Goal: Task Accomplishment & Management: Manage account settings

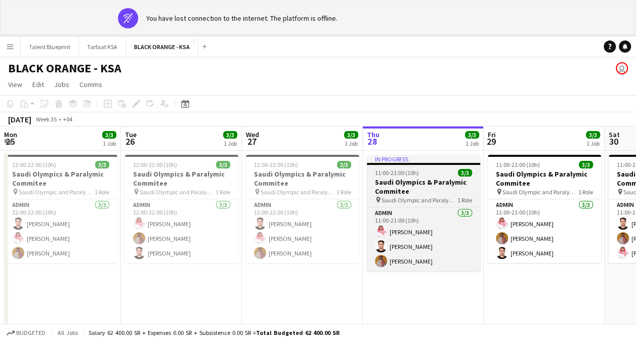
scroll to position [0, 204]
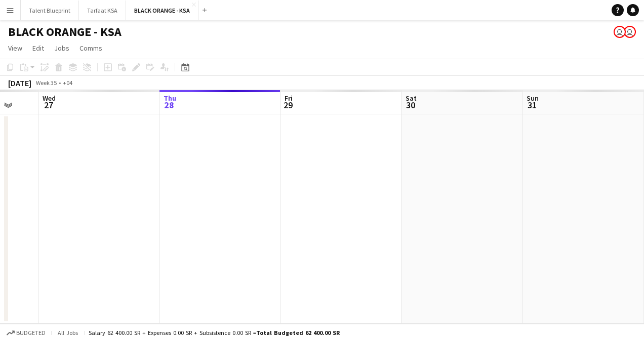
click at [566, 149] on app-date-cell at bounding box center [582, 219] width 121 height 210
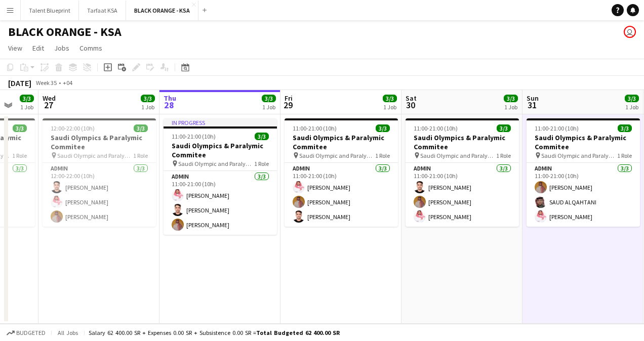
click at [422, 275] on app-date-cell "11:00-21:00 (10h) 3/3 Saudi Olympics & Paralymic Commitee pin Saudi Olympic and…" at bounding box center [461, 219] width 121 height 210
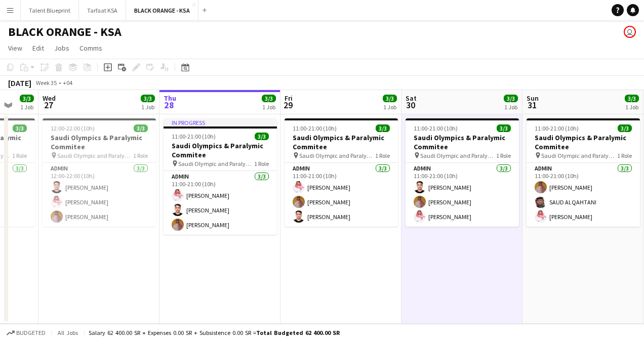
click at [567, 106] on app-board-header-date "Sun 31 3/3 1 Job" at bounding box center [582, 102] width 121 height 24
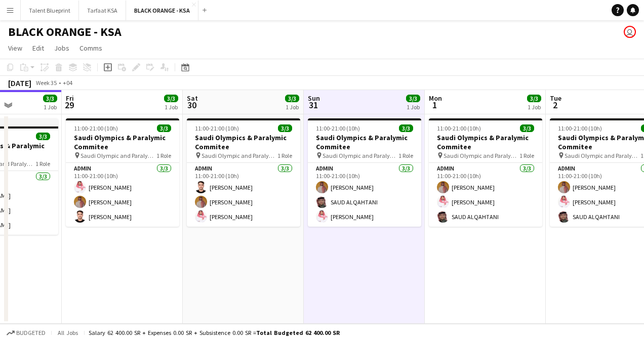
scroll to position [0, 423]
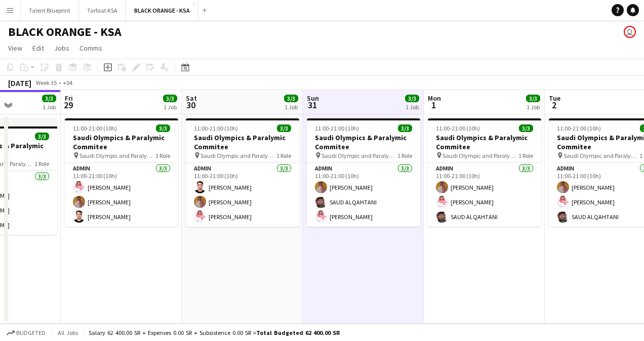
drag, startPoint x: 572, startPoint y: 259, endPoint x: 353, endPoint y: 260, distance: 219.2
click at [353, 260] on app-calendar-viewport "Mon 25 3/3 1 Job Tue 26 3/3 1 Job Wed 27 3/3 1 Job Thu 28 3/3 1 Job Fri 29 3/3 …" at bounding box center [322, 207] width 644 height 234
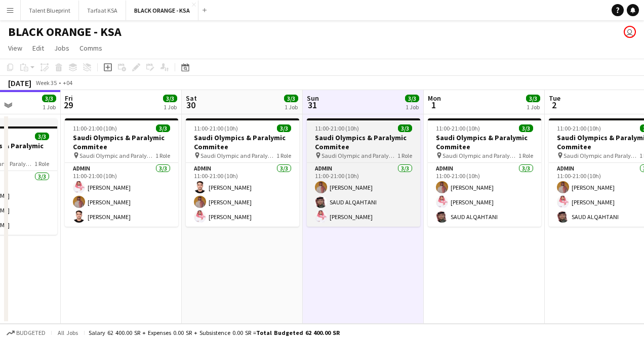
click at [372, 140] on h3 "Saudi Olympics & Paralymic Commitee" at bounding box center [363, 142] width 113 height 18
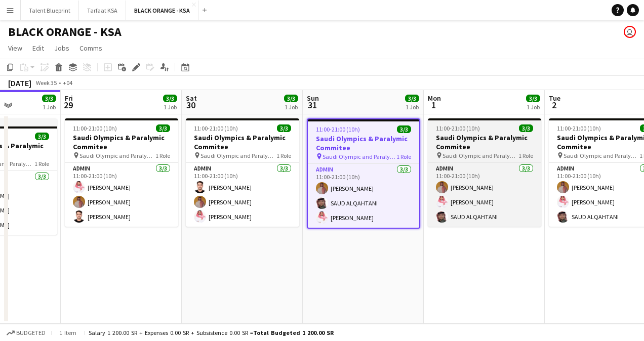
click at [489, 141] on h3 "Saudi Olympics & Paralymic Commitee" at bounding box center [484, 142] width 113 height 18
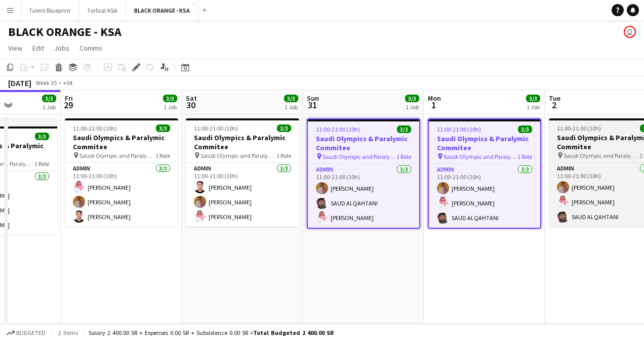
click at [600, 148] on h3 "Saudi Olympics & Paralymic Commitee" at bounding box center [605, 142] width 113 height 18
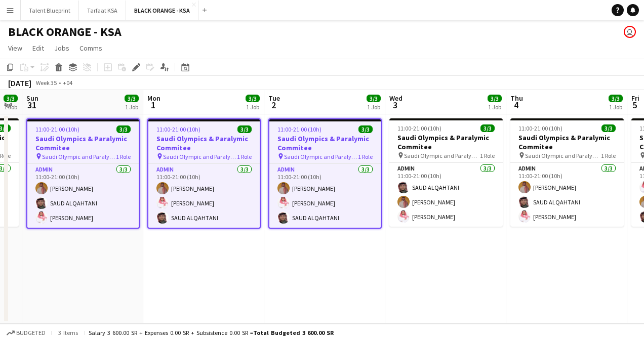
scroll to position [0, 466]
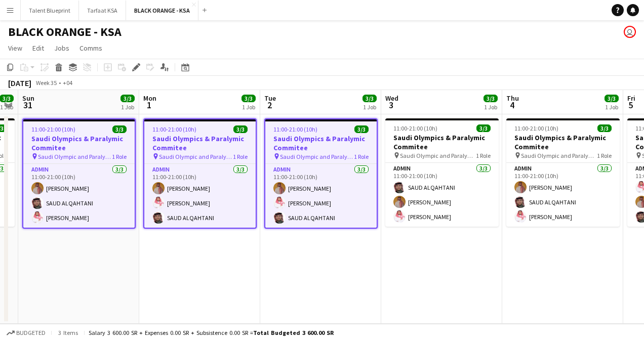
drag, startPoint x: 581, startPoint y: 150, endPoint x: 313, endPoint y: 153, distance: 268.4
click at [313, 153] on app-calendar-viewport "Wed 27 3/3 1 Job Thu 28 3/3 1 Job Fri 29 3/3 1 Job Sat 30 3/3 1 Job Sun 31 3/3 …" at bounding box center [322, 207] width 644 height 234
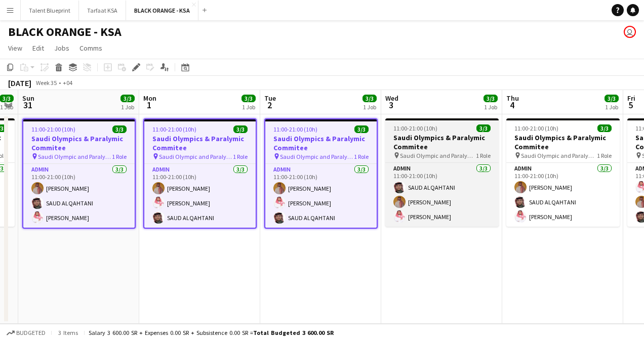
click at [420, 144] on h3 "Saudi Olympics & Paralymic Commitee" at bounding box center [441, 142] width 113 height 18
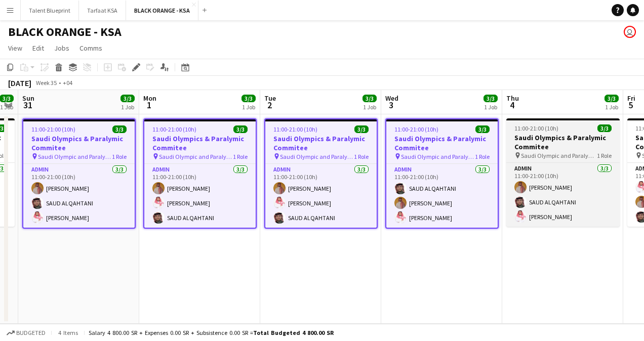
click at [554, 149] on h3 "Saudi Olympics & Paralymic Commitee" at bounding box center [562, 142] width 113 height 18
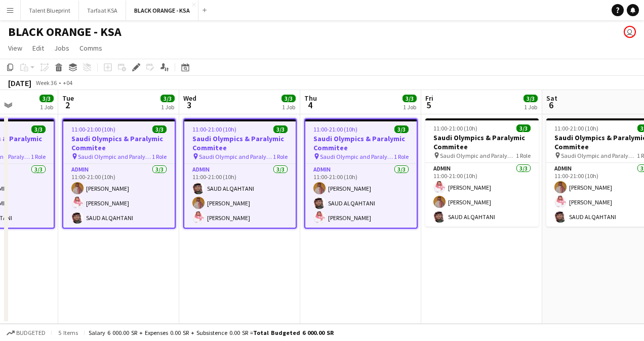
scroll to position [0, 440]
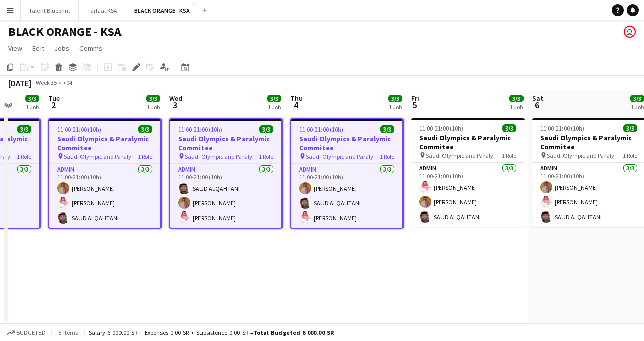
drag, startPoint x: 527, startPoint y: 153, endPoint x: 324, endPoint y: 154, distance: 203.0
click at [324, 154] on app-calendar-viewport "Fri 29 3/3 1 Job Sat 30 3/3 1 Job Sun 31 3/3 1 Job Mon 1 3/3 1 Job Tue 2 3/3 1 …" at bounding box center [322, 207] width 644 height 234
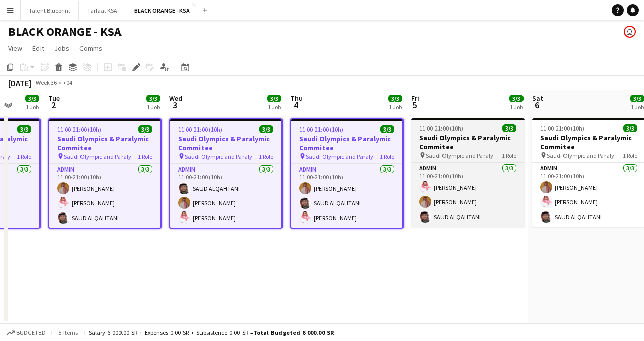
click at [462, 149] on h3 "Saudi Olympics & Paralymic Commitee" at bounding box center [467, 142] width 113 height 18
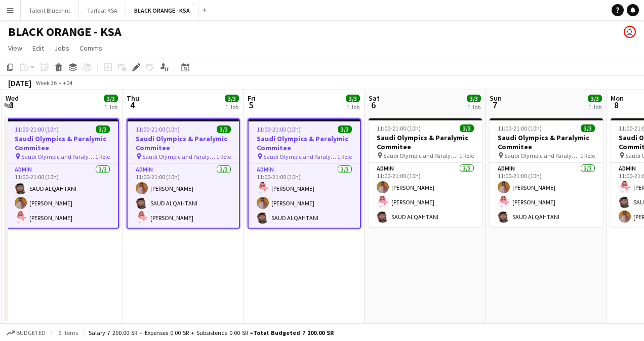
drag, startPoint x: 476, startPoint y: 150, endPoint x: 316, endPoint y: 152, distance: 160.0
click at [312, 153] on app-calendar-viewport "Sun 31 3/3 1 Job Mon 1 3/3 1 Job Tue 2 3/3 1 Job Wed 3 3/3 1 Job Thu 4 3/3 1 Jo…" at bounding box center [322, 207] width 644 height 234
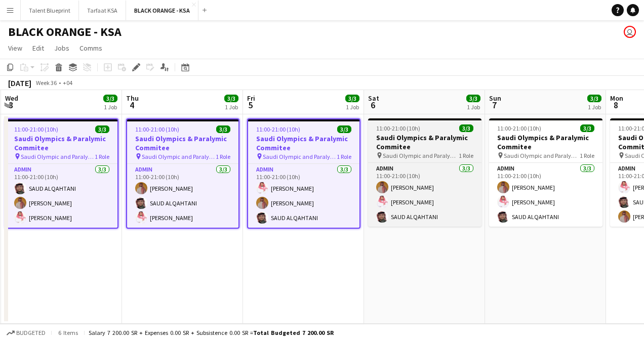
click at [445, 153] on span "Saudi Olympic and Paralympic committee" at bounding box center [421, 156] width 76 height 8
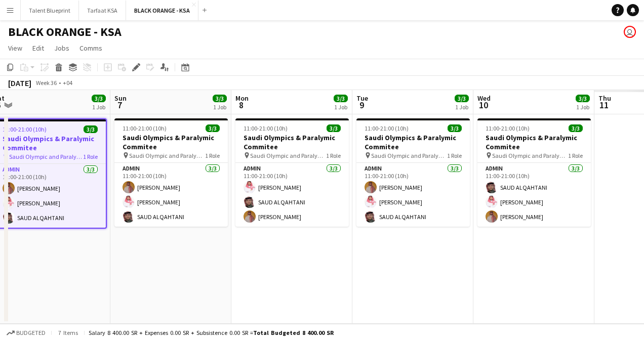
scroll to position [0, 276]
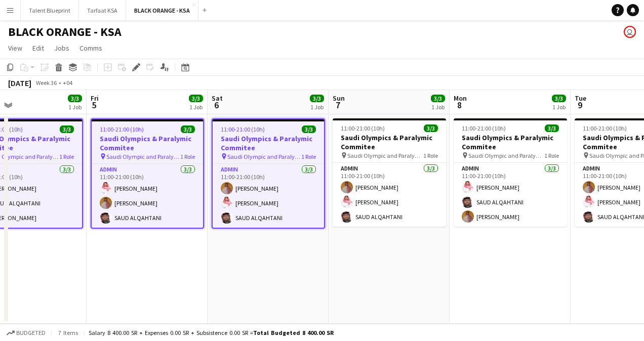
drag, startPoint x: 452, startPoint y: 154, endPoint x: 314, endPoint y: 151, distance: 137.7
click at [295, 152] on app-calendar-viewport "Tue 2 3/3 1 Job Wed 3 3/3 1 Job Thu 4 3/3 1 Job Fri 5 3/3 1 Job Sat 6 3/3 1 Job…" at bounding box center [322, 207] width 644 height 234
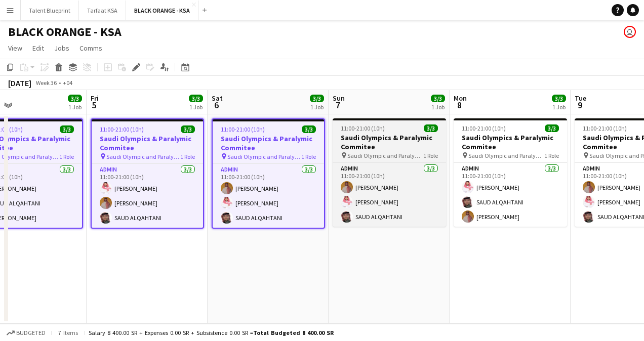
click at [406, 147] on h3 "Saudi Olympics & Paralymic Commitee" at bounding box center [389, 142] width 113 height 18
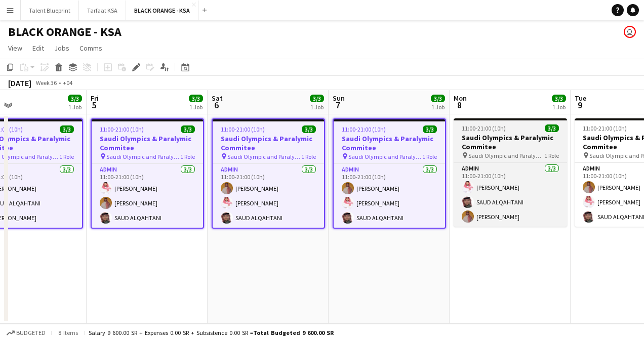
click at [516, 155] on span "Saudi Olympic and Paralympic committee" at bounding box center [506, 156] width 76 height 8
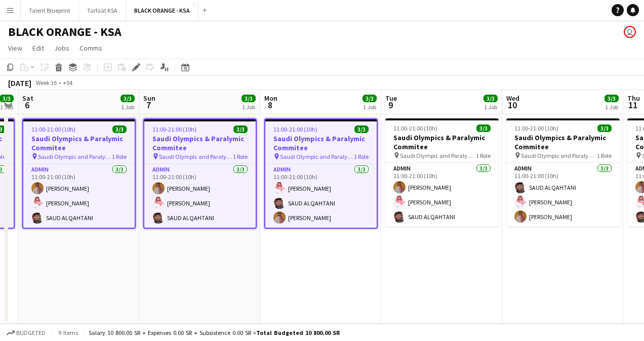
drag, startPoint x: 504, startPoint y: 158, endPoint x: 321, endPoint y: 160, distance: 183.3
click at [321, 160] on app-calendar-viewport "Tue 2 3/3 1 Job Wed 3 3/3 1 Job Thu 4 3/3 1 Job Fri 5 3/3 1 Job Sat 6 3/3 1 Job…" at bounding box center [322, 207] width 644 height 234
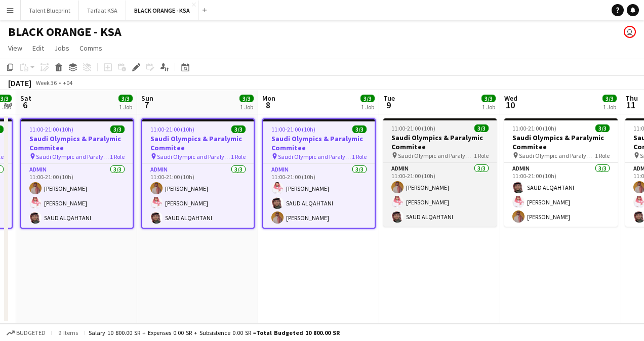
click at [437, 156] on span "Saudi Olympic and Paralympic committee" at bounding box center [436, 156] width 76 height 8
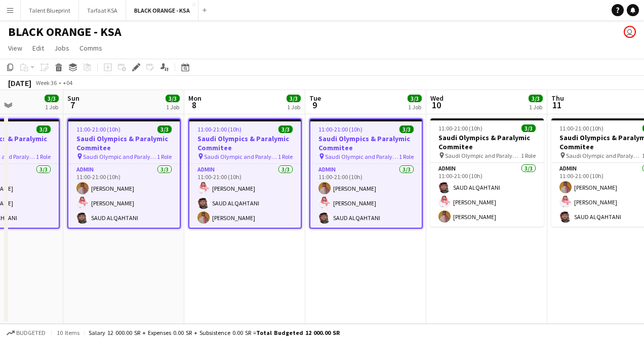
scroll to position [0, 387]
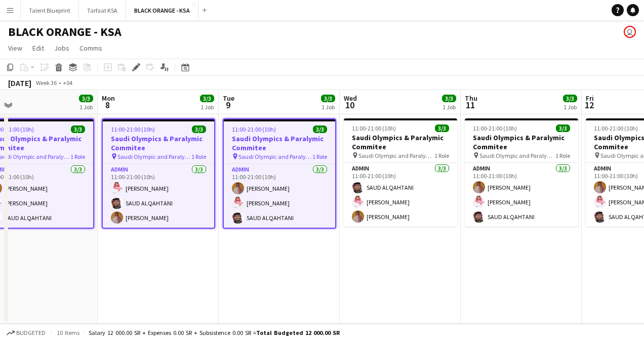
drag, startPoint x: 452, startPoint y: 161, endPoint x: 290, endPoint y: 166, distance: 161.6
click at [290, 166] on app-calendar-viewport "Thu 4 3/3 1 Job Fri 5 3/3 1 Job Sat 6 3/3 1 Job Sun 7 3/3 1 Job Mon 8 3/3 1 Job…" at bounding box center [322, 207] width 644 height 234
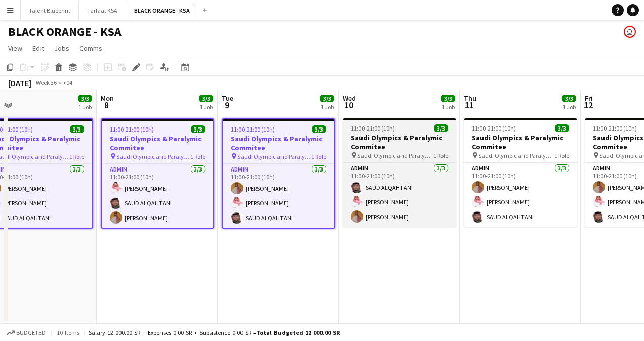
click at [384, 147] on h3 "Saudi Olympics & Paralymic Commitee" at bounding box center [399, 142] width 113 height 18
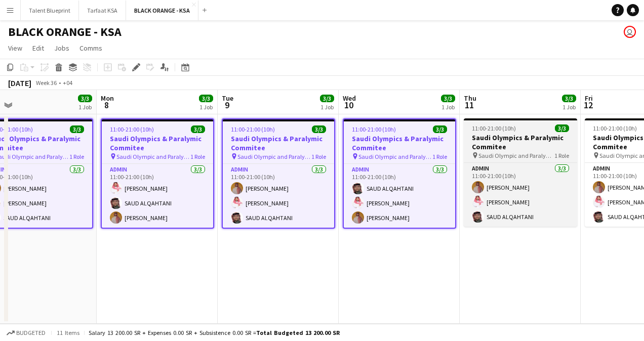
click at [500, 157] on span "Saudi Olympic and Paralympic committee" at bounding box center [516, 156] width 76 height 8
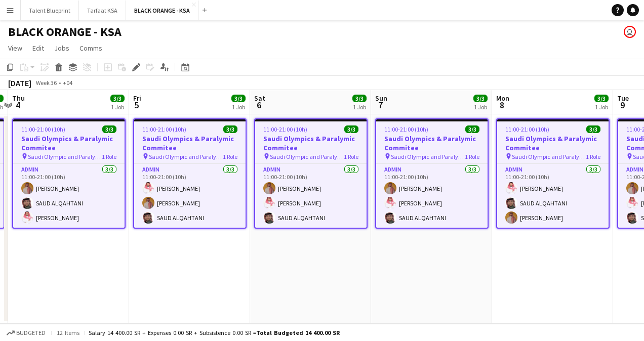
drag, startPoint x: 131, startPoint y: 195, endPoint x: 524, endPoint y: 251, distance: 396.8
click at [527, 251] on app-calendar-viewport "Tue 2 3/3 1 Job Wed 3 3/3 1 Job Thu 4 3/3 1 Job Fri 5 3/3 1 Job Sat 6 3/3 1 Job…" at bounding box center [322, 207] width 644 height 234
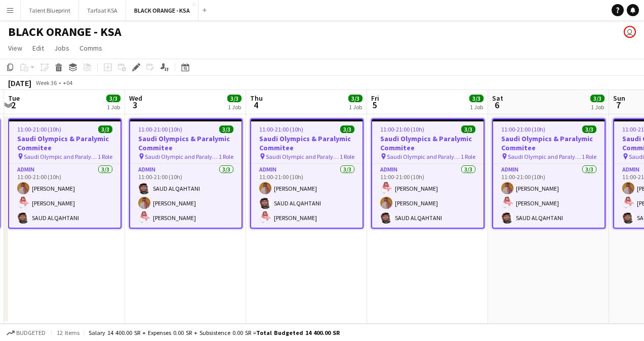
drag, startPoint x: 195, startPoint y: 203, endPoint x: 433, endPoint y: 207, distance: 238.0
click at [434, 207] on app-calendar-viewport "Sun 31 3/3 1 Job Mon 1 3/3 1 Job Tue 2 3/3 1 Job Wed 3 3/3 1 Job Thu 4 3/3 1 Jo…" at bounding box center [322, 207] width 644 height 234
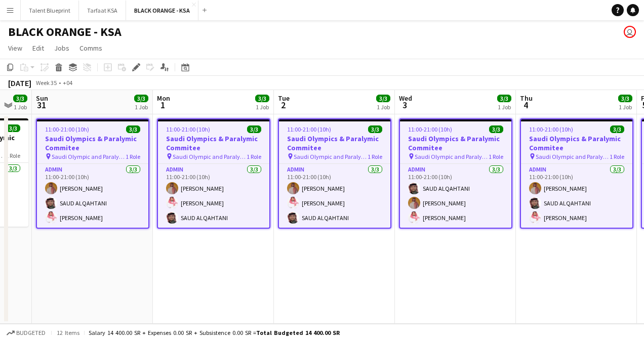
drag, startPoint x: 194, startPoint y: 196, endPoint x: 464, endPoint y: 200, distance: 269.9
click at [464, 200] on app-calendar-viewport "Fri 29 3/3 1 Job Sat 30 3/3 1 Job Sun 31 3/3 1 Job Mon 1 3/3 1 Job Tue 2 3/3 1 …" at bounding box center [322, 207] width 644 height 234
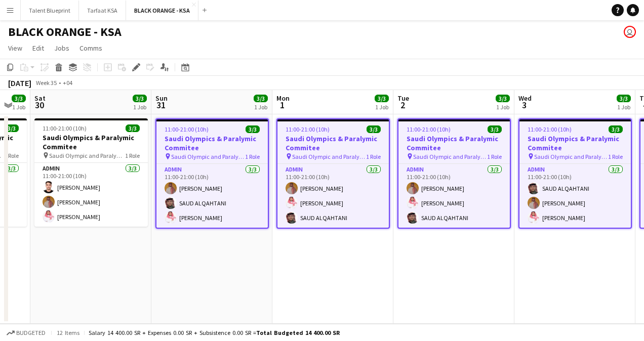
scroll to position [0, 318]
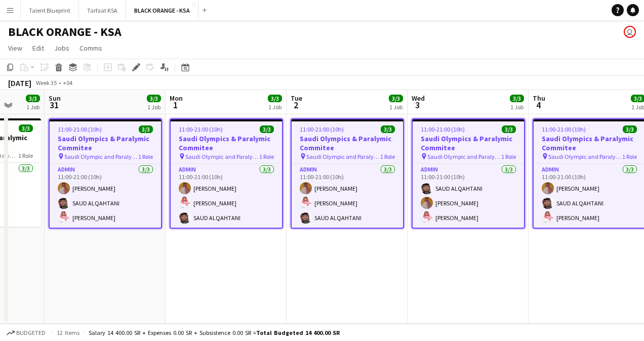
drag, startPoint x: 233, startPoint y: 191, endPoint x: 367, endPoint y: 194, distance: 133.7
click at [367, 194] on app-calendar-viewport "Thu 28 3/3 1 Job Fri 29 3/3 1 Job Sat 30 3/3 1 Job Sun 31 3/3 1 Job Mon 1 3/3 1…" at bounding box center [322, 207] width 644 height 234
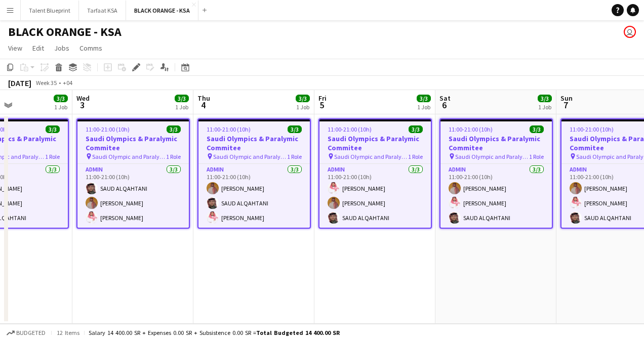
drag, startPoint x: 505, startPoint y: 180, endPoint x: 91, endPoint y: 172, distance: 414.2
click at [91, 172] on app-calendar-viewport "Sun 31 3/3 1 Job Mon 1 3/3 1 Job Tue 2 3/3 1 Job Wed 3 3/3 1 Job Thu 4 3/3 1 Jo…" at bounding box center [322, 207] width 644 height 234
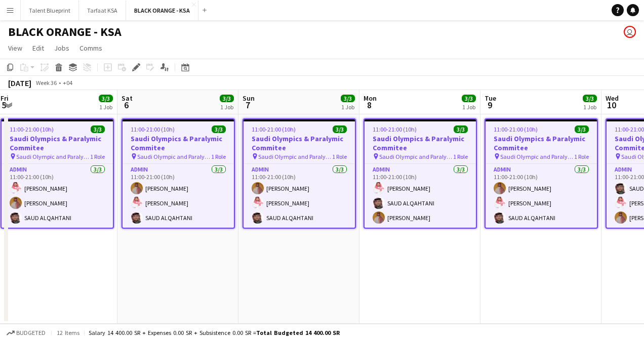
drag, startPoint x: 369, startPoint y: 171, endPoint x: 106, endPoint y: 157, distance: 263.1
click at [106, 157] on app-calendar-viewport "Tue 2 3/3 1 Job Wed 3 3/3 1 Job Thu 4 3/3 1 Job Fri 5 3/3 1 Job Sat 6 3/3 1 Job…" at bounding box center [322, 207] width 644 height 234
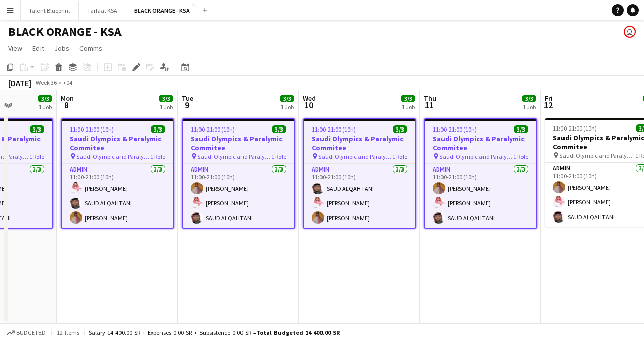
drag, startPoint x: 394, startPoint y: 173, endPoint x: 93, endPoint y: 153, distance: 301.9
click at [93, 153] on app-calendar-viewport "Thu 4 3/3 1 Job Fri 5 3/3 1 Job Sat 6 3/3 1 Job Sun 7 3/3 1 Job Mon 8 3/3 1 Job…" at bounding box center [322, 207] width 644 height 234
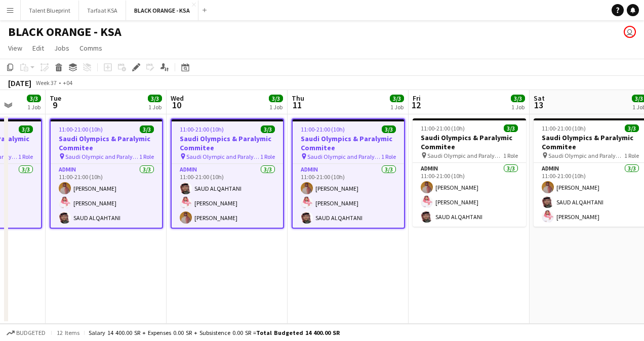
drag, startPoint x: 514, startPoint y: 182, endPoint x: 377, endPoint y: 183, distance: 136.7
click at [377, 183] on app-calendar-viewport "Sat 6 3/3 1 Job Sun 7 3/3 1 Job Mon 8 3/3 1 Job Tue 9 3/3 1 Job Wed 10 3/3 1 Jo…" at bounding box center [322, 207] width 644 height 234
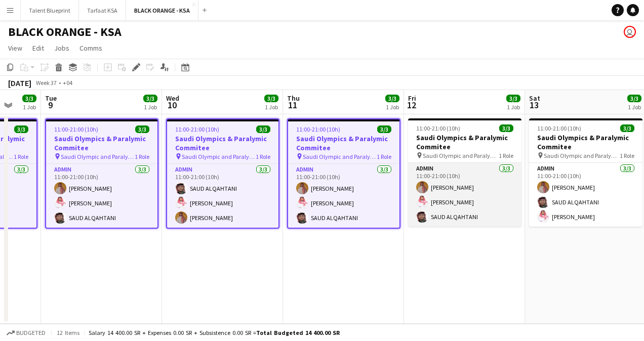
click at [452, 168] on app-card-role "Admin 3/3 11:00-21:00 (10h) Ahmed Yagmowr Saleh Essam SAUD ALQAHTANI" at bounding box center [464, 195] width 113 height 64
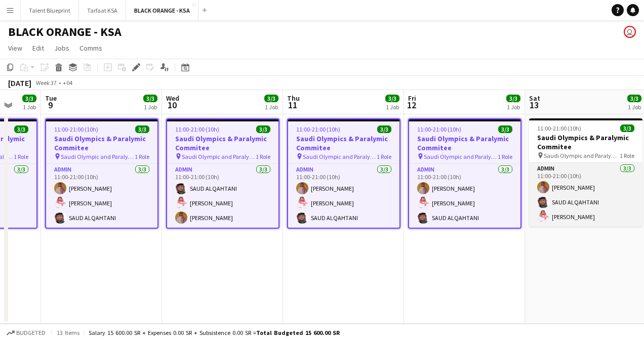
click at [588, 182] on app-card-role "Admin [DATE] 11:00-21:00 (10h) [PERSON_NAME] [PERSON_NAME] [PERSON_NAME]" at bounding box center [585, 195] width 113 height 64
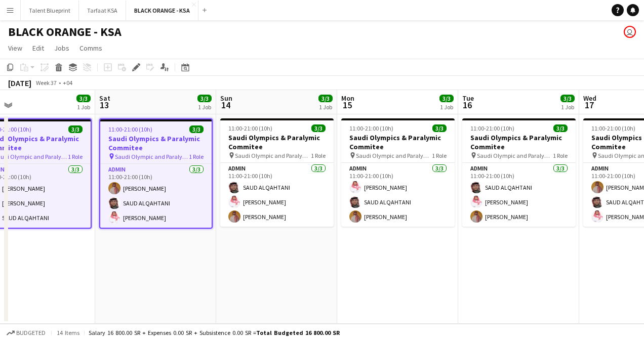
drag, startPoint x: 588, startPoint y: 182, endPoint x: 175, endPoint y: 136, distance: 416.2
click at [163, 140] on app-calendar-viewport "Wed 10 3/3 1 Job Thu 11 3/3 1 Job Fri 12 3/3 1 Job Sat 13 3/3 1 Job Sun 14 3/3 …" at bounding box center [322, 207] width 644 height 234
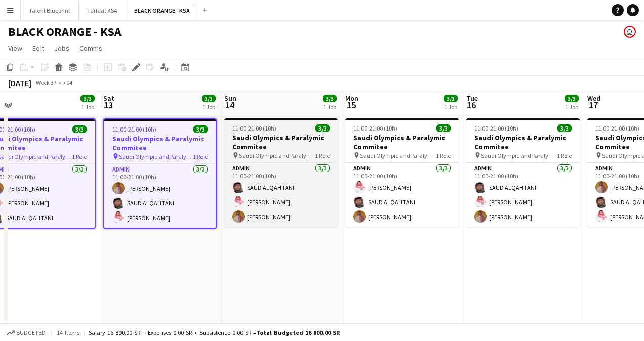
click at [280, 150] on h3 "Saudi Olympics & Paralymic Commitee" at bounding box center [280, 142] width 113 height 18
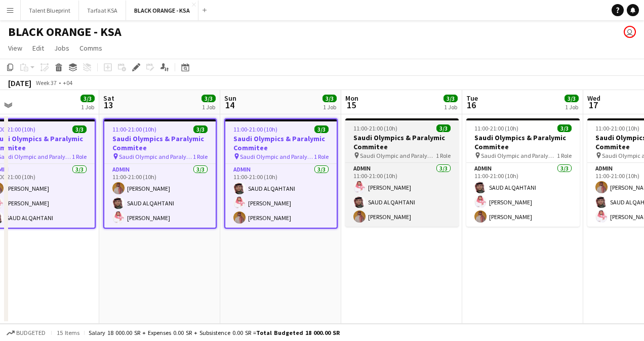
drag, startPoint x: 401, startPoint y: 139, endPoint x: 408, endPoint y: 139, distance: 6.6
click at [401, 139] on h3 "Saudi Olympics & Paralymic Commitee" at bounding box center [401, 142] width 113 height 18
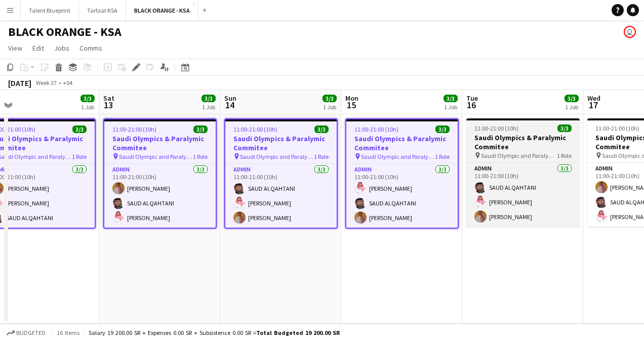
click at [519, 155] on span "Saudi Olympic and Paralympic committee" at bounding box center [519, 156] width 76 height 8
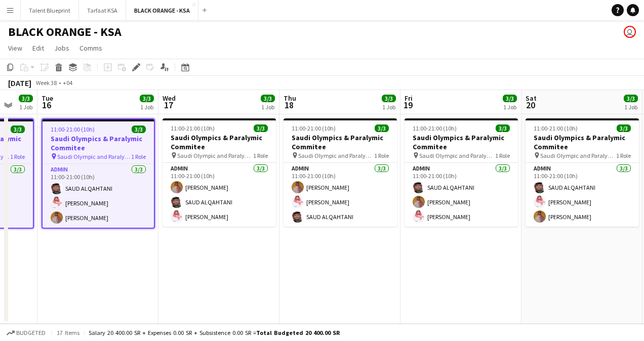
scroll to position [0, 450]
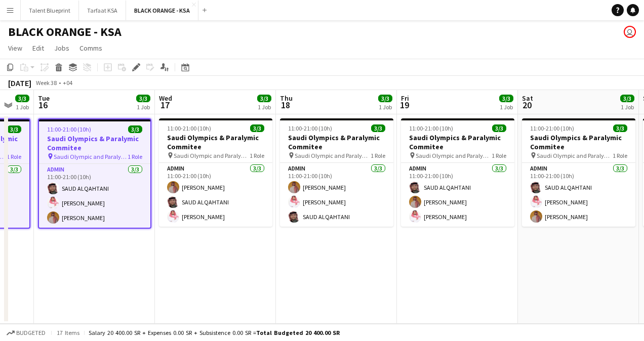
drag, startPoint x: 545, startPoint y: 173, endPoint x: 117, endPoint y: 132, distance: 430.2
click at [117, 132] on app-calendar-viewport "Fri 12 3/3 1 Job Sat 13 3/3 1 Job Sun 14 3/3 1 Job Mon 15 3/3 1 Job Tue 16 3/3 …" at bounding box center [322, 207] width 644 height 234
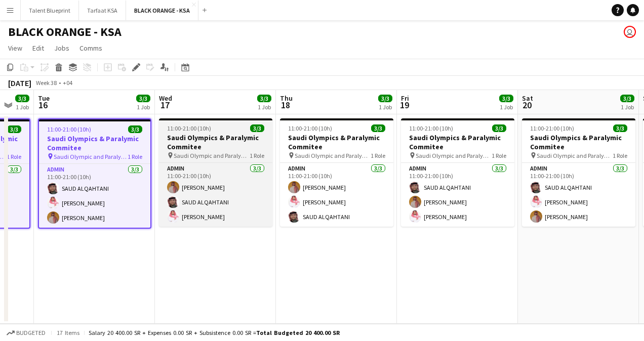
click at [211, 157] on span "Saudi Olympic and Paralympic committee" at bounding box center [212, 156] width 76 height 8
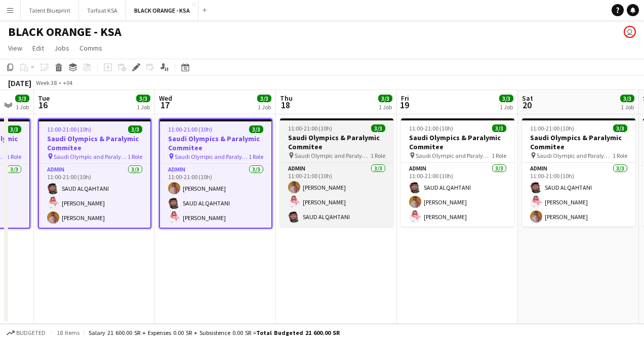
click at [325, 148] on h3 "Saudi Olympics & Paralymic Commitee" at bounding box center [336, 142] width 113 height 18
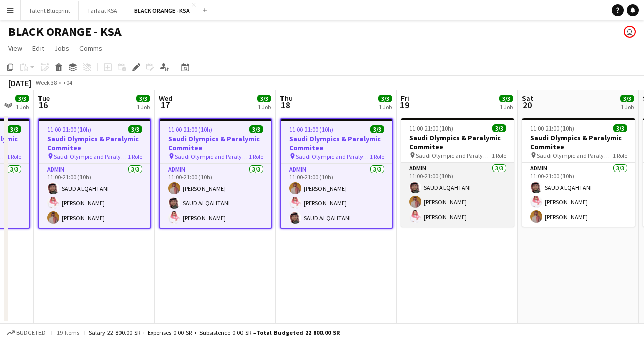
click at [451, 163] on app-card-role "Admin 3/3 11:00-21:00 (10h) SAUD ALQAHTANI Ahmed Yagmowr Saleh Essam" at bounding box center [457, 195] width 113 height 64
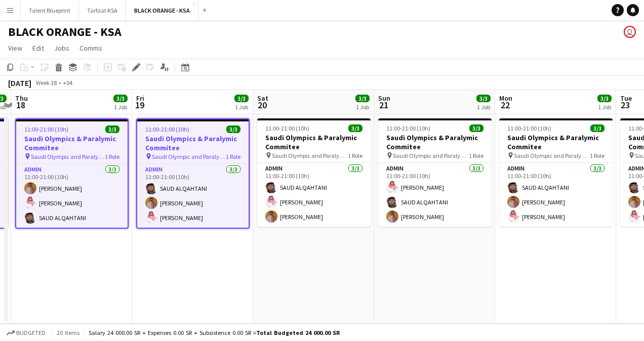
scroll to position [0, 474]
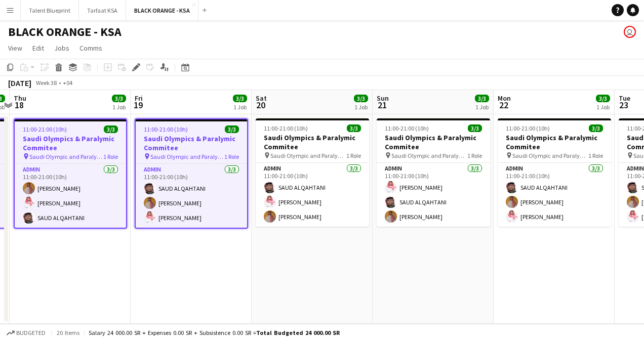
drag, startPoint x: 439, startPoint y: 165, endPoint x: 175, endPoint y: 138, distance: 265.1
click at [174, 139] on app-calendar-viewport "Sun 14 3/3 1 Job Mon 15 3/3 1 Job Tue 16 3/3 1 Job Wed 17 3/3 1 Job Thu 18 3/3 …" at bounding box center [322, 207] width 644 height 234
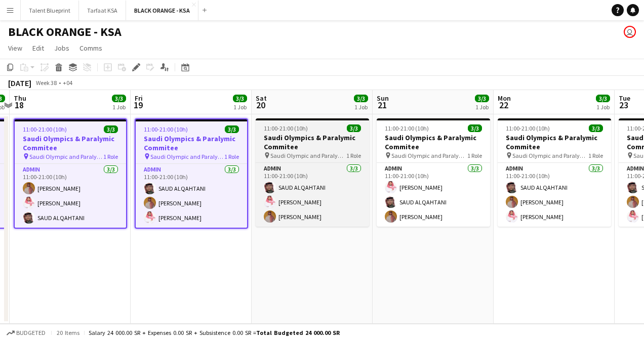
click at [305, 157] on span "Saudi Olympic and Paralympic committee" at bounding box center [308, 156] width 76 height 8
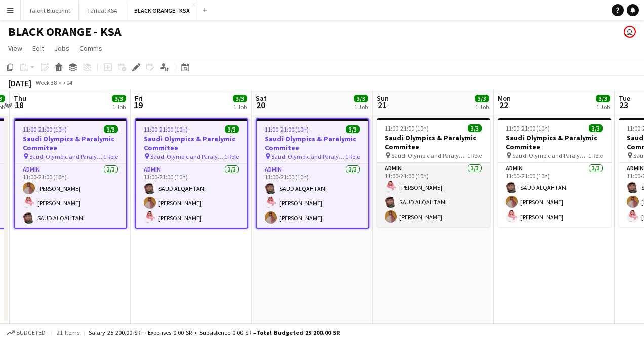
click at [438, 172] on app-card-role "Admin 3/3 11:00-21:00 (10h) Saleh Essam SAUD ALQAHTANI Ahmed Yagmowr" at bounding box center [433, 195] width 113 height 64
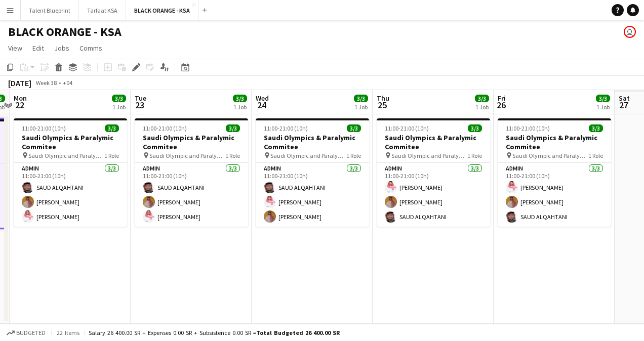
scroll to position [0, 319]
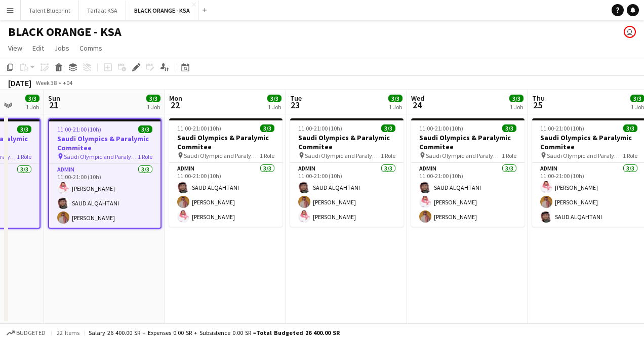
drag, startPoint x: 453, startPoint y: 174, endPoint x: 125, endPoint y: 131, distance: 331.0
click at [124, 132] on app-calendar-viewport "Thu 18 3/3 1 Job Fri 19 3/3 1 Job Sat 20 3/3 1 Job Sun 21 3/3 1 Job Mon 22 3/3 …" at bounding box center [322, 207] width 644 height 234
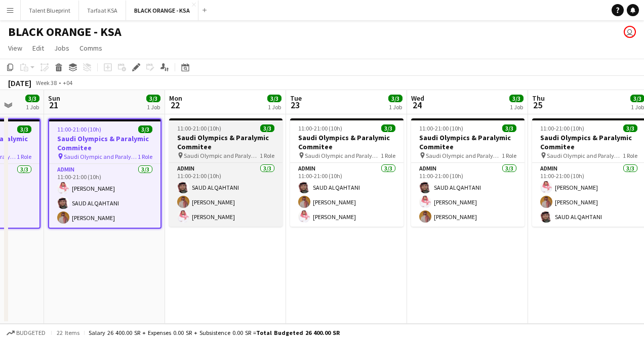
click at [229, 155] on span "Saudi Olympic and Paralympic committee" at bounding box center [222, 156] width 76 height 8
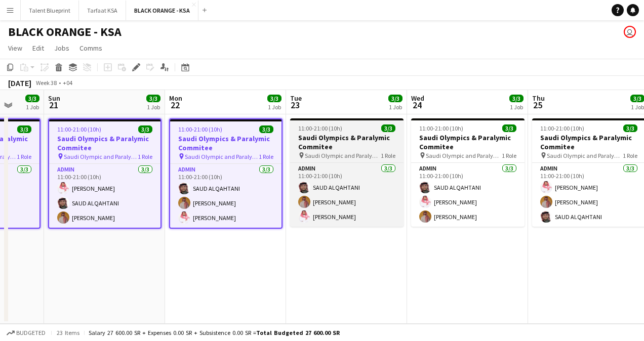
click at [341, 141] on h3 "Saudi Olympics & Paralymic Commitee" at bounding box center [346, 142] width 113 height 18
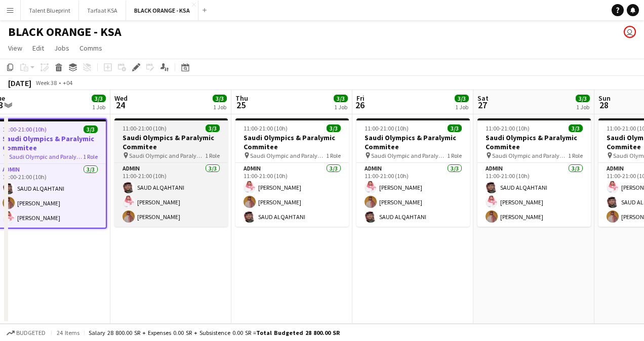
drag, startPoint x: 351, startPoint y: 158, endPoint x: 139, endPoint y: 123, distance: 215.5
click at [60, 130] on app-calendar-viewport "Sat 20 3/3 1 Job Sun 21 3/3 1 Job Mon 22 3/3 1 Job Tue 23 3/3 1 Job Wed 24 3/3 …" at bounding box center [322, 207] width 644 height 234
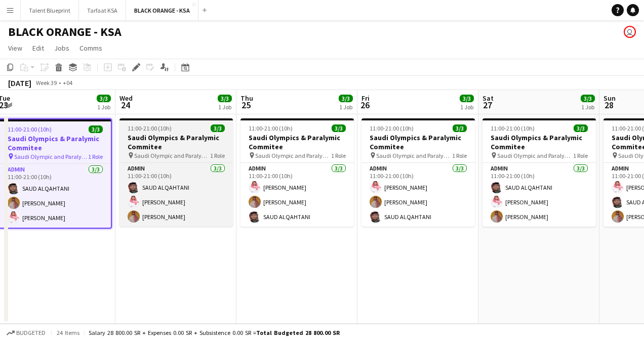
click at [172, 146] on h3 "Saudi Olympics & Paralymic Commitee" at bounding box center [175, 142] width 113 height 18
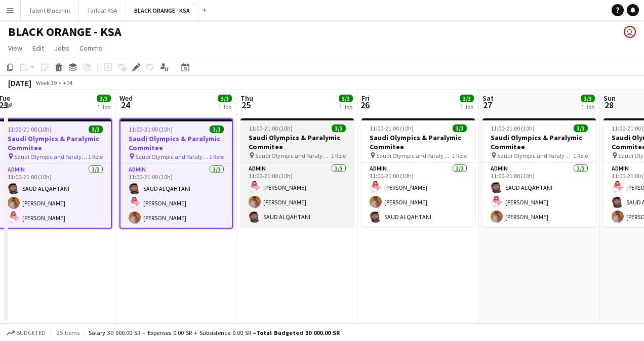
click at [265, 143] on h3 "Saudi Olympics & Paralymic Commitee" at bounding box center [296, 142] width 113 height 18
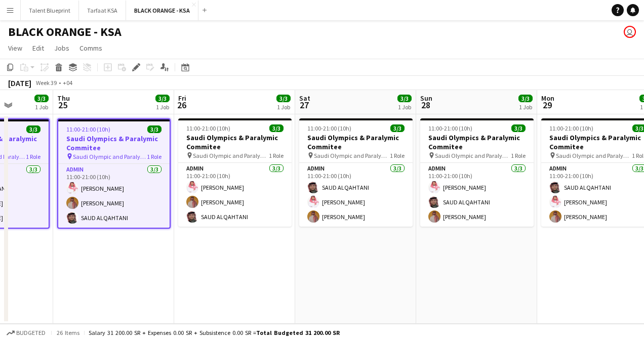
drag, startPoint x: 311, startPoint y: 166, endPoint x: 128, endPoint y: 169, distance: 183.8
click at [128, 169] on app-calendar-viewport "Mon 22 3/3 1 Job Tue 23 3/3 1 Job Wed 24 3/3 1 Job Thu 25 3/3 1 Job Fri 26 3/3 …" at bounding box center [322, 207] width 644 height 234
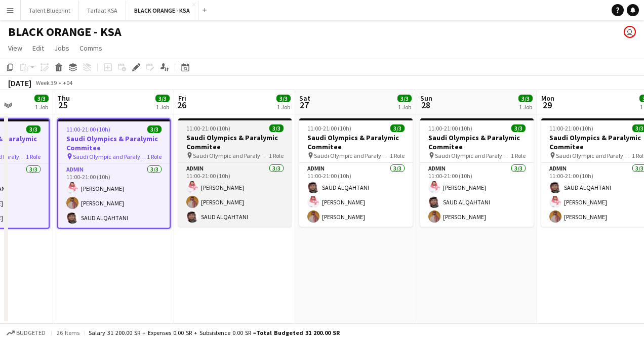
scroll to position [0, 311]
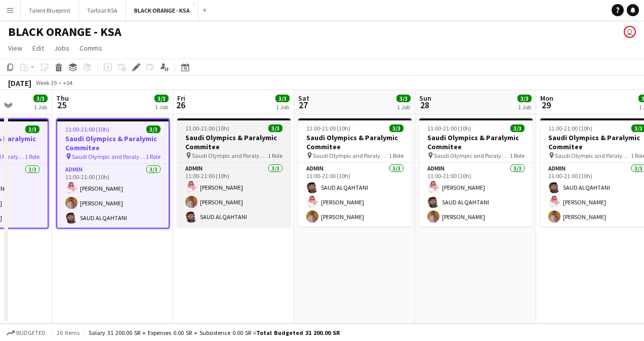
click at [224, 147] on h3 "Saudi Olympics & Paralymic Commitee" at bounding box center [233, 142] width 113 height 18
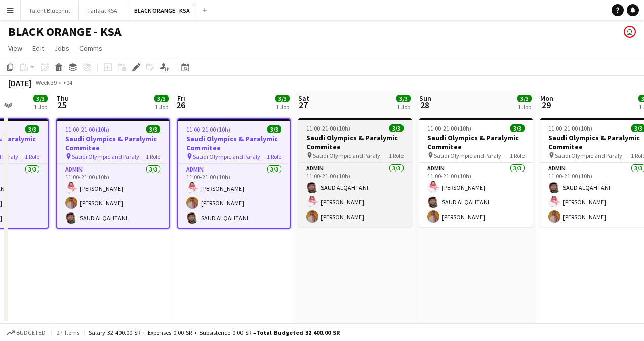
click at [334, 152] on span "Saudi Olympic and Paralympic committee" at bounding box center [351, 156] width 76 height 8
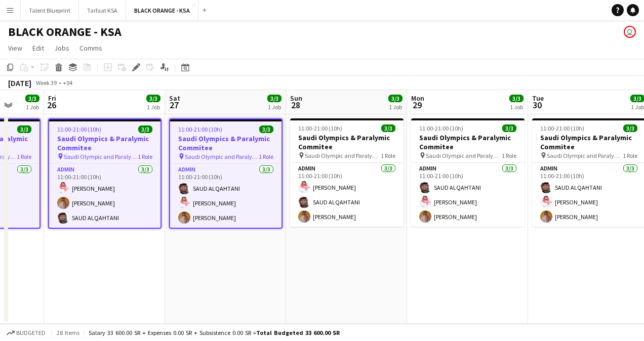
scroll to position [0, 468]
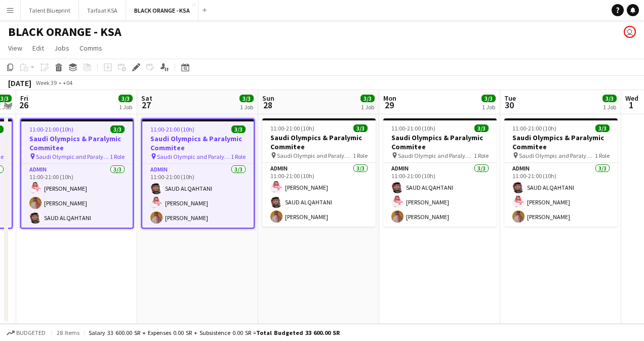
drag, startPoint x: 345, startPoint y: 160, endPoint x: 188, endPoint y: 165, distance: 157.0
click at [188, 165] on app-calendar-viewport "Mon 22 3/3 1 Job Tue 23 3/3 1 Job Wed 24 3/3 1 Job Thu 25 3/3 1 Job Fri 26 3/3 …" at bounding box center [322, 207] width 644 height 234
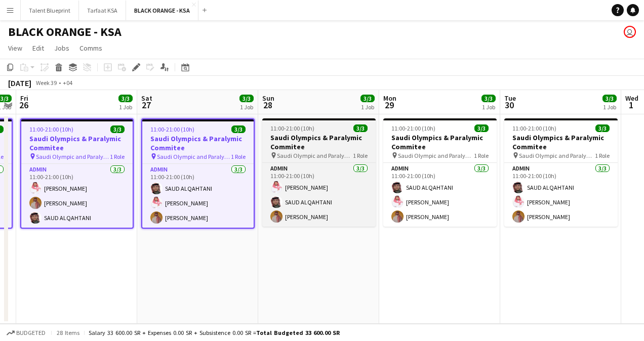
click at [308, 155] on span "Saudi Olympic and Paralympic committee" at bounding box center [315, 156] width 76 height 8
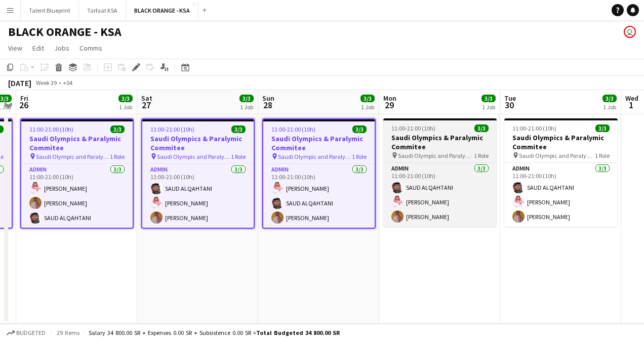
click at [433, 156] on span "Saudi Olympic and Paralympic committee" at bounding box center [436, 156] width 76 height 8
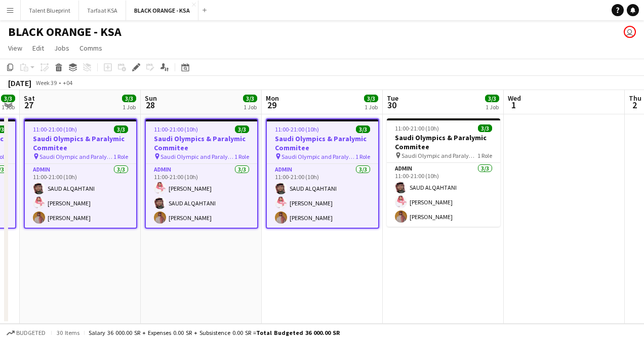
scroll to position [0, 348]
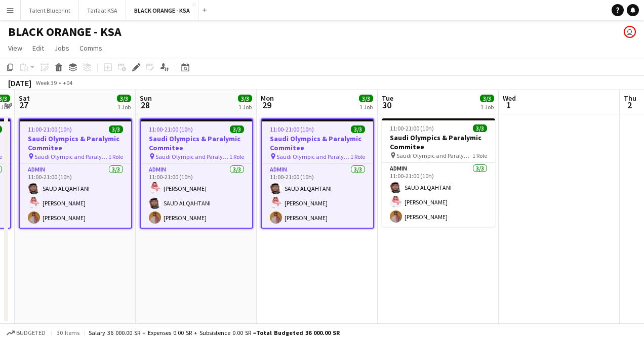
drag, startPoint x: 446, startPoint y: 160, endPoint x: 323, endPoint y: 153, distance: 122.8
click at [323, 153] on app-calendar-viewport "Wed 24 3/3 1 Job Thu 25 3/3 1 Job Fri 26 3/3 1 Job Sat 27 3/3 1 Job Sun 28 3/3 …" at bounding box center [322, 207] width 644 height 234
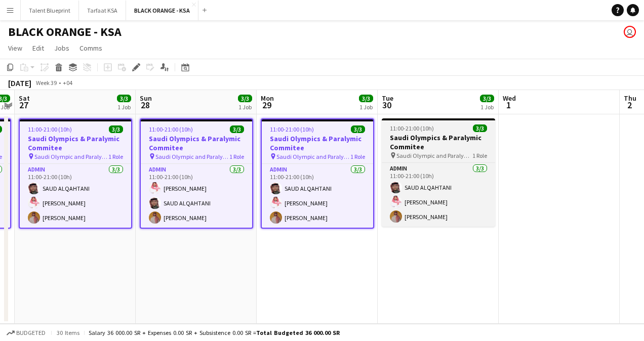
click at [414, 145] on h3 "Saudi Olympics & Paralymic Commitee" at bounding box center [438, 142] width 113 height 18
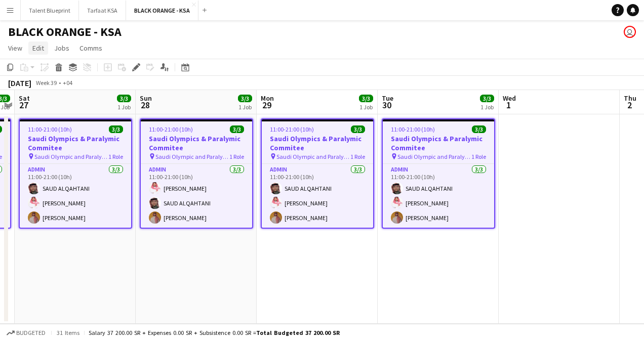
click at [35, 46] on span "Edit" at bounding box center [38, 48] width 12 height 9
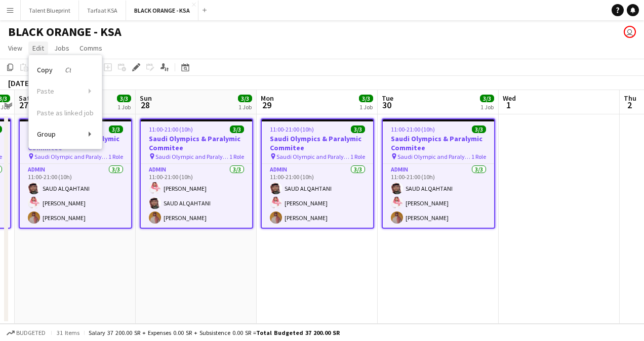
click at [42, 46] on span "Edit" at bounding box center [38, 48] width 12 height 9
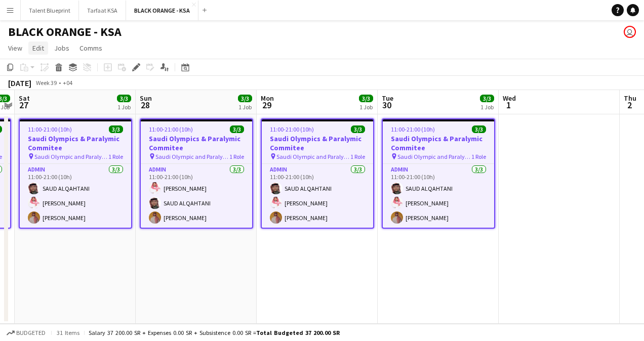
click at [39, 46] on span "Edit" at bounding box center [38, 48] width 12 height 9
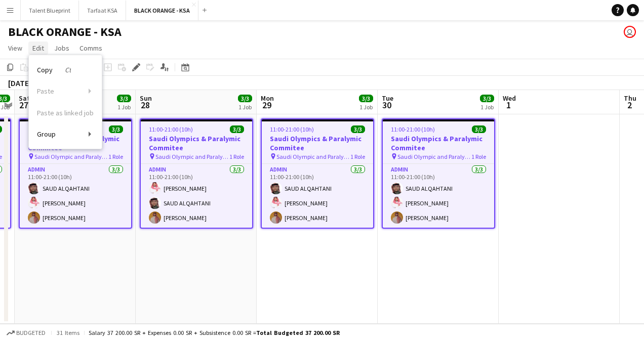
click at [39, 46] on span "Edit" at bounding box center [38, 48] width 12 height 9
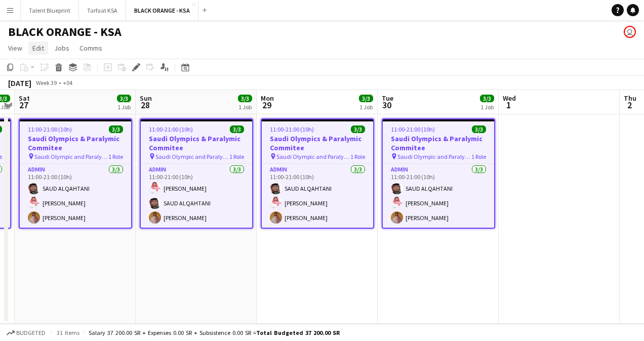
click at [43, 45] on span "Edit" at bounding box center [38, 48] width 12 height 9
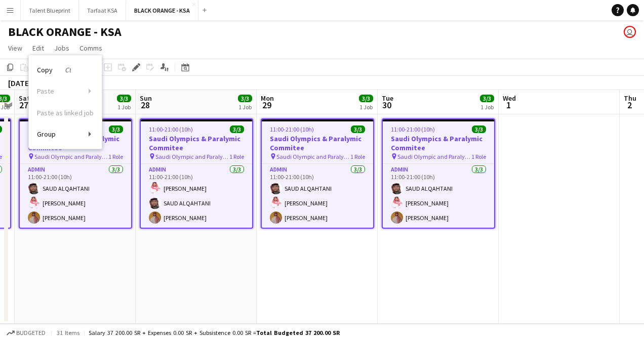
scroll to position [0, 348]
drag, startPoint x: 408, startPoint y: 160, endPoint x: 400, endPoint y: 142, distance: 20.2
click at [400, 142] on h3 "Saudi Olympics & Paralymic Commitee" at bounding box center [438, 143] width 111 height 18
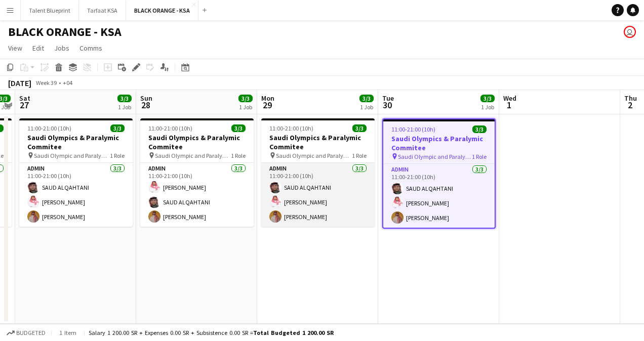
click at [326, 204] on app-card-role "Admin 3/3 11:00-21:00 (10h) SAUD ALQAHTANI Saleh Essam Ahmed Yagmowr" at bounding box center [317, 195] width 113 height 64
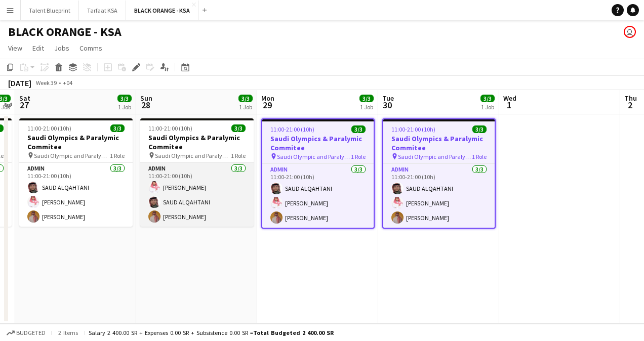
click at [223, 183] on app-card-role "Admin 3/3 11:00-21:00 (10h) Saleh Essam SAUD ALQAHTANI Ahmed Yagmowr" at bounding box center [196, 195] width 113 height 64
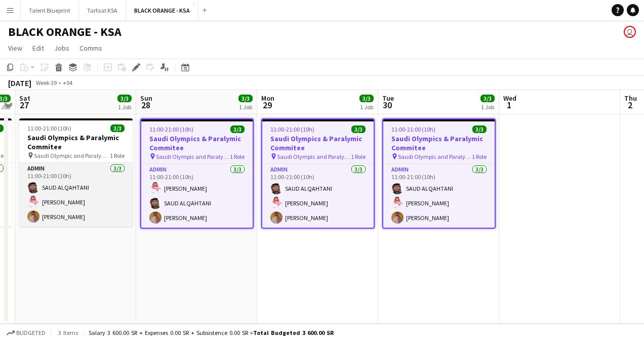
click at [23, 173] on app-card-role "Admin 3/3 11:00-21:00 (10h) SAUD ALQAHTANI Saleh Essam Ahmed Yagmowr" at bounding box center [75, 195] width 113 height 64
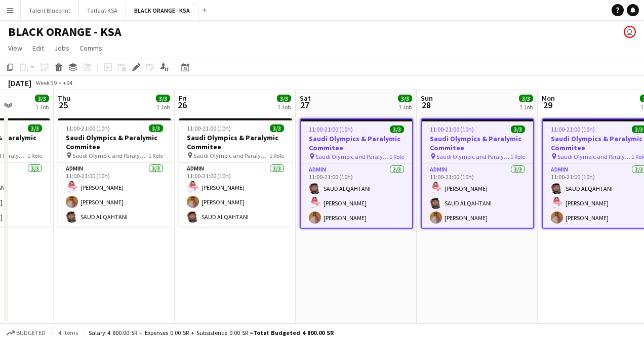
scroll to position [0, 294]
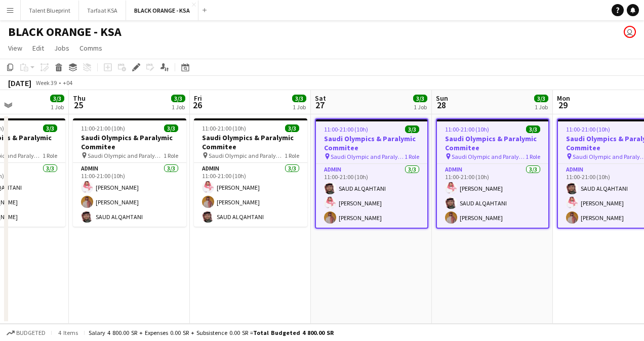
drag, startPoint x: 99, startPoint y: 161, endPoint x: 515, endPoint y: 161, distance: 416.7
click at [515, 161] on app-calendar-viewport "Mon 22 3/3 1 Job Tue 23 3/3 1 Job Wed 24 3/3 1 Job Thu 25 3/3 1 Job Fri 26 3/3 …" at bounding box center [322, 207] width 644 height 234
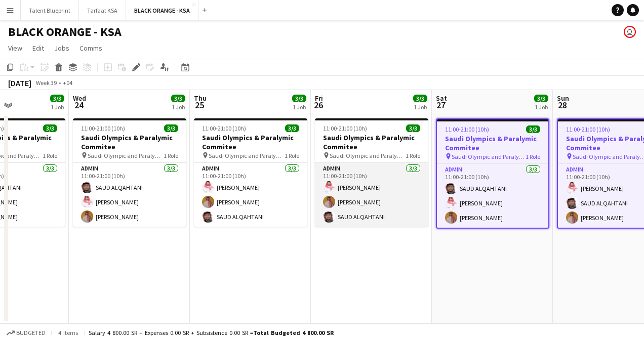
click at [391, 164] on app-card-role "Admin 3/3 11:00-21:00 (10h) Saleh Essam Ahmed Yagmowr SAUD ALQAHTANI" at bounding box center [371, 195] width 113 height 64
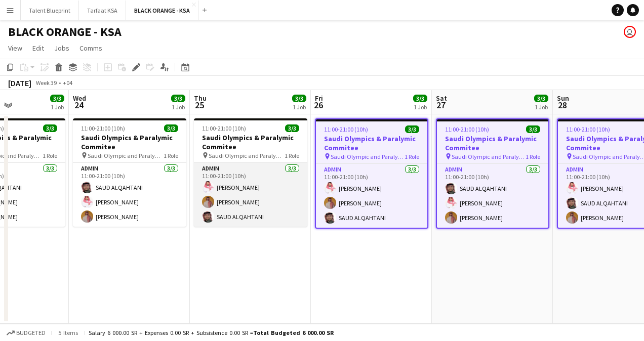
click at [230, 163] on app-card-role "Admin 3/3 11:00-21:00 (10h) Saleh Essam Ahmed Yagmowr SAUD ALQAHTANI" at bounding box center [250, 195] width 113 height 64
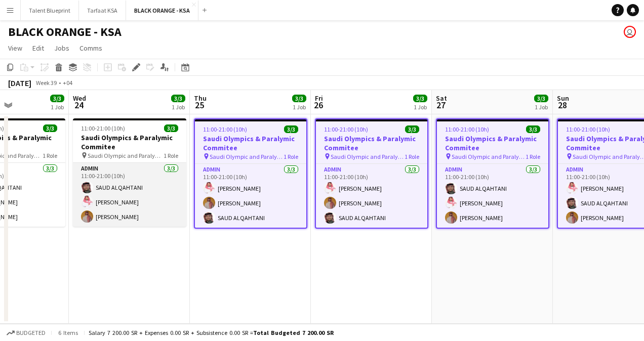
click at [163, 165] on app-card-role "Admin 3/3 11:00-21:00 (10h) SAUD ALQAHTANI Saleh Essam Ahmed Yagmowr" at bounding box center [129, 195] width 113 height 64
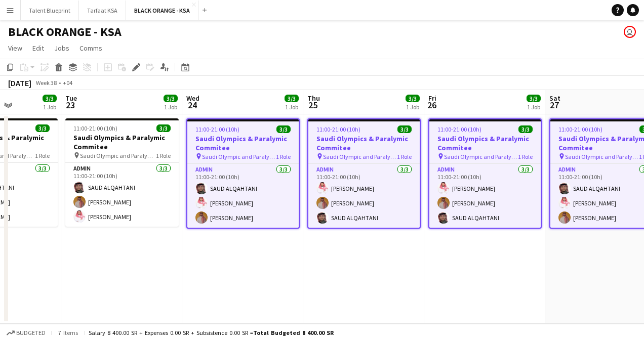
scroll to position [0, 314]
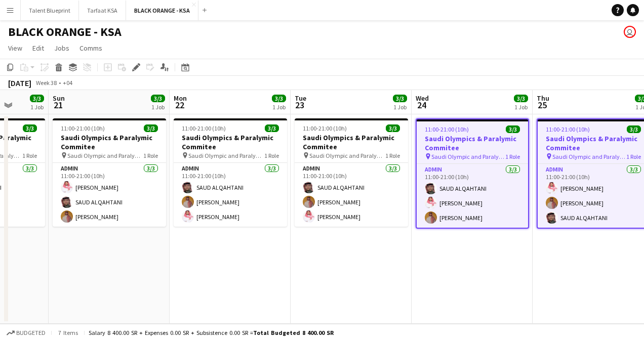
drag, startPoint x: 155, startPoint y: 165, endPoint x: 498, endPoint y: 170, distance: 342.8
click at [498, 170] on app-calendar-viewport "Thu 18 3/3 1 Job Fri 19 3/3 1 Job Sat 20 3/3 1 Job Sun 21 3/3 1 Job Mon 22 3/3 …" at bounding box center [322, 207] width 644 height 234
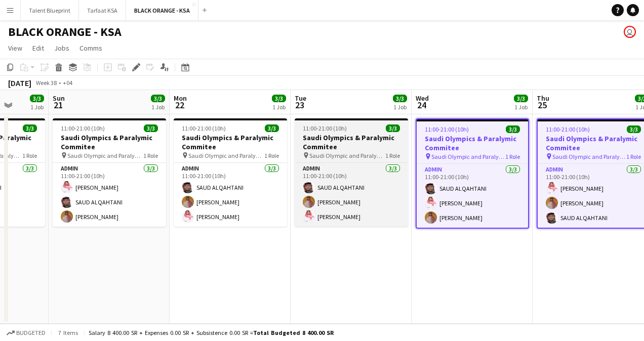
click at [326, 158] on span "Saudi Olympic and Paralympic committee" at bounding box center [347, 156] width 76 height 8
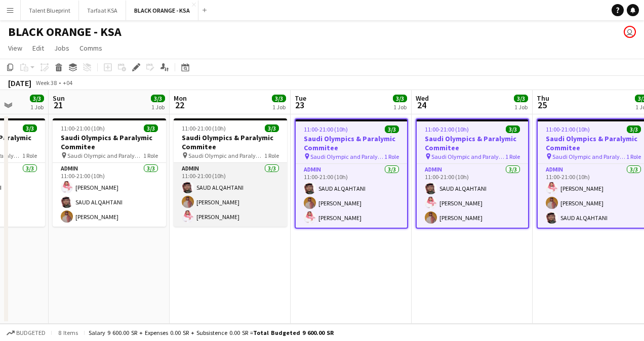
click at [256, 167] on app-card-role "Admin 3/3 11:00-21:00 (10h) SAUD ALQAHTANI Ahmed Yagmowr Saleh Essam" at bounding box center [230, 195] width 113 height 64
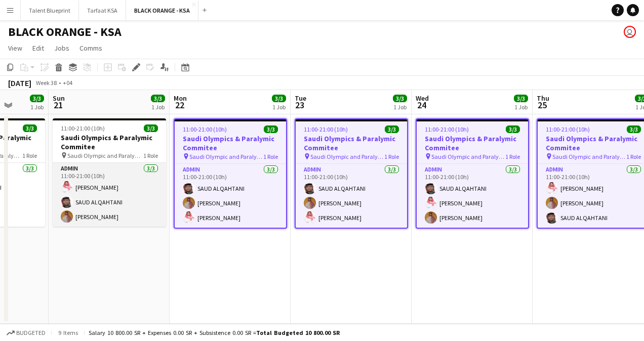
click at [113, 172] on app-card-role "Admin 3/3 11:00-21:00 (10h) Saleh Essam SAUD ALQAHTANI Ahmed Yagmowr" at bounding box center [109, 195] width 113 height 64
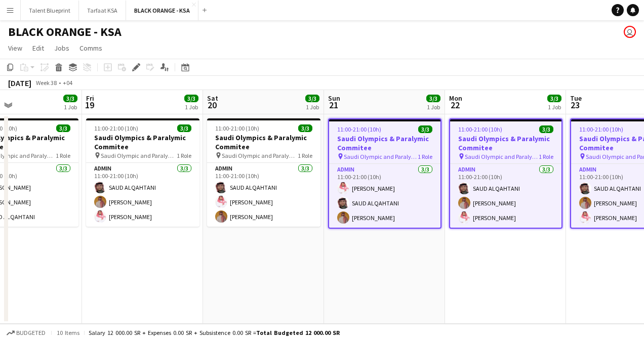
drag, startPoint x: 127, startPoint y: 166, endPoint x: 405, endPoint y: 179, distance: 278.8
click at [405, 179] on app-calendar-viewport "Tue 16 3/3 1 Job Wed 17 3/3 1 Job Thu 18 3/3 1 Job Fri 19 3/3 1 Job Sat 20 3/3 …" at bounding box center [322, 207] width 644 height 234
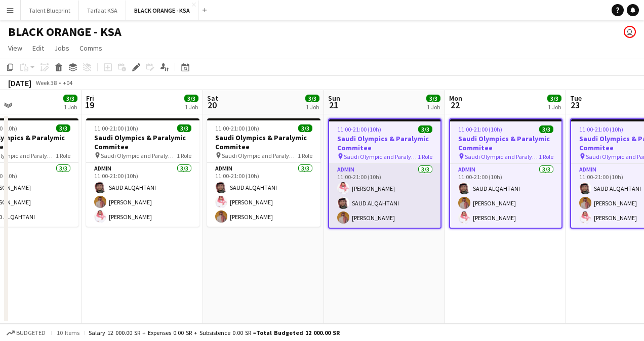
scroll to position [0, 278]
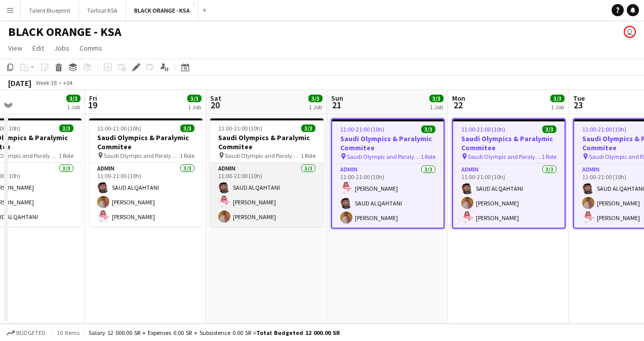
click at [277, 163] on app-card-role "Admin 3/3 11:00-21:00 (10h) SAUD ALQAHTANI Saleh Essam Ahmed Yagmowr" at bounding box center [266, 195] width 113 height 64
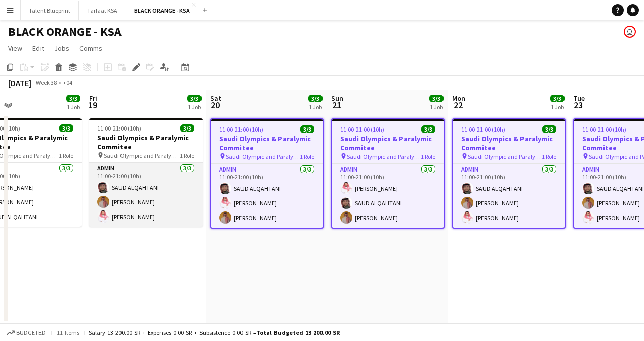
click at [166, 165] on app-card-role "Admin 3/3 11:00-21:00 (10h) SAUD ALQAHTANI Ahmed Yagmowr Saleh Essam" at bounding box center [145, 195] width 113 height 64
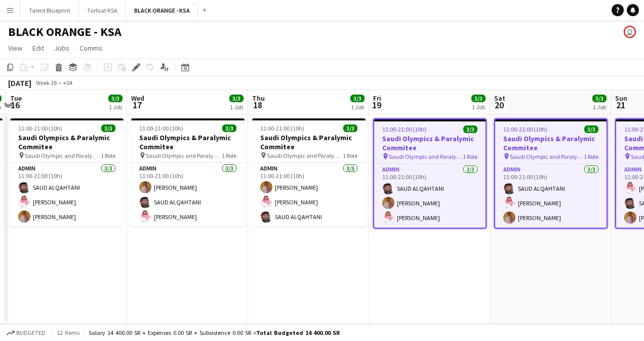
drag, startPoint x: 161, startPoint y: 160, endPoint x: 372, endPoint y: 173, distance: 211.0
click at [446, 161] on app-calendar-viewport "Sun 14 3/3 1 Job Mon 15 3/3 1 Job Tue 16 3/3 1 Job Wed 17 3/3 1 Job Thu 18 3/3 …" at bounding box center [322, 207] width 644 height 234
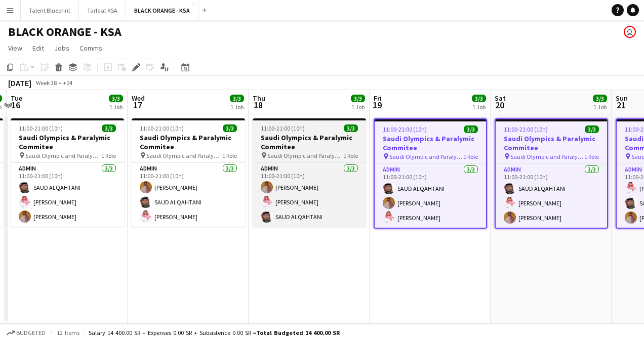
click at [329, 142] on h3 "Saudi Olympics & Paralymic Commitee" at bounding box center [309, 142] width 113 height 18
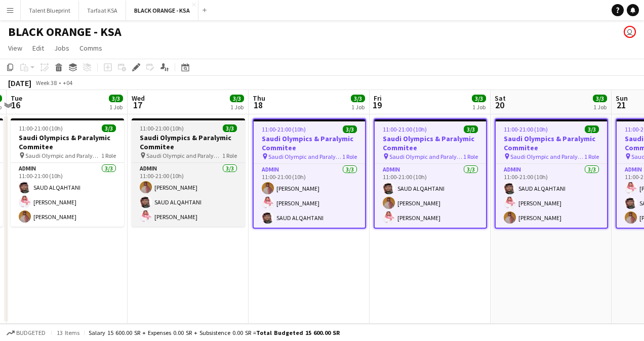
click at [205, 153] on span "Saudi Olympic and Paralympic committee" at bounding box center [184, 156] width 76 height 8
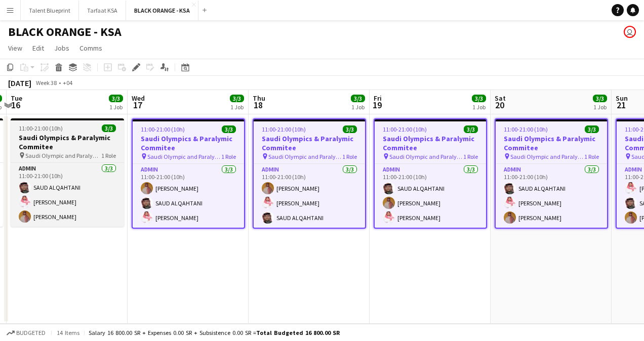
click at [107, 156] on span "1 Role" at bounding box center [108, 156] width 15 height 8
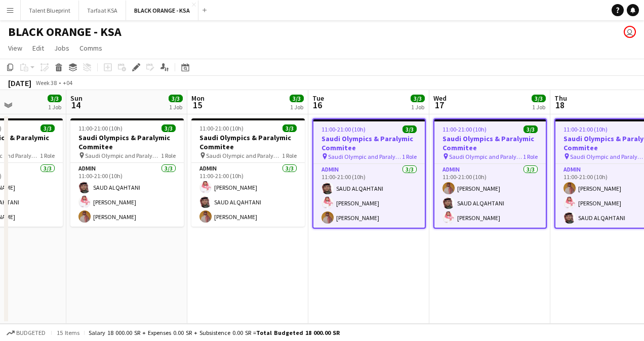
scroll to position [0, 295]
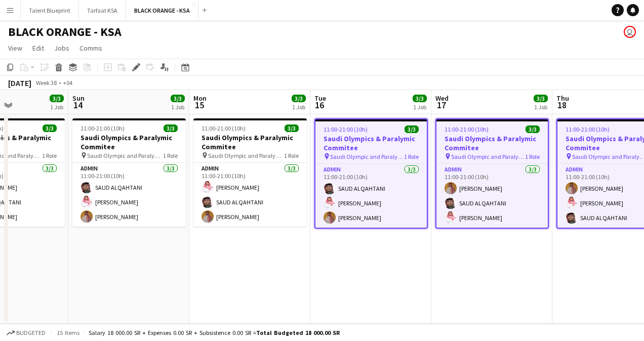
drag, startPoint x: 178, startPoint y: 152, endPoint x: 602, endPoint y: 163, distance: 424.9
click at [602, 163] on app-calendar-viewport "Thu 11 3/3 1 Job Fri 12 3/3 1 Job Sat 13 3/3 1 Job Sun 14 3/3 1 Job Mon 15 3/3 …" at bounding box center [322, 207] width 644 height 234
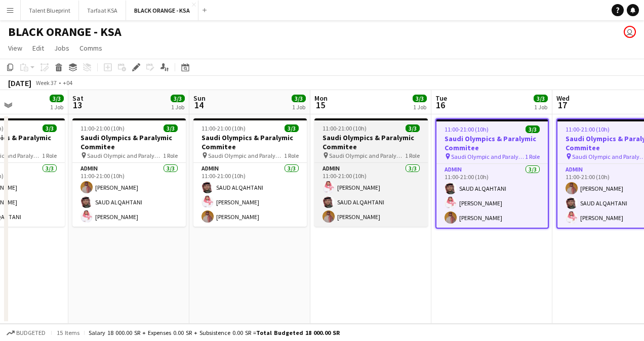
click at [384, 159] on div "pin Saudi Olympic and Paralympic committee 1 Role" at bounding box center [370, 155] width 113 height 8
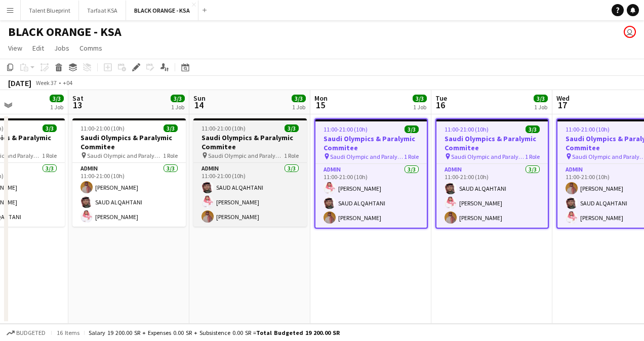
click at [268, 146] on h3 "Saudi Olympics & Paralymic Commitee" at bounding box center [249, 142] width 113 height 18
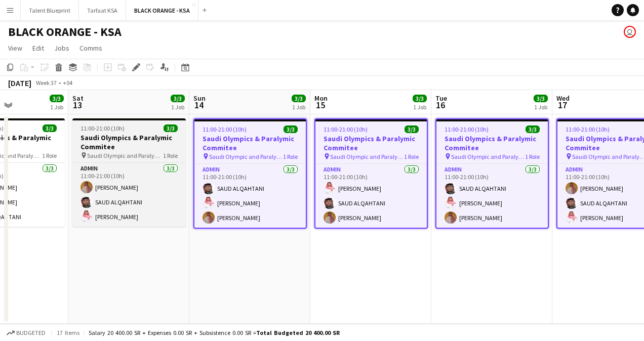
click at [138, 155] on span "Saudi Olympic and Paralympic committee" at bounding box center [125, 156] width 76 height 8
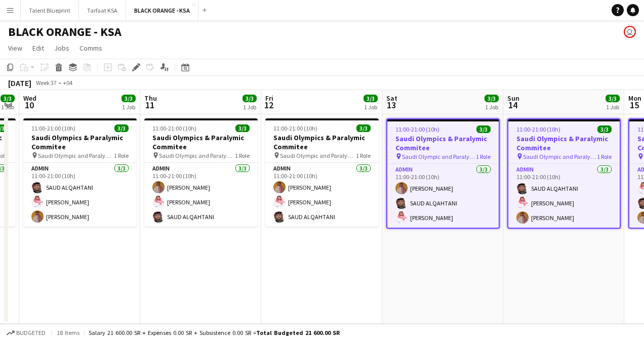
drag, startPoint x: 243, startPoint y: 163, endPoint x: 557, endPoint y: 168, distance: 314.4
click at [557, 168] on app-calendar-viewport "Mon 8 3/3 1 Job Tue 9 3/3 1 Job Wed 10 3/3 1 Job Thu 11 3/3 1 Job Fri 12 3/3 1 …" at bounding box center [322, 207] width 644 height 234
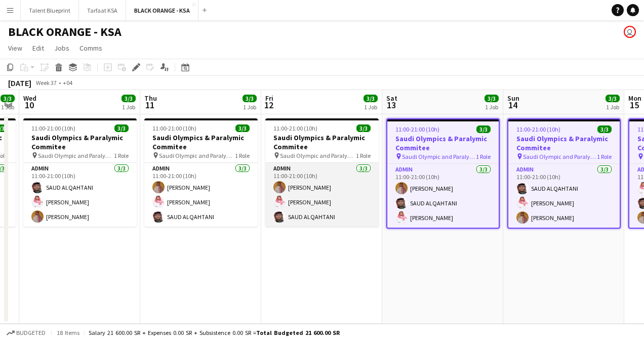
scroll to position [0, 223]
click at [319, 178] on app-card-role "Admin 3/3 11:00-21:00 (10h) Ahmed Yagmowr Saleh Essam SAUD ALQAHTANI" at bounding box center [321, 195] width 113 height 64
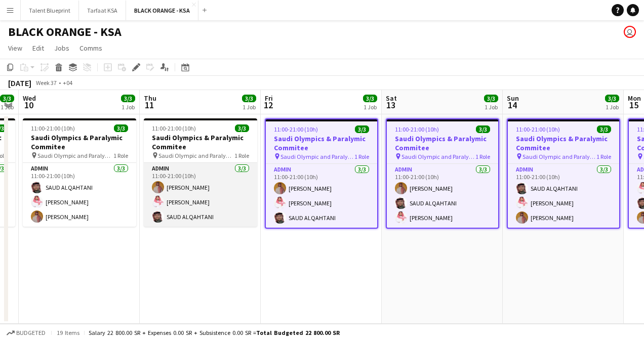
click at [193, 171] on app-card-role "Admin 3/3 11:00-21:00 (10h) Ahmed Yagmowr Saleh Essam SAUD ALQAHTANI" at bounding box center [200, 195] width 113 height 64
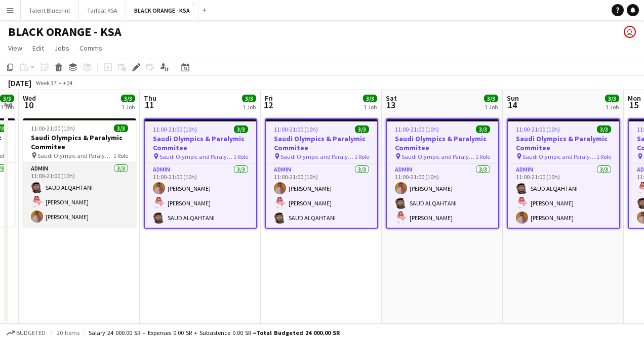
click at [50, 178] on app-card-role "Admin 3/3 11:00-21:00 (10h) SAUD ALQAHTANI Saleh Essam Ahmed Yagmowr" at bounding box center [79, 195] width 113 height 64
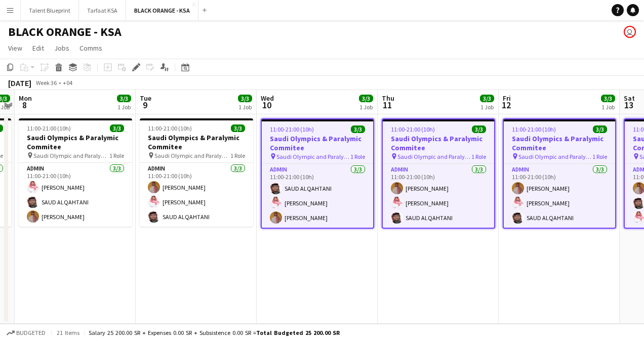
scroll to position [0, 322]
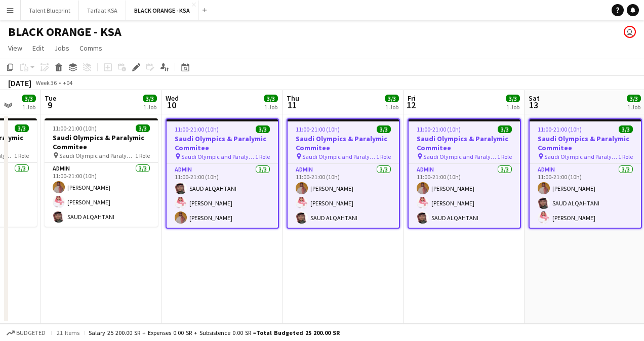
drag, startPoint x: 191, startPoint y: 163, endPoint x: 456, endPoint y: 182, distance: 265.0
click at [456, 182] on app-calendar-viewport "Sat 6 3/3 1 Job Sun 7 3/3 1 Job Mon 8 3/3 1 Job Tue 9 3/3 1 Job Wed 10 3/3 1 Jo…" at bounding box center [322, 207] width 644 height 234
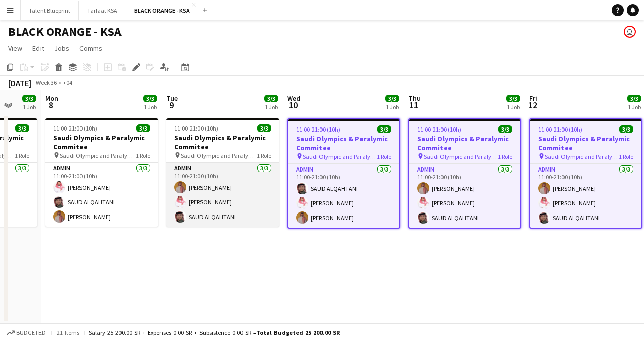
click at [175, 174] on app-card-role "Admin 3/3 11:00-21:00 (10h) Ahmed Yagmowr Saleh Essam SAUD ALQAHTANI" at bounding box center [222, 195] width 113 height 64
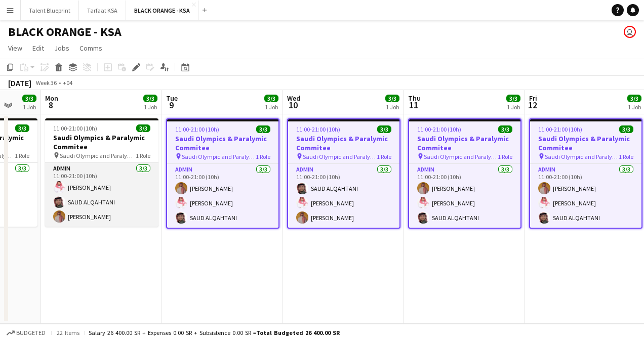
click at [107, 169] on app-card-role "Admin 3/3 11:00-21:00 (10h) Saleh Essam SAUD ALQAHTANI Ahmed Yagmowr" at bounding box center [101, 195] width 113 height 64
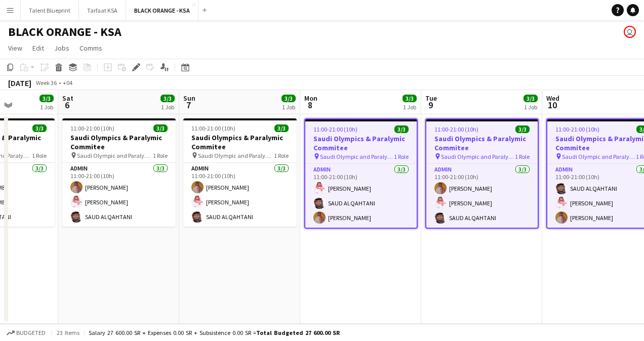
scroll to position [0, 288]
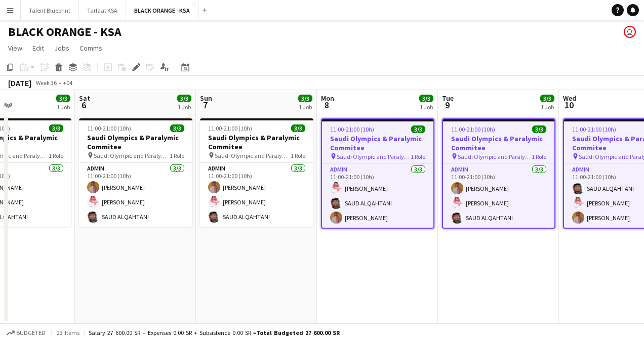
drag, startPoint x: 119, startPoint y: 176, endPoint x: 396, endPoint y: 169, distance: 276.5
click at [396, 169] on app-calendar-viewport "Wed 3 3/3 1 Job Thu 4 3/3 1 Job Fri 5 3/3 1 Job Sat 6 3/3 1 Job Sun 7 3/3 1 Job…" at bounding box center [322, 207] width 644 height 234
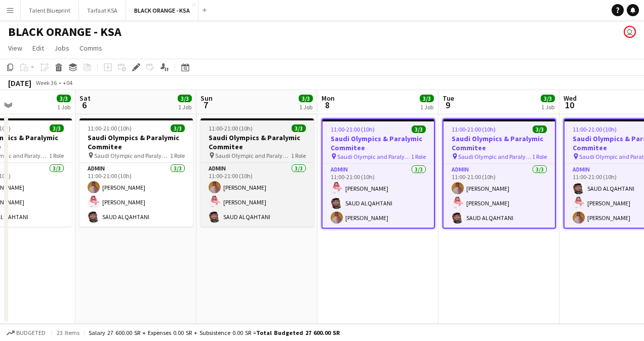
click at [269, 159] on span "Saudi Olympic and Paralympic committee" at bounding box center [253, 156] width 76 height 8
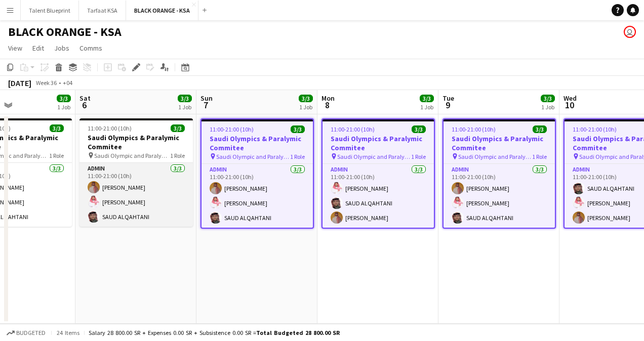
click at [147, 166] on app-card-role "Admin 3/3 11:00-21:00 (10h) Ahmed Yagmowr Saleh Essam SAUD ALQAHTANI" at bounding box center [135, 195] width 113 height 64
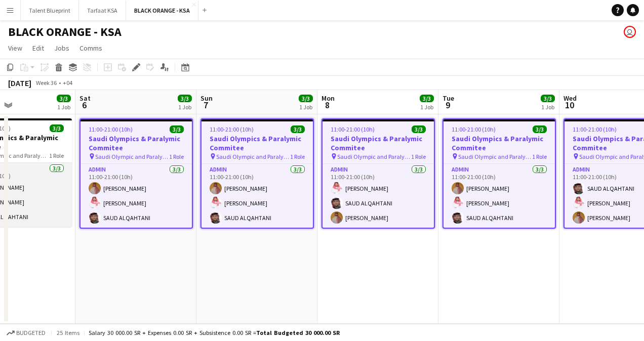
click at [31, 168] on app-card-role "Admin 3/3 11:00-21:00 (10h) Saleh Essam Ahmed Yagmowr SAUD ALQAHTANI" at bounding box center [14, 195] width 113 height 64
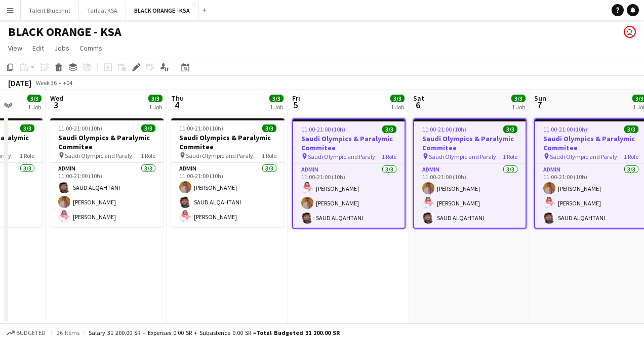
scroll to position [0, 316]
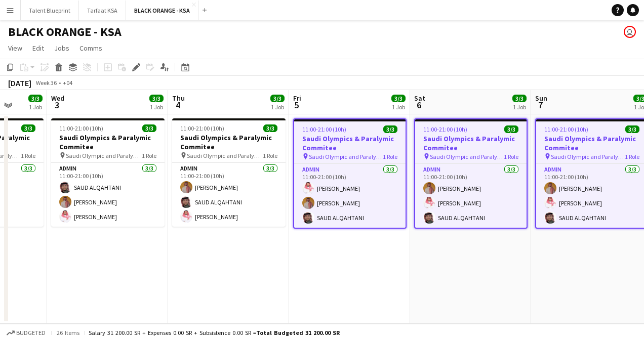
drag, startPoint x: 137, startPoint y: 168, endPoint x: 472, endPoint y: 169, distance: 334.7
click at [472, 169] on app-calendar-viewport "Sun 31 3/3 1 Job Mon 1 3/3 1 Job Tue 2 3/3 1 Job Wed 3 3/3 1 Job Thu 4 3/3 1 Jo…" at bounding box center [322, 207] width 644 height 234
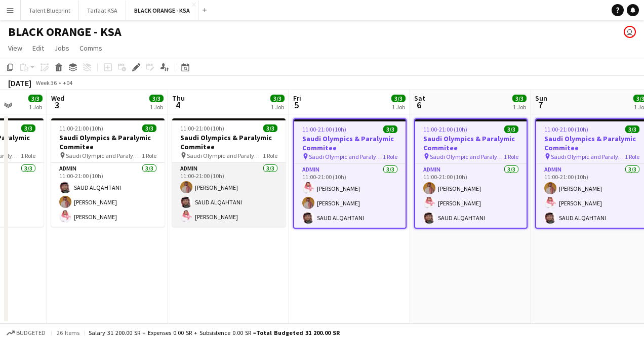
click at [246, 172] on app-card-role "Admin 3/3 11:00-21:00 (10h) Ahmed Yagmowr SAUD ALQAHTANI Saleh Essam" at bounding box center [228, 195] width 113 height 64
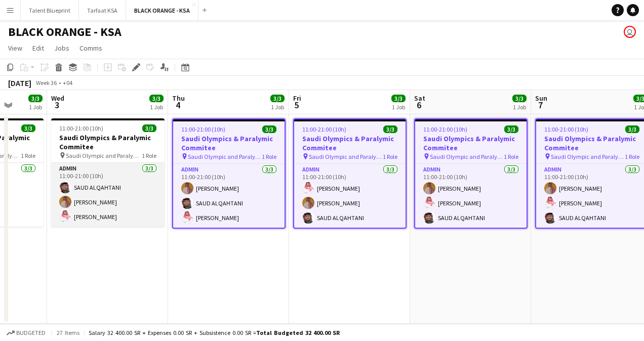
click at [95, 167] on app-card-role "Admin 3/3 11:00-21:00 (10h) SAUD ALQAHTANI Ahmed Yagmowr Saleh Essam" at bounding box center [107, 195] width 113 height 64
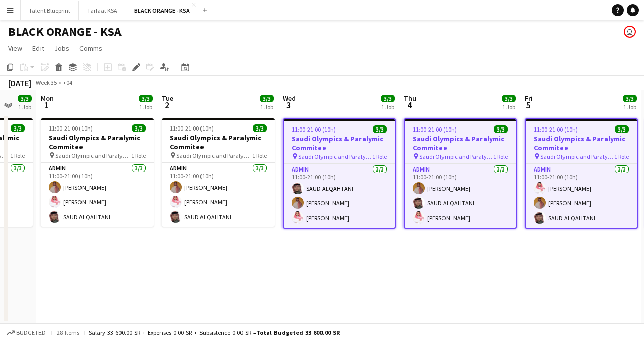
scroll to position [0, 203]
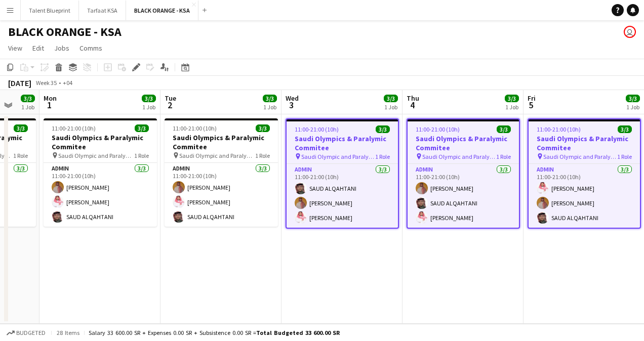
drag, startPoint x: 263, startPoint y: 172, endPoint x: 399, endPoint y: 187, distance: 137.0
click at [462, 183] on app-calendar-viewport "Sat 30 3/3 1 Job Sun 31 3/3 1 Job Mon 1 3/3 1 Job Tue 2 3/3 1 Job Wed 3 3/3 1 J…" at bounding box center [322, 207] width 644 height 234
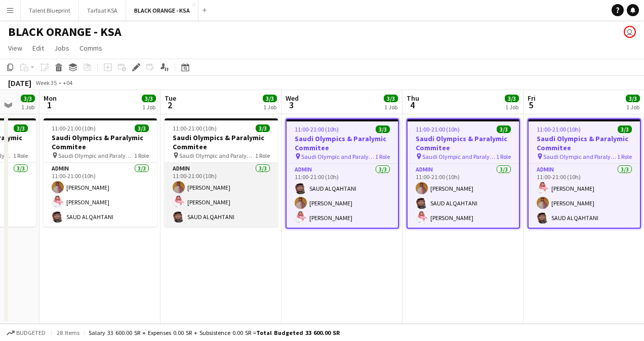
click at [223, 180] on app-card-role "Admin 3/3 11:00-21:00 (10h) Ahmed Yagmowr Saleh Essam SAUD ALQAHTANI" at bounding box center [221, 195] width 113 height 64
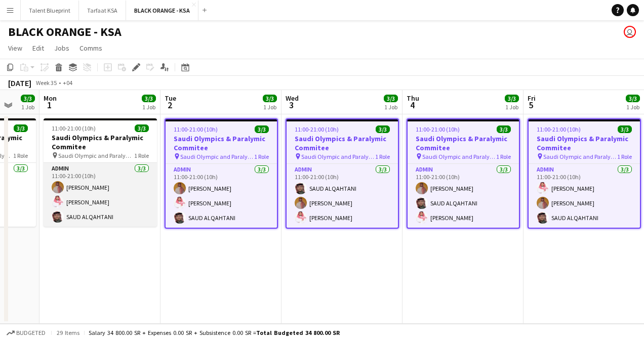
click at [105, 169] on app-card-role "Admin 3/3 11:00-21:00 (10h) Ahmed Yagmowr Saleh Essam SAUD ALQAHTANI" at bounding box center [100, 195] width 113 height 64
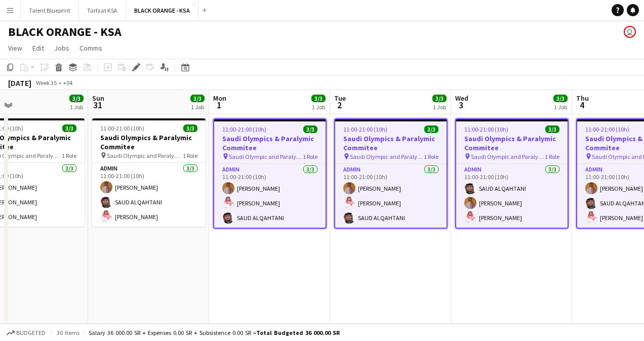
scroll to position [0, 271]
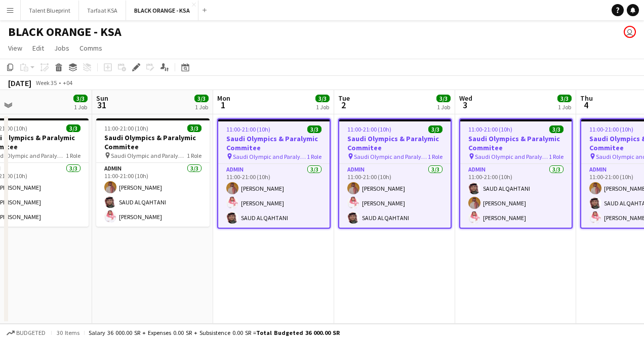
drag, startPoint x: 205, startPoint y: 184, endPoint x: 379, endPoint y: 183, distance: 173.7
click at [379, 183] on app-calendar-viewport "Thu 28 3/3 1 Job Fri 29 3/3 1 Job Sat 30 3/3 1 Job Sun 31 3/3 1 Job Mon 1 3/3 1…" at bounding box center [322, 207] width 644 height 234
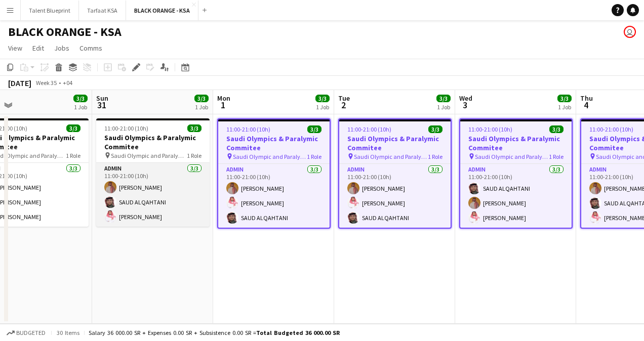
click at [139, 174] on app-card-role "Admin 3/3 11:00-21:00 (10h) Ahmed Yagmowr SAUD ALQAHTANI Saleh Essam" at bounding box center [152, 195] width 113 height 64
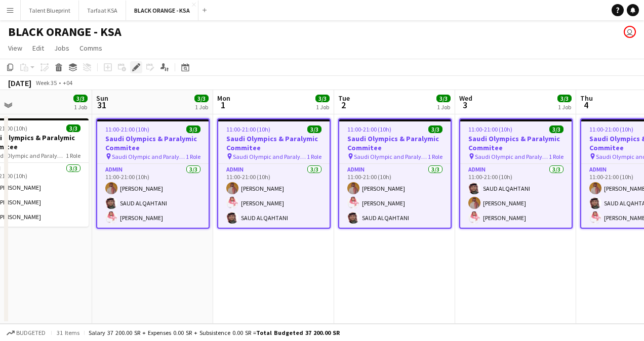
click at [136, 69] on icon at bounding box center [136, 68] width 6 height 6
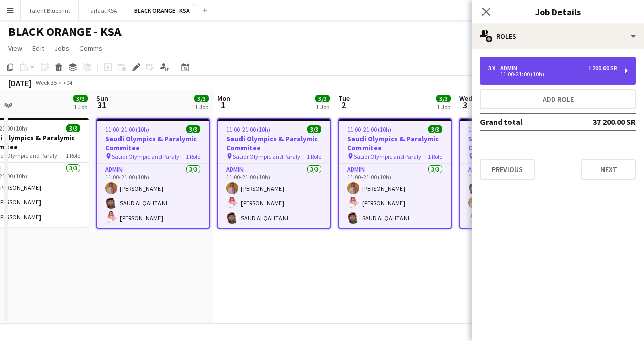
click at [625, 71] on div "3 x Admin 1 200.00 SR 11:00-21:00 (10h)" at bounding box center [558, 71] width 156 height 28
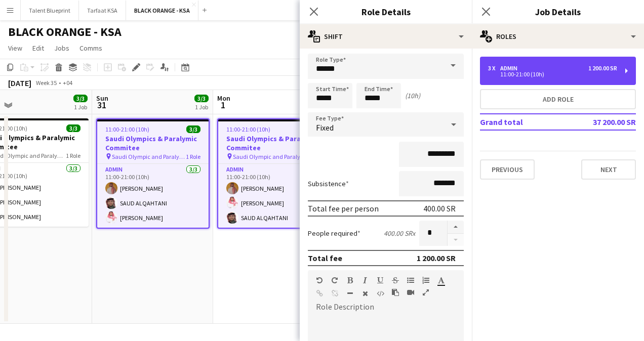
scroll to position [0, 0]
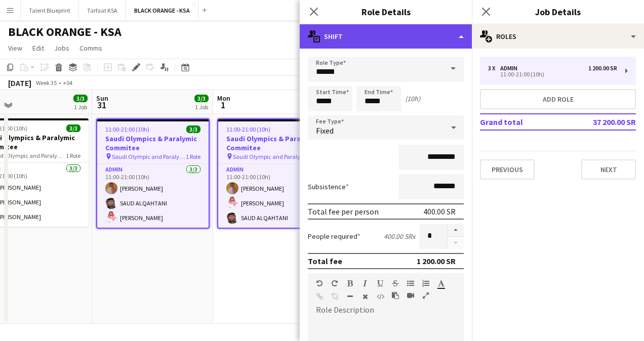
click at [459, 35] on div "multiple-actions-text Shift" at bounding box center [386, 36] width 172 height 24
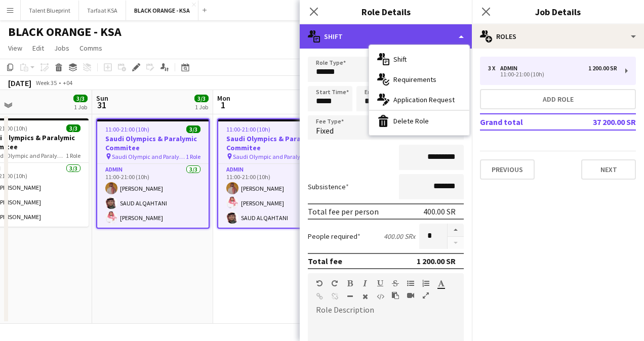
click at [341, 32] on div "multiple-actions-text Shift" at bounding box center [386, 36] width 172 height 24
click at [342, 35] on div "multiple-actions-text Shift" at bounding box center [386, 36] width 172 height 24
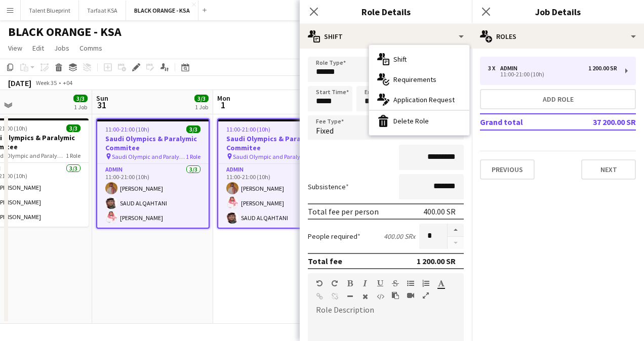
click at [346, 165] on div "*********" at bounding box center [386, 157] width 156 height 25
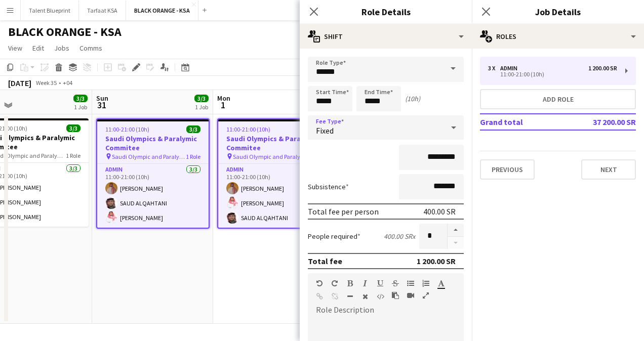
click at [373, 129] on div "Fixed" at bounding box center [376, 127] width 136 height 24
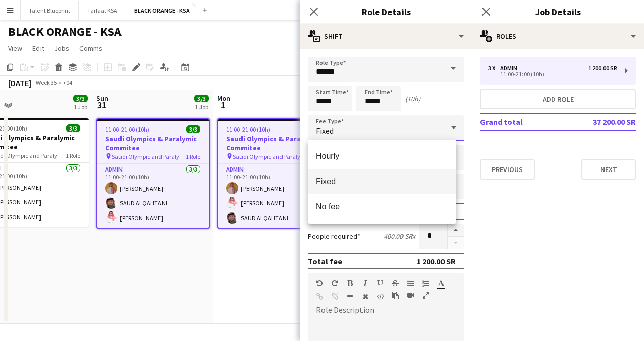
click at [442, 122] on div at bounding box center [322, 170] width 644 height 341
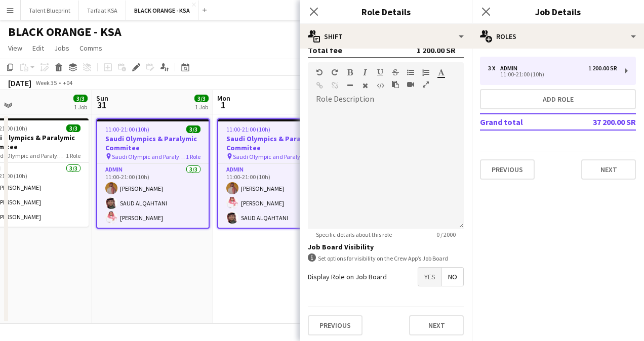
scroll to position [213, 0]
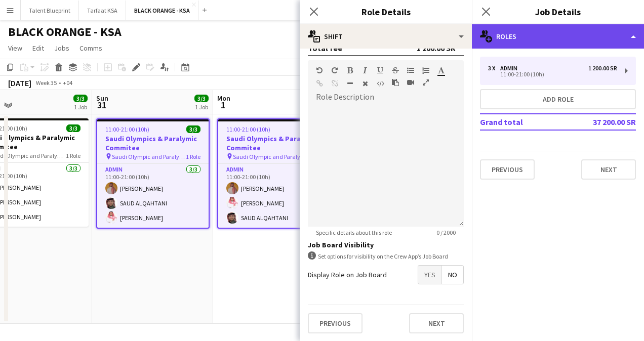
click at [617, 30] on div "multiple-users-add Roles" at bounding box center [558, 36] width 172 height 24
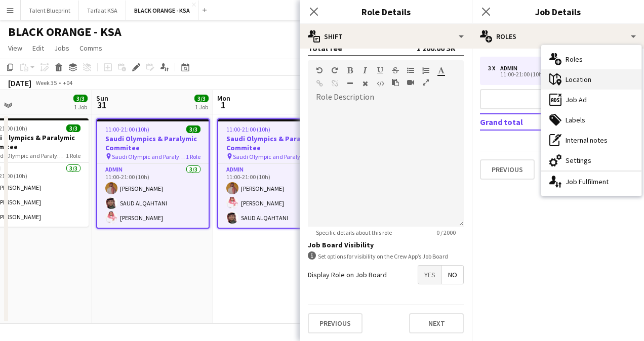
click at [577, 78] on div "maps-pin-1 Location" at bounding box center [591, 79] width 100 height 20
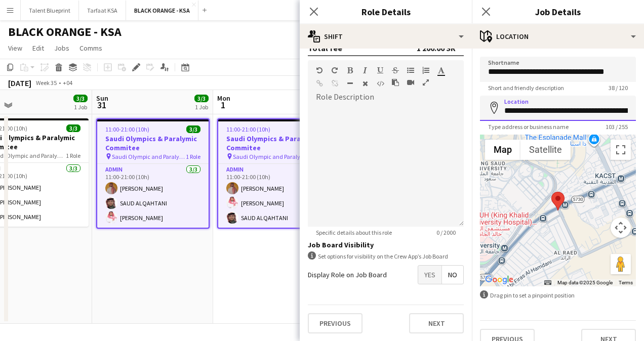
click at [539, 107] on input "**********" at bounding box center [558, 108] width 156 height 25
type input "*"
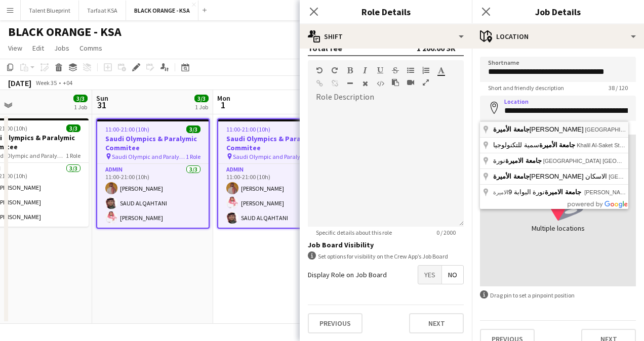
type input "**********"
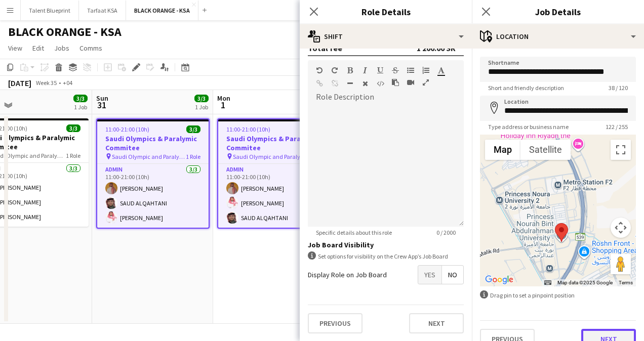
click at [599, 337] on button "Next" at bounding box center [608, 339] width 55 height 20
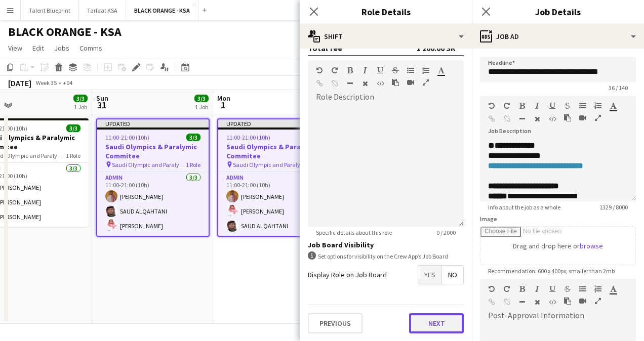
click at [423, 326] on button "Next" at bounding box center [436, 323] width 55 height 20
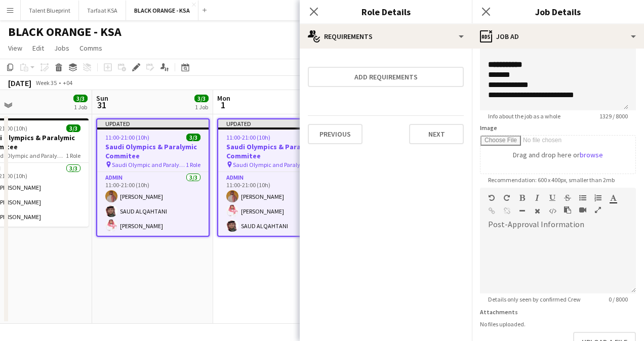
scroll to position [159, 0]
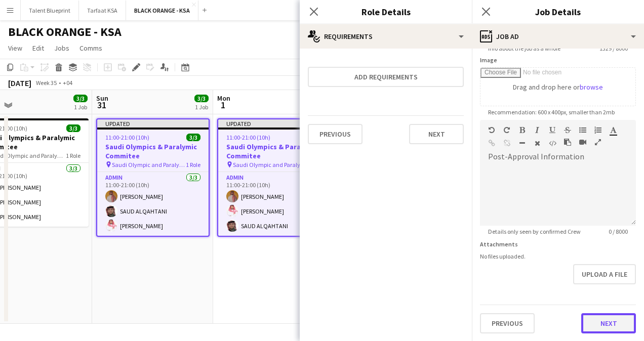
click at [596, 318] on button "Next" at bounding box center [608, 323] width 55 height 20
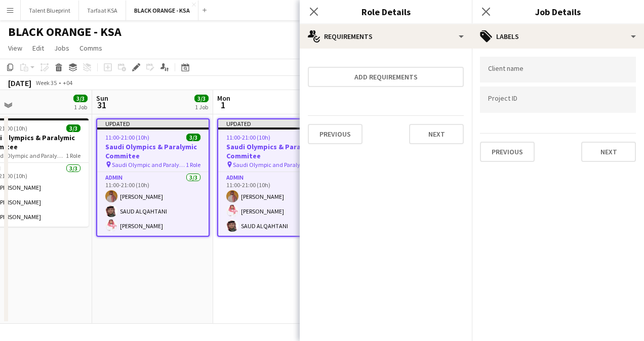
scroll to position [0, 0]
click at [601, 149] on button "Next" at bounding box center [608, 152] width 55 height 20
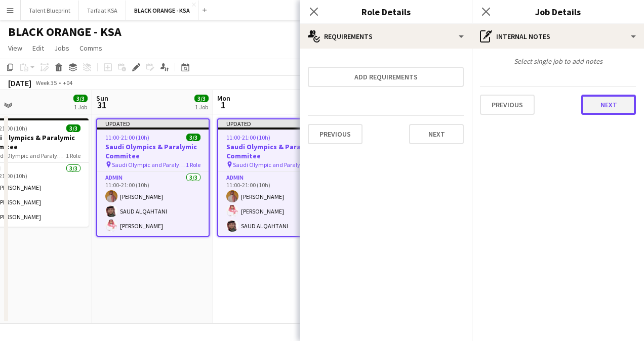
click at [595, 102] on button "Next" at bounding box center [608, 105] width 55 height 20
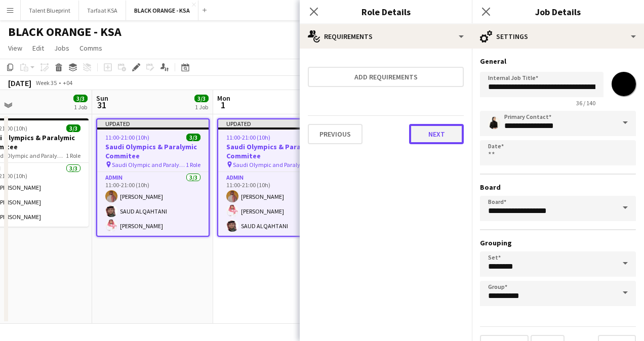
click at [426, 137] on button "Next" at bounding box center [436, 134] width 55 height 20
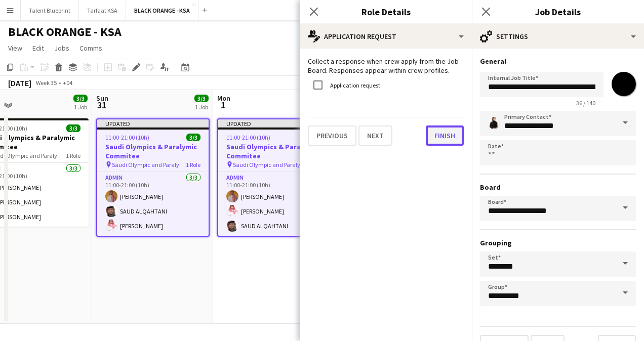
click at [439, 136] on button "Finish" at bounding box center [445, 136] width 38 height 20
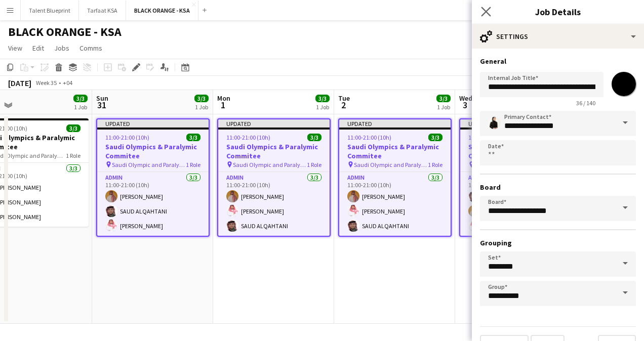
click at [491, 5] on app-icon "Close pop-in" at bounding box center [486, 12] width 15 height 15
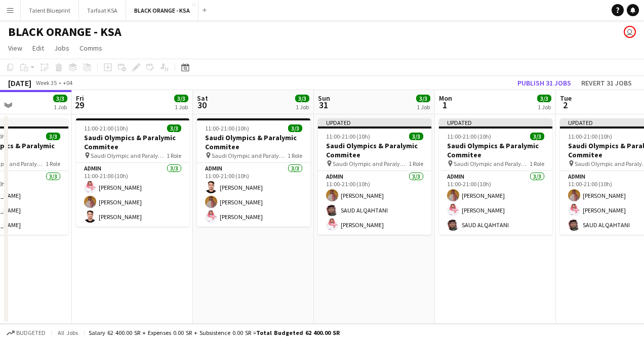
scroll to position [0, 419]
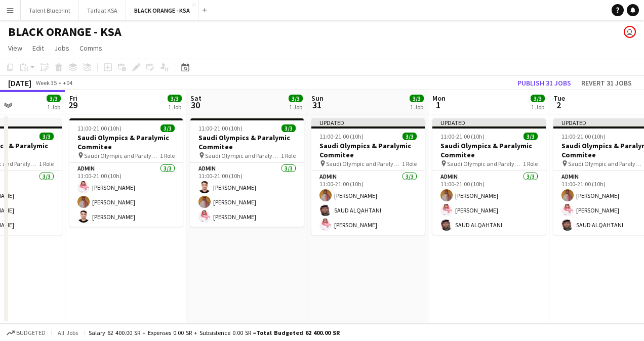
drag, startPoint x: 316, startPoint y: 144, endPoint x: 140, endPoint y: 139, distance: 176.8
click at [140, 139] on app-calendar-viewport "Mon 25 3/3 1 Job Tue 26 3/3 1 Job Wed 27 3/3 1 Job Thu 28 3/3 1 Job Fri 29 3/3 …" at bounding box center [322, 207] width 644 height 234
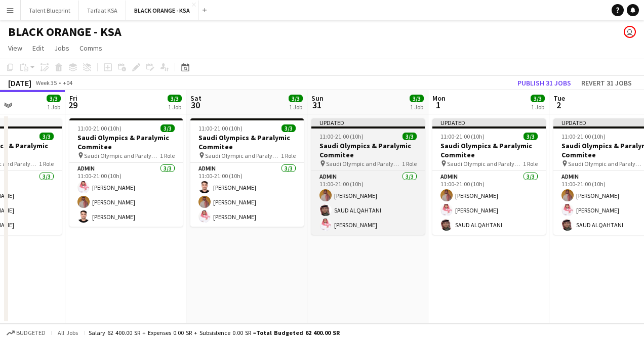
click at [376, 122] on div "Updated" at bounding box center [367, 122] width 113 height 8
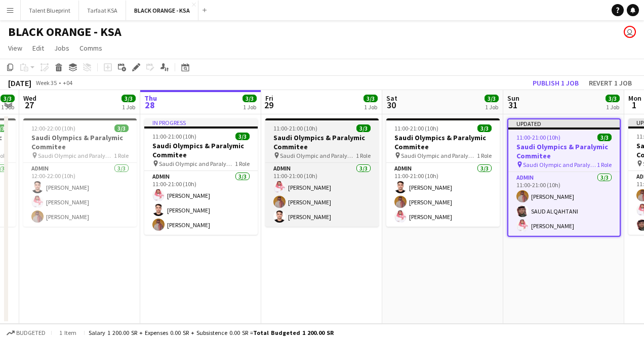
drag, startPoint x: 176, startPoint y: 147, endPoint x: 371, endPoint y: 156, distance: 195.6
click at [372, 156] on app-calendar-viewport "Mon 25 3/3 1 Job Tue 26 3/3 1 Job Wed 27 3/3 1 Job Thu 28 3/3 1 Job Fri 29 3/3 …" at bounding box center [322, 207] width 644 height 234
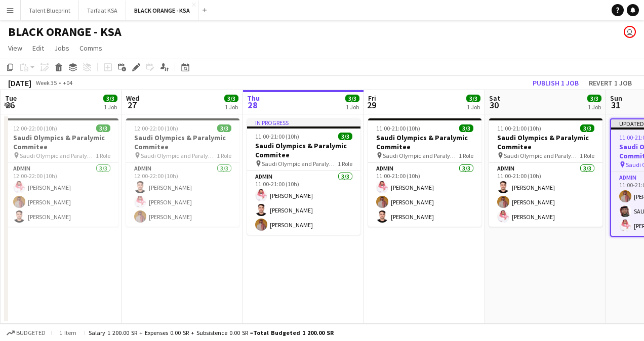
scroll to position [0, 237]
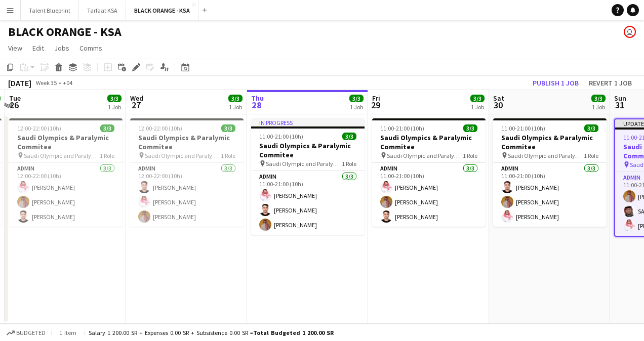
drag, startPoint x: 176, startPoint y: 130, endPoint x: 284, endPoint y: 128, distance: 107.4
click at [284, 128] on app-calendar-viewport "Sun 24 3/3 1 Job Mon 25 3/3 1 Job Tue 26 3/3 1 Job Wed 27 3/3 1 Job Thu 28 3/3 …" at bounding box center [322, 207] width 644 height 234
click at [284, 128] on div at bounding box center [307, 128] width 113 height 2
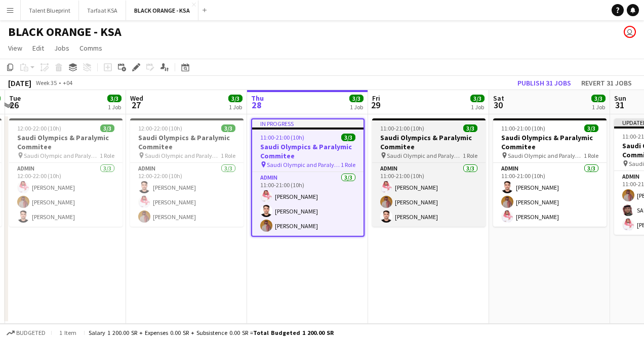
click at [400, 135] on h3 "Saudi Olympics & Paralymic Commitee" at bounding box center [428, 142] width 113 height 18
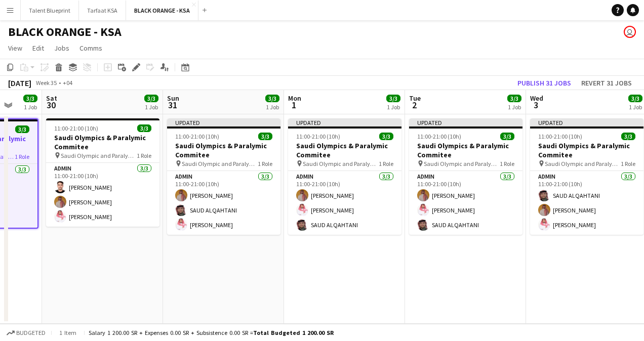
scroll to position [0, 252]
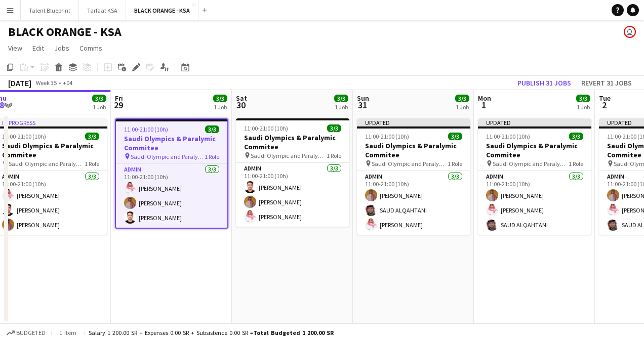
drag, startPoint x: 442, startPoint y: 131, endPoint x: 184, endPoint y: 134, distance: 258.2
click at [185, 135] on app-calendar-viewport "Tue 26 3/3 1 Job Wed 27 3/3 1 Job Thu 28 3/3 1 Job Fri 29 3/3 1 Job Sat 30 3/3 …" at bounding box center [322, 207] width 644 height 234
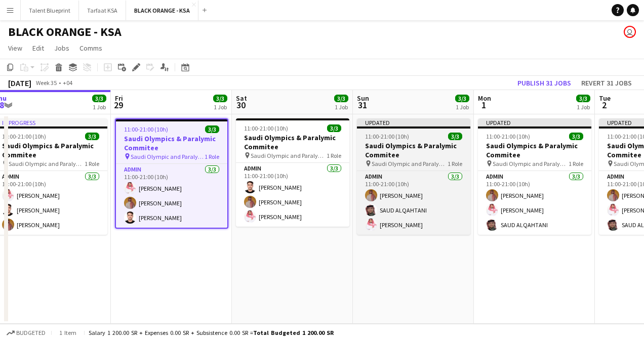
click at [417, 141] on h3 "Saudi Olympics & Paralymic Commitee" at bounding box center [413, 150] width 113 height 18
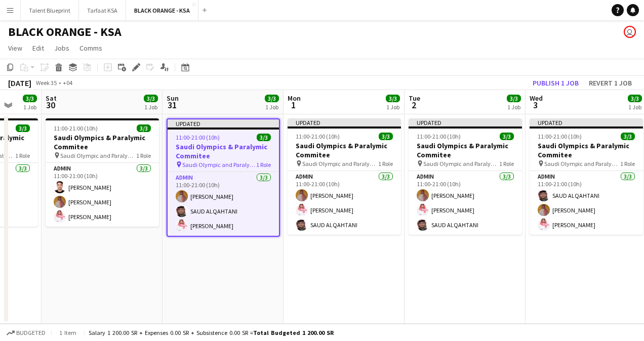
drag, startPoint x: 413, startPoint y: 142, endPoint x: 222, endPoint y: 137, distance: 191.0
click at [222, 138] on app-calendar-viewport "Tue 26 3/3 1 Job Wed 27 3/3 1 Job Thu 28 3/3 1 Job Fri 29 3/3 1 Job Sat 30 3/3 …" at bounding box center [322, 207] width 644 height 234
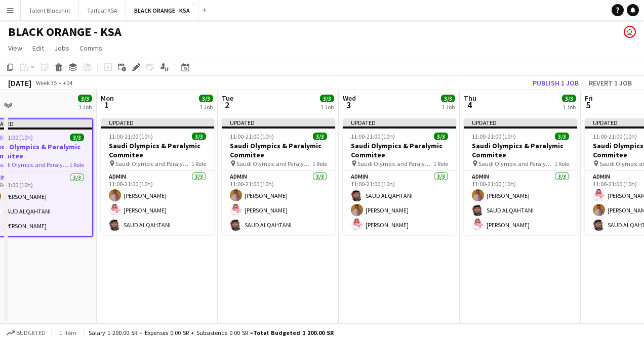
drag, startPoint x: 376, startPoint y: 143, endPoint x: 189, endPoint y: 130, distance: 186.8
click at [189, 130] on app-calendar-viewport "Thu 28 3/3 1 Job Fri 29 3/3 1 Job Sat 30 3/3 1 Job Sun 31 3/3 1 Job Mon 1 3/3 1…" at bounding box center [322, 207] width 644 height 234
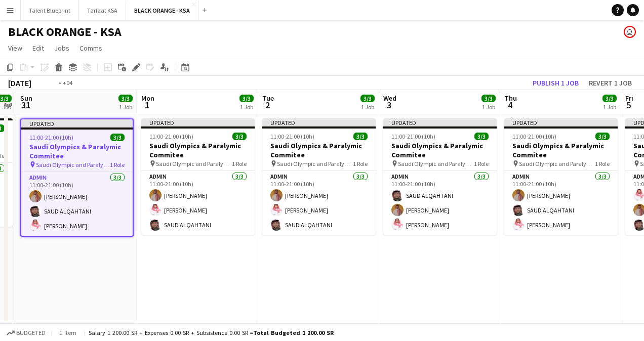
scroll to position [0, 347]
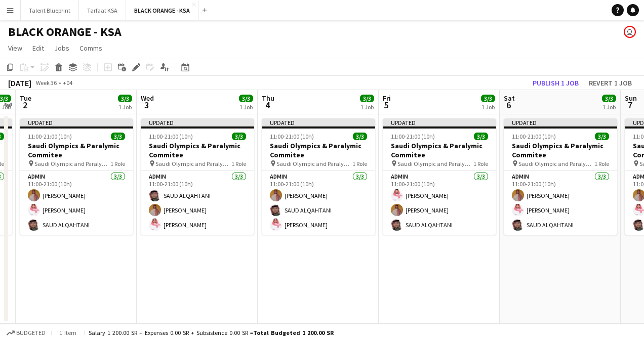
drag, startPoint x: 427, startPoint y: 152, endPoint x: 225, endPoint y: 138, distance: 202.5
click at [225, 138] on app-calendar-viewport "Sat 30 3/3 1 Job Sun 31 3/3 1 Job Mon 1 3/3 1 Job Tue 2 3/3 1 Job Wed 3 3/3 1 J…" at bounding box center [322, 207] width 644 height 234
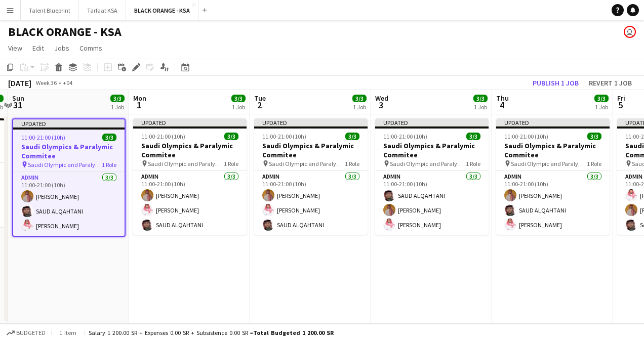
drag, startPoint x: 292, startPoint y: 150, endPoint x: 527, endPoint y: 158, distance: 235.0
click at [527, 158] on app-calendar-viewport "Fri 29 3/3 1 Job Sat 30 3/3 1 Job Sun 31 3/3 1 Job Mon 1 3/3 1 Job Tue 2 3/3 1 …" at bounding box center [322, 207] width 644 height 234
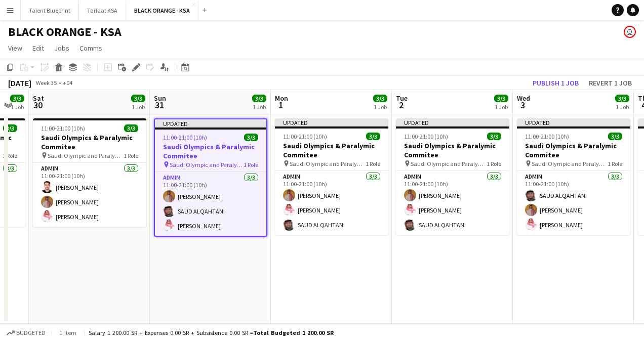
scroll to position [0, 212]
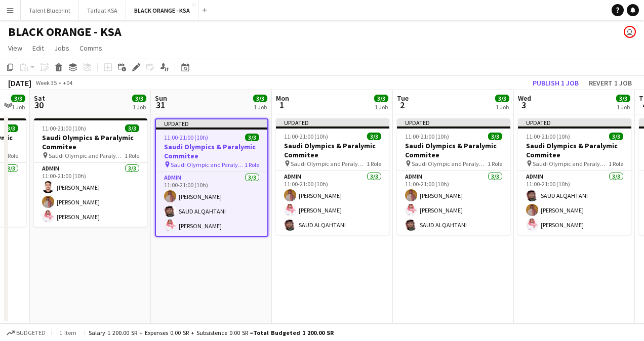
drag, startPoint x: 388, startPoint y: 149, endPoint x: 531, endPoint y: 156, distance: 143.0
click at [531, 156] on app-calendar-viewport "Thu 28 3/3 1 Job Fri 29 3/3 1 Job Sat 30 3/3 1 Job Sun 31 3/3 1 Job Mon 1 3/3 1…" at bounding box center [322, 207] width 644 height 234
click at [556, 79] on button "Publish 1 job" at bounding box center [556, 82] width 54 height 13
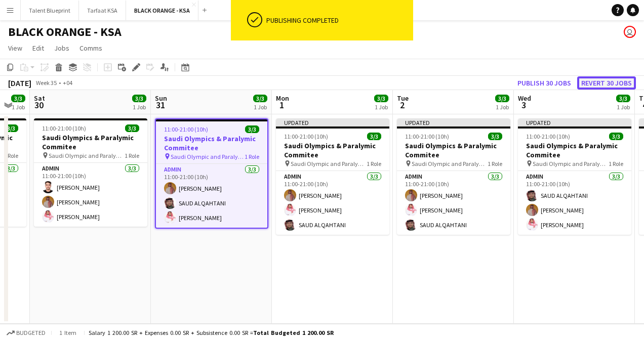
click at [605, 83] on button "Revert 30 jobs" at bounding box center [606, 82] width 59 height 13
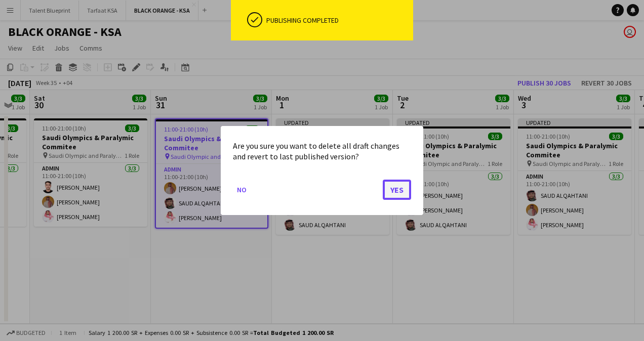
click at [397, 187] on button "Yes" at bounding box center [397, 190] width 28 height 20
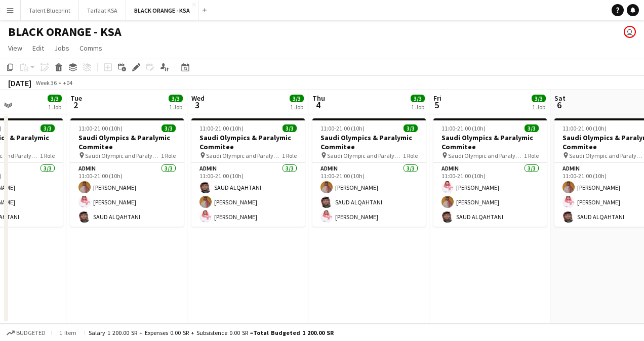
drag, startPoint x: 539, startPoint y: 140, endPoint x: 212, endPoint y: 143, distance: 326.6
click at [212, 143] on app-calendar-viewport "Sat 30 3/3 1 Job Sun 31 3/3 1 Job Mon 1 3/3 1 Job Tue 2 3/3 1 Job Wed 3 3/3 1 J…" at bounding box center [322, 207] width 644 height 234
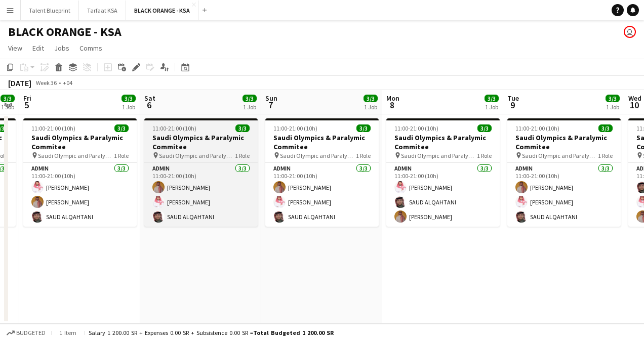
drag, startPoint x: 487, startPoint y: 140, endPoint x: 220, endPoint y: 123, distance: 267.3
click at [69, 130] on app-calendar-viewport "Mon 1 3/3 1 Job Tue 2 3/3 1 Job Wed 3 3/3 1 Job Thu 4 3/3 1 Job Fri 5 3/3 1 Job…" at bounding box center [322, 207] width 644 height 234
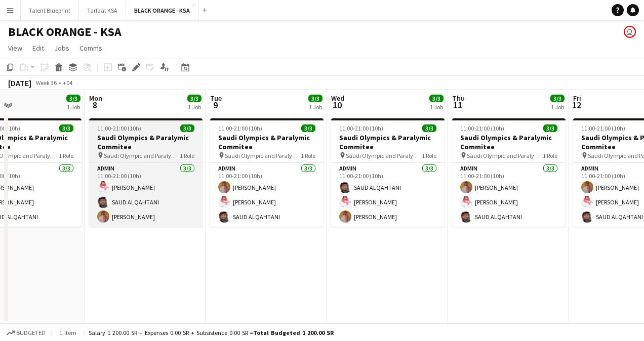
drag, startPoint x: 419, startPoint y: 131, endPoint x: 125, endPoint y: 131, distance: 293.6
click at [125, 131] on app-calendar-viewport "Fri 5 3/3 1 Job Sat 6 3/3 1 Job Sun 7 3/3 1 Job Mon 8 3/3 1 Job Tue 9 3/3 1 Job…" at bounding box center [322, 207] width 644 height 234
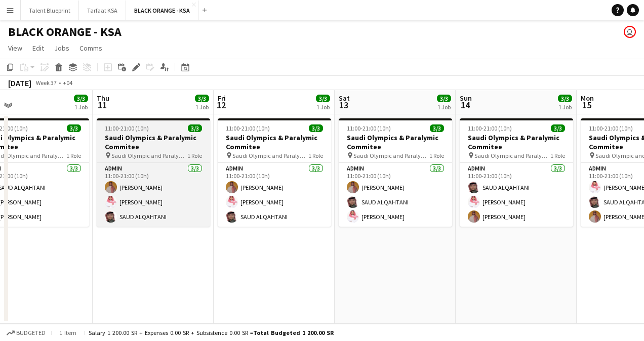
drag, startPoint x: 471, startPoint y: 126, endPoint x: 146, endPoint y: 124, distance: 324.5
click at [104, 128] on app-calendar-viewport "Sun 7 3/3 1 Job Mon 8 3/3 1 Job Tue 9 3/3 1 Job Wed 10 3/3 1 Job Thu 11 3/3 1 J…" at bounding box center [322, 207] width 644 height 234
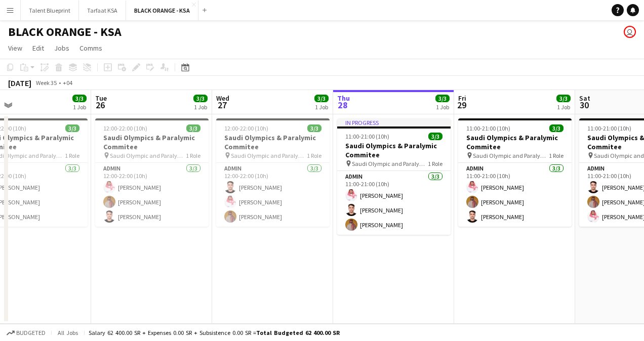
scroll to position [0, 260]
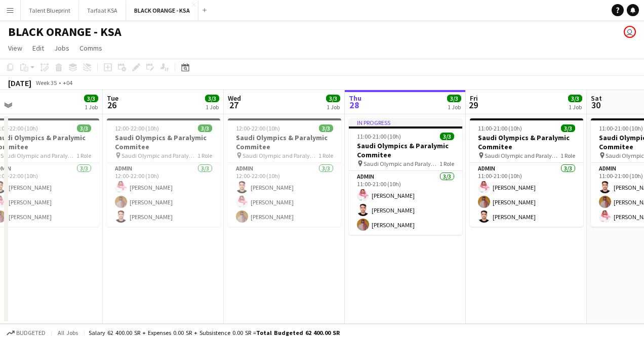
drag, startPoint x: 160, startPoint y: 169, endPoint x: 385, endPoint y: 187, distance: 225.0
click at [384, 187] on app-calendar-viewport "Sat 23 3/3 1 Job Sun 24 3/3 1 Job Mon 25 3/3 1 Job Tue 26 3/3 1 Job Wed 27 3/3 …" at bounding box center [322, 207] width 644 height 234
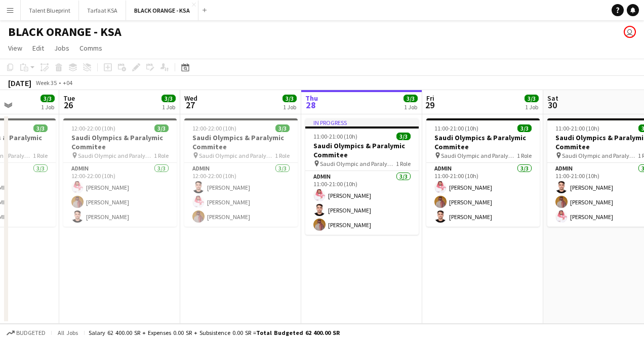
scroll to position [0, 309]
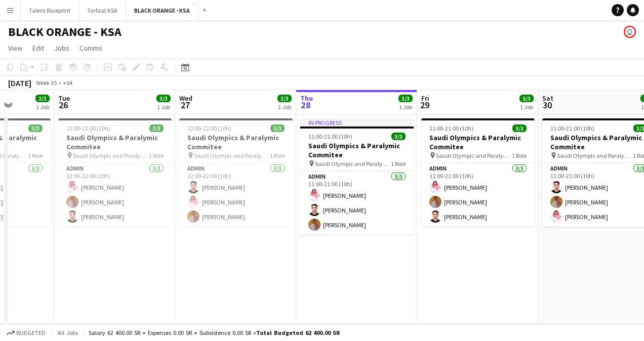
drag, startPoint x: 412, startPoint y: 150, endPoint x: 364, endPoint y: 151, distance: 48.6
click at [364, 151] on app-calendar-viewport "Sat 23 3/3 1 Job Sun 24 3/3 1 Job Mon 25 3/3 1 Job Tue 26 3/3 1 Job Wed 27 3/3 …" at bounding box center [322, 207] width 644 height 234
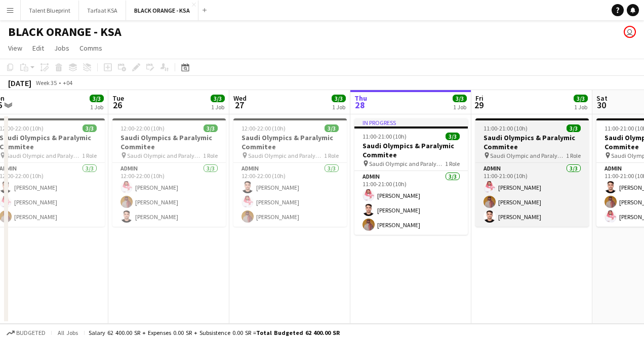
scroll to position [0, 282]
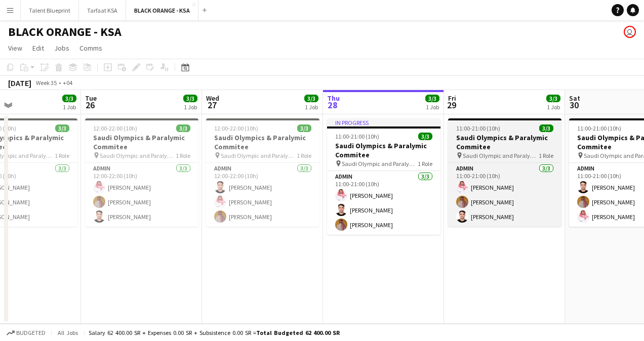
drag, startPoint x: 471, startPoint y: 142, endPoint x: 256, endPoint y: 138, distance: 215.7
click at [256, 138] on app-calendar-viewport "Sat 23 3/3 1 Job Sun 24 3/3 1 Job Mon 25 3/3 1 Job Tue 26 3/3 1 Job Wed 27 3/3 …" at bounding box center [322, 207] width 644 height 234
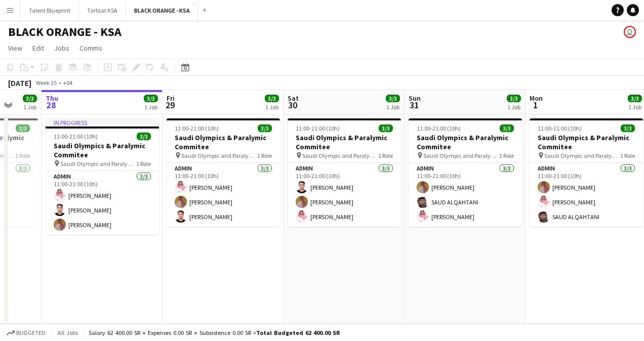
drag, startPoint x: 409, startPoint y: 145, endPoint x: 369, endPoint y: 146, distance: 40.5
click at [369, 146] on app-calendar-viewport "Mon 25 3/3 1 Job Tue 26 3/3 1 Job Wed 27 3/3 1 Job Thu 28 3/3 1 Job Fri 29 3/3 …" at bounding box center [322, 207] width 644 height 234
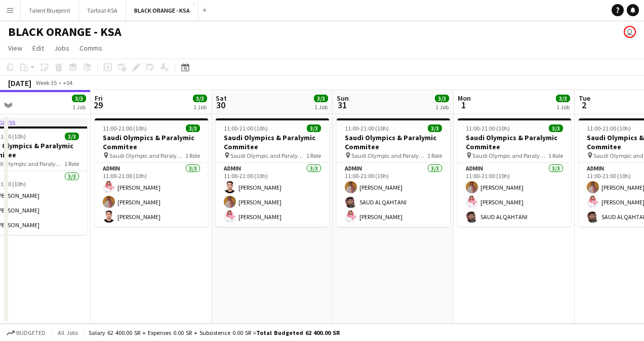
scroll to position [0, 421]
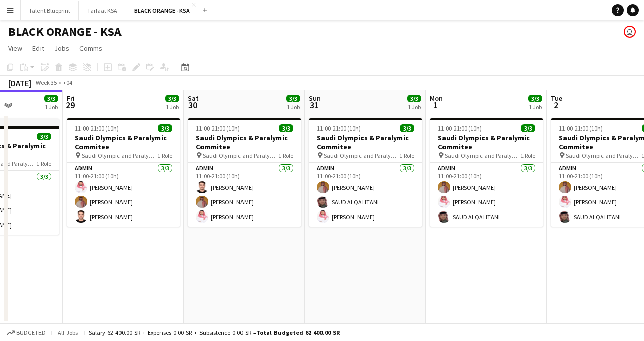
drag, startPoint x: 475, startPoint y: 141, endPoint x: 376, endPoint y: 139, distance: 98.7
click at [376, 139] on app-calendar-viewport "Mon 25 3/3 1 Job Tue 26 3/3 1 Job Wed 27 3/3 1 Job Thu 28 3/3 1 Job Fri 29 3/3 …" at bounding box center [322, 207] width 644 height 234
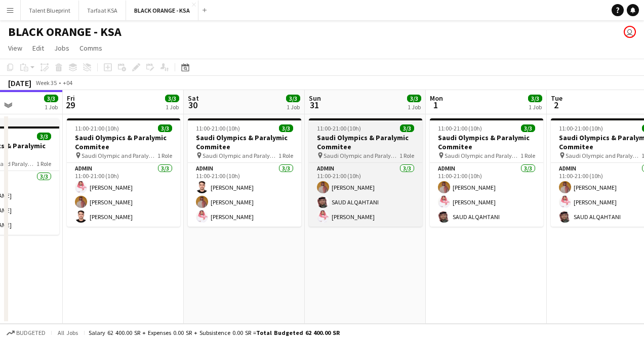
click at [383, 154] on span "Saudi Olympic and Paralympic committee" at bounding box center [362, 156] width 76 height 8
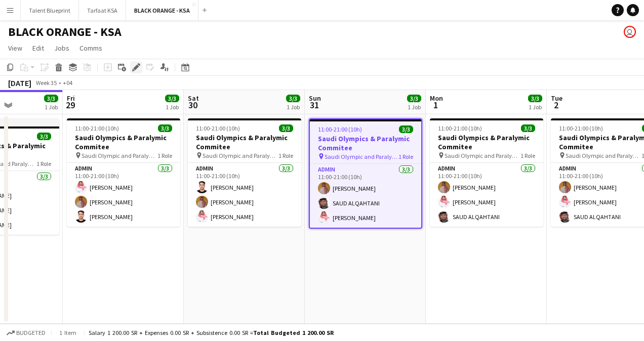
click at [136, 67] on icon at bounding box center [136, 68] width 6 height 6
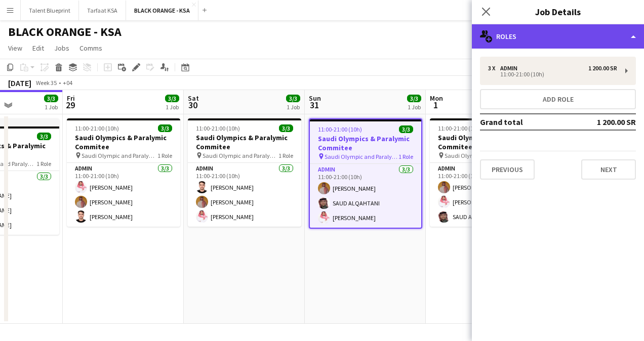
click at [627, 40] on div "multiple-users-add Roles" at bounding box center [558, 36] width 172 height 24
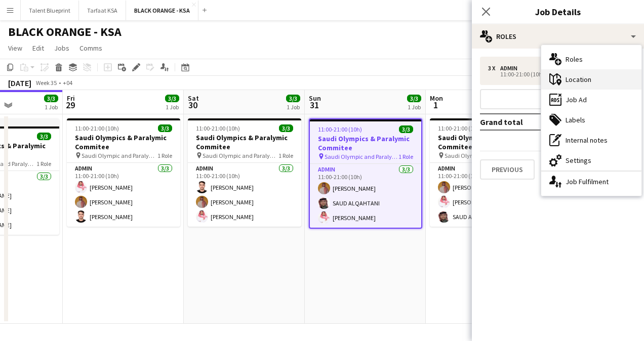
click at [583, 76] on div "maps-pin-1 Location" at bounding box center [591, 79] width 100 height 20
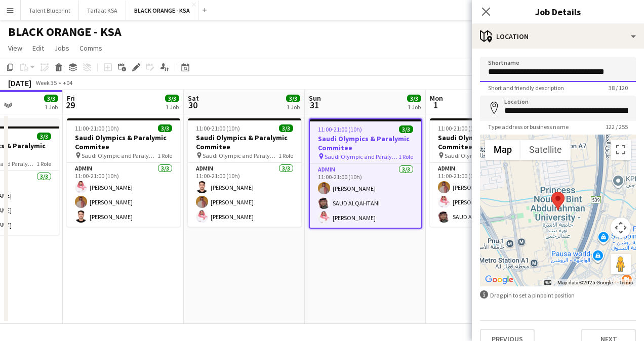
click at [589, 73] on input "**********" at bounding box center [558, 69] width 156 height 25
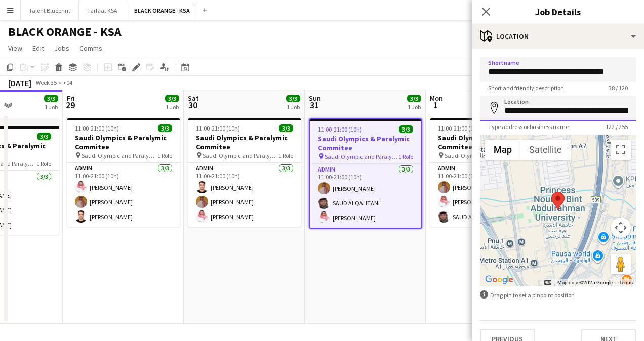
click at [560, 113] on input "**********" at bounding box center [558, 108] width 156 height 25
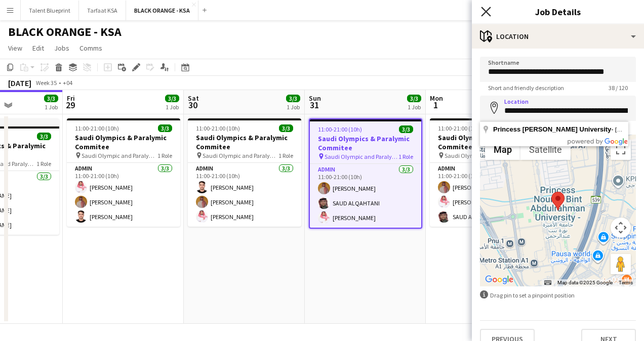
click at [488, 10] on icon at bounding box center [486, 12] width 10 height 10
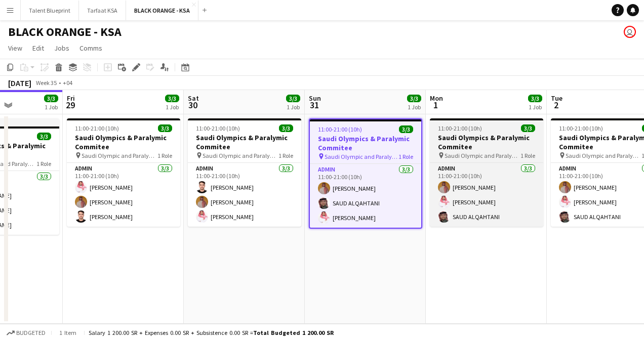
click at [455, 132] on span "11:00-21:00 (10h)" at bounding box center [460, 129] width 44 height 8
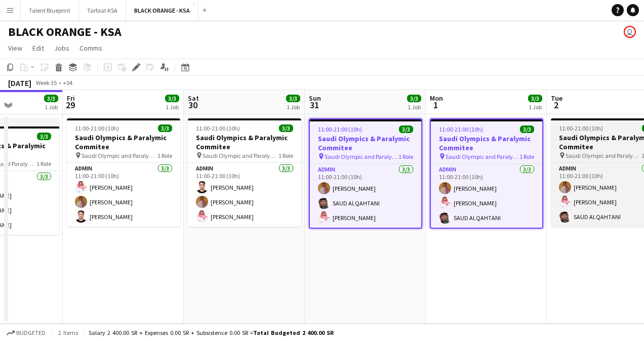
click at [569, 137] on h3 "Saudi Olympics & Paralymic Commitee" at bounding box center [607, 142] width 113 height 18
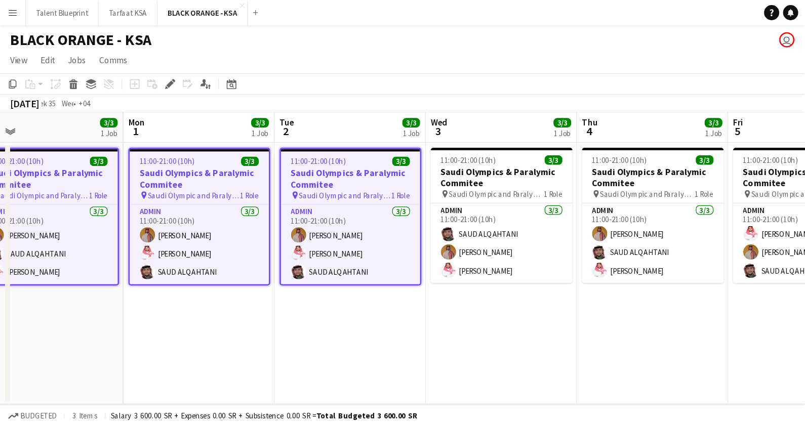
scroll to position [0, 426]
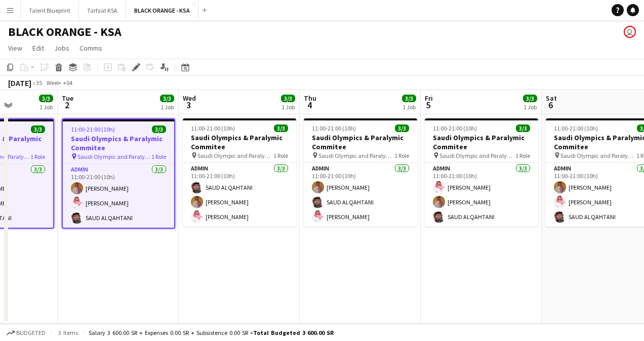
drag, startPoint x: 585, startPoint y: 139, endPoint x: 96, endPoint y: 136, distance: 488.6
click at [96, 137] on app-calendar-viewport "Fri 29 3/3 1 Job Sat 30 3/3 1 Job Sun 31 3/3 1 Job Mon 1 3/3 1 Job Tue 2 3/3 1 …" at bounding box center [322, 207] width 644 height 234
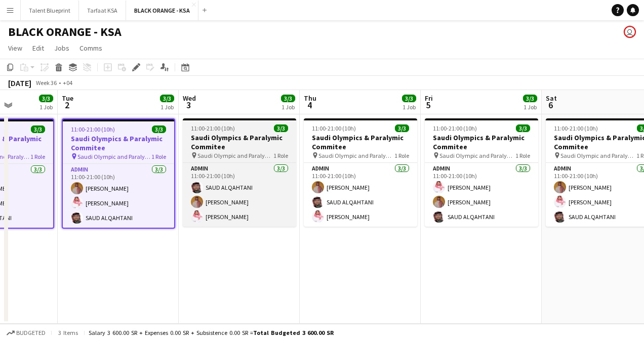
click at [217, 129] on span "11:00-21:00 (10h)" at bounding box center [213, 129] width 44 height 8
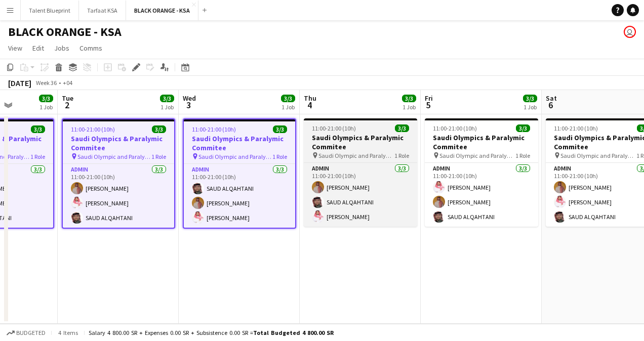
click at [348, 134] on h3 "Saudi Olympics & Paralymic Commitee" at bounding box center [360, 142] width 113 height 18
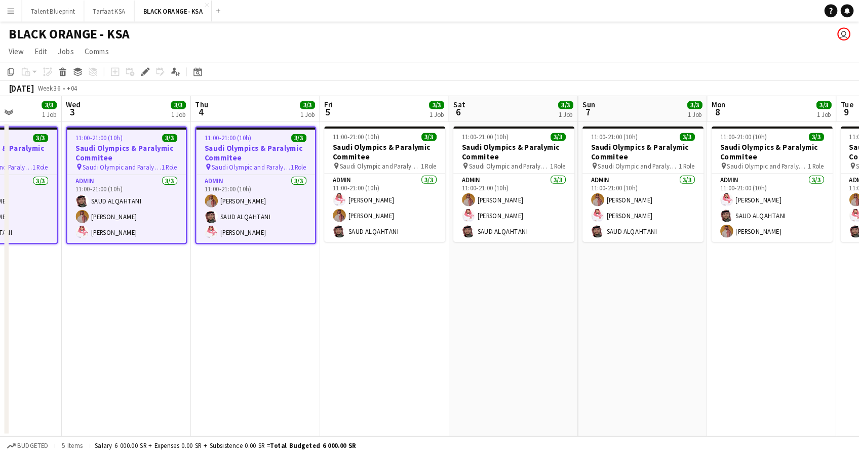
scroll to position [0, 305]
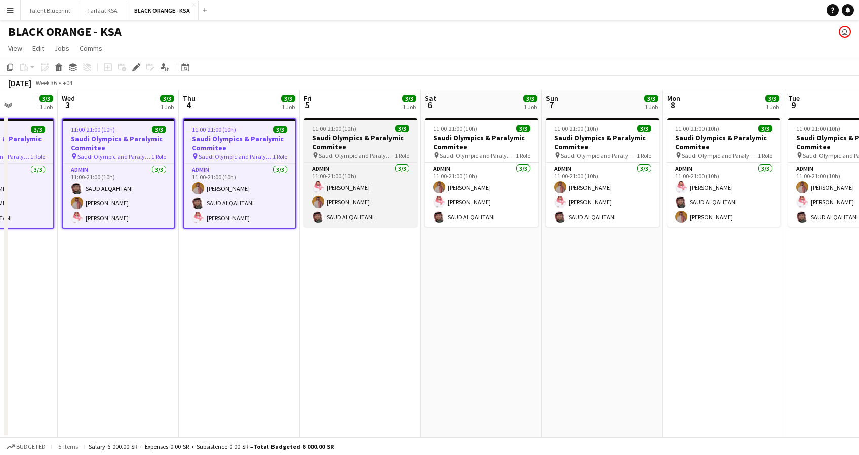
click at [367, 142] on h3 "Saudi Olympics & Paralymic Commitee" at bounding box center [360, 142] width 113 height 18
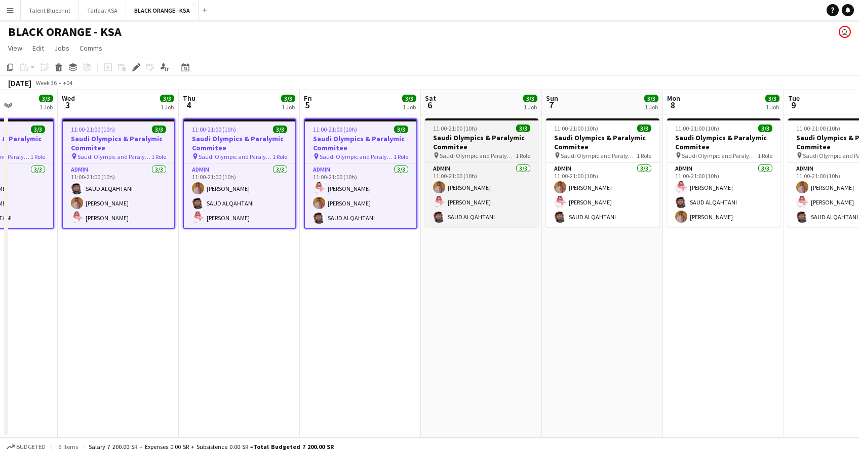
click at [472, 144] on h3 "Saudi Olympics & Paralymic Commitee" at bounding box center [481, 142] width 113 height 18
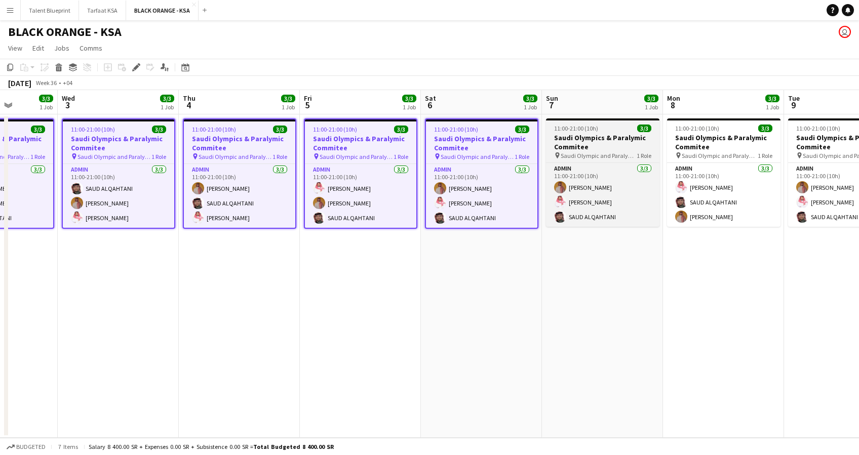
click at [584, 139] on h3 "Saudi Olympics & Paralymic Commitee" at bounding box center [602, 142] width 113 height 18
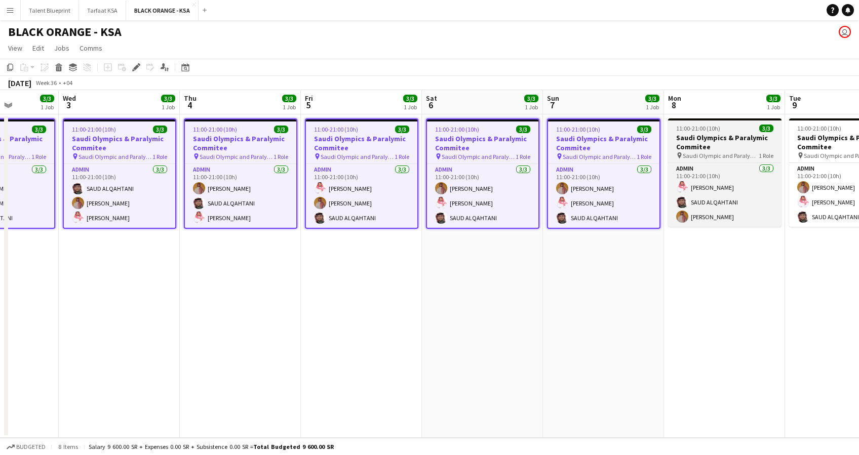
click at [643, 142] on h3 "Saudi Olympics & Paralymic Commitee" at bounding box center [724, 142] width 113 height 18
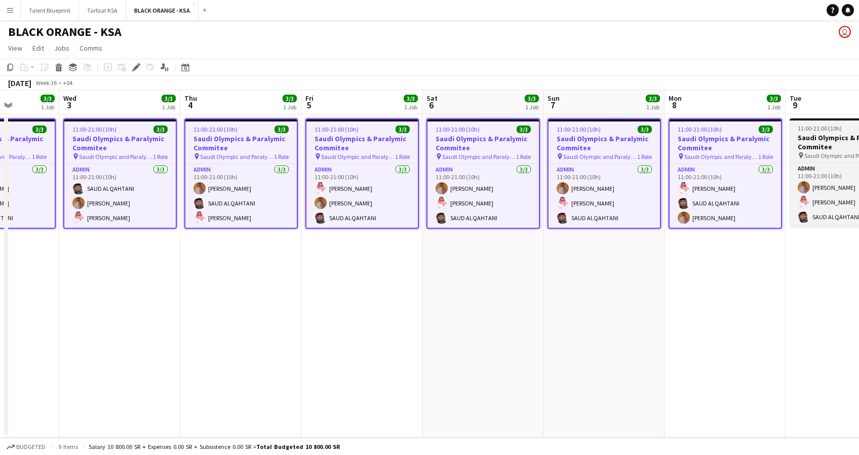
click at [643, 146] on h3 "Saudi Olympics & Paralymic Commitee" at bounding box center [845, 142] width 113 height 18
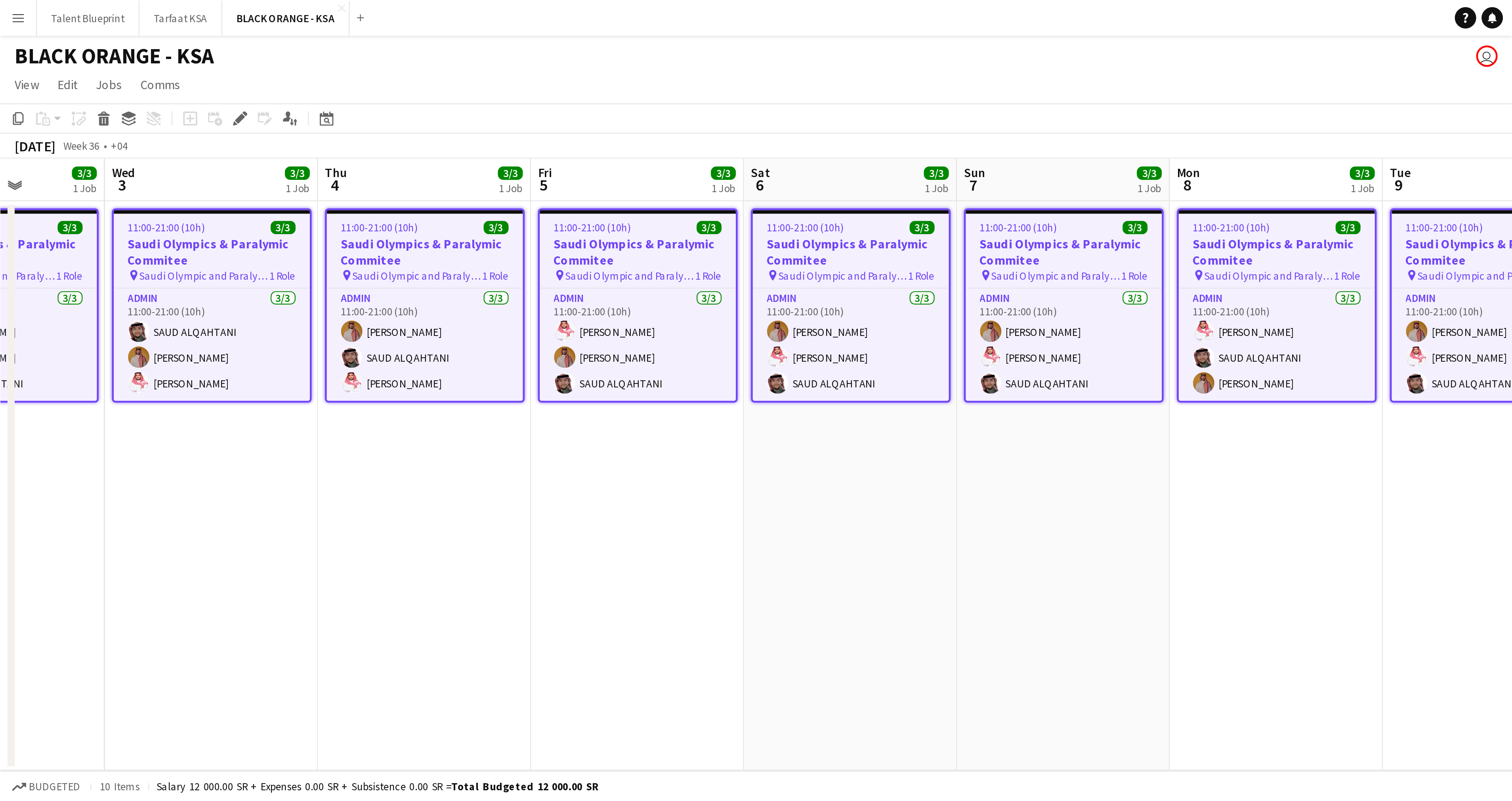
scroll to position [0, 239]
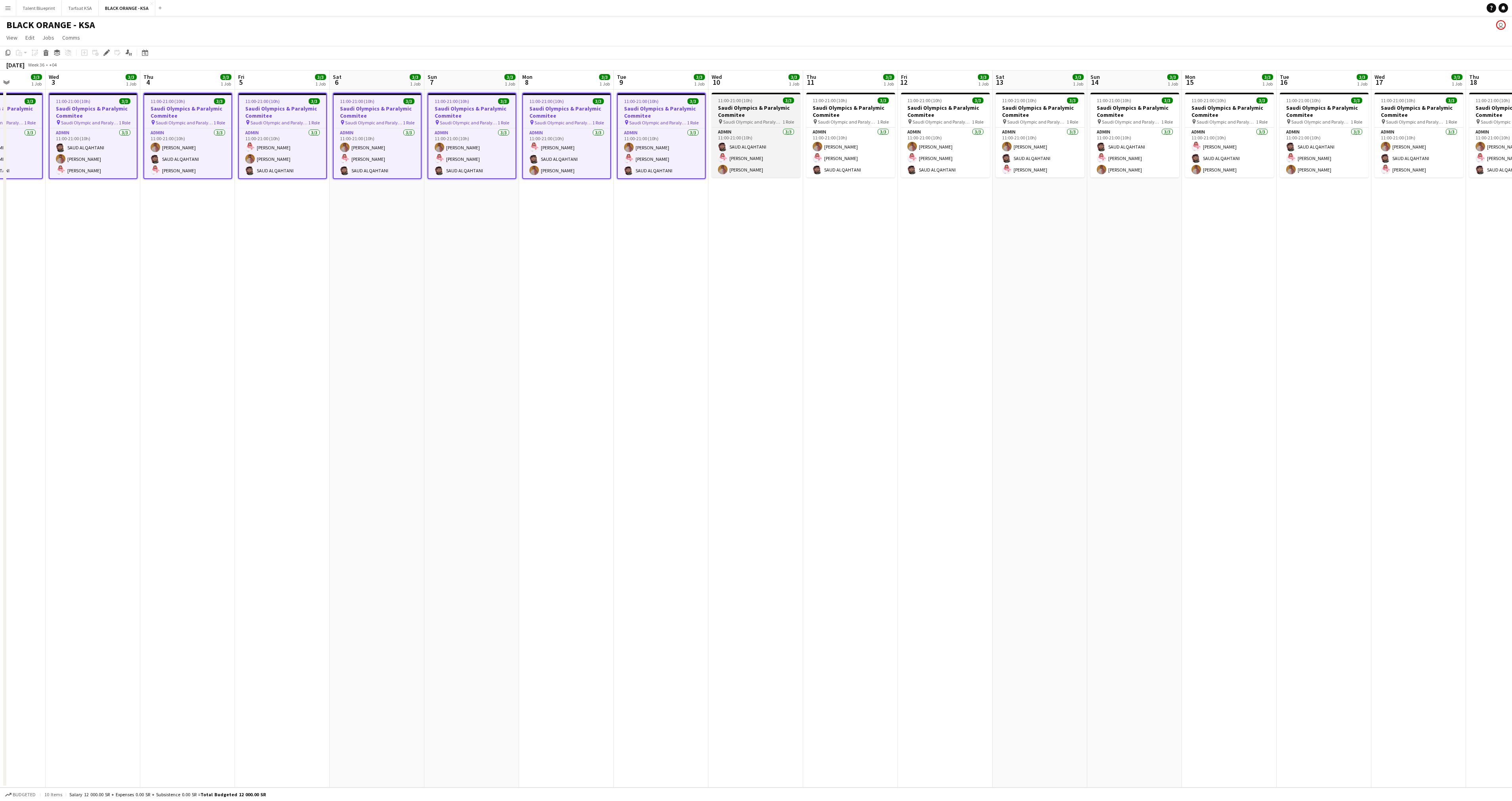
click at [503, 113] on h3 "Saudi Olympics & Paralymic Commitee" at bounding box center [755, 111] width 88 height 14
click at [503, 116] on app-date-cell "11:00-21:00 (10h) 3/3 Saudi Olympics & Paralymic Commitee pin Saudi Olympic and…" at bounding box center [945, 438] width 95 height 698
click at [503, 122] on span "Saudi Olympic and Paralympic committee" at bounding box center [848, 122] width 59 height 6
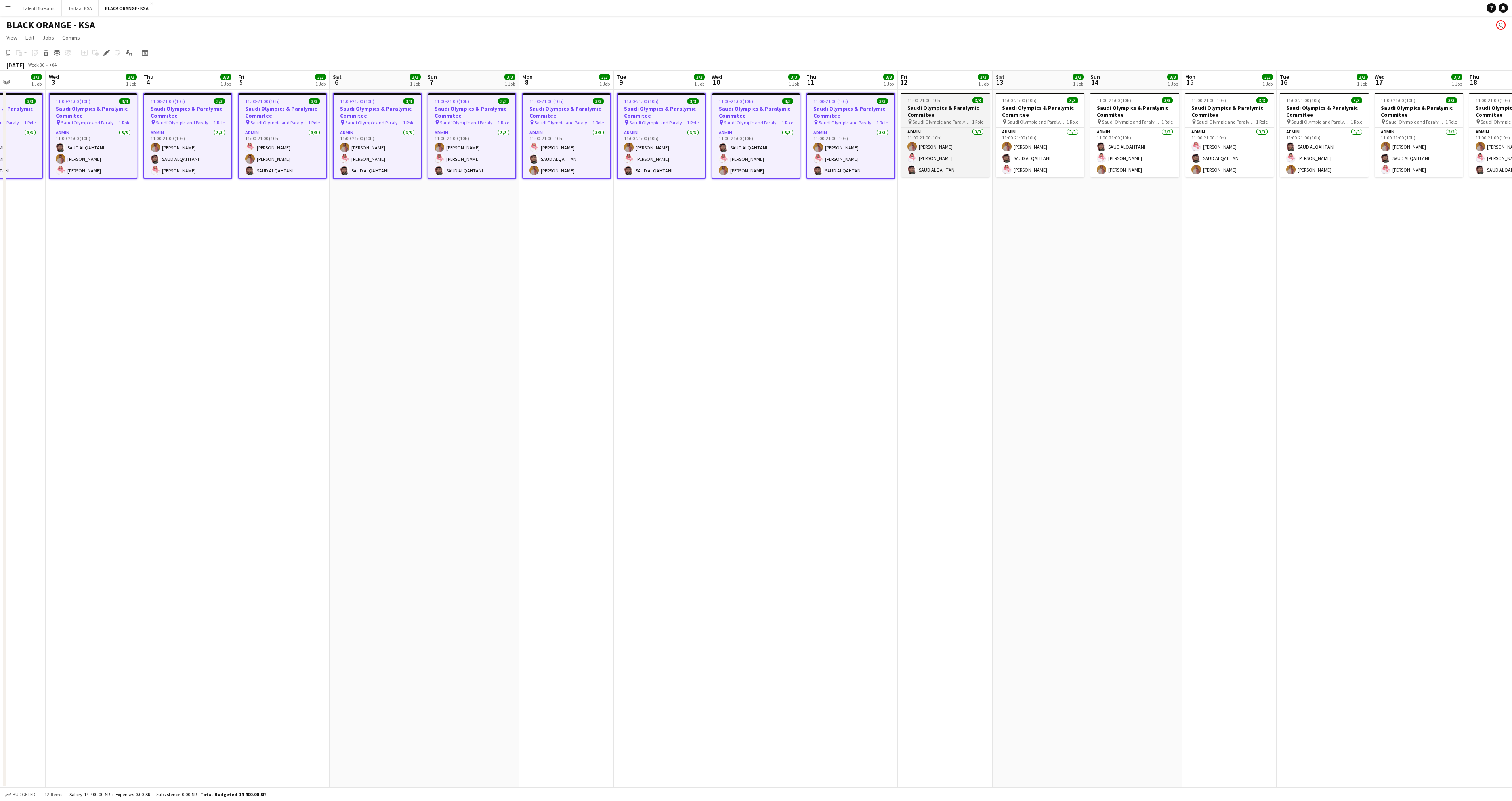
click at [503, 116] on h3 "Saudi Olympics & Paralymic Commitee" at bounding box center [945, 111] width 88 height 14
click at [503, 117] on h3 "Saudi Olympics & Paralymic Commitee" at bounding box center [1039, 111] width 88 height 14
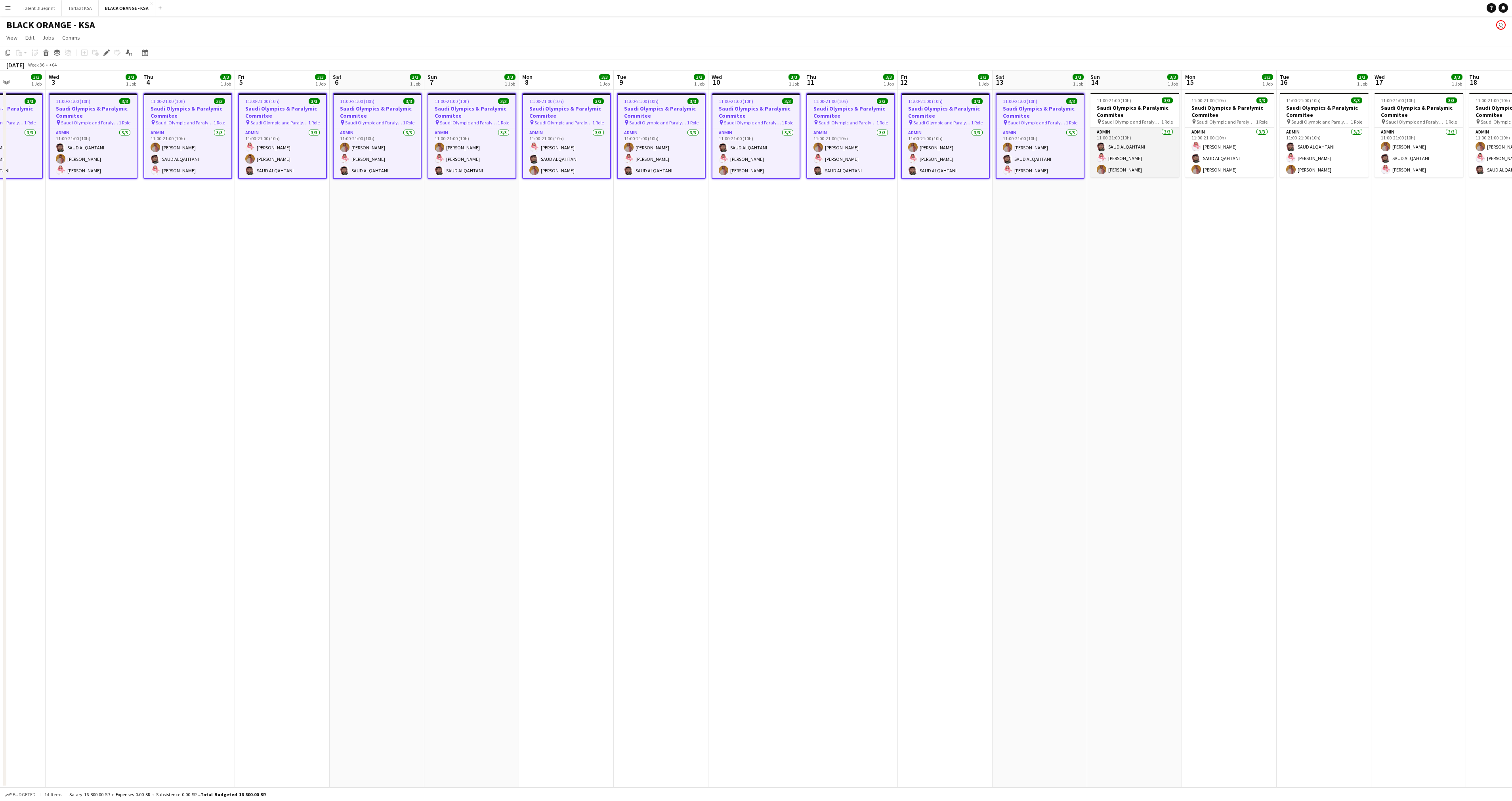
click at [503, 142] on app-card-role "Admin 3/3 11:00-21:00 (10h) SAUD ALQAHTANI Saleh Essam Ahmed Yagmowr" at bounding box center [1134, 153] width 88 height 50
click at [503, 124] on span "Saudi Olympic and Paralympic committee" at bounding box center [1226, 122] width 59 height 6
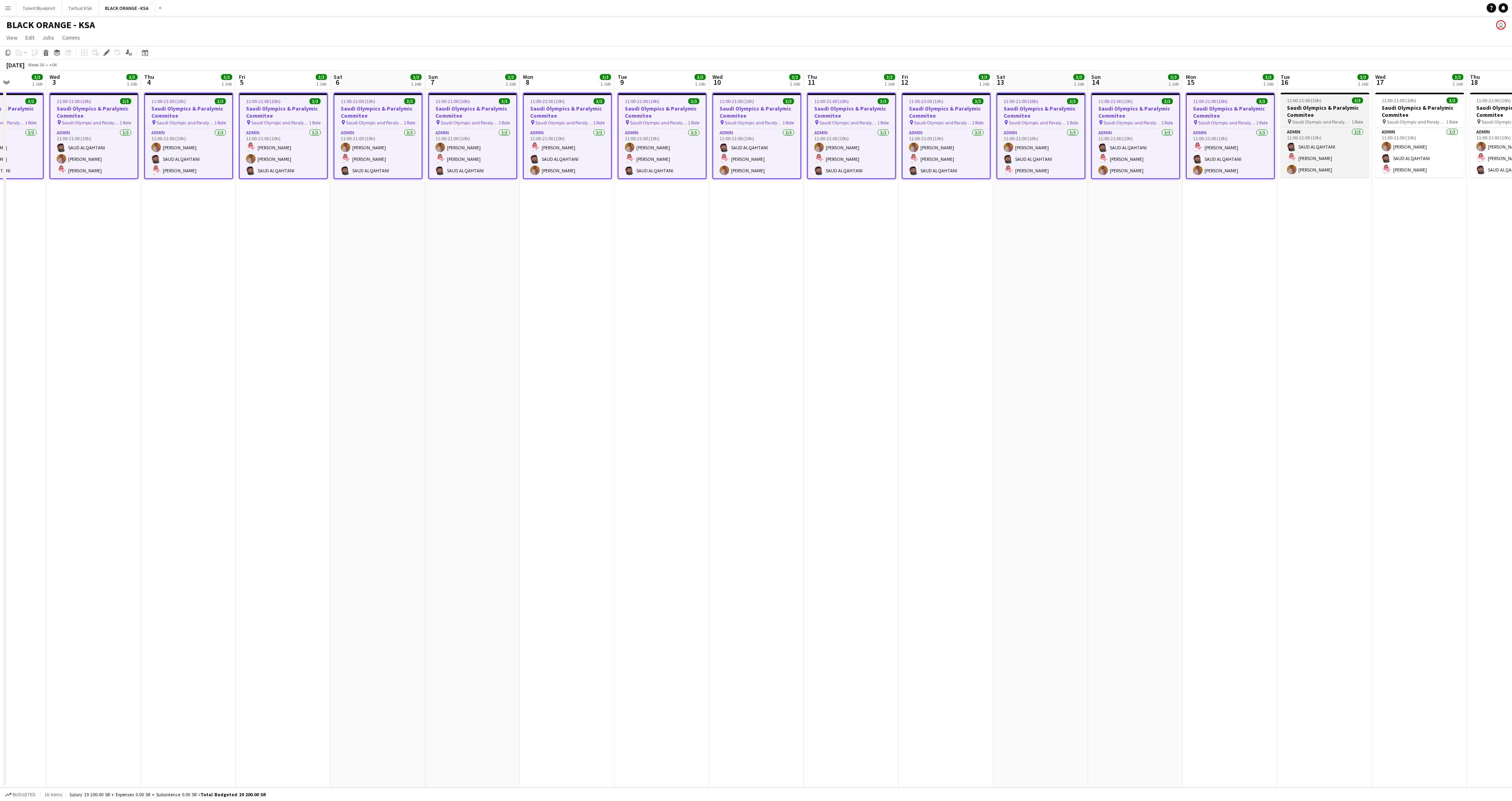
click at [503, 121] on span "Saudi Olympic and Paralympic committee" at bounding box center [1322, 122] width 59 height 6
click at [503, 128] on app-card-role "Admin [DATE] 11:00-21:00 (10h) [PERSON_NAME] [PERSON_NAME] [PERSON_NAME]" at bounding box center [1420, 153] width 88 height 50
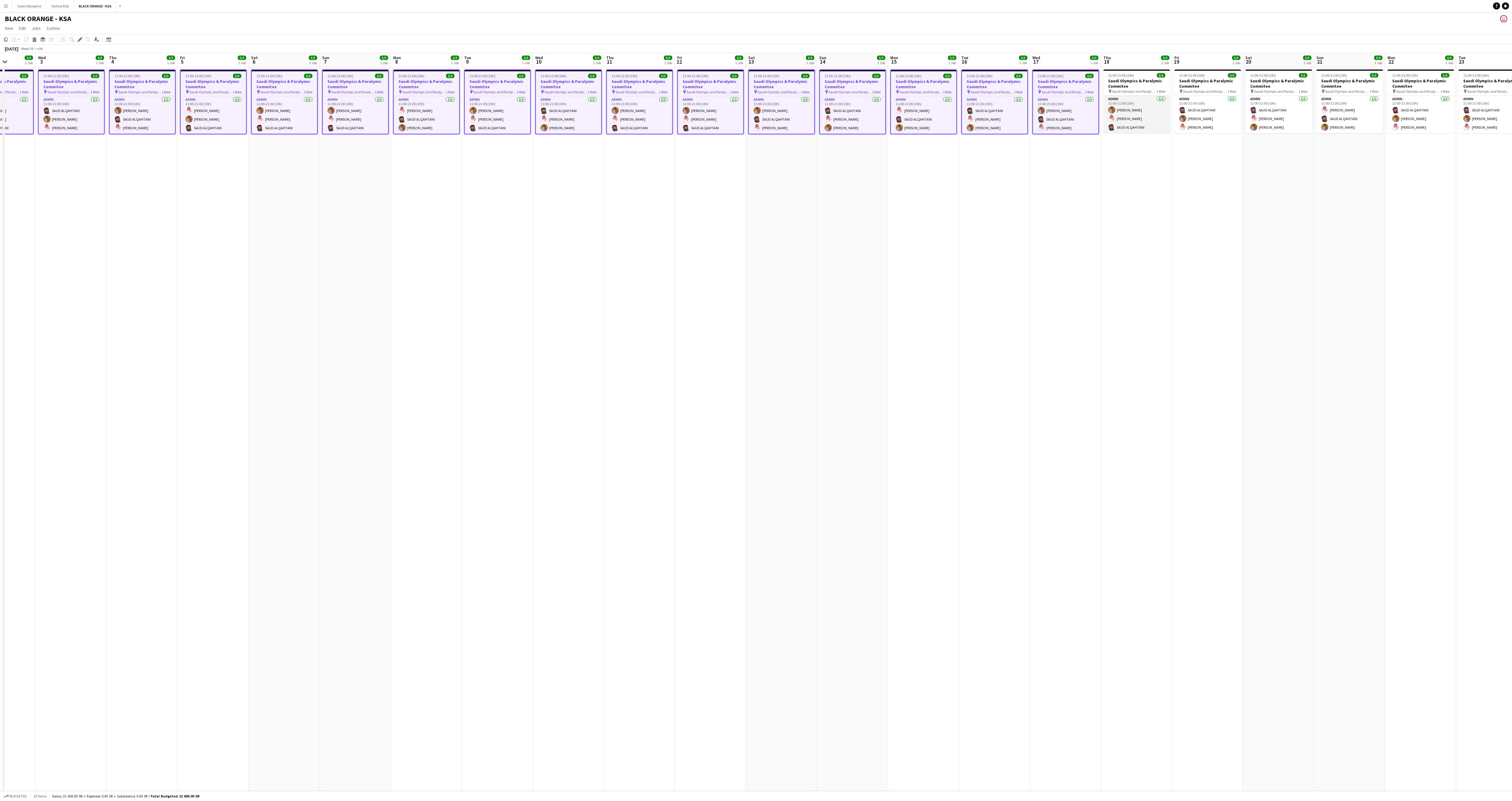
click at [377, 104] on app-card-role "Admin 3/3 11:00-21:00 (10h) Ahmed Yagmowr Saleh Essam SAUD ALQAHTANI" at bounding box center [1136, 114] width 66 height 38
click at [377, 86] on h3 "Saudi Olympics & Paralymic Commitee" at bounding box center [1207, 83] width 66 height 11
click at [377, 91] on span "Saudi Olympic and Paralympic committee" at bounding box center [1277, 92] width 45 height 5
click at [377, 99] on app-card-role "Admin 3/3 11:00-21:00 (10h) Saleh Essam SAUD ALQAHTANI Ahmed Yagmowr" at bounding box center [1349, 114] width 66 height 38
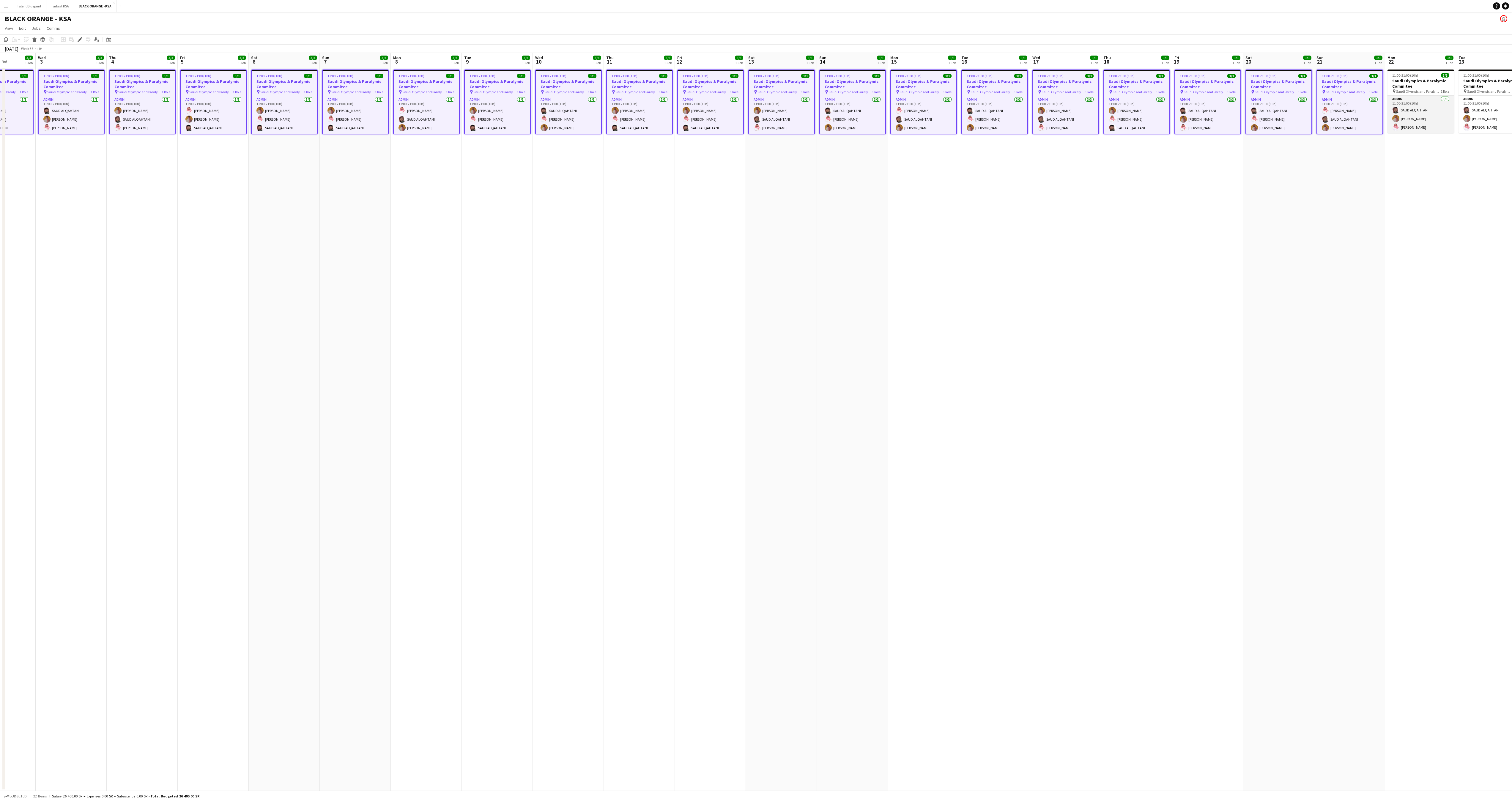
click at [377, 100] on app-card-role "Admin 3/3 11:00-21:00 (10h) SAUD ALQAHTANI Ahmed Yagmowr Saleh Essam" at bounding box center [1420, 114] width 66 height 38
click at [377, 97] on app-card-role "Admin 3/3 11:00-21:00 (10h) SAUD ALQAHTANI Ahmed Yagmowr Saleh Essam" at bounding box center [1491, 114] width 66 height 38
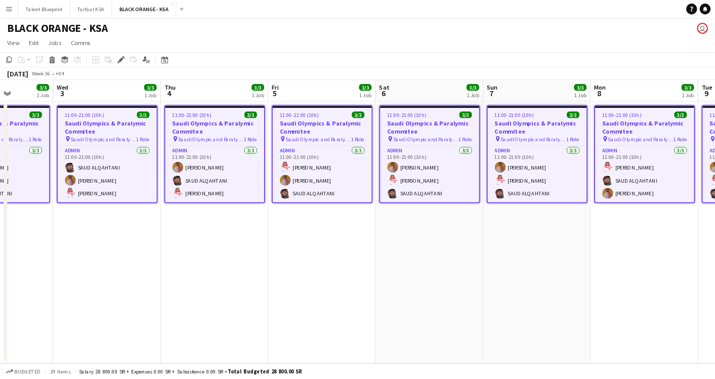
scroll to position [0, 303]
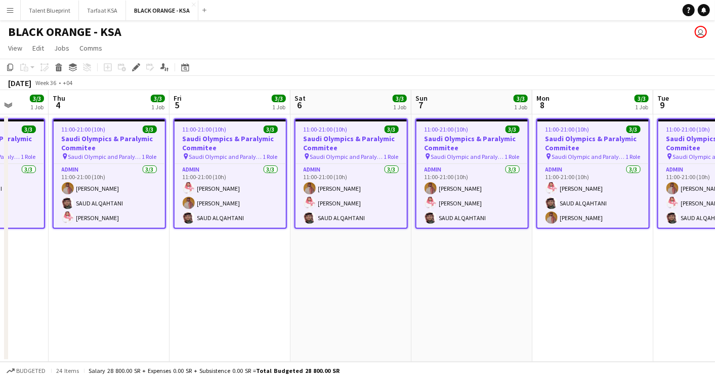
drag, startPoint x: 638, startPoint y: 192, endPoint x: 32, endPoint y: 167, distance: 606.6
click at [38, 171] on app-calendar-viewport "Mon 1 3/3 1 Job Tue 2 3/3 1 Job Wed 3 3/3 1 Job Thu 4 3/3 1 Job Fri 5 3/3 1 Job…" at bounding box center [357, 226] width 715 height 272
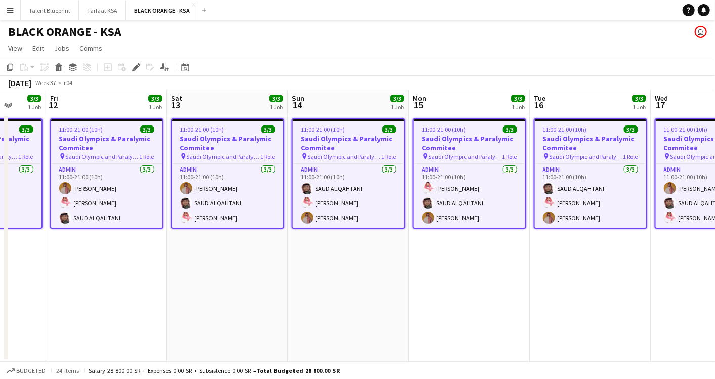
drag, startPoint x: 508, startPoint y: 156, endPoint x: -3, endPoint y: 112, distance: 512.7
click at [0, 112] on html "Menu Boards Boards Boards All jobs Status Workforce Workforce My Workforce Recr…" at bounding box center [357, 189] width 715 height 379
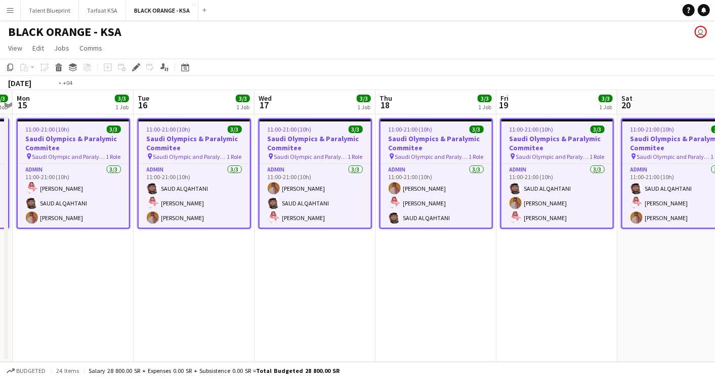
drag, startPoint x: 441, startPoint y: 175, endPoint x: 41, endPoint y: 135, distance: 402.0
click at [0, 154] on html "Menu Boards Boards Boards All jobs Status Workforce Workforce My Workforce Recr…" at bounding box center [357, 189] width 715 height 379
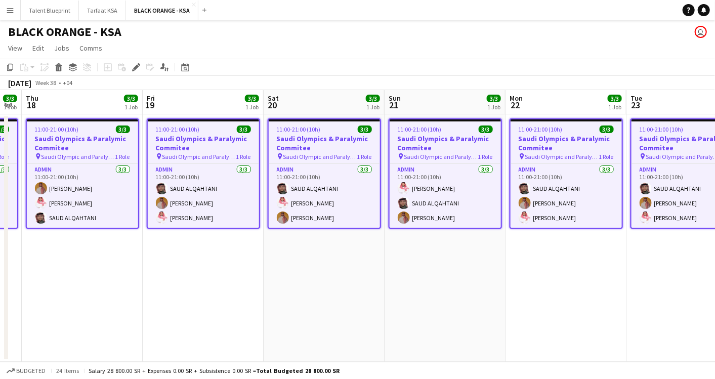
drag, startPoint x: 603, startPoint y: 188, endPoint x: 3, endPoint y: 123, distance: 604.0
click at [3, 123] on app-calendar-viewport "Mon 15 3/3 1 Job Tue 16 3/3 1 Job Wed 17 3/3 1 Job Thu 18 3/3 1 Job Fri 19 3/3 …" at bounding box center [357, 226] width 715 height 272
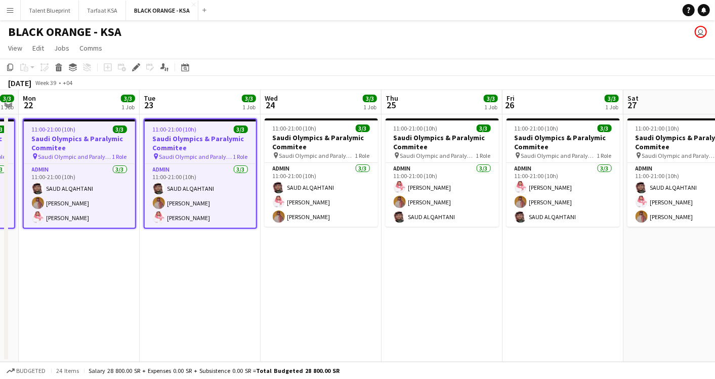
scroll to position [0, 408]
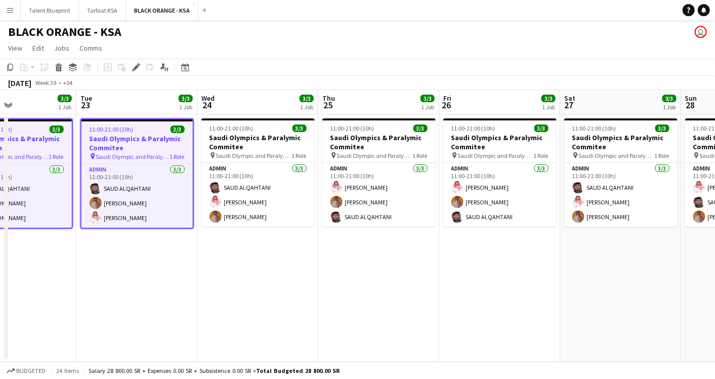
drag, startPoint x: 593, startPoint y: 154, endPoint x: 411, endPoint y: 152, distance: 182.3
click at [411, 152] on app-calendar-viewport "Fri 19 3/3 1 Job Sat 20 3/3 1 Job Sun 21 3/3 1 Job Mon 22 3/3 1 Job Tue 23 3/3 …" at bounding box center [357, 226] width 715 height 272
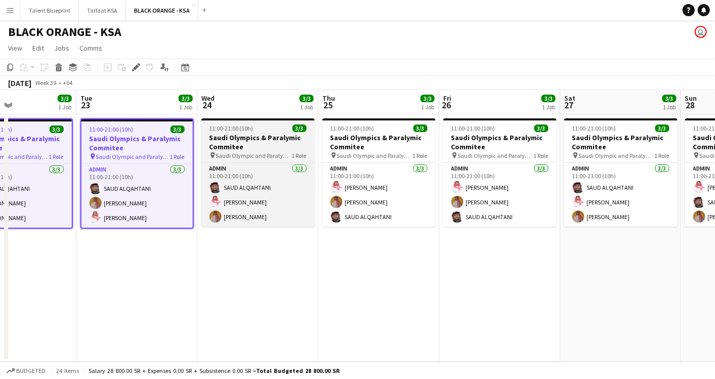
click at [247, 130] on span "11:00-21:00 (10h)" at bounding box center [232, 129] width 44 height 8
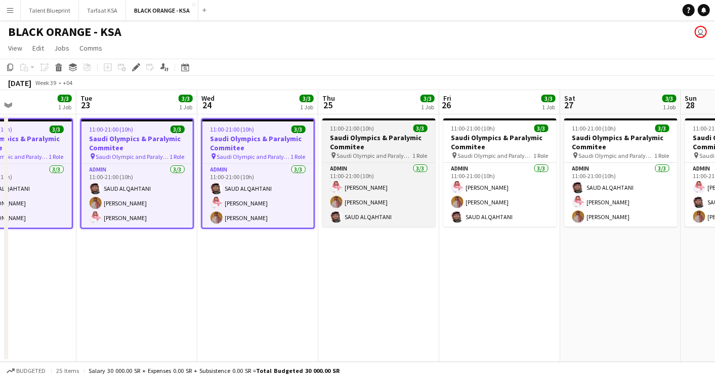
click at [387, 127] on div "11:00-21:00 (10h) 3/3" at bounding box center [379, 129] width 113 height 8
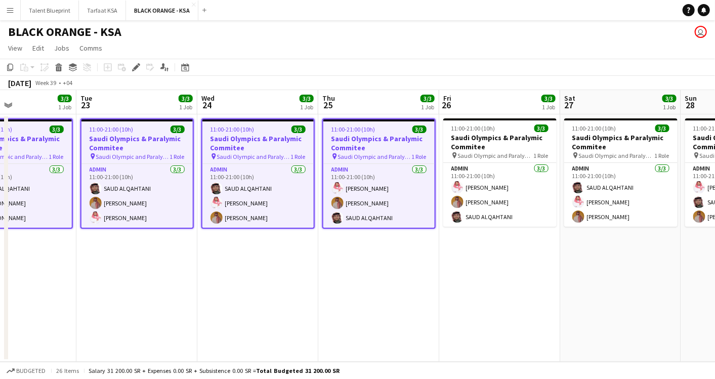
click at [558, 159] on app-date-cell "11:00-21:00 (10h) 3/3 Saudi Olympics & Paralymic Commitee pin Saudi Olympic and…" at bounding box center [499, 238] width 121 height 248
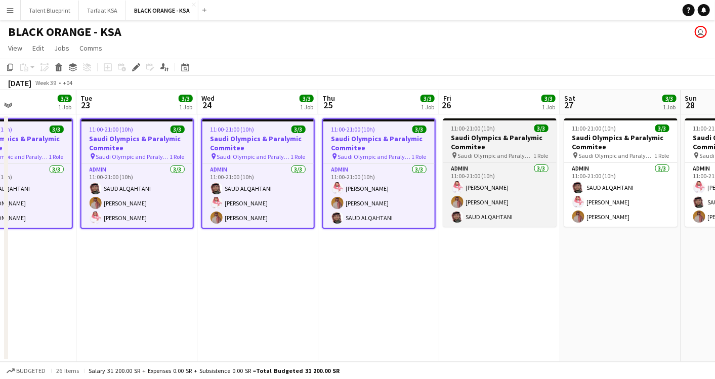
click at [522, 159] on app-job-card "11:00-21:00 (10h) 3/3 Saudi Olympics & Paralymic Commitee pin Saudi Olympic and…" at bounding box center [500, 172] width 113 height 108
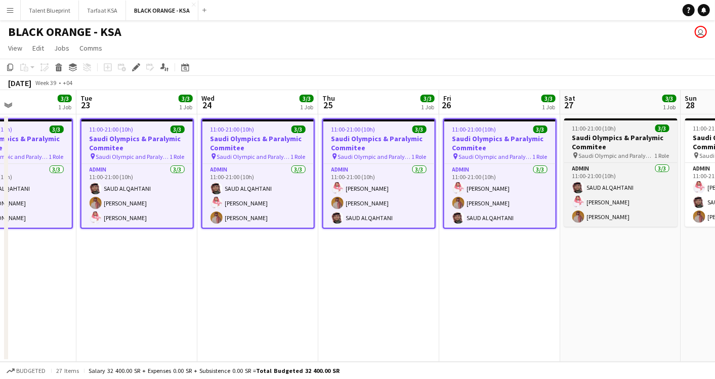
click at [626, 158] on span "Saudi Olympic and Paralympic committee" at bounding box center [617, 156] width 76 height 8
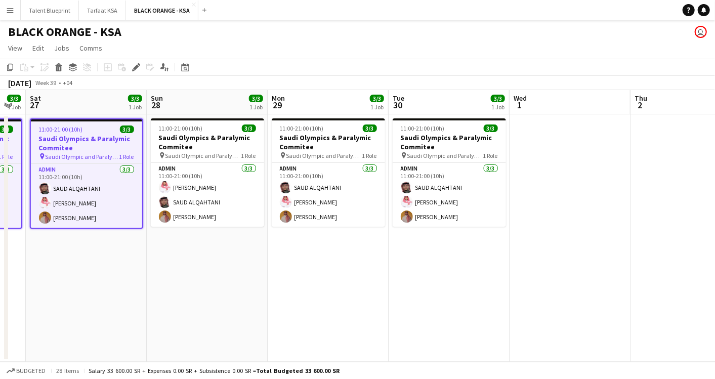
scroll to position [0, 311]
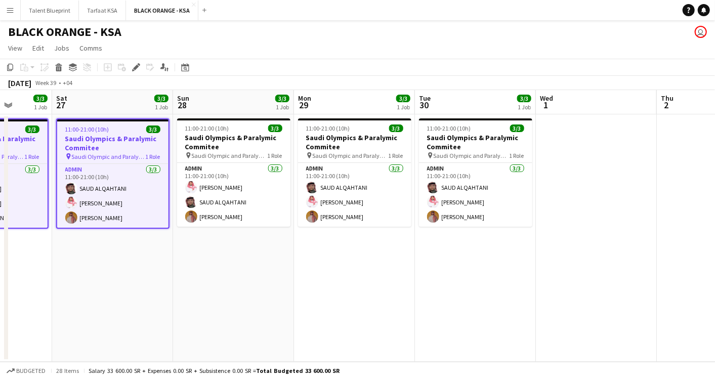
drag, startPoint x: 649, startPoint y: 158, endPoint x: 141, endPoint y: 107, distance: 510.4
click at [141, 107] on app-calendar-viewport "Wed 24 3/3 1 Job Thu 25 3/3 1 Job Fri 26 3/3 1 Job Sat 27 3/3 1 Job Sun 28 3/3 …" at bounding box center [357, 226] width 715 height 272
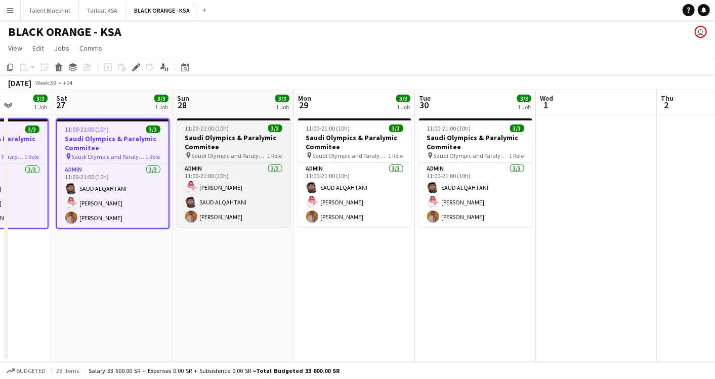
click at [222, 139] on h3 "Saudi Olympics & Paralymic Commitee" at bounding box center [233, 142] width 113 height 18
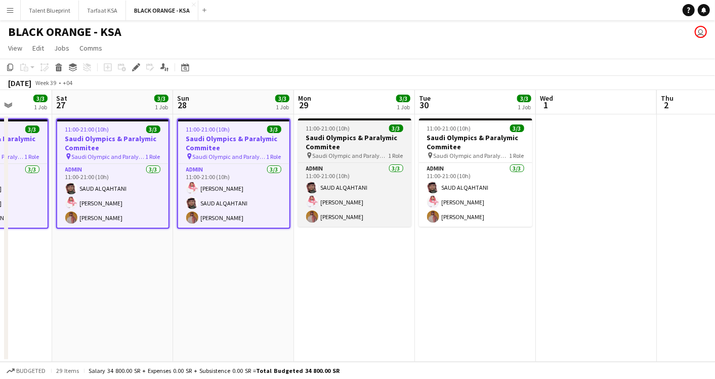
click at [358, 155] on span "Saudi Olympic and Paralympic committee" at bounding box center [351, 156] width 76 height 8
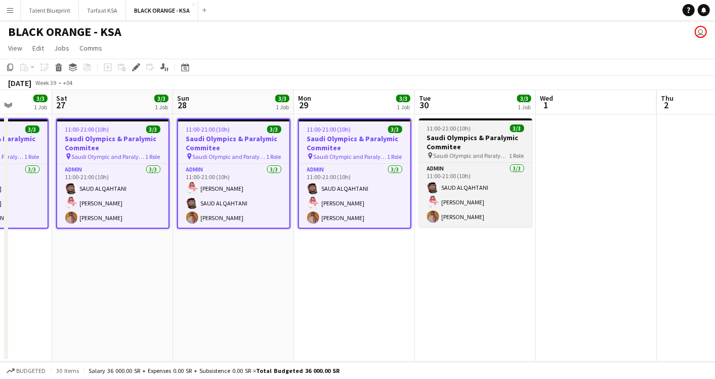
click at [475, 160] on app-job-card "11:00-21:00 (10h) 3/3 Saudi Olympics & Paralymic Commitee pin Saudi Olympic and…" at bounding box center [475, 172] width 113 height 108
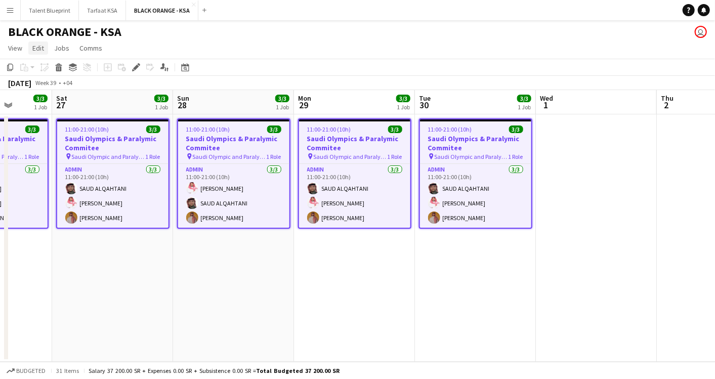
click at [42, 51] on span "Edit" at bounding box center [38, 48] width 12 height 9
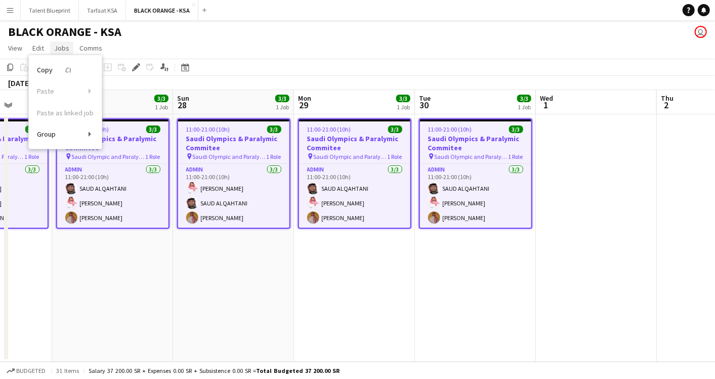
click at [66, 45] on span "Jobs" at bounding box center [61, 48] width 15 height 9
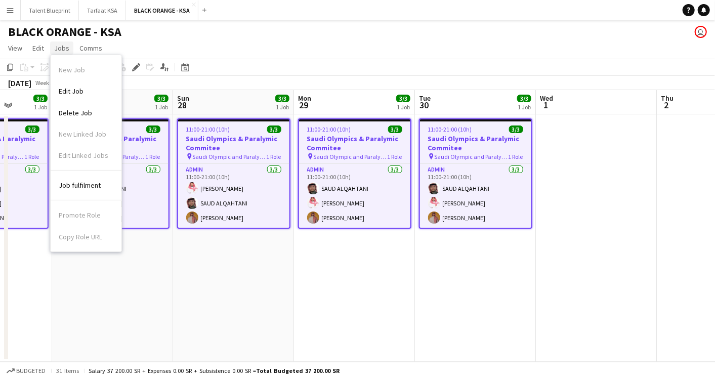
click at [66, 45] on span "Jobs" at bounding box center [61, 48] width 15 height 9
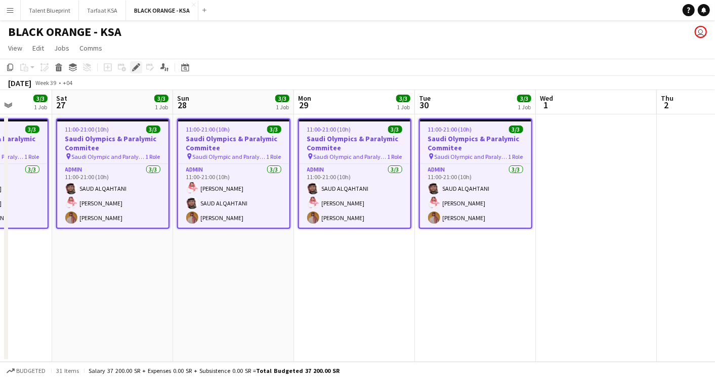
click at [138, 67] on icon "Edit" at bounding box center [136, 67] width 8 height 8
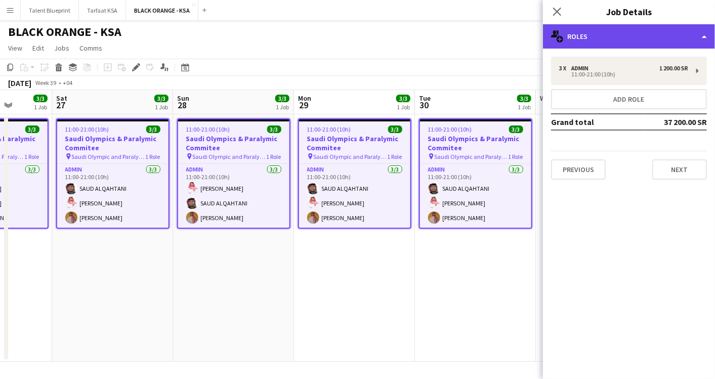
click at [643, 34] on div "multiple-users-add Roles" at bounding box center [629, 36] width 172 height 24
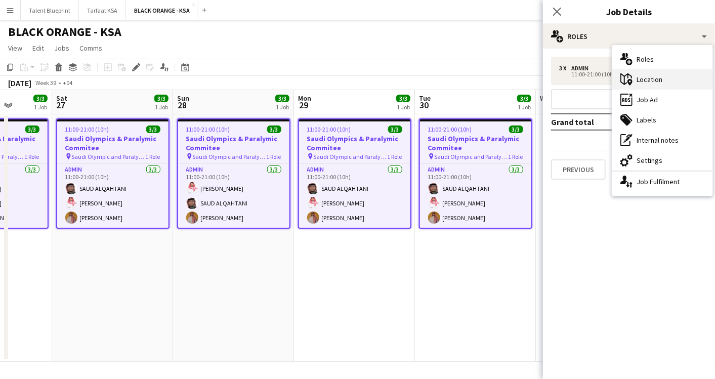
click at [643, 84] on div "maps-pin-1 Location" at bounding box center [663, 79] width 100 height 20
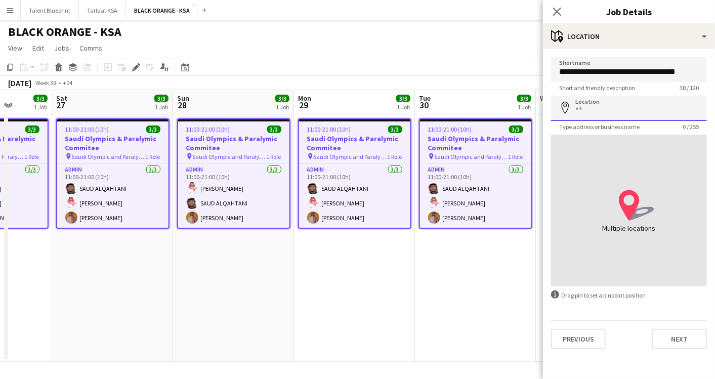
click at [607, 115] on input "Location" at bounding box center [629, 108] width 156 height 25
click at [607, 112] on input "Location" at bounding box center [629, 108] width 156 height 25
click at [618, 110] on input "Location" at bounding box center [629, 108] width 156 height 25
click at [598, 104] on input "Location" at bounding box center [629, 108] width 156 height 25
drag, startPoint x: 592, startPoint y: 107, endPoint x: 573, endPoint y: 111, distance: 20.3
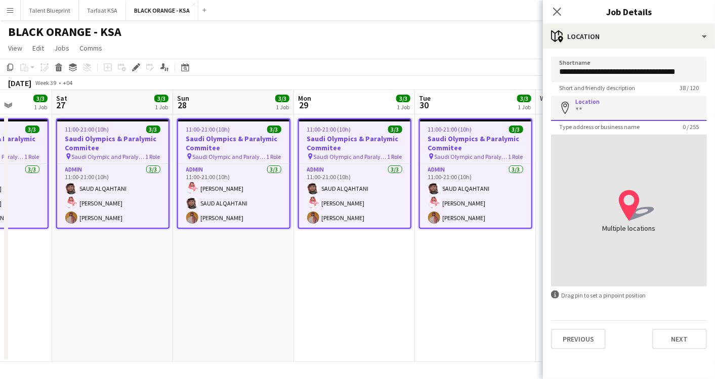
click at [573, 111] on input "Location" at bounding box center [629, 108] width 156 height 25
drag, startPoint x: 581, startPoint y: 112, endPoint x: 626, endPoint y: 120, distance: 46.4
click at [626, 120] on app-form-group "Location map-marker Type address or business name 0 / 255" at bounding box center [629, 113] width 156 height 35
type input "**********"
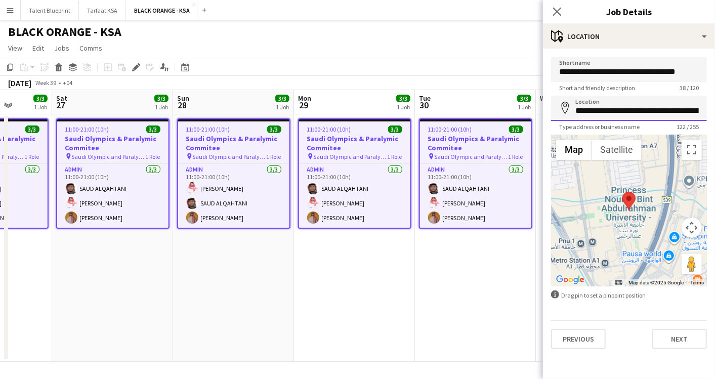
click at [612, 111] on input "**********" at bounding box center [629, 108] width 156 height 25
click at [619, 71] on input "**********" at bounding box center [629, 69] width 156 height 25
paste input "**********"
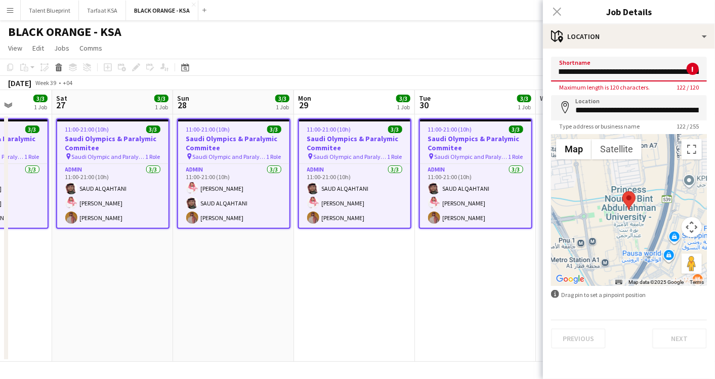
scroll to position [0, 0]
drag, startPoint x: 700, startPoint y: 72, endPoint x: 500, endPoint y: 73, distance: 200.0
click at [500, 73] on body "Menu Boards Boards Boards All jobs Status Workforce Workforce My Workforce Recr…" at bounding box center [357, 189] width 715 height 379
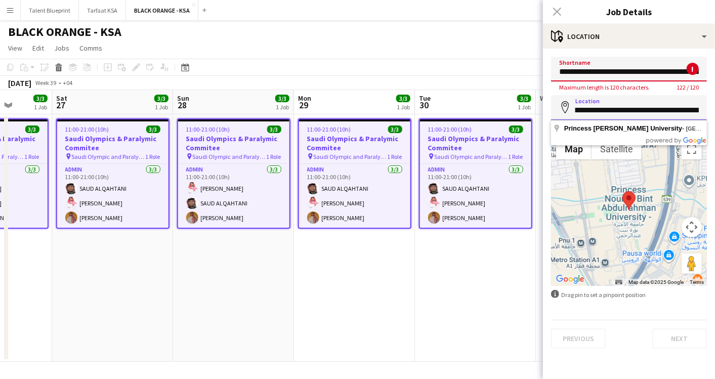
scroll to position [0, 41]
drag, startPoint x: 574, startPoint y: 110, endPoint x: 689, endPoint y: 113, distance: 114.5
click at [643, 113] on input "**********" at bounding box center [629, 107] width 156 height 25
click at [623, 75] on input "**********" at bounding box center [629, 69] width 156 height 25
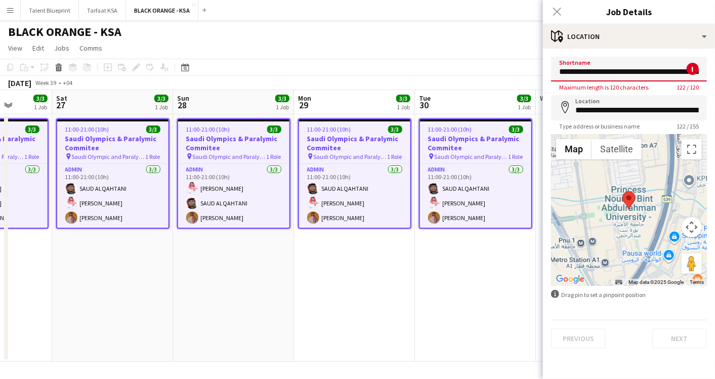
paste input
click at [580, 69] on input "**********" at bounding box center [629, 69] width 156 height 25
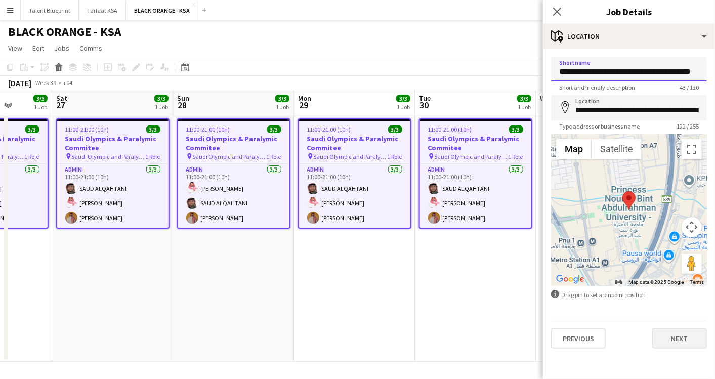
type input "**********"
click at [643, 341] on button "Next" at bounding box center [680, 339] width 55 height 20
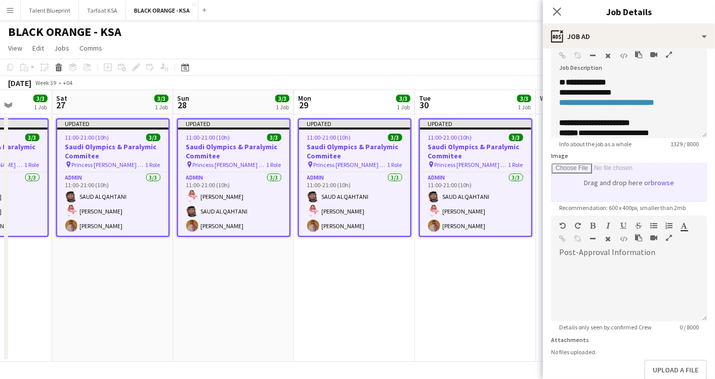
scroll to position [120, 0]
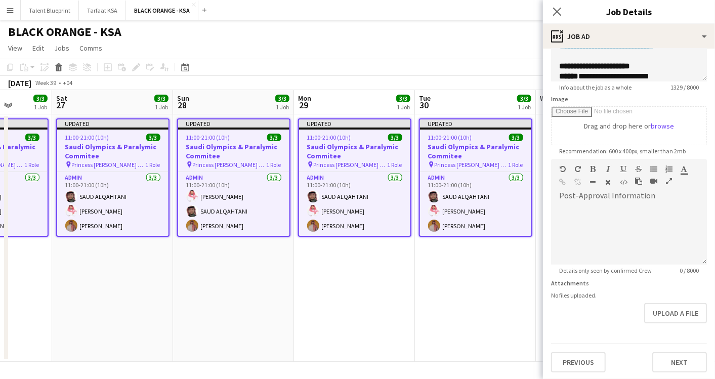
click at [505, 23] on div "BLACK ORANGE - KSA user" at bounding box center [357, 29] width 715 height 19
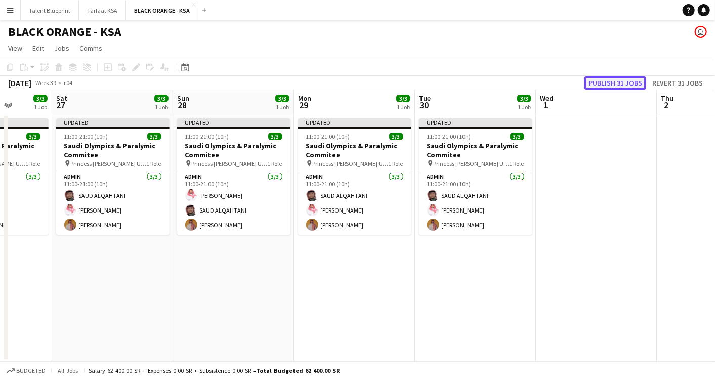
click at [617, 82] on button "Publish 31 jobs" at bounding box center [616, 82] width 62 height 13
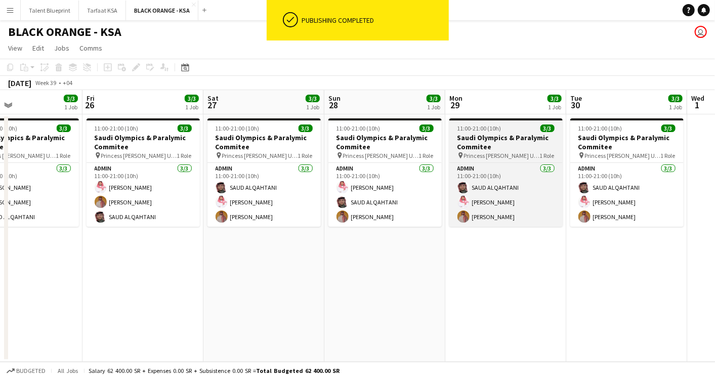
scroll to position [0, 248]
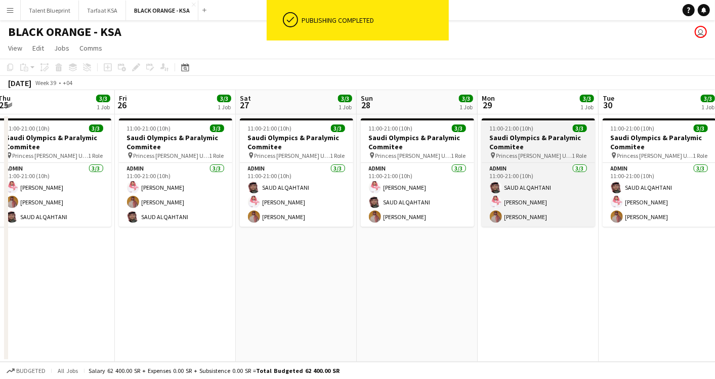
drag, startPoint x: 329, startPoint y: 133, endPoint x: 509, endPoint y: 139, distance: 180.3
click at [512, 138] on app-calendar-viewport "Tue 23 3/3 1 Job Wed 24 3/3 1 Job Thu 25 3/3 1 Job Fri 26 3/3 1 Job Sat 27 3/3 …" at bounding box center [357, 226] width 715 height 272
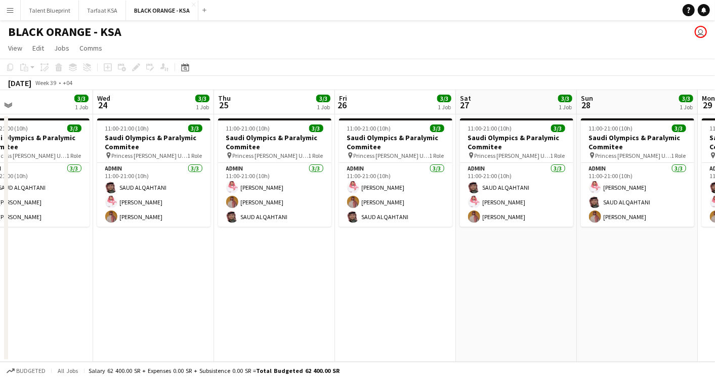
drag, startPoint x: 264, startPoint y: 140, endPoint x: 485, endPoint y: 144, distance: 220.3
click at [485, 144] on app-calendar-viewport "Sun 21 3/3 1 Job Mon 22 3/3 1 Job Tue 23 3/3 1 Job Wed 24 3/3 1 Job Thu 25 3/3 …" at bounding box center [357, 226] width 715 height 272
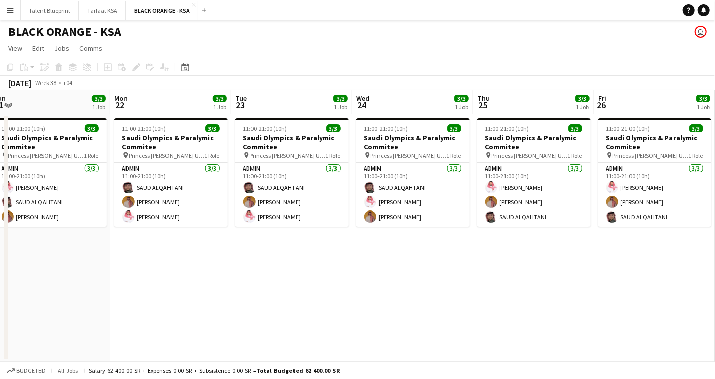
drag, startPoint x: 267, startPoint y: 143, endPoint x: 527, endPoint y: 182, distance: 262.1
click at [527, 182] on app-calendar-viewport "Fri 19 3/3 1 Job Sat 20 3/3 1 Job Sun 21 3/3 1 Job Mon 22 3/3 1 Job Tue 23 3/3 …" at bounding box center [357, 226] width 715 height 272
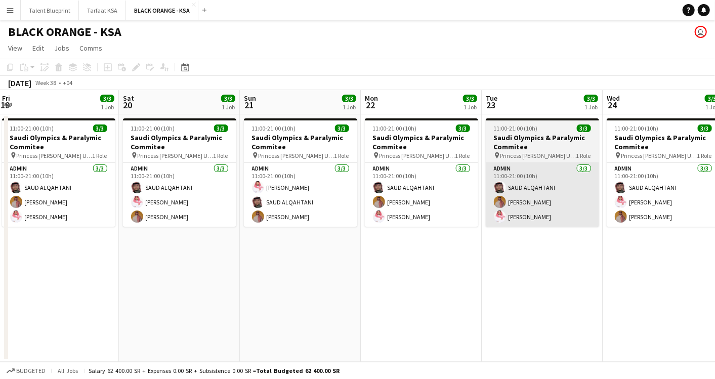
drag, startPoint x: 308, startPoint y: 163, endPoint x: 505, endPoint y: 196, distance: 199.8
click at [559, 200] on app-calendar-viewport "Wed 17 3/3 1 Job Thu 18 3/3 1 Job Fri 19 3/3 1 Job Sat 20 3/3 1 Job Sun 21 3/3 …" at bounding box center [357, 226] width 715 height 272
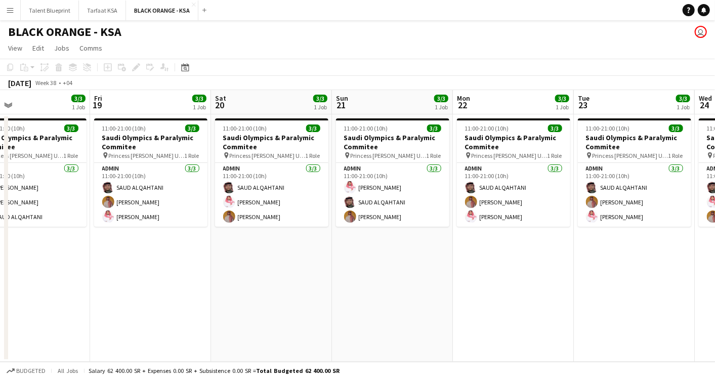
drag, startPoint x: 302, startPoint y: 142, endPoint x: 393, endPoint y: 141, distance: 91.1
click at [393, 141] on app-calendar-viewport "Tue 16 3/3 1 Job Wed 17 3/3 1 Job Thu 18 3/3 1 Job Fri 19 3/3 1 Job Sat 20 3/3 …" at bounding box center [357, 226] width 715 height 272
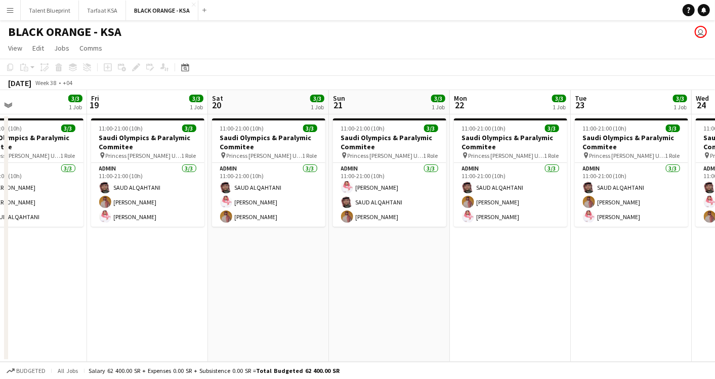
drag, startPoint x: 246, startPoint y: 137, endPoint x: 367, endPoint y: 139, distance: 121.0
click at [367, 139] on app-calendar-viewport "Tue 16 3/3 1 Job Wed 17 3/3 1 Job Thu 18 3/3 1 Job Fri 19 3/3 1 Job Sat 20 3/3 …" at bounding box center [357, 226] width 715 height 272
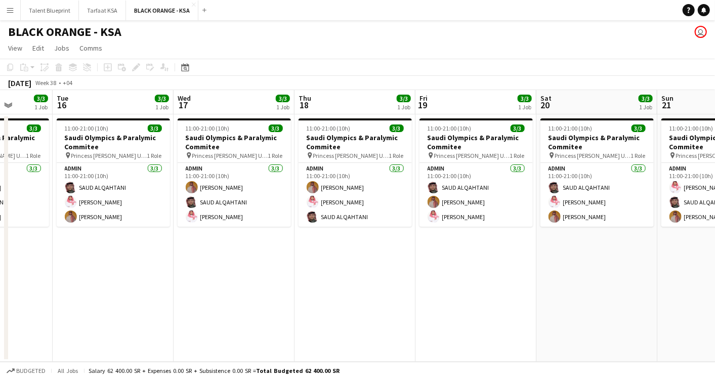
drag, startPoint x: 235, startPoint y: 135, endPoint x: 441, endPoint y: 139, distance: 205.6
click at [441, 139] on app-calendar-viewport "Sat 13 3/3 1 Job Sun 14 3/3 1 Job Mon 15 3/3 1 Job Tue 16 3/3 1 Job Wed 17 3/3 …" at bounding box center [357, 226] width 715 height 272
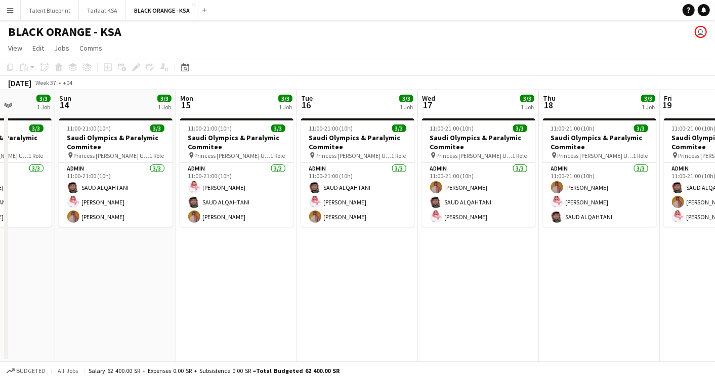
drag, startPoint x: 220, startPoint y: 138, endPoint x: 463, endPoint y: 148, distance: 243.7
click at [463, 148] on app-calendar-viewport "Thu 11 3/3 1 Job Fri 12 3/3 1 Job Sat 13 3/3 1 Job Sun 14 3/3 1 Job Mon 15 3/3 …" at bounding box center [357, 226] width 715 height 272
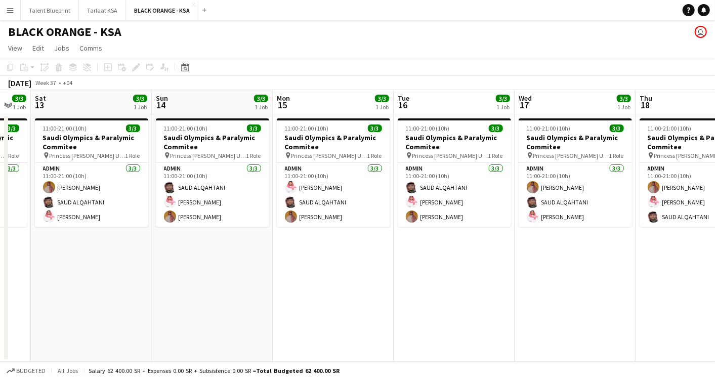
scroll to position [0, 315]
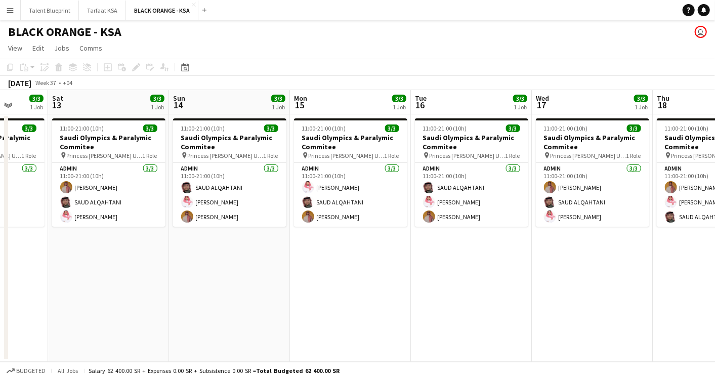
drag, startPoint x: 327, startPoint y: 149, endPoint x: 440, endPoint y: 159, distance: 113.9
click at [440, 159] on app-calendar-viewport "Wed 10 3/3 1 Job Thu 11 3/3 1 Job Fri 12 3/3 1 Job Sat 13 3/3 1 Job Sun 14 3/3 …" at bounding box center [357, 226] width 715 height 272
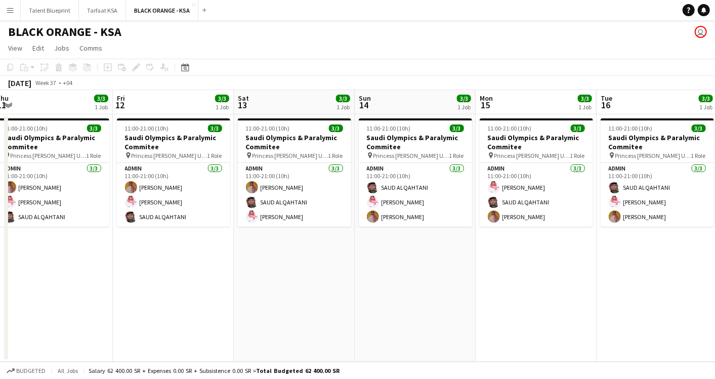
scroll to position [0, 239]
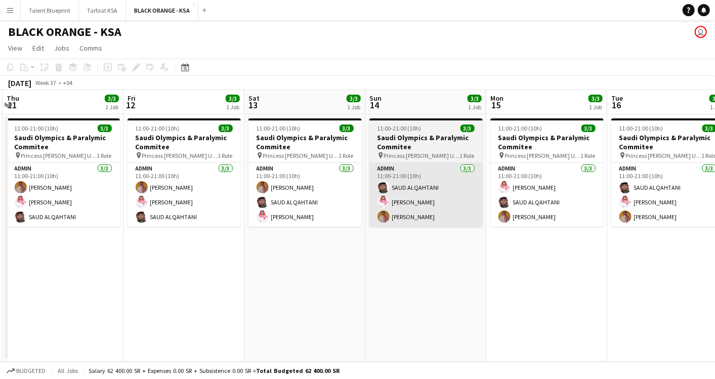
drag, startPoint x: 238, startPoint y: 142, endPoint x: 390, endPoint y: 163, distance: 153.4
click at [435, 154] on app-calendar-viewport "Tue 9 3/3 1 Job Wed 10 3/3 1 Job Thu 11 3/3 1 Job Fri 12 3/3 1 Job Sat 13 3/3 1…" at bounding box center [357, 226] width 715 height 272
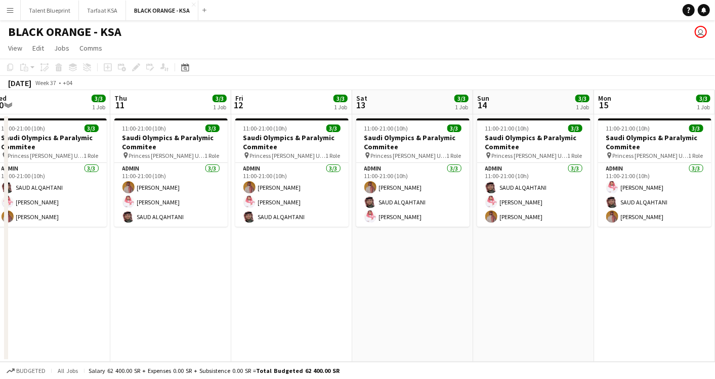
drag, startPoint x: 269, startPoint y: 139, endPoint x: 377, endPoint y: 154, distance: 109.4
click at [377, 154] on app-calendar-viewport "Mon 8 3/3 1 Job Tue 9 3/3 1 Job Wed 10 3/3 1 Job Thu 11 3/3 1 Job Fri 12 3/3 1 …" at bounding box center [357, 226] width 715 height 272
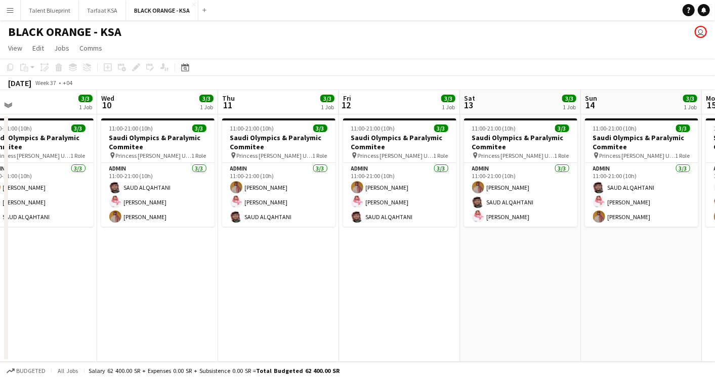
drag, startPoint x: 296, startPoint y: 150, endPoint x: 367, endPoint y: 155, distance: 70.6
click at [367, 155] on app-calendar-viewport "Sun 7 3/3 1 Job Mon 8 3/3 1 Job Tue 9 3/3 1 Job Wed 10 3/3 1 Job Thu 11 3/3 1 J…" at bounding box center [357, 226] width 715 height 272
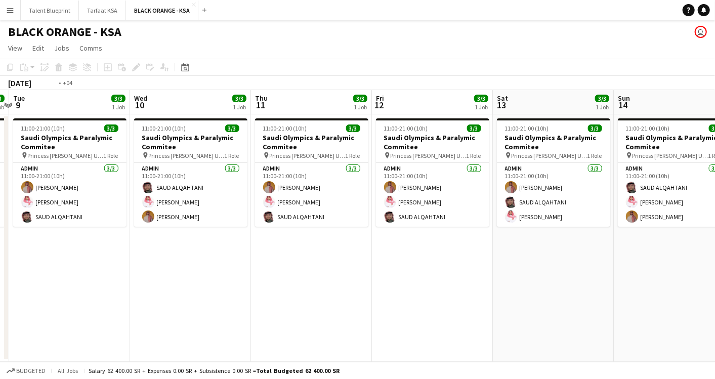
drag, startPoint x: 258, startPoint y: 141, endPoint x: 411, endPoint y: 153, distance: 153.4
click at [411, 153] on app-calendar-viewport "Sun 7 3/3 1 Job Mon 8 3/3 1 Job Tue 9 3/3 1 Job Wed 10 3/3 1 Job Thu 11 3/3 1 J…" at bounding box center [357, 226] width 715 height 272
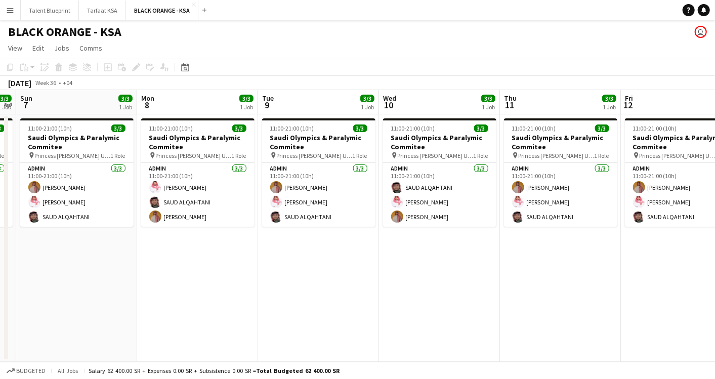
drag, startPoint x: 309, startPoint y: 151, endPoint x: 434, endPoint y: 163, distance: 125.6
click at [434, 163] on app-calendar-viewport "Fri 5 3/3 1 Job Sat 6 3/3 1 Job Sun 7 3/3 1 Job Mon 8 3/3 1 Job Tue 9 3/3 1 Job…" at bounding box center [357, 226] width 715 height 272
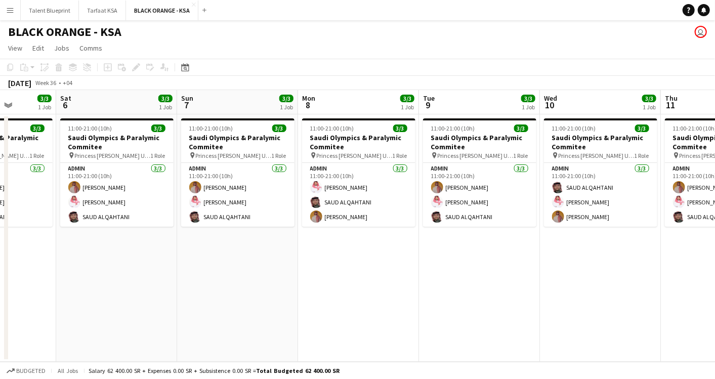
drag, startPoint x: 277, startPoint y: 144, endPoint x: 439, endPoint y: 167, distance: 164.1
click at [439, 167] on app-calendar-viewport "Wed 3 3/3 1 Job Thu 4 3/3 1 Job Fri 5 3/3 1 Job Sat 6 3/3 1 Job Sun 7 3/3 1 Job…" at bounding box center [357, 226] width 715 height 272
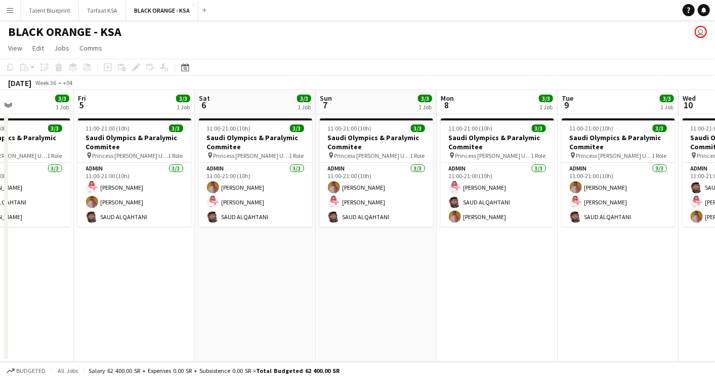
drag, startPoint x: 346, startPoint y: 162, endPoint x: 483, endPoint y: 164, distance: 137.2
click at [483, 164] on app-calendar-viewport "Tue 2 3/3 1 Job Wed 3 3/3 1 Job Thu 4 3/3 1 Job Fri 5 3/3 1 Job Sat 6 3/3 1 Job…" at bounding box center [357, 226] width 715 height 272
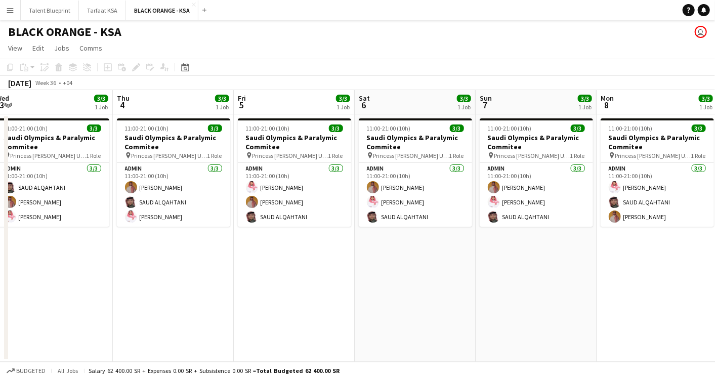
drag, startPoint x: 337, startPoint y: 155, endPoint x: 499, endPoint y: 169, distance: 163.1
click at [499, 169] on app-calendar-viewport "Mon 1 3/3 1 Job Tue 2 3/3 1 Job Wed 3 3/3 1 Job Thu 4 3/3 1 Job Fri 5 3/3 1 Job…" at bounding box center [357, 226] width 715 height 272
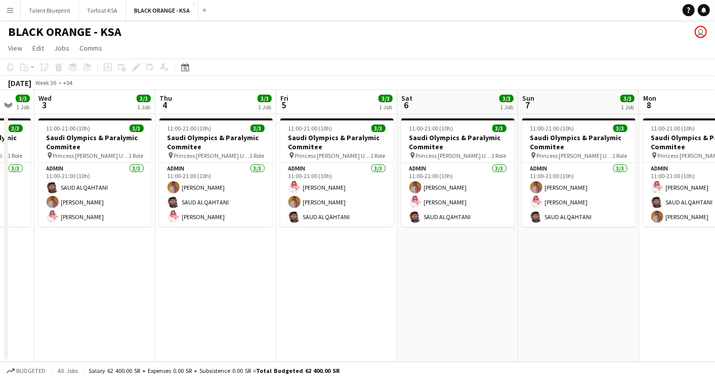
drag, startPoint x: 313, startPoint y: 160, endPoint x: 472, endPoint y: 174, distance: 160.1
click at [472, 174] on app-calendar-viewport "Mon 1 3/3 1 Job Tue 2 3/3 1 Job Wed 3 3/3 1 Job Thu 4 3/3 1 Job Fri 5 3/3 1 Job…" at bounding box center [357, 226] width 715 height 272
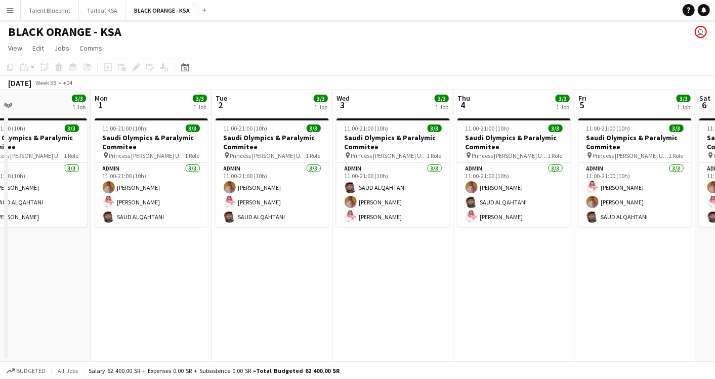
drag, startPoint x: 306, startPoint y: 147, endPoint x: 484, endPoint y: 168, distance: 178.9
click at [484, 168] on app-calendar-viewport "Fri 29 3/3 1 Job Sat 30 3/3 1 Job Sun 31 3/3 1 Job Mon 1 3/3 1 Job Tue 2 3/3 1 …" at bounding box center [357, 226] width 715 height 272
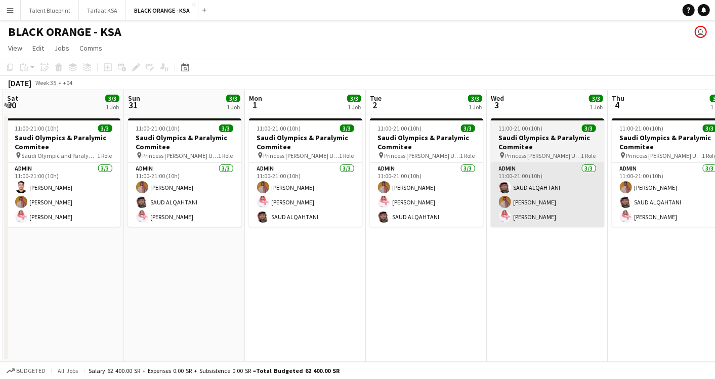
drag, startPoint x: 337, startPoint y: 155, endPoint x: 492, endPoint y: 169, distance: 155.5
click at [492, 169] on app-calendar-viewport "Thu 28 3/3 1 Job Fri 29 3/3 1 Job Sat 30 3/3 1 Job Sun 31 3/3 1 Job Mon 1 3/3 1…" at bounding box center [357, 226] width 715 height 272
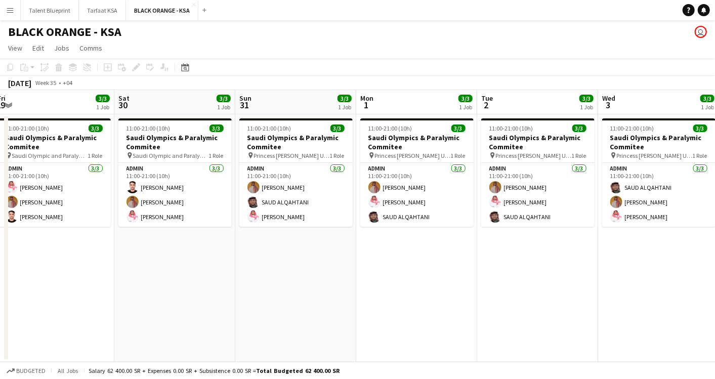
drag, startPoint x: 383, startPoint y: 165, endPoint x: 494, endPoint y: 166, distance: 111.4
click at [494, 166] on app-calendar-viewport "Wed 27 3/3 1 Job Thu 28 3/3 1 Job Fri 29 3/3 1 Job Sat 30 3/3 1 Job Sun 31 3/3 …" at bounding box center [357, 226] width 715 height 272
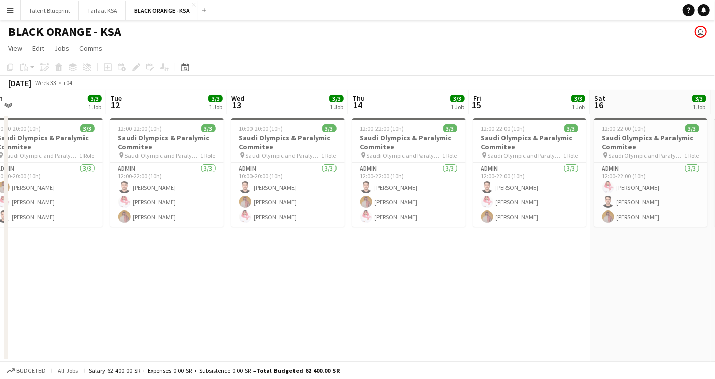
scroll to position [0, 379]
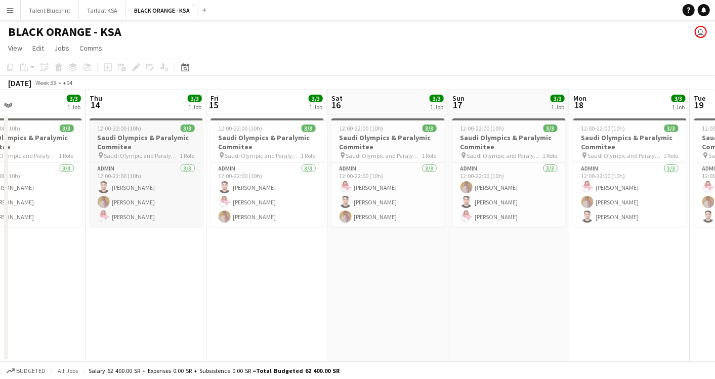
drag, startPoint x: 427, startPoint y: 144, endPoint x: 172, endPoint y: 148, distance: 255.2
click at [166, 150] on app-calendar-viewport "Sun 10 3/3 1 Job Mon 11 3/3 1 Job Tue 12 3/3 1 Job Wed 13 3/3 1 Job Thu 14 3/3 …" at bounding box center [357, 226] width 715 height 272
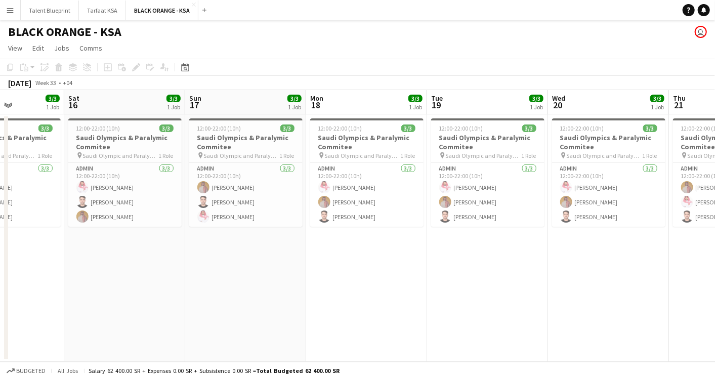
drag, startPoint x: 389, startPoint y: 147, endPoint x: 125, endPoint y: 147, distance: 263.8
click at [125, 147] on app-calendar-viewport "Wed 13 3/3 1 Job Thu 14 3/3 1 Job Fri 15 3/3 1 Job Sat 16 3/3 1 Job Sun 17 3/3 …" at bounding box center [357, 226] width 715 height 272
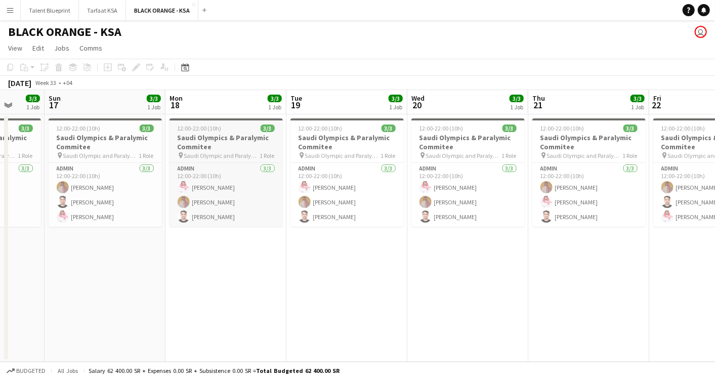
drag, startPoint x: 356, startPoint y: 149, endPoint x: 142, endPoint y: 143, distance: 214.7
click at [93, 153] on app-calendar-viewport "Thu 14 3/3 1 Job Fri 15 3/3 1 Job Sat 16 3/3 1 Job Sun 17 3/3 1 Job Mon 18 3/3 …" at bounding box center [357, 226] width 715 height 272
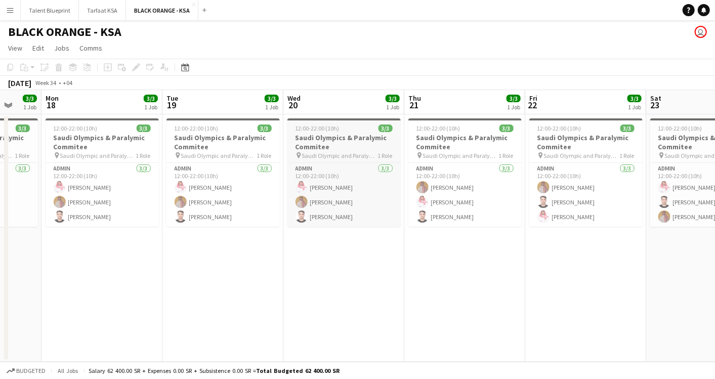
drag, startPoint x: 320, startPoint y: 157, endPoint x: 108, endPoint y: 139, distance: 212.5
click at [97, 144] on app-calendar-viewport "Fri 15 3/3 1 Job Sat 16 3/3 1 Job Sun 17 3/3 1 Job Mon 18 3/3 1 Job Tue 19 3/3 …" at bounding box center [357, 226] width 715 height 272
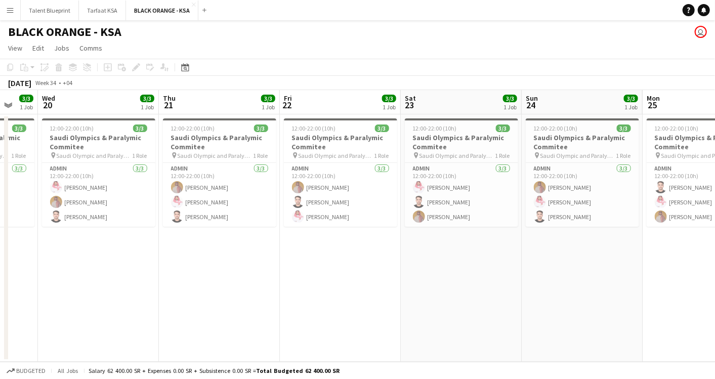
drag, startPoint x: 306, startPoint y: 147, endPoint x: 120, endPoint y: 128, distance: 187.3
click at [120, 128] on app-calendar-viewport "Sun 17 3/3 1 Job Mon 18 3/3 1 Job Tue 19 3/3 1 Job Wed 20 3/3 1 Job Thu 21 3/3 …" at bounding box center [357, 226] width 715 height 272
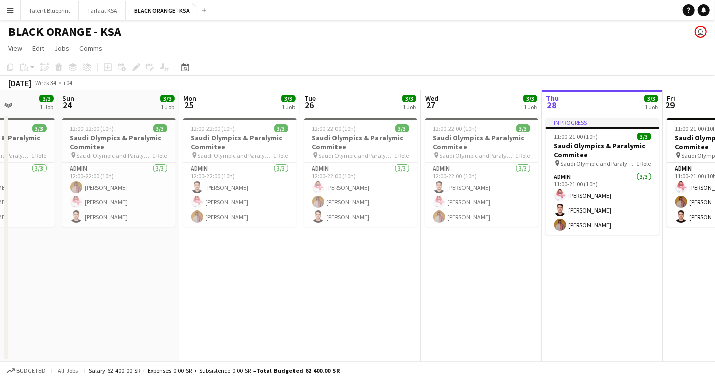
drag, startPoint x: 330, startPoint y: 150, endPoint x: 105, endPoint y: 140, distance: 225.5
click at [105, 140] on app-calendar-viewport "Thu 21 3/3 1 Job Fri 22 3/3 1 Job Sat 23 3/3 1 Job Sun 24 3/3 1 Job Mon 25 3/3 …" at bounding box center [357, 226] width 715 height 272
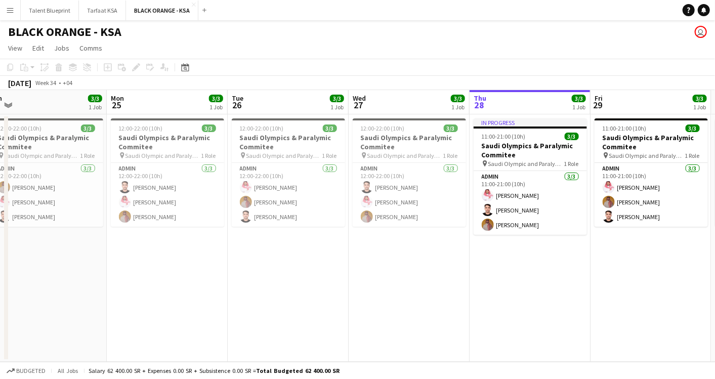
scroll to position [0, 327]
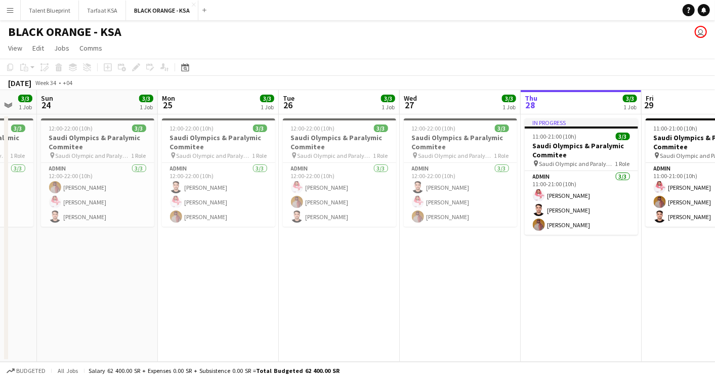
drag, startPoint x: 388, startPoint y: 153, endPoint x: 249, endPoint y: 146, distance: 139.4
click at [249, 146] on app-calendar-viewport "Thu 21 3/3 1 Job Fri 22 3/3 1 Job Sat 23 3/3 1 Job Sun 24 3/3 1 Job Mon 25 3/3 …" at bounding box center [357, 226] width 715 height 272
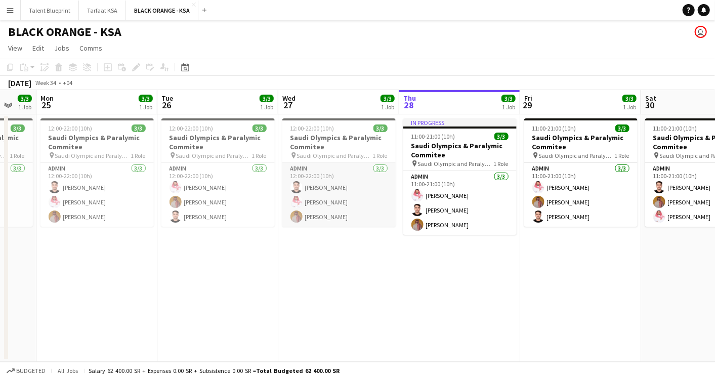
click at [325, 192] on app-card-role "Admin [DATE] 12:00-22:00 (10h) [PERSON_NAME] [PERSON_NAME] [PERSON_NAME] Yagmowr" at bounding box center [339, 195] width 113 height 64
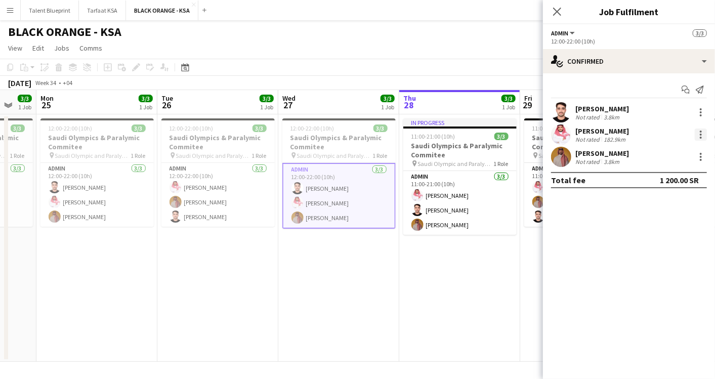
click at [643, 132] on div at bounding box center [701, 135] width 12 height 12
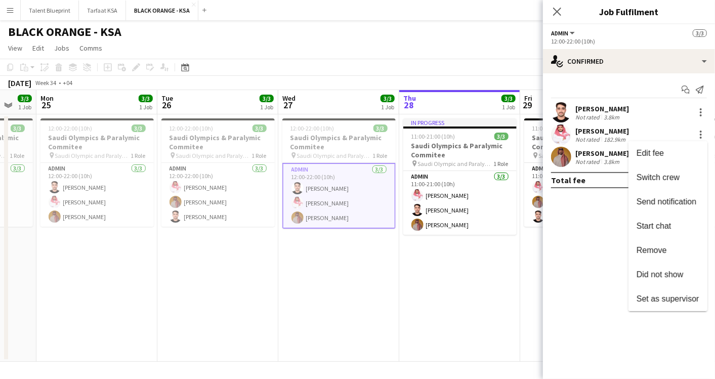
click at [643, 132] on div at bounding box center [357, 189] width 715 height 379
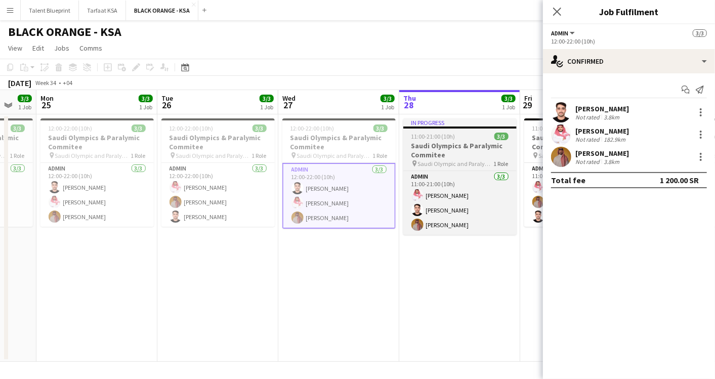
click at [463, 134] on div "11:00-21:00 (10h) 3/3" at bounding box center [460, 137] width 113 height 8
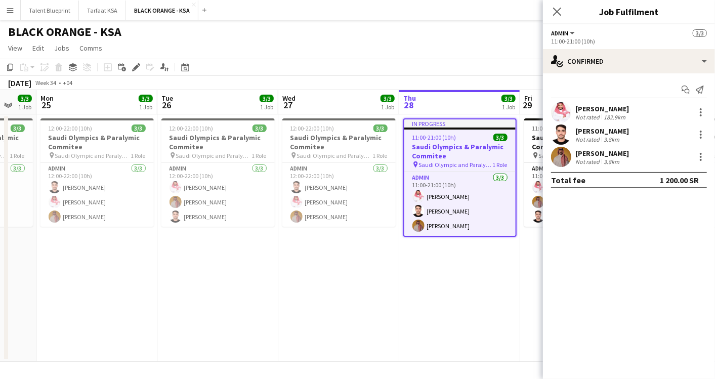
click at [573, 29] on button "Admin" at bounding box center [563, 33] width 25 height 8
click at [561, 14] on icon "Close pop-in" at bounding box center [557, 12] width 10 height 10
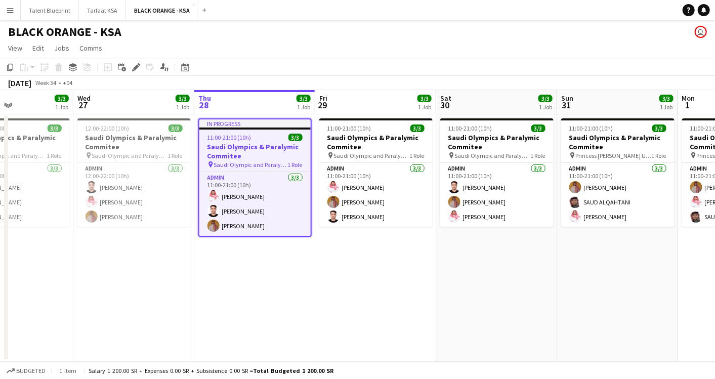
drag, startPoint x: 597, startPoint y: 165, endPoint x: 392, endPoint y: 173, distance: 205.7
click at [392, 173] on app-calendar-viewport "Sat 23 3/3 1 Job Sun 24 3/3 1 Job Mon 25 3/3 1 Job Tue 26 3/3 1 Job Wed 27 3/3 …" at bounding box center [357, 226] width 715 height 272
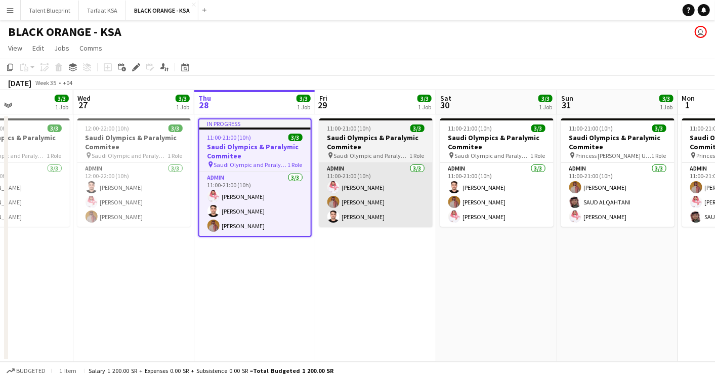
scroll to position [0, 411]
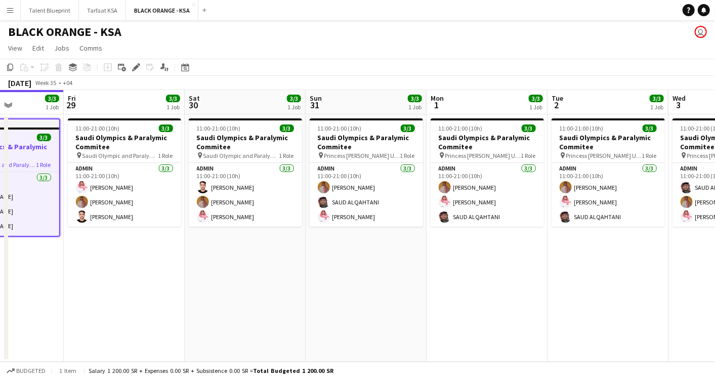
drag, startPoint x: 603, startPoint y: 150, endPoint x: 349, endPoint y: 154, distance: 253.7
click at [349, 154] on app-calendar-viewport "Tue 26 3/3 1 Job Wed 27 3/3 1 Job Thu 28 3/3 1 Job Fri 29 3/3 1 Job Sat 30 3/3 …" at bounding box center [357, 226] width 715 height 272
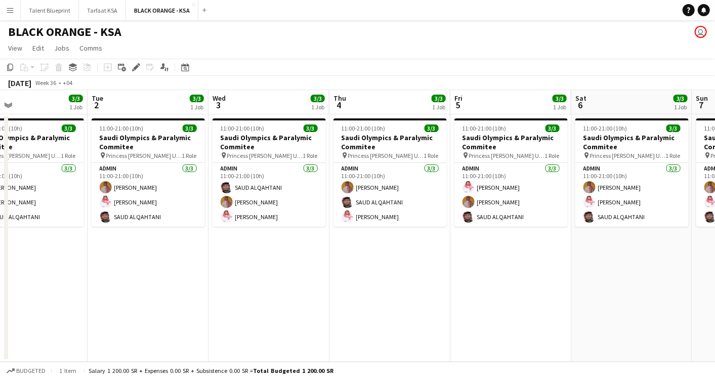
drag, startPoint x: 622, startPoint y: 171, endPoint x: 164, endPoint y: 158, distance: 458.4
click at [164, 158] on app-calendar-viewport "Fri 29 3/3 1 Job Sat 30 3/3 1 Job Sun 31 3/3 1 Job Mon 1 3/3 1 Job Tue 2 3/3 1 …" at bounding box center [357, 226] width 715 height 272
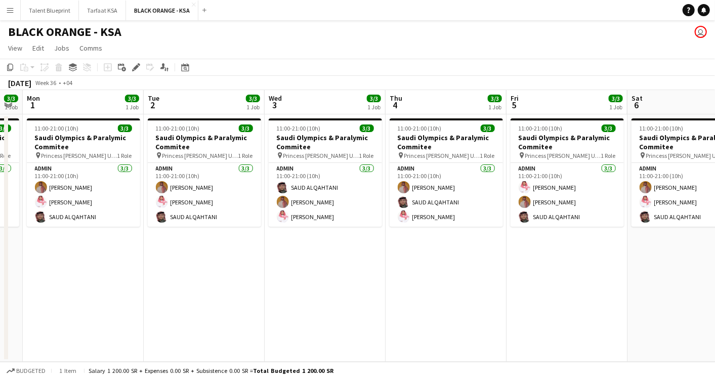
drag, startPoint x: 519, startPoint y: 169, endPoint x: 212, endPoint y: 175, distance: 307.4
click at [212, 175] on app-calendar-viewport "Fri 29 3/3 1 Job Sat 30 3/3 1 Job Sun 31 3/3 1 Job Mon 1 3/3 1 Job Tue 2 3/3 1 …" at bounding box center [357, 226] width 715 height 272
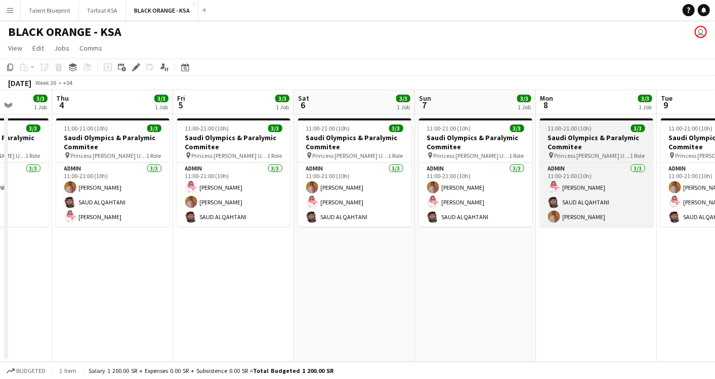
drag, startPoint x: 527, startPoint y: 179, endPoint x: 194, endPoint y: 161, distance: 333.6
click at [193, 161] on app-calendar-viewport "Mon 1 3/3 1 Job Tue 2 3/3 1 Job Wed 3 3/3 1 Job Thu 4 3/3 1 Job Fri 5 3/3 1 Job…" at bounding box center [357, 226] width 715 height 272
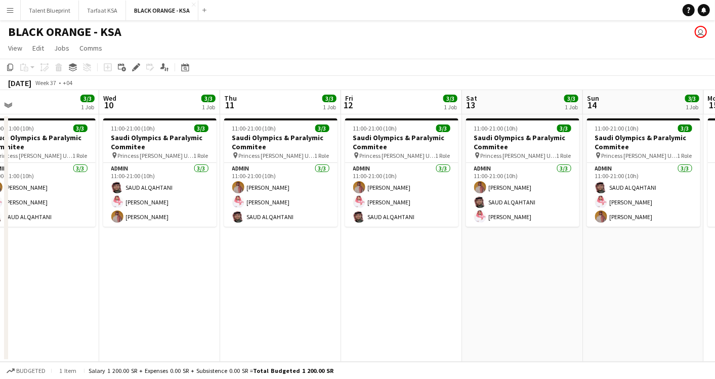
drag, startPoint x: 515, startPoint y: 182, endPoint x: 200, endPoint y: 149, distance: 316.6
click at [200, 149] on app-calendar-viewport "Sat 6 3/3 1 Job Sun 7 3/3 1 Job Mon 8 3/3 1 Job Tue 9 3/3 1 Job Wed 10 3/3 1 Jo…" at bounding box center [357, 226] width 715 height 272
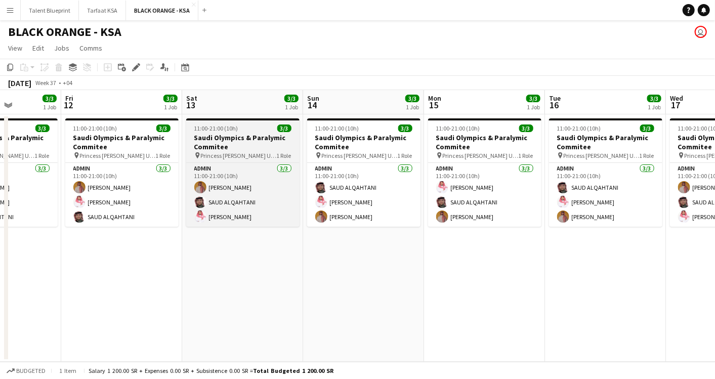
drag, startPoint x: 486, startPoint y: 181, endPoint x: 208, endPoint y: 159, distance: 278.8
click at [205, 160] on app-calendar-viewport "Tue 9 3/3 1 Job Wed 10 3/3 1 Job Thu 11 3/3 1 Job Fri 12 3/3 1 Job Sat 13 3/3 1…" at bounding box center [357, 226] width 715 height 272
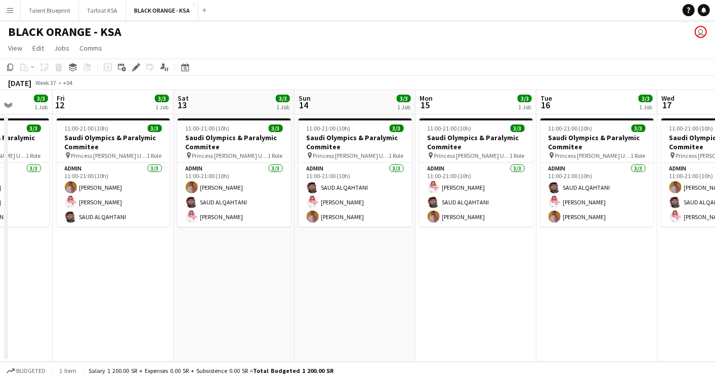
drag, startPoint x: 516, startPoint y: 178, endPoint x: 259, endPoint y: 158, distance: 258.0
click at [259, 158] on app-calendar-viewport "Tue 9 3/3 1 Job Wed 10 3/3 1 Job Thu 11 3/3 1 Job Fri 12 3/3 1 Job Sat 13 3/3 1…" at bounding box center [357, 226] width 715 height 272
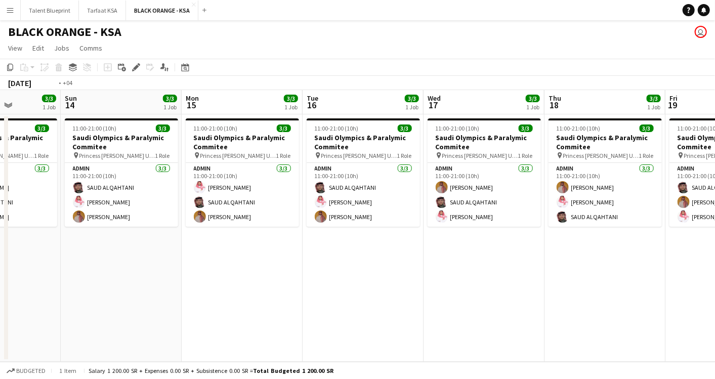
drag, startPoint x: 561, startPoint y: 194, endPoint x: 211, endPoint y: 172, distance: 350.6
click at [211, 172] on app-calendar-viewport "Thu 11 3/3 1 Job Fri 12 3/3 1 Job Sat 13 3/3 1 Job Sun 14 3/3 1 Job Mon 15 3/3 …" at bounding box center [357, 226] width 715 height 272
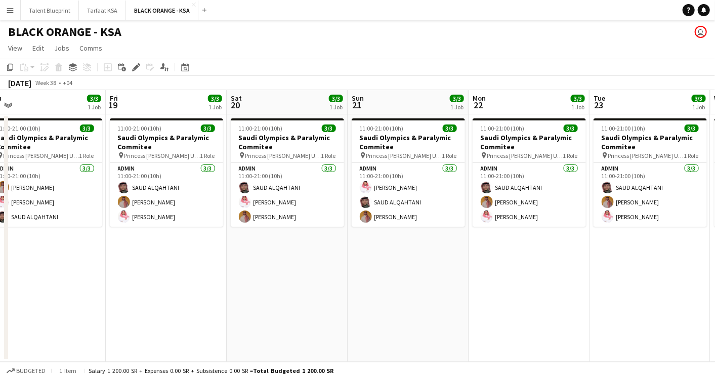
drag, startPoint x: 565, startPoint y: 191, endPoint x: 248, endPoint y: 189, distance: 316.9
click at [248, 189] on app-calendar-viewport "Mon 15 3/3 1 Job Tue 16 3/3 1 Job Wed 17 3/3 1 Job Thu 18 3/3 1 Job Fri 19 3/3 …" at bounding box center [357, 226] width 715 height 272
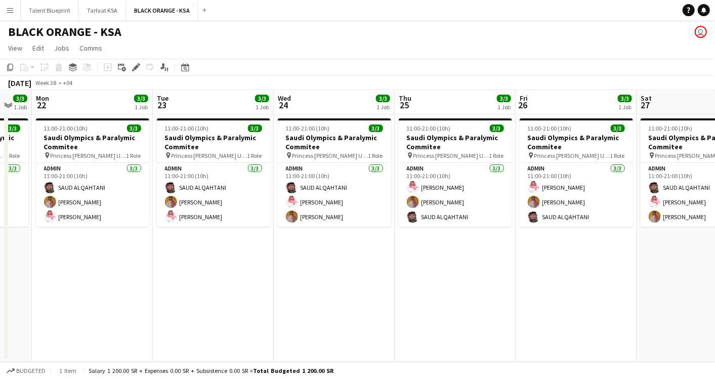
drag, startPoint x: 481, startPoint y: 183, endPoint x: 167, endPoint y: 171, distance: 315.1
click at [167, 171] on app-calendar-viewport "Fri 19 3/3 1 Job Sat 20 3/3 1 Job Sun 21 3/3 1 Job Mon 22 3/3 1 Job Tue 23 3/3 …" at bounding box center [357, 226] width 715 height 272
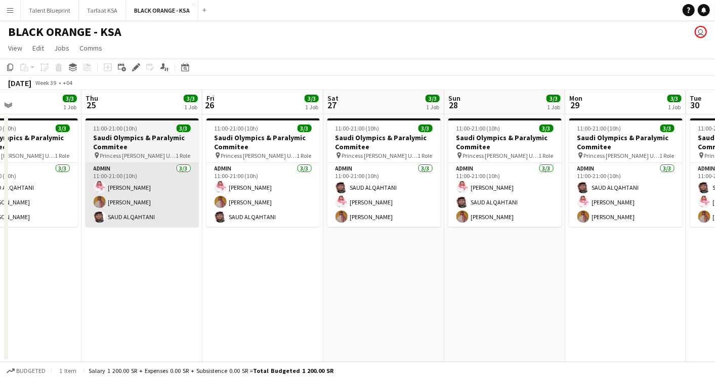
drag, startPoint x: 468, startPoint y: 194, endPoint x: 181, endPoint y: 177, distance: 288.1
click at [154, 182] on app-calendar-viewport "Sun 21 3/3 1 Job Mon 22 3/3 1 Job Tue 23 3/3 1 Job Wed 24 3/3 1 Job Thu 25 3/3 …" at bounding box center [357, 226] width 715 height 272
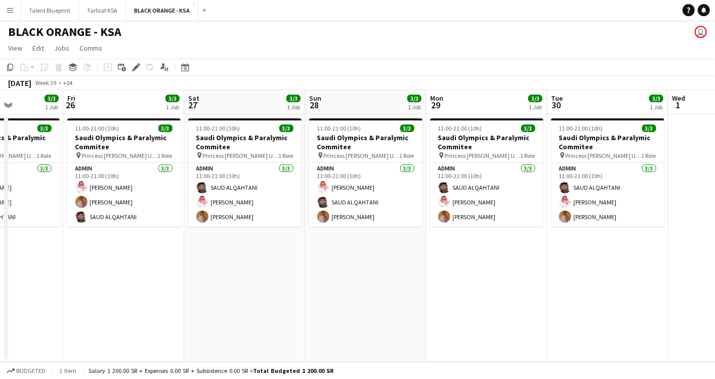
scroll to position [0, 322]
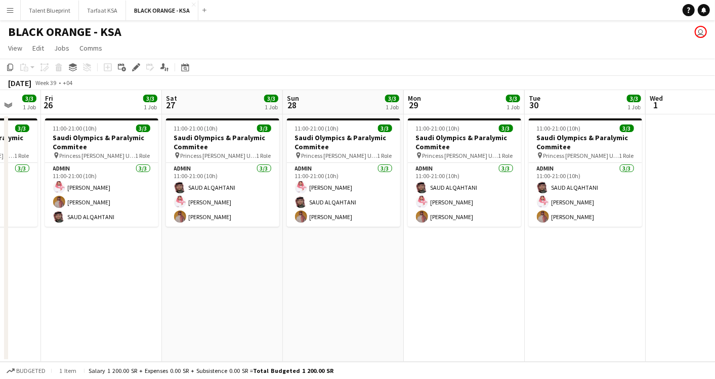
drag, startPoint x: 497, startPoint y: 213, endPoint x: 231, endPoint y: 214, distance: 265.3
click at [231, 214] on app-calendar-viewport "Tue 23 3/3 1 Job Wed 24 3/3 1 Job Thu 25 3/3 1 Job Fri 26 3/3 1 Job Sat 27 3/3 …" at bounding box center [357, 226] width 715 height 272
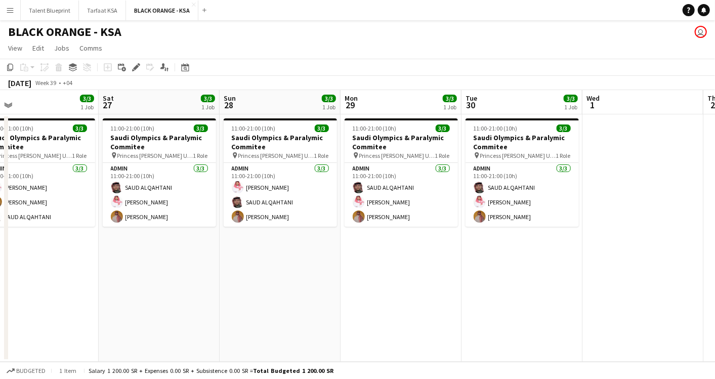
drag, startPoint x: 328, startPoint y: 173, endPoint x: 626, endPoint y: 183, distance: 298.9
click at [626, 183] on app-calendar-viewport "Wed 24 3/3 1 Job Thu 25 3/3 1 Job Fri 26 3/3 1 Job Sat 27 3/3 1 Job Sun 28 3/3 …" at bounding box center [357, 226] width 715 height 272
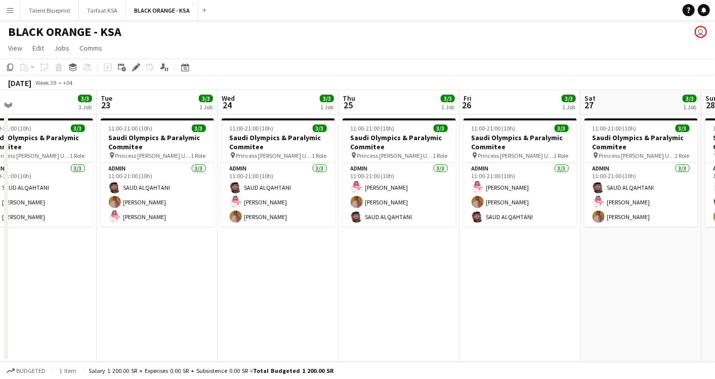
drag, startPoint x: 400, startPoint y: 179, endPoint x: 646, endPoint y: 185, distance: 245.1
click at [643, 185] on app-calendar-viewport "Sat 20 3/3 1 Job Sun 21 3/3 1 Job Mon 22 3/3 1 Job Tue 23 3/3 1 Job Wed 24 3/3 …" at bounding box center [357, 226] width 715 height 272
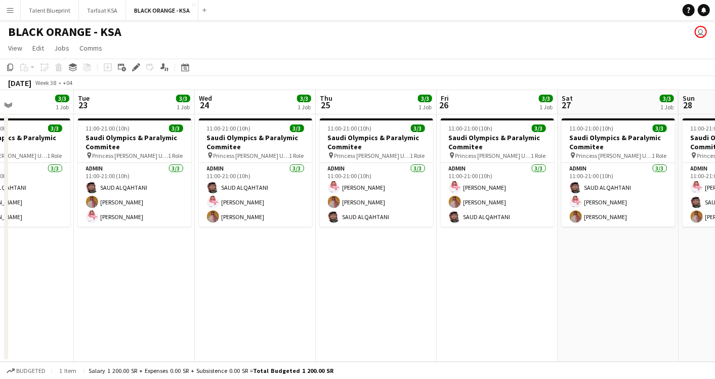
drag, startPoint x: 398, startPoint y: 188, endPoint x: 618, endPoint y: 188, distance: 219.2
click at [618, 188] on app-calendar-viewport "Sat 20 3/3 1 Job Sun 21 3/3 1 Job Mon 22 3/3 1 Job Tue 23 3/3 1 Job Wed 24 3/3 …" at bounding box center [357, 226] width 715 height 272
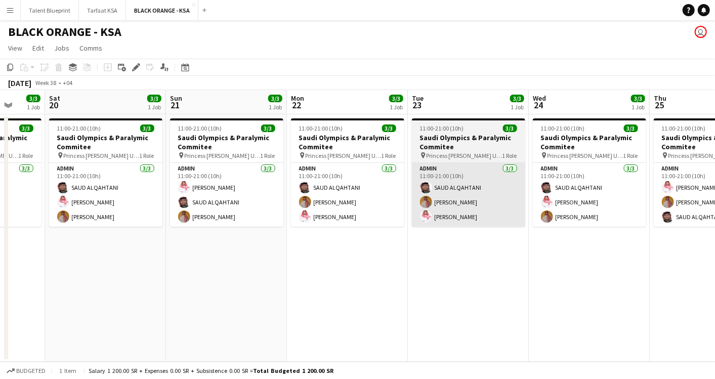
drag, startPoint x: 435, startPoint y: 189, endPoint x: 612, endPoint y: 201, distance: 177.1
click at [612, 201] on app-calendar-viewport "Wed 17 3/3 1 Job Thu 18 3/3 1 Job Fri 19 3/3 1 Job Sat 20 3/3 1 Job Sun 21 3/3 …" at bounding box center [357, 226] width 715 height 272
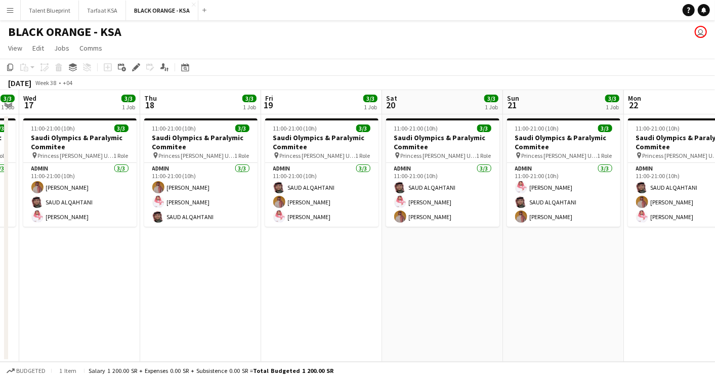
drag, startPoint x: 442, startPoint y: 203, endPoint x: 655, endPoint y: 214, distance: 212.4
click at [643, 214] on app-calendar-viewport "Mon 15 3/3 1 Job Tue 16 3/3 1 Job Wed 17 3/3 1 Job Thu 18 3/3 1 Job Fri 19 3/3 …" at bounding box center [357, 226] width 715 height 272
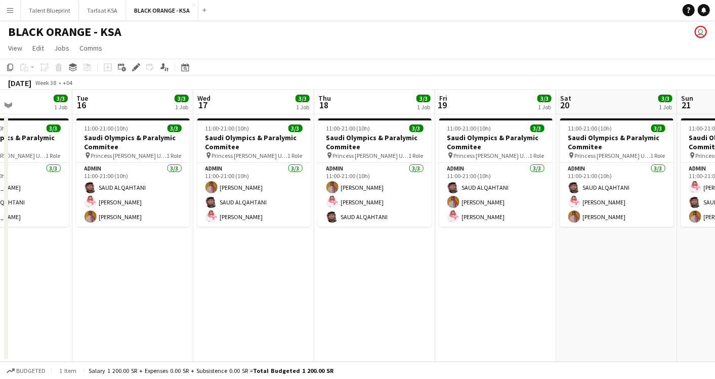
drag, startPoint x: 432, startPoint y: 199, endPoint x: 608, endPoint y: 204, distance: 175.2
click at [608, 204] on app-calendar-viewport "Sat 13 3/3 1 Job Sun 14 3/3 1 Job Mon 15 3/3 1 Job Tue 16 3/3 1 Job Wed 17 3/3 …" at bounding box center [357, 226] width 715 height 272
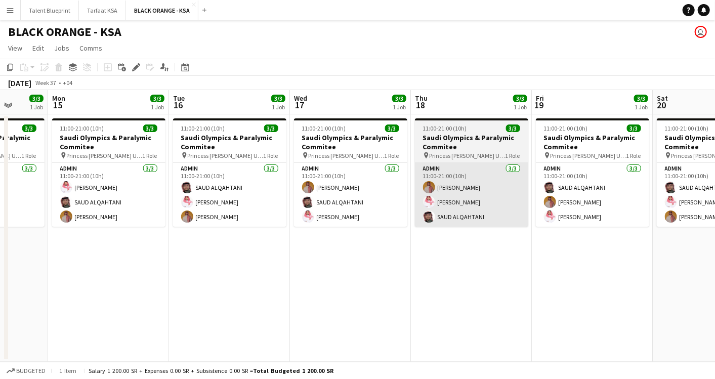
drag, startPoint x: 465, startPoint y: 197, endPoint x: 558, endPoint y: 220, distance: 95.8
click at [643, 219] on app-calendar-viewport "Fri 12 3/3 1 Job Sat 13 3/3 1 Job Sun 14 3/3 1 Job Mon 15 3/3 1 Job Tue 16 3/3 …" at bounding box center [357, 226] width 715 height 272
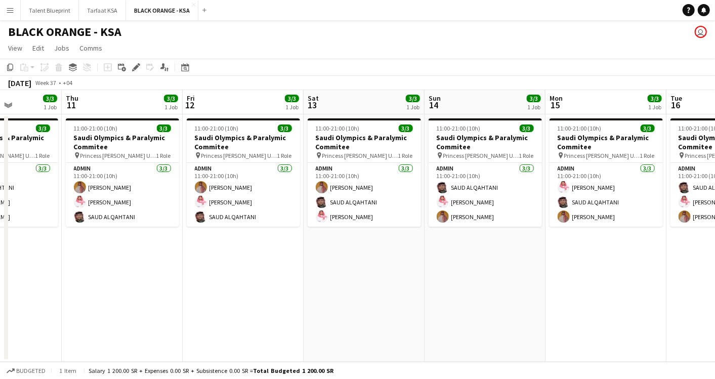
drag, startPoint x: 269, startPoint y: 174, endPoint x: 642, endPoint y: 230, distance: 377.3
click at [642, 230] on app-calendar-viewport "Mon 8 3/3 1 Job Tue 9 3/3 1 Job Wed 10 3/3 1 Job Thu 11 3/3 1 Job Fri 12 3/3 1 …" at bounding box center [357, 226] width 715 height 272
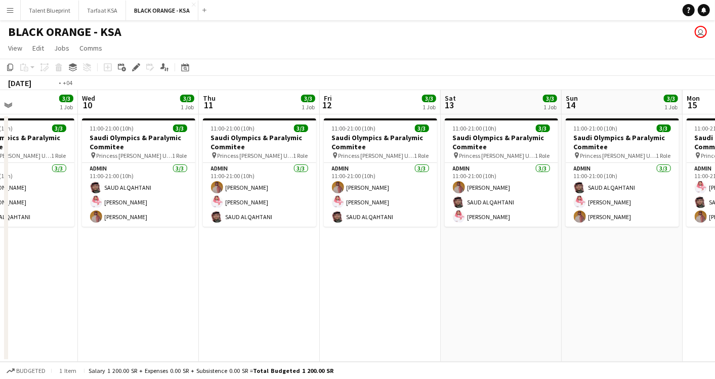
drag, startPoint x: 353, startPoint y: 192, endPoint x: 701, endPoint y: 246, distance: 352.4
click at [643, 246] on app-calendar-viewport "Sun 7 3/3 1 Job Mon 8 3/3 1 Job Tue 9 3/3 1 Job Wed 10 3/3 1 Job Thu 11 3/3 1 J…" at bounding box center [357, 226] width 715 height 272
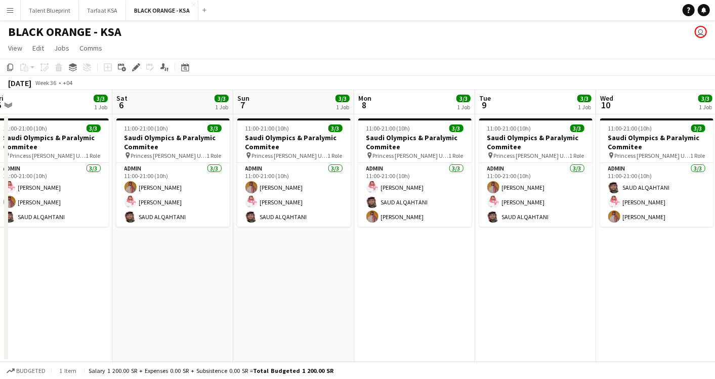
drag, startPoint x: 605, startPoint y: 223, endPoint x: 648, endPoint y: 229, distance: 44.0
click at [643, 229] on app-calendar-viewport "Wed 3 3/3 1 Job Thu 4 3/3 1 Job Fri 5 3/3 1 Job Sat 6 3/3 1 Job Sun 7 3/3 1 Job…" at bounding box center [357, 226] width 715 height 272
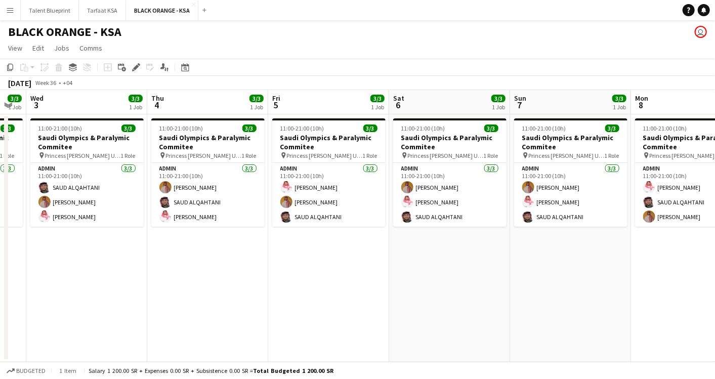
drag
click at [630, 252] on app-calendar-viewport "Mon 1 3/3 1 Job Tue 2 3/3 1 Job Wed 3 3/3 1 Job Thu 4 3/3 1 Job Fri 5 3/3 1 Job…" at bounding box center [357, 226] width 715 height 272
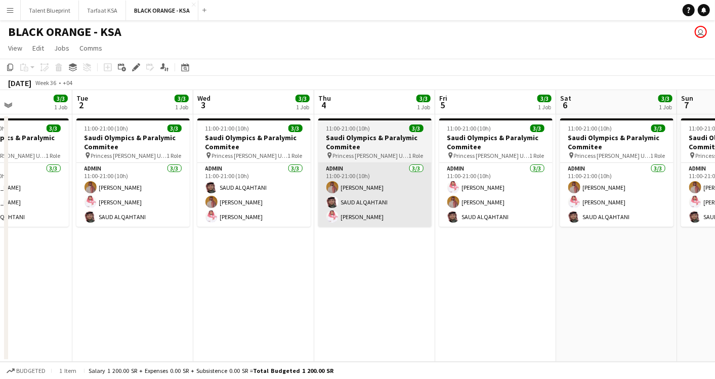
click at [516, 217] on app-calendar-viewport "Sat 30 3/3 1 Job Sun 31 3/3 1 Job Mon 1 3/3 1 Job Tue 2 3/3 1 Job Wed 3 3/3 1 J…" at bounding box center [357, 226] width 715 height 272
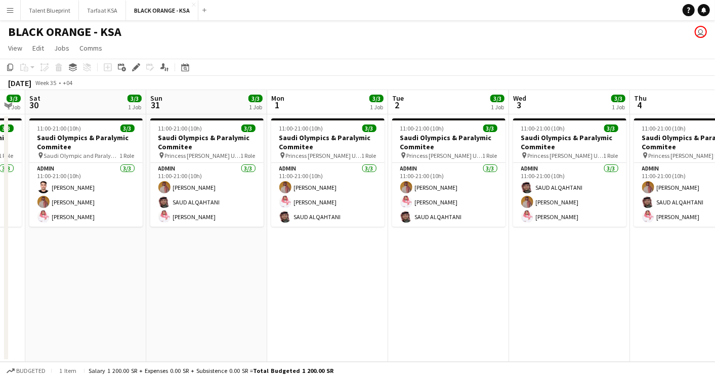
click at [587, 234] on app-calendar-viewport "Thu 28 3/3 1 Job Fri 29 3/3 1 Job Sat 30 3/3 1 Job Sun 31 3/3 1 Job Mon 1 3/3 1…" at bounding box center [357, 226] width 715 height 272
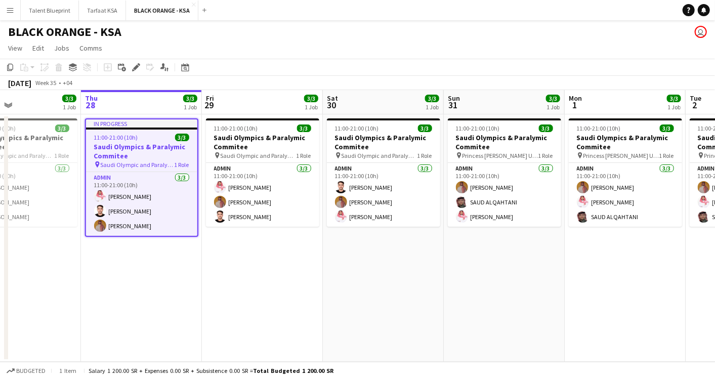
click at [629, 259] on app-calendar-viewport "Mon 25 3/3 1 Job Tue 26 3/3 1 Job Wed 27 3/3 1 Job Thu 28 3/3 1 Job Fri 29 3/3 …" at bounding box center [357, 226] width 715 height 272
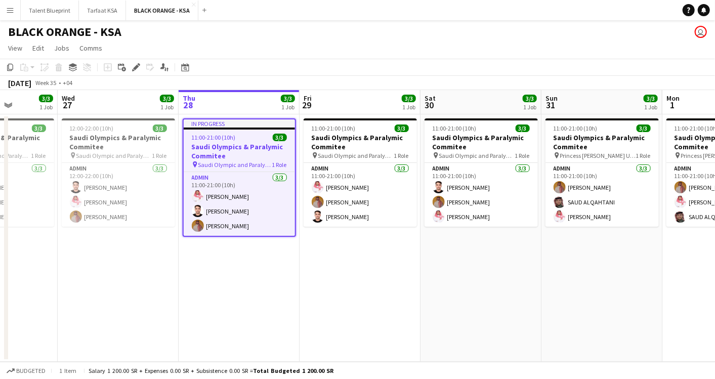
scroll to position [0, 301]
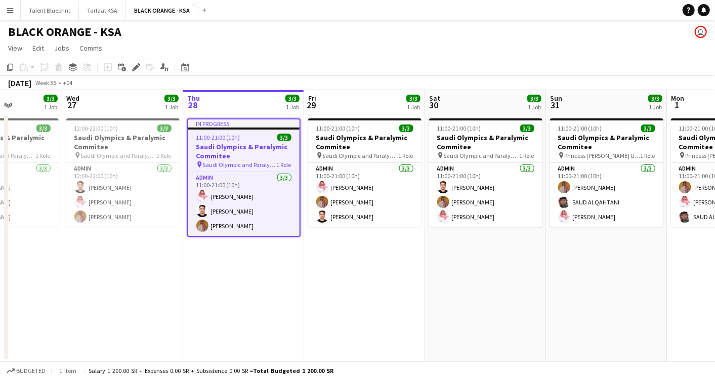
click at [433, 195] on app-calendar-viewport "Sun 24 3/3 1 Job Mon 25 3/3 1 Job Tue 26 3/3 1 Job Wed 27 3/3 1 Job Thu 28 3/3 …" at bounding box center [357, 226] width 715 height 272
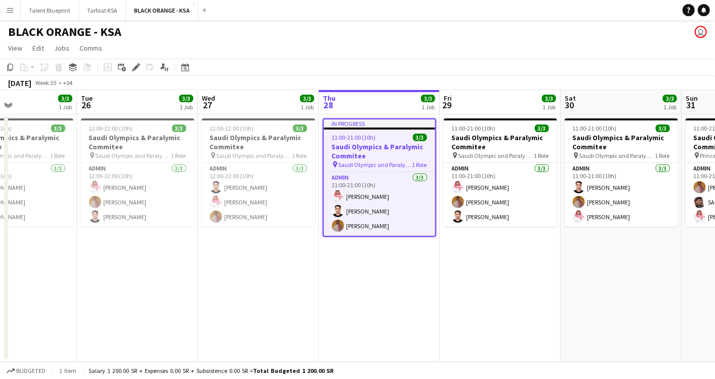
scroll to position [0, 269]
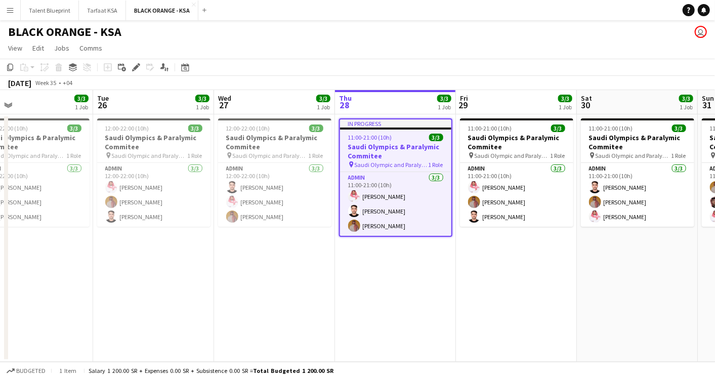
drag, startPoint x: 150, startPoint y: 182, endPoint x: 303, endPoint y: 203, distance: 153.7
click at [303, 203] on app-calendar-viewport "Sat 23 3/3 1 Job Sun 24 3/3 1 Job Mon 25 3/3 1 Job Tue 26 3/3 1 Job Wed 27 3/3 …" at bounding box center [357, 226] width 715 height 272
click at [171, 140] on h3 "Saudi Olympics & Paralymic Commitee" at bounding box center [154, 142] width 113 height 18
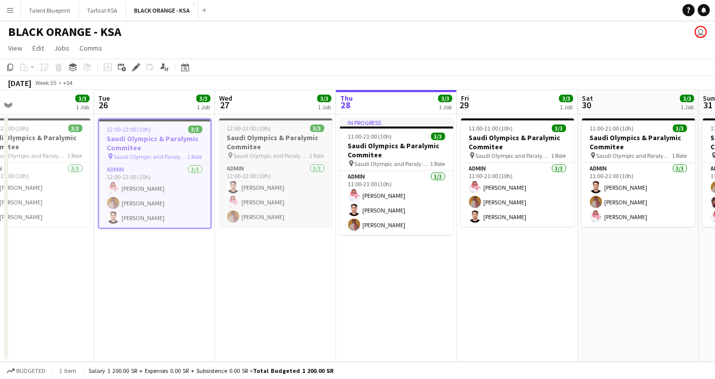
click at [273, 147] on h3 "Saudi Olympics & Paralymic Commitee" at bounding box center [275, 142] width 113 height 18
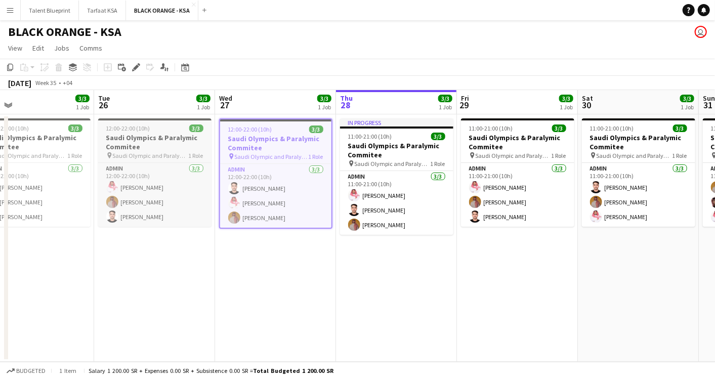
click at [158, 145] on h3 "Saudi Olympics & Paralymic Commitee" at bounding box center [154, 142] width 113 height 18
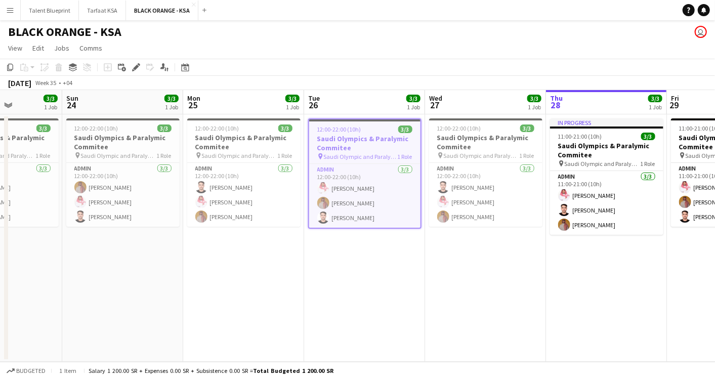
drag, startPoint x: 152, startPoint y: 147, endPoint x: 361, endPoint y: 189, distance: 213.8
click at [361, 189] on app-calendar-viewport "Thu 21 3/3 1 Job Fri 22 3/3 1 Job Sat 23 3/3 1 Job Sun 24 3/3 1 Job Mon 25 3/3 …" at bounding box center [357, 226] width 715 height 272
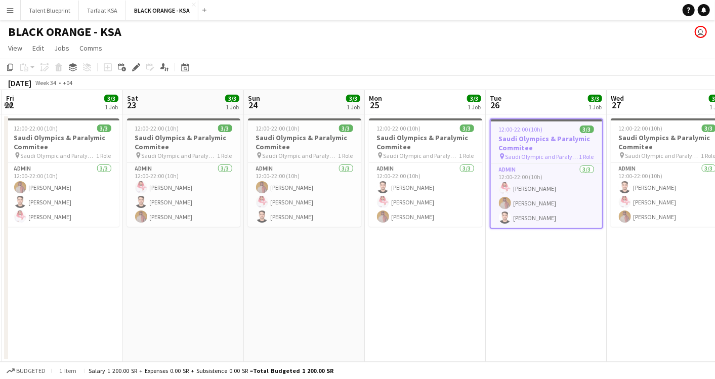
scroll to position [0, 240]
drag, startPoint x: 219, startPoint y: 183, endPoint x: 399, endPoint y: 220, distance: 184.0
click at [399, 220] on app-calendar-viewport "Wed 20 3/3 1 Job Thu 21 3/3 1 Job Fri 22 3/3 1 Job Sat 23 3/3 1 Job Sun 24 3/3 …" at bounding box center [357, 226] width 715 height 272
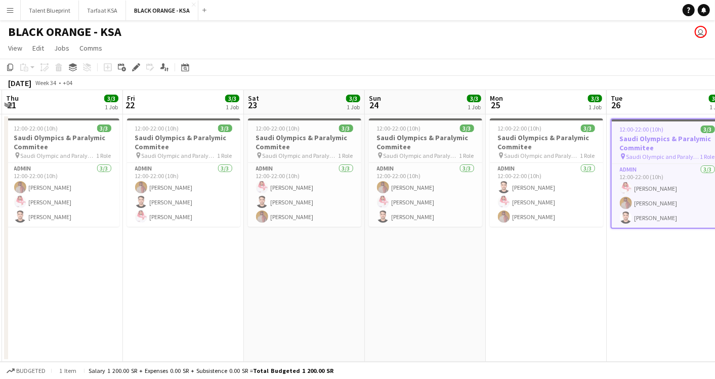
scroll to position [0, 227]
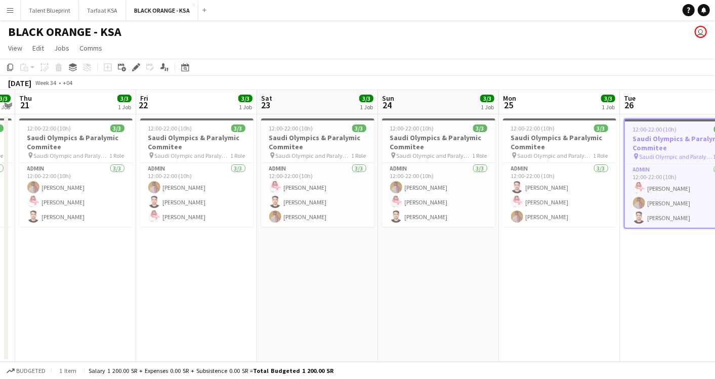
drag, startPoint x: 183, startPoint y: 143, endPoint x: 316, endPoint y: 197, distance: 144.2
click at [316, 197] on app-calendar-viewport "Tue 19 3/3 1 Job Wed 20 3/3 1 Job Thu 21 3/3 1 Job Fri 22 3/3 1 Job Sat 23 3/3 …" at bounding box center [357, 226] width 715 height 272
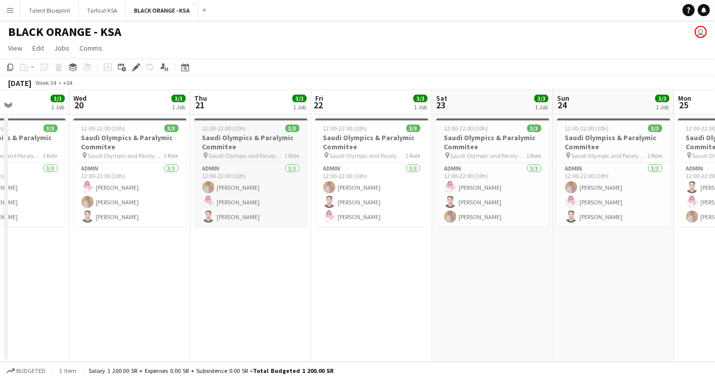
drag, startPoint x: 82, startPoint y: 137, endPoint x: 235, endPoint y: 156, distance: 154.5
click at [259, 150] on app-calendar-viewport "Sun 17 3/3 1 Job Mon 18 3/3 1 Job Tue 19 3/3 1 Job Wed 20 3/3 1 Job Thu 21 3/3 …" at bounding box center [357, 226] width 715 height 272
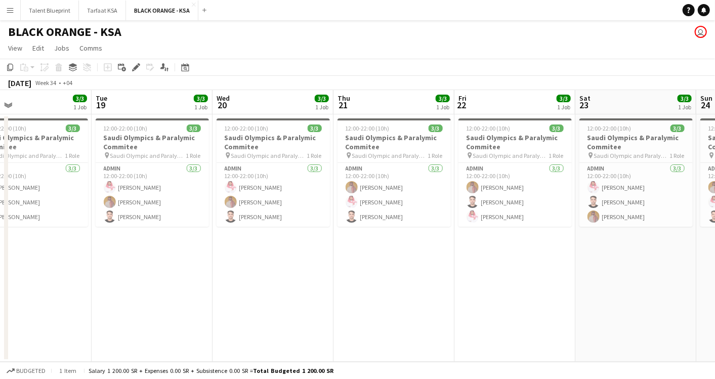
drag, startPoint x: 115, startPoint y: 149, endPoint x: 257, endPoint y: 149, distance: 141.3
click at [257, 149] on app-calendar-viewport "Sat 16 3/3 1 Job Sun 17 3/3 1 Job Mon 18 3/3 1 Job Tue 19 3/3 1 Job Wed 20 3/3 …" at bounding box center [357, 226] width 715 height 272
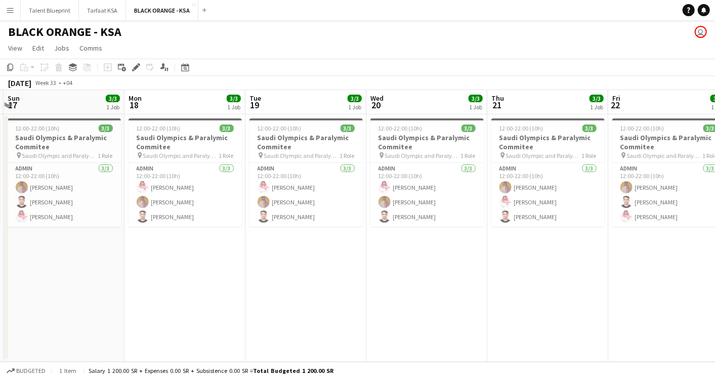
drag, startPoint x: 114, startPoint y: 133, endPoint x: 272, endPoint y: 133, distance: 157.5
click at [272, 133] on app-calendar-viewport "Fri 15 3/3 1 Job Sat 16 3/3 1 Job Sun 17 3/3 1 Job Mon 18 3/3 1 Job Tue 19 3/3 …" at bounding box center [357, 226] width 715 height 272
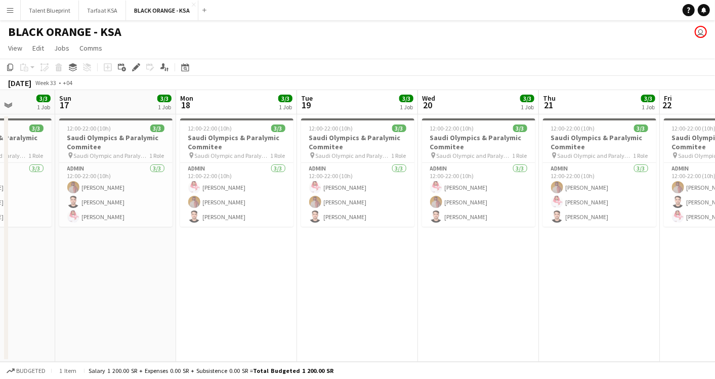
drag, startPoint x: 149, startPoint y: 140, endPoint x: 318, endPoint y: 142, distance: 169.6
click at [318, 142] on app-calendar-viewport "Thu 14 3/3 1 Job Fri 15 3/3 1 Job Sat 16 3/3 1 Job Sun 17 3/3 1 Job Mon 18 3/3 …" at bounding box center [357, 226] width 715 height 272
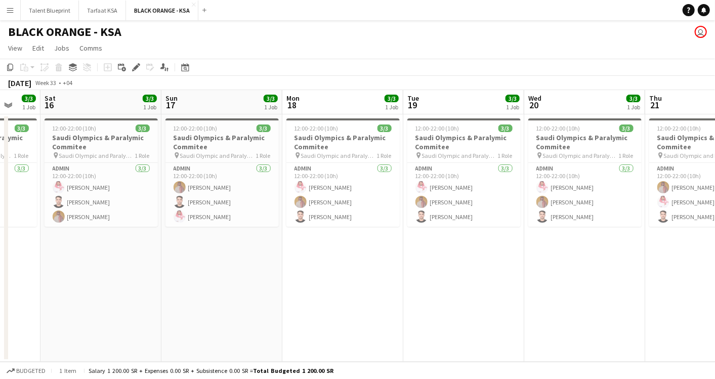
drag, startPoint x: 193, startPoint y: 142, endPoint x: 300, endPoint y: 144, distance: 106.3
click at [300, 144] on app-calendar-viewport "Wed 13 3/3 1 Job Thu 14 3/3 1 Job Fri 15 3/3 1 Job Sat 16 3/3 1 Job Sun 17 3/3 …" at bounding box center [357, 226] width 715 height 272
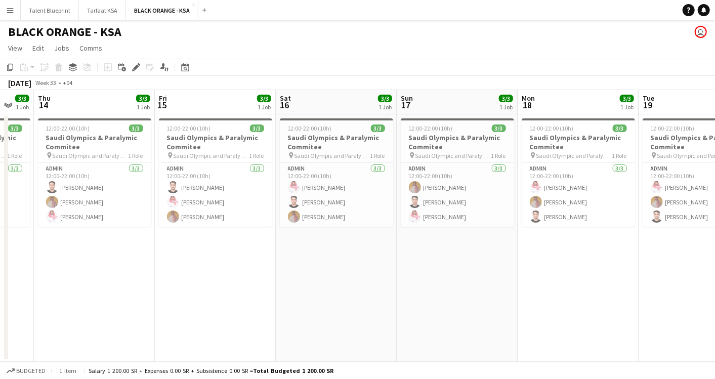
drag, startPoint x: 189, startPoint y: 144, endPoint x: 304, endPoint y: 143, distance: 114.4
click at [304, 143] on app-calendar-viewport "Tue 12 3/3 1 Job Wed 13 3/3 1 Job Thu 14 3/3 1 Job Fri 15 3/3 1 Job Sat 16 3/3 …" at bounding box center [357, 226] width 715 height 272
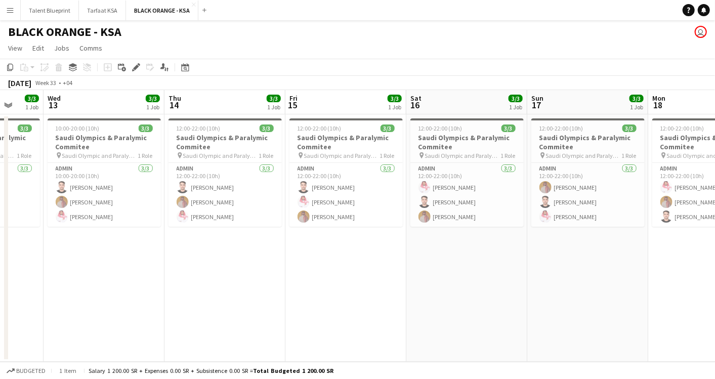
drag, startPoint x: 182, startPoint y: 139, endPoint x: 320, endPoint y: 143, distance: 138.3
click at [320, 143] on app-calendar-viewport "Sun 10 3/3 1 Job Mon 11 3/3 1 Job Tue 12 3/3 1 Job Wed 13 3/3 1 Job Thu 14 3/3 …" at bounding box center [357, 226] width 715 height 272
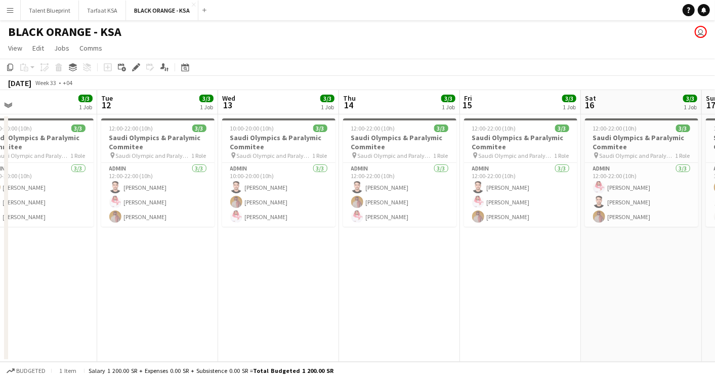
drag, startPoint x: 181, startPoint y: 142, endPoint x: 338, endPoint y: 155, distance: 157.0
click at [340, 154] on app-calendar-viewport "Sat 9 Sun 10 3/3 1 Job Mon 11 3/3 1 Job Tue 12 3/3 1 Job Wed 13 3/3 1 Job Thu 1…" at bounding box center [357, 226] width 715 height 272
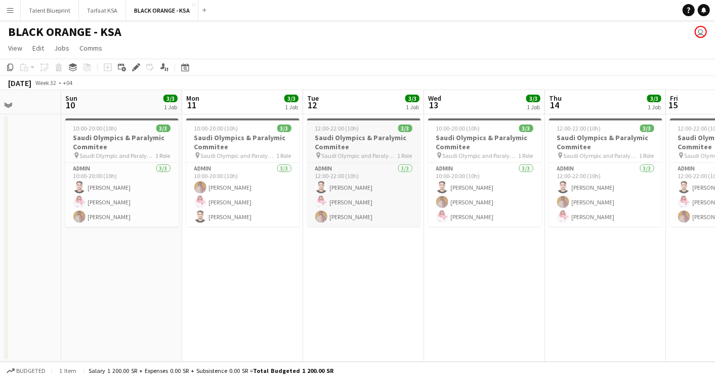
drag, startPoint x: 141, startPoint y: 151, endPoint x: 327, endPoint y: 160, distance: 185.5
click at [347, 154] on app-calendar-viewport "Thu 7 Fri 8 Sat 9 Sun 10 3/3 1 Job Mon 11 3/3 1 Job Tue 12 3/3 1 Job Wed 13 3/3…" at bounding box center [357, 226] width 715 height 272
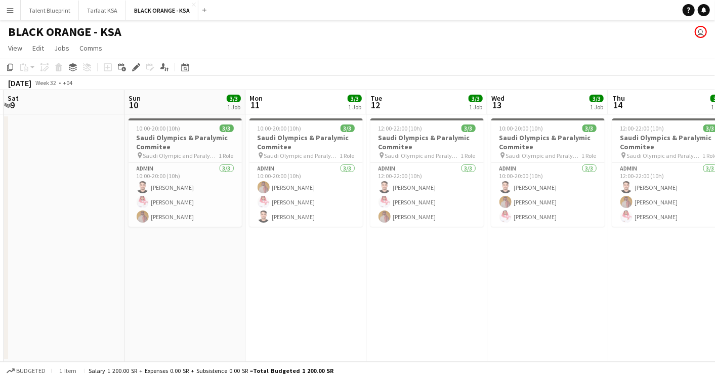
drag, startPoint x: 257, startPoint y: 154, endPoint x: 304, endPoint y: 155, distance: 46.6
click at [304, 155] on app-calendar-viewport "Thu 7 Fri 8 Sat 9 Sun 10 3/3 1 Job Mon 11 3/3 1 Job Tue 12 3/3 1 Job Wed 13 3/3…" at bounding box center [357, 226] width 715 height 272
click at [167, 141] on h3 "Saudi Olympics & Paralymic Commitee" at bounding box center [185, 142] width 113 height 18
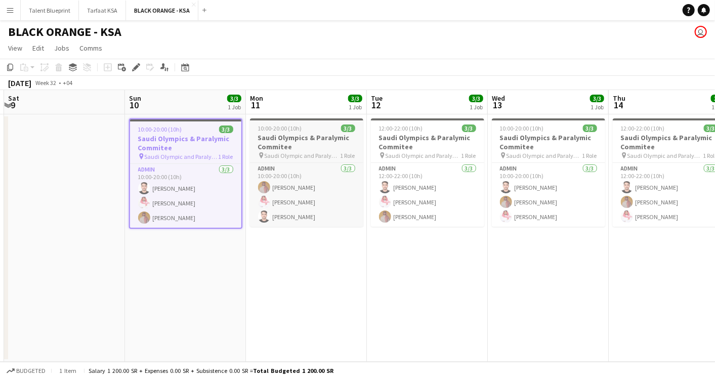
click at [279, 137] on h3 "Saudi Olympics & Paralymic Commitee" at bounding box center [306, 142] width 113 height 18
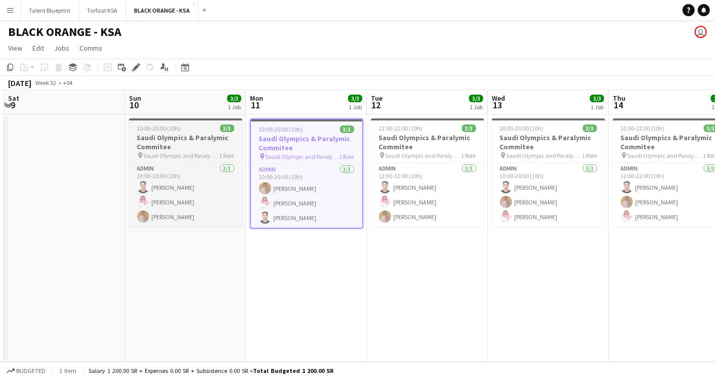
click at [193, 152] on span "Saudi Olympic and Paralympic committee" at bounding box center [182, 156] width 76 height 8
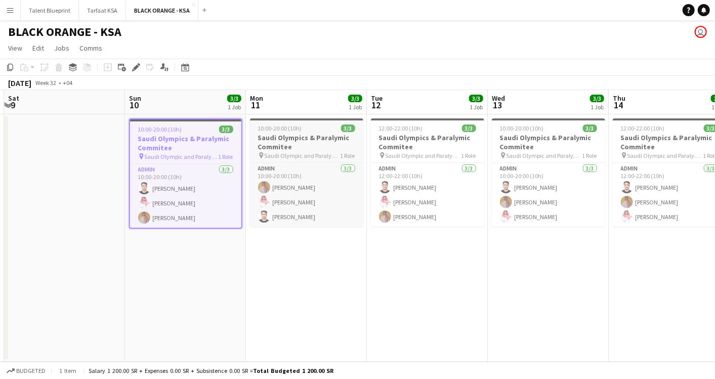
click at [265, 130] on span "10:00-20:00 (10h)" at bounding box center [280, 129] width 44 height 8
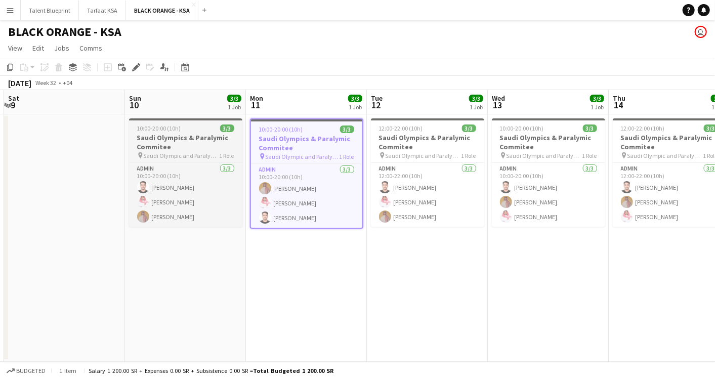
click at [205, 134] on h3 "Saudi Olympics & Paralymic Commitee" at bounding box center [185, 142] width 113 height 18
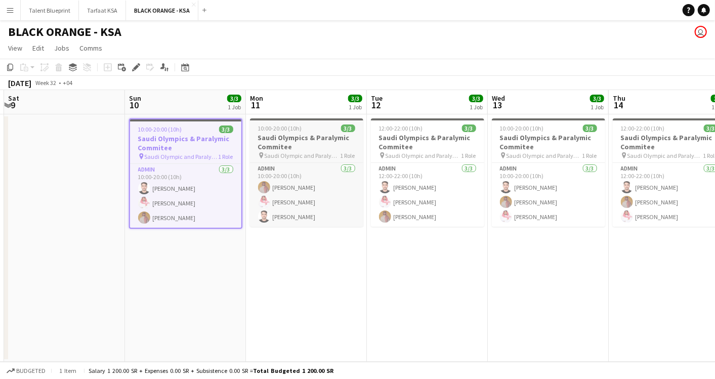
scroll to position [0, 237]
click at [286, 135] on h3 "Saudi Olympics & Paralymic Commitee" at bounding box center [307, 142] width 113 height 18
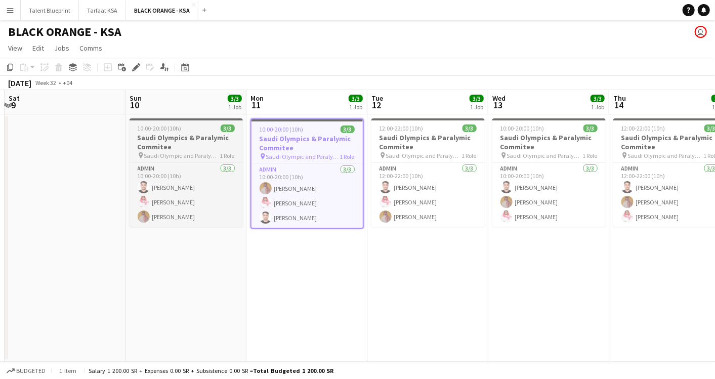
click at [185, 156] on span "Saudi Olympic and Paralympic committee" at bounding box center [182, 156] width 76 height 8
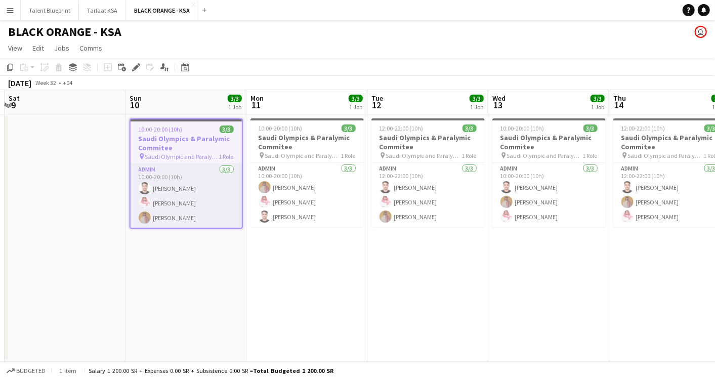
click at [183, 186] on app-card-role "Admin 3/3 10:00-20:00 (10h) Abdullah Alrasheed Saleh Essam Ahmed Yagmowr" at bounding box center [186, 196] width 111 height 64
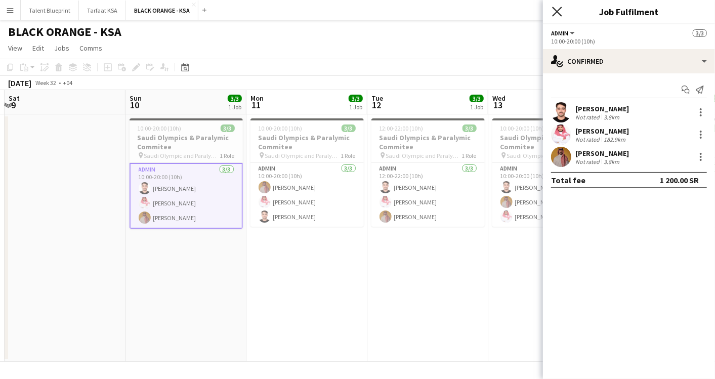
click at [558, 8] on icon "Close pop-in" at bounding box center [557, 12] width 10 height 10
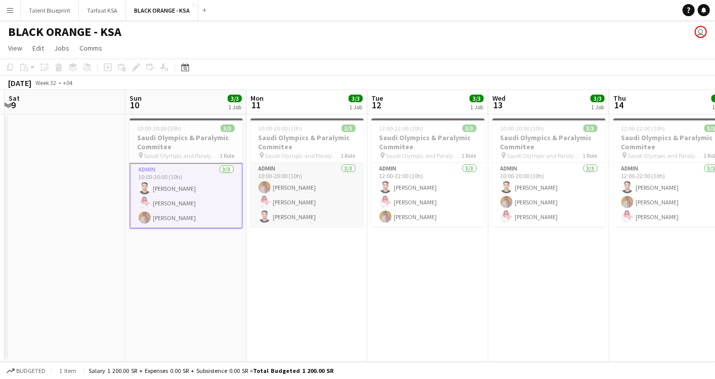
click at [312, 164] on app-card-role "Admin 3/3 10:00-20:00 (10h) Ahmed Yagmowr Saleh Essam Abdullah Alrasheed" at bounding box center [307, 195] width 113 height 64
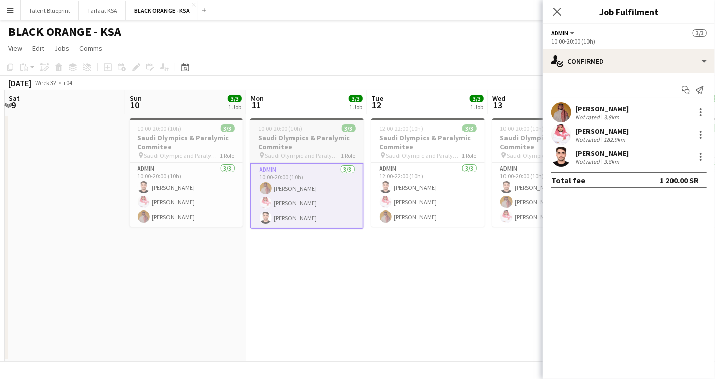
click at [316, 149] on h3 "Saudi Olympics & Paralymic Commitee" at bounding box center [307, 142] width 113 height 18
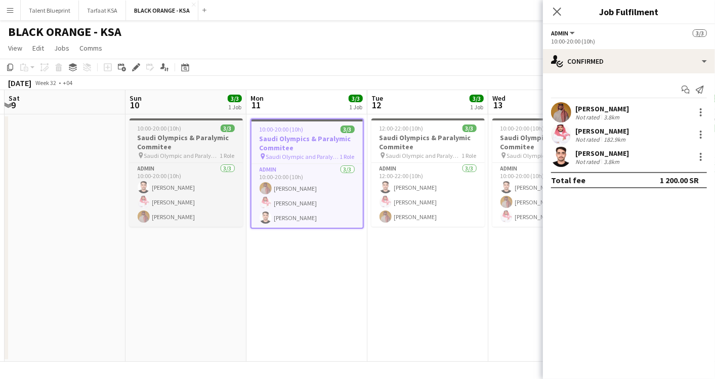
click at [193, 151] on h3 "Saudi Olympics & Paralymic Commitee" at bounding box center [186, 142] width 113 height 18
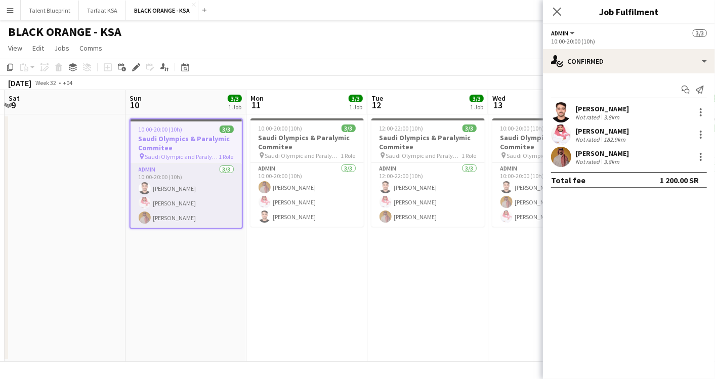
click at [184, 182] on app-card-role "Admin 3/3 10:00-20:00 (10h) Abdullah Alrasheed Saleh Essam Ahmed Yagmowr" at bounding box center [186, 196] width 111 height 64
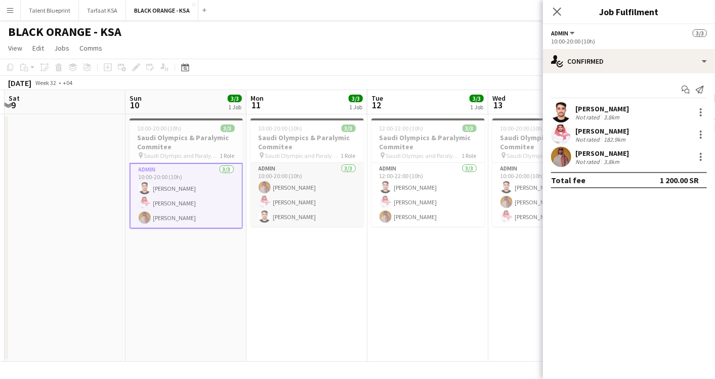
click at [314, 182] on app-card-role "Admin 3/3 10:00-20:00 (10h) Ahmed Yagmowr Saleh Essam Abdullah Alrasheed" at bounding box center [307, 195] width 113 height 64
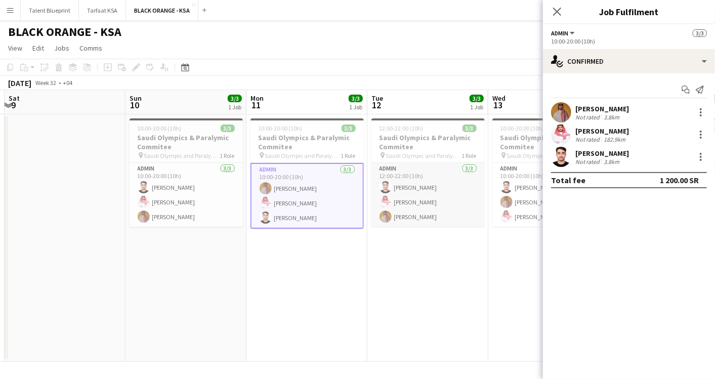
click at [426, 171] on app-card-role "Admin 3/3 12:00-22:00 (10h) Abdullah Alrasheed Saleh Essam Ahmed Yagmowr" at bounding box center [428, 195] width 113 height 64
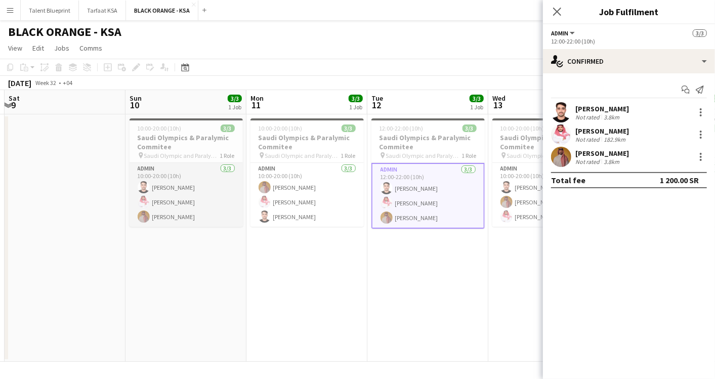
click at [188, 174] on app-card-role "Admin 3/3 10:00-20:00 (10h) Abdullah Alrasheed Saleh Essam Ahmed Yagmowr" at bounding box center [186, 195] width 113 height 64
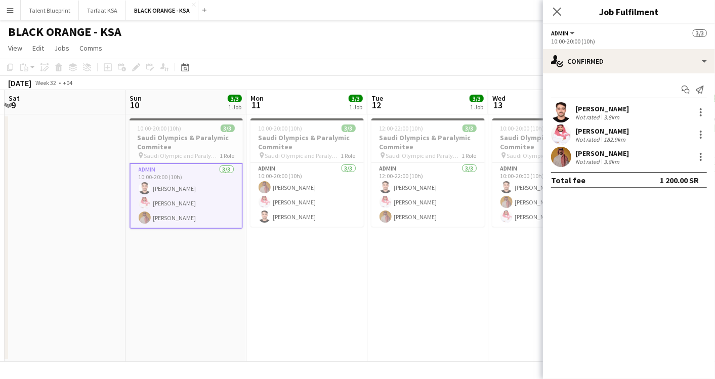
scroll to position [0, 236]
drag, startPoint x: 188, startPoint y: 174, endPoint x: 167, endPoint y: 139, distance: 40.9
click at [167, 139] on h3 "Saudi Olympics & Paralymic Commitee" at bounding box center [187, 142] width 113 height 18
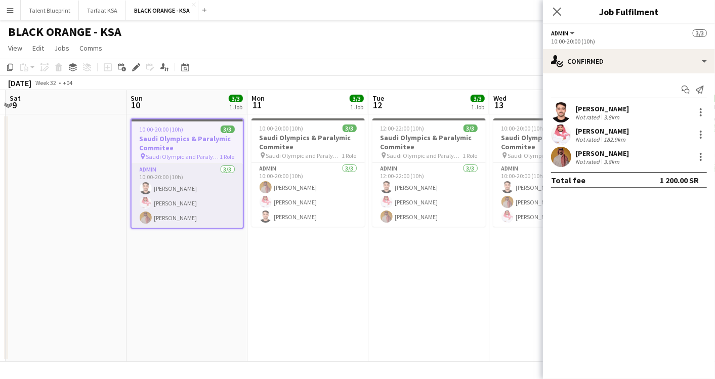
click at [174, 175] on app-card-role "Admin 3/3 10:00-20:00 (10h) Abdullah Alrasheed Saleh Essam Ahmed Yagmowr" at bounding box center [187, 196] width 111 height 64
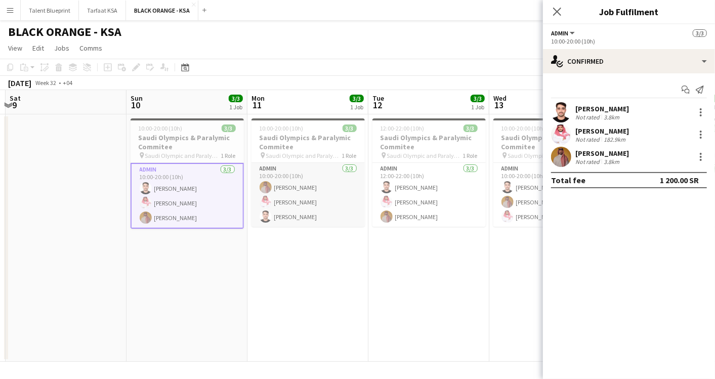
click at [349, 168] on app-card-role "Admin 3/3 10:00-20:00 (10h) Ahmed Yagmowr Saleh Essam Abdullah Alrasheed" at bounding box center [308, 195] width 113 height 64
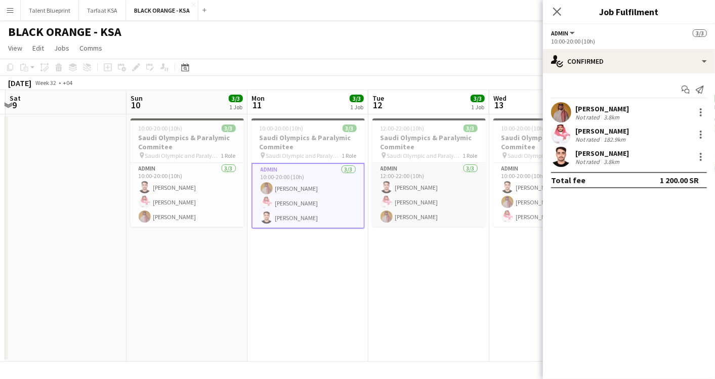
click at [419, 179] on app-card-role "Admin 3/3 12:00-22:00 (10h) Abdullah Alrasheed Saleh Essam Ahmed Yagmowr" at bounding box center [429, 195] width 113 height 64
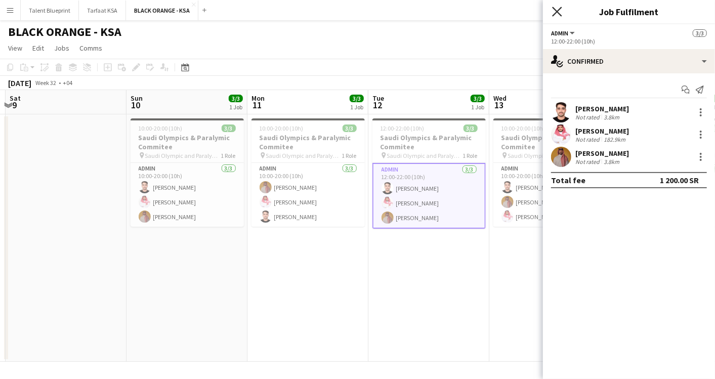
click at [560, 9] on icon at bounding box center [557, 12] width 10 height 10
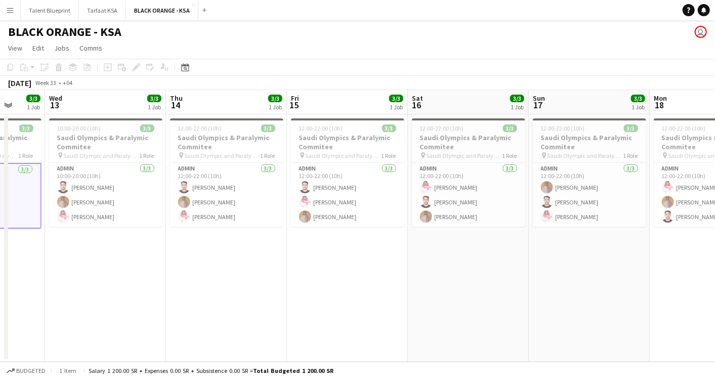
drag, startPoint x: 576, startPoint y: 140, endPoint x: 112, endPoint y: 112, distance: 464.1
click at [116, 113] on app-calendar-viewport "Sun 10 3/3 1 Job Mon 11 3/3 1 Job Tue 12 3/3 1 Job Wed 13 3/3 1 Job Thu 14 3/3 …" at bounding box center [357, 226] width 715 height 272
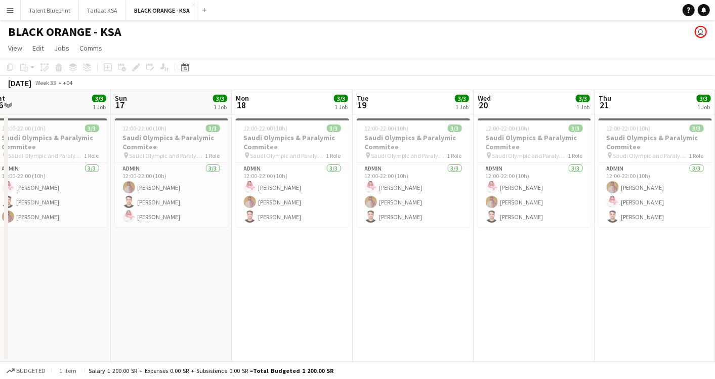
drag, startPoint x: 575, startPoint y: 118, endPoint x: 171, endPoint y: 139, distance: 404.5
click at [171, 139] on app-calendar-viewport "Wed 13 3/3 1 Job Thu 14 3/3 1 Job Fri 15 3/3 1 Job Sat 16 3/3 1 Job Sun 17 3/3 …" at bounding box center [357, 226] width 715 height 272
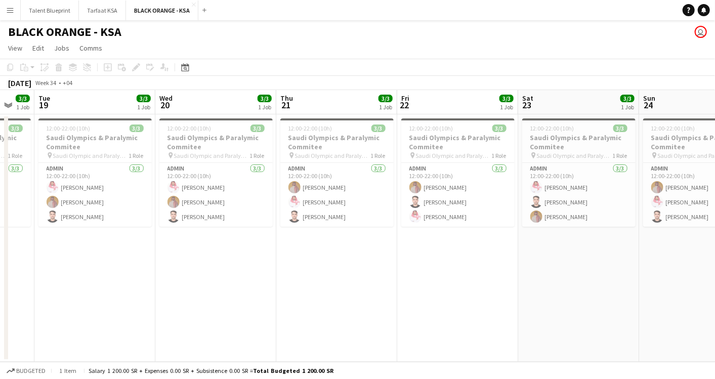
drag, startPoint x: 560, startPoint y: 174, endPoint x: 283, endPoint y: 180, distance: 277.0
click at [283, 180] on app-calendar-viewport "Sat 16 3/3 1 Job Sun 17 3/3 1 Job Mon 18 3/3 1 Job Tue 19 3/3 1 Job Wed 20 3/3 …" at bounding box center [357, 226] width 715 height 272
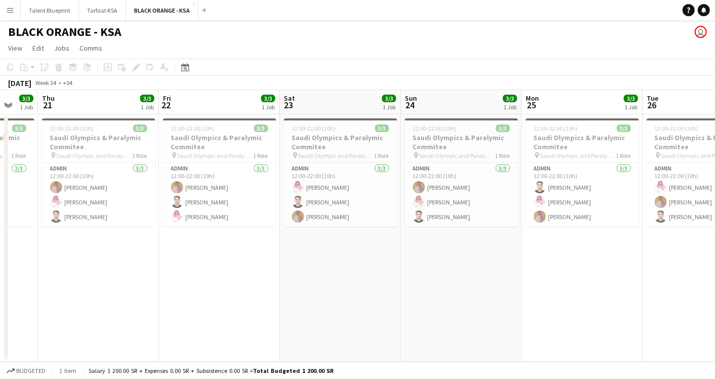
drag, startPoint x: 432, startPoint y: 152, endPoint x: 194, endPoint y: 160, distance: 238.6
click at [194, 160] on app-calendar-viewport "Mon 18 3/3 1 Job Tue 19 3/3 1 Job Wed 20 3/3 1 Job Thu 21 3/3 1 Job Fri 22 3/3 …" at bounding box center [357, 226] width 715 height 272
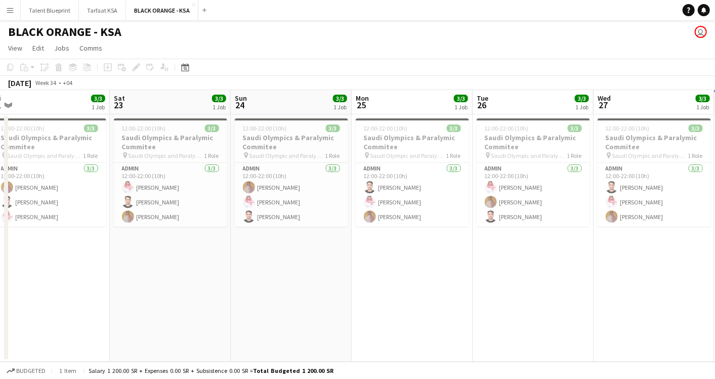
drag, startPoint x: 337, startPoint y: 144, endPoint x: 168, endPoint y: 163, distance: 170.1
click at [168, 163] on app-calendar-viewport "Tue 19 3/3 1 Job Wed 20 3/3 1 Job Thu 21 3/3 1 Job Fri 22 3/3 1 Job Sat 23 3/3 …" at bounding box center [357, 226] width 715 height 272
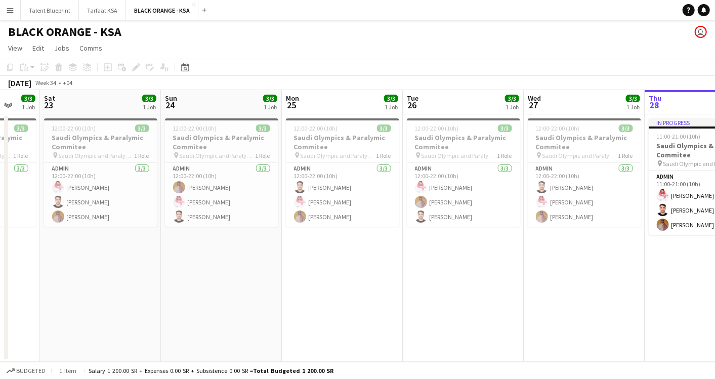
drag, startPoint x: 326, startPoint y: 156, endPoint x: 135, endPoint y: 132, distance: 192.5
click at [135, 132] on app-calendar-viewport "Wed 20 3/3 1 Job Thu 21 3/3 1 Job Fri 22 3/3 1 Job Sat 23 3/3 1 Job Sun 24 3/3 …" at bounding box center [357, 226] width 715 height 272
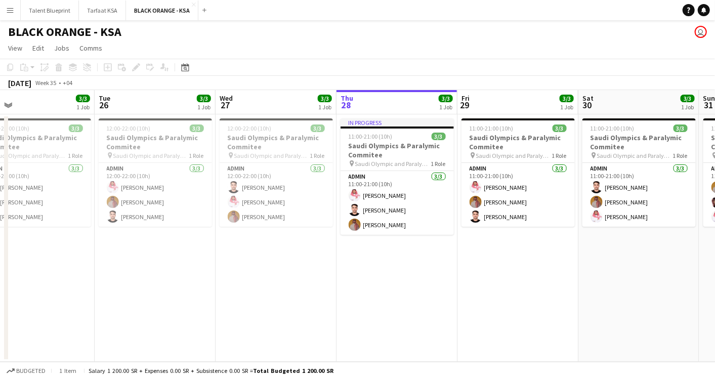
scroll to position [0, 388]
drag, startPoint x: 383, startPoint y: 126, endPoint x: 197, endPoint y: 127, distance: 185.8
click at [197, 127] on app-calendar-viewport "Fri 22 3/3 1 Job Sat 23 3/3 1 Job Sun 24 3/3 1 Job Mon 25 3/3 1 Job Tue 26 3/3 …" at bounding box center [357, 226] width 715 height 272
click at [66, 46] on span "Jobs" at bounding box center [61, 48] width 15 height 9
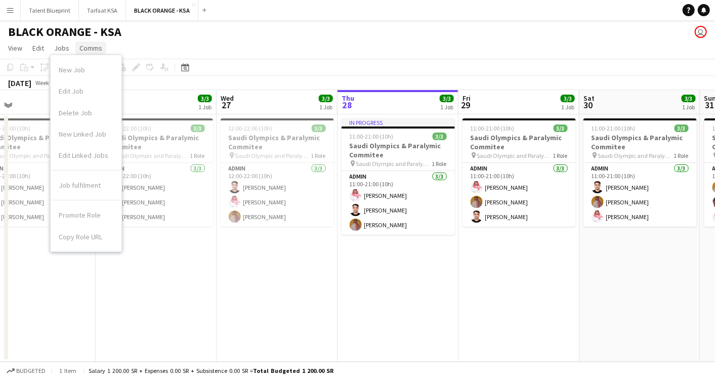
click at [92, 46] on span "Comms" at bounding box center [90, 48] width 23 height 9
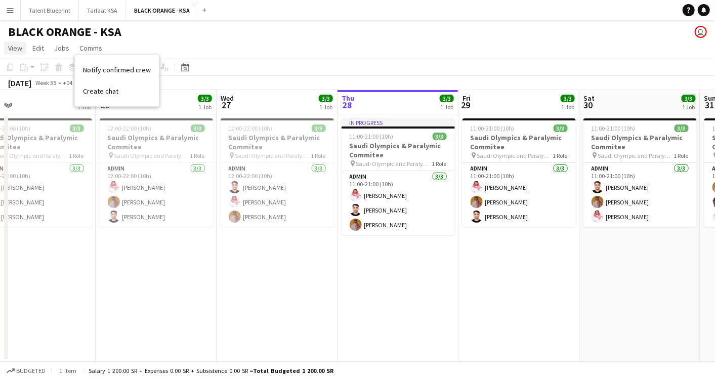
click at [23, 45] on link "View" at bounding box center [15, 48] width 22 height 13
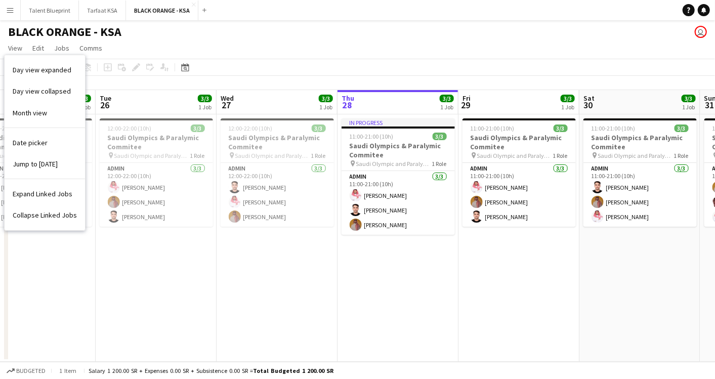
click at [56, 32] on h1 "BLACK ORANGE - KSA" at bounding box center [64, 31] width 113 height 15
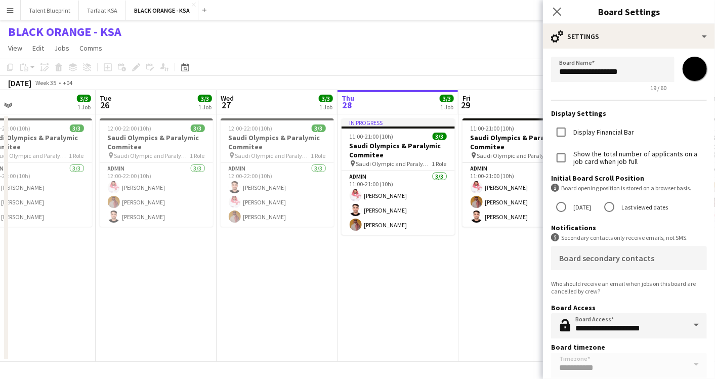
click at [23, 30] on h1 "BLACK ORANGE - KSA" at bounding box center [64, 31] width 113 height 15
click at [10, 12] on app-icon "Menu" at bounding box center [10, 10] width 8 height 8
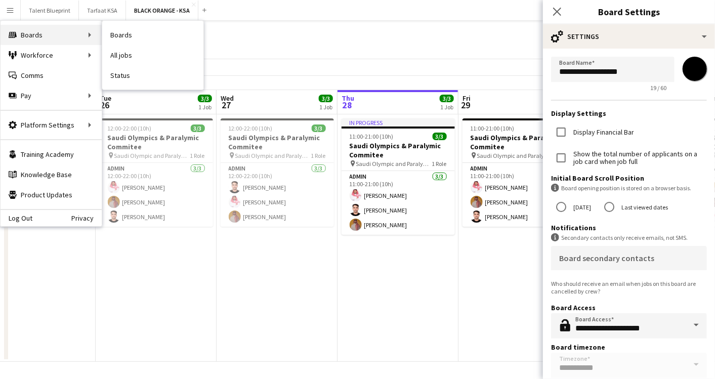
click at [43, 29] on div "Boards Boards" at bounding box center [51, 35] width 101 height 20
click at [23, 34] on div "Boards Boards" at bounding box center [51, 35] width 101 height 20
click at [34, 54] on div "Workforce Workforce" at bounding box center [51, 55] width 101 height 20
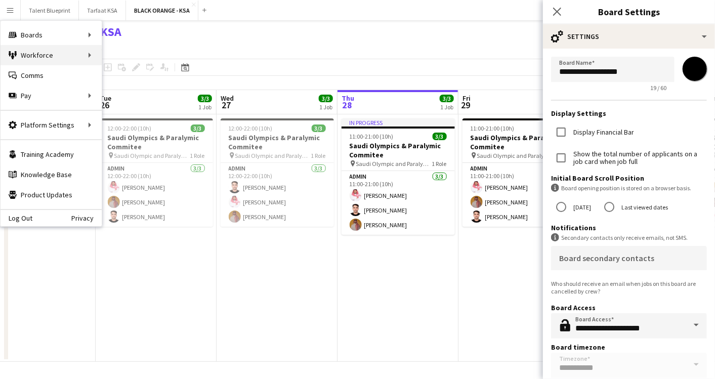
click at [90, 53] on div "Workforce Workforce" at bounding box center [51, 55] width 101 height 20
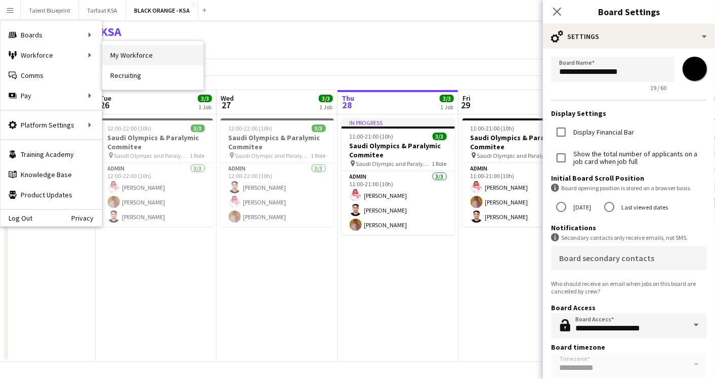
click at [137, 59] on link "My Workforce" at bounding box center [152, 55] width 101 height 20
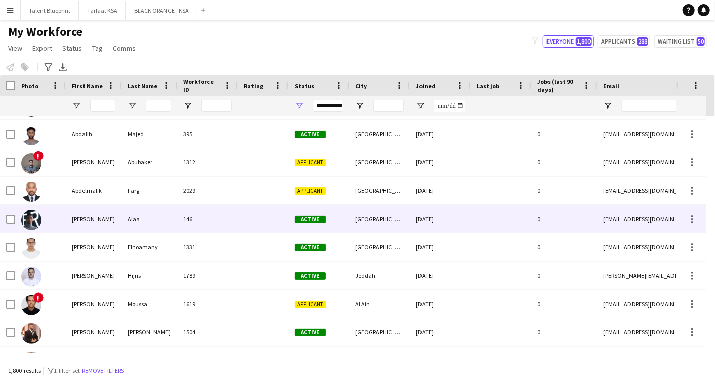
click at [91, 217] on div "Abdelrahaman" at bounding box center [94, 219] width 56 height 28
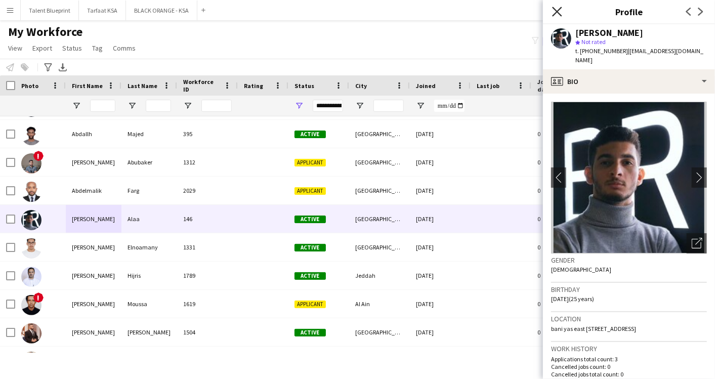
click at [553, 7] on icon at bounding box center [557, 12] width 10 height 10
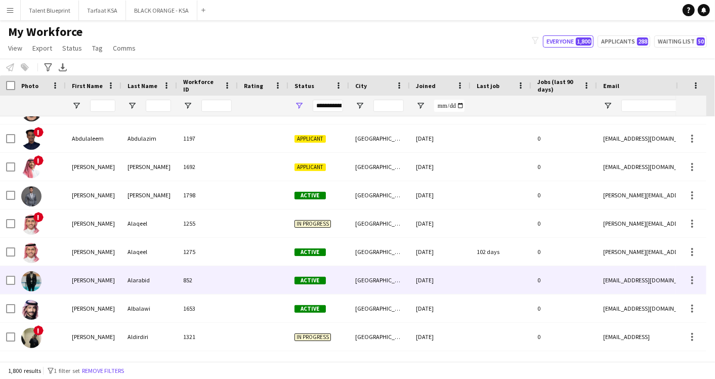
click at [73, 277] on div "Abdulaziz" at bounding box center [94, 280] width 56 height 28
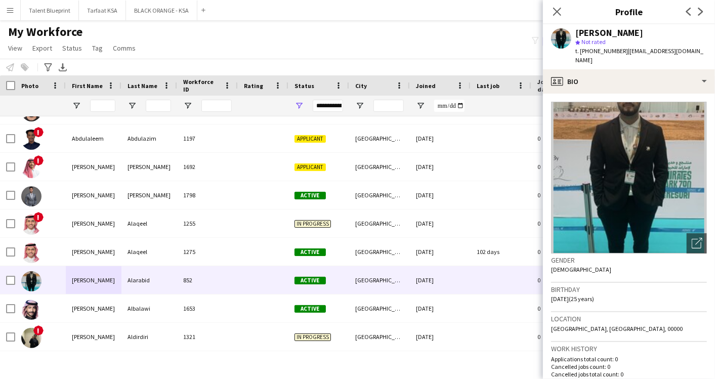
click at [609, 164] on img at bounding box center [629, 178] width 156 height 152
click at [558, 9] on icon "Close pop-in" at bounding box center [557, 12] width 10 height 10
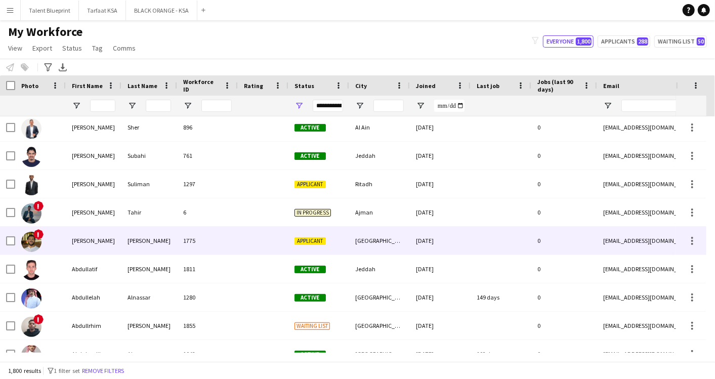
click at [80, 245] on div "Abdullah" at bounding box center [94, 241] width 56 height 28
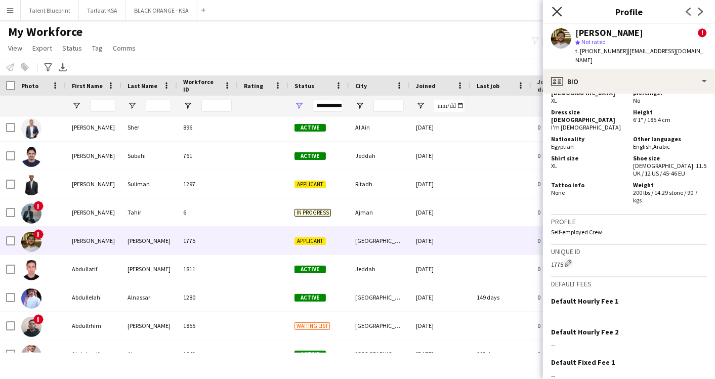
click at [560, 9] on icon at bounding box center [557, 12] width 10 height 10
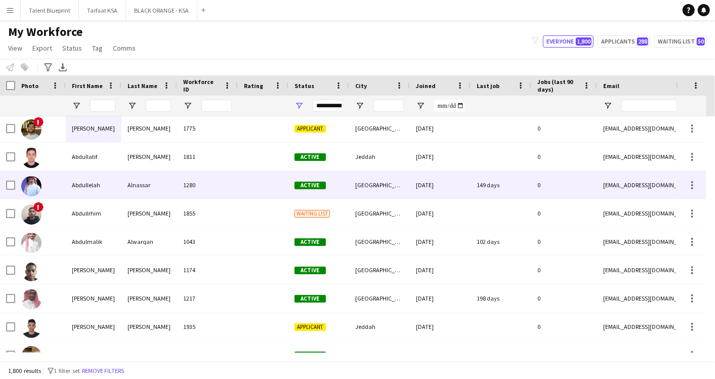
click at [50, 187] on div at bounding box center [40, 185] width 51 height 28
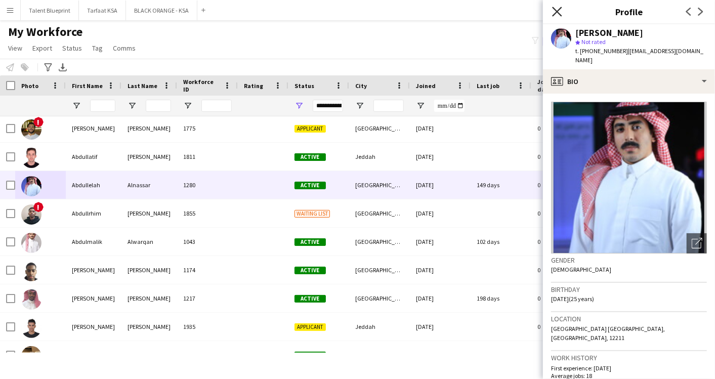
click at [558, 7] on icon "Close pop-in" at bounding box center [557, 12] width 10 height 10
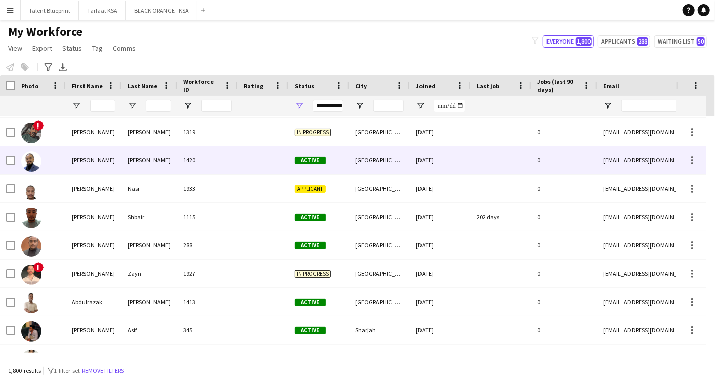
click at [81, 152] on div "Abdulrahman" at bounding box center [94, 160] width 56 height 28
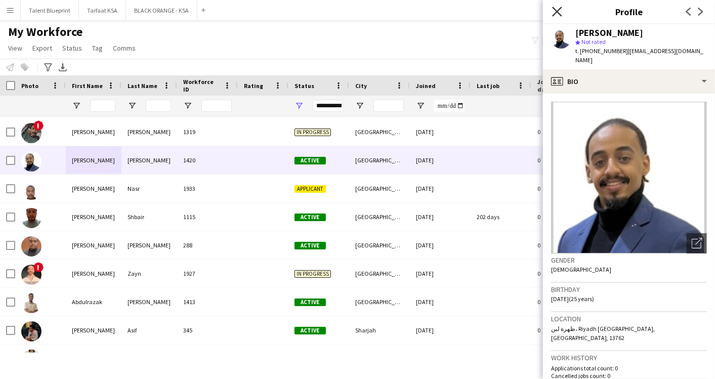
click at [555, 13] on icon "Close pop-in" at bounding box center [557, 12] width 10 height 10
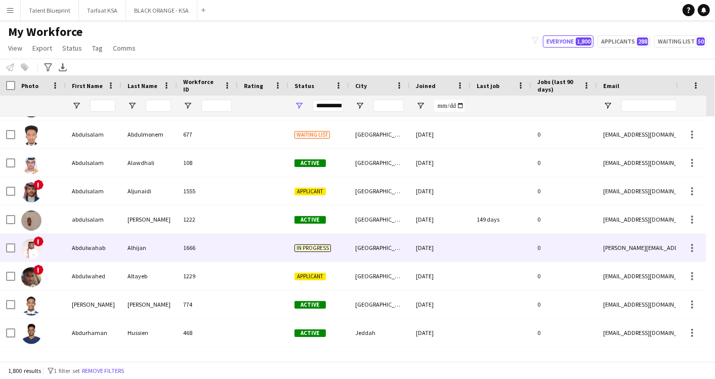
click at [94, 251] on div "Abdulwahab" at bounding box center [94, 248] width 56 height 28
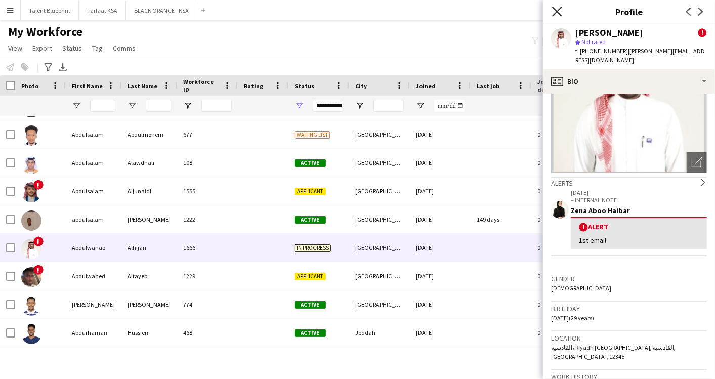
click at [561, 10] on icon "Close pop-in" at bounding box center [557, 12] width 10 height 10
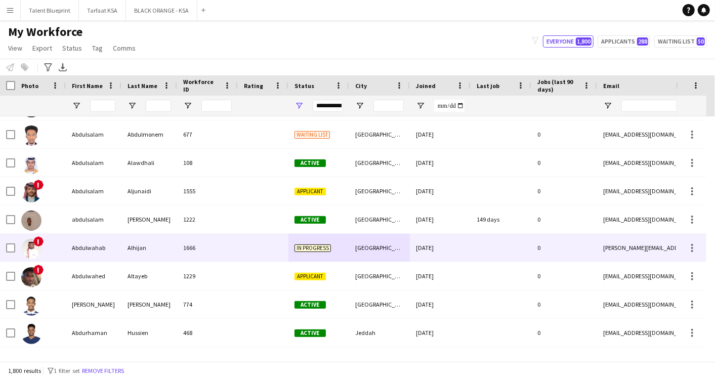
drag, startPoint x: 462, startPoint y: 243, endPoint x: 331, endPoint y: 242, distance: 131.1
click at [331, 242] on div "! Abdulwahab Alhijan 1666 In progress Riyadh 08-07-2025 0 a.a.alhijan@gmail.com" at bounding box center [549, 248] width 1098 height 28
click at [643, 249] on div at bounding box center [693, 248] width 12 height 12
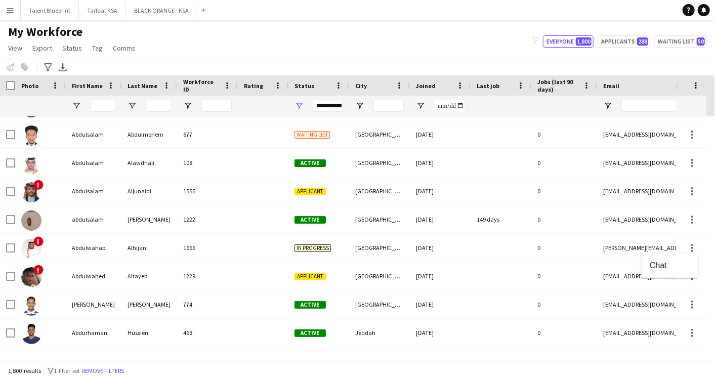
click at [643, 246] on div at bounding box center [357, 189] width 715 height 379
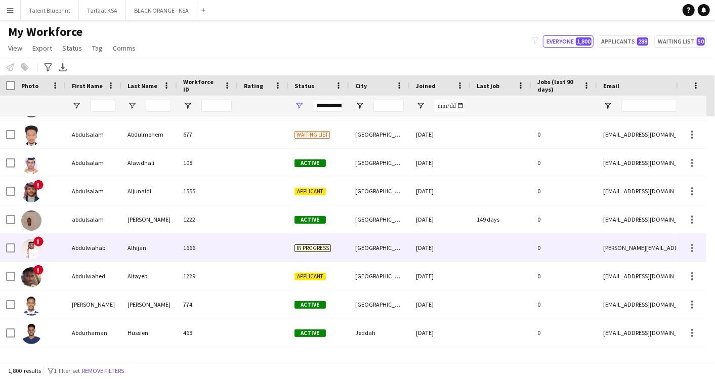
click at [4, 246] on div at bounding box center [7, 248] width 15 height 28
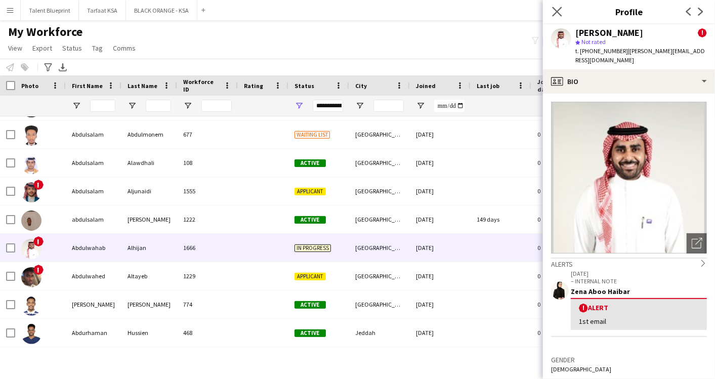
click at [559, 6] on app-icon "Close pop-in" at bounding box center [557, 12] width 15 height 15
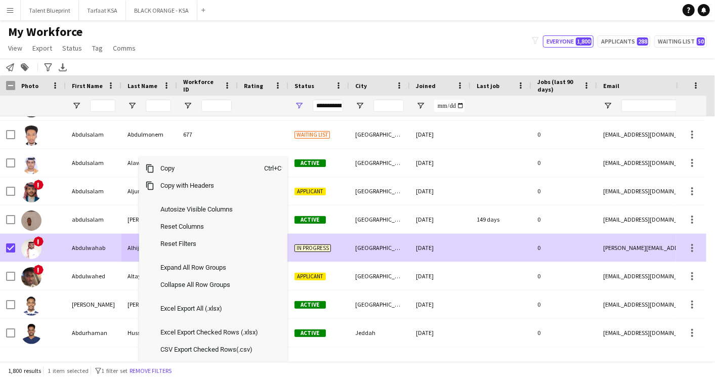
click at [314, 242] on div "In progress" at bounding box center [319, 248] width 61 height 28
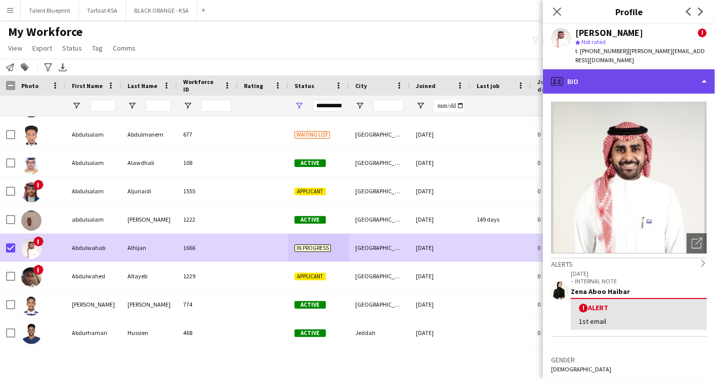
click at [643, 72] on div "profile Bio" at bounding box center [629, 81] width 172 height 24
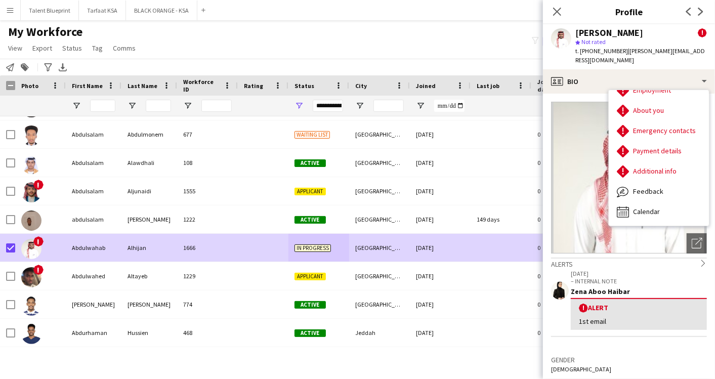
click at [643, 277] on p "– INTERNAL NOTE" at bounding box center [639, 281] width 136 height 8
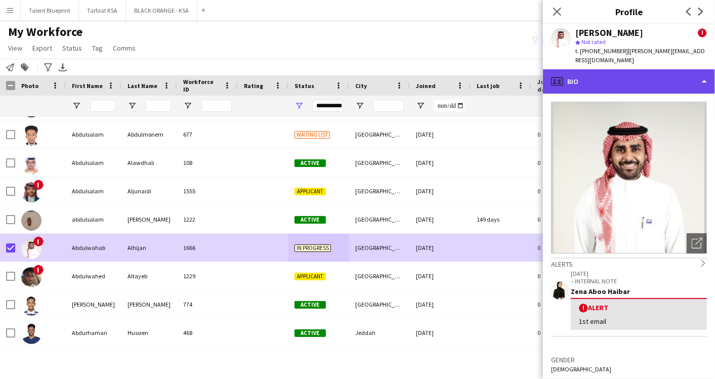
click at [643, 73] on div "profile Bio" at bounding box center [629, 81] width 172 height 24
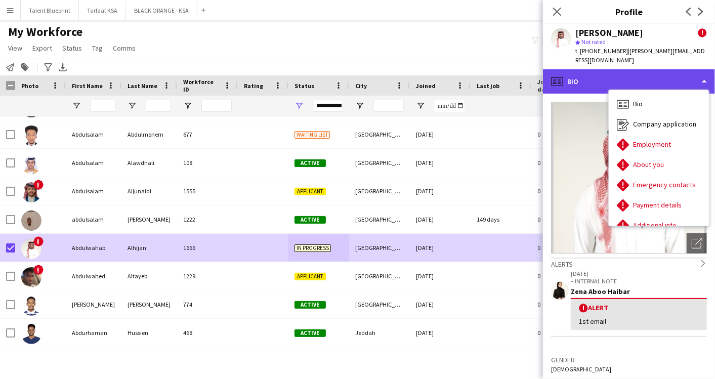
click at [596, 69] on div "profile Bio" at bounding box center [629, 81] width 172 height 24
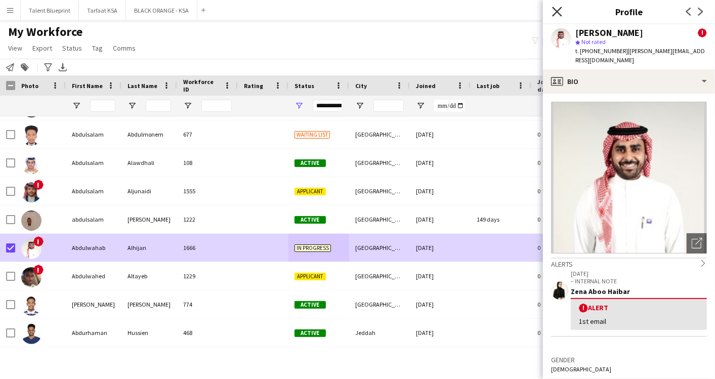
click at [560, 10] on icon "Close pop-in" at bounding box center [557, 12] width 10 height 10
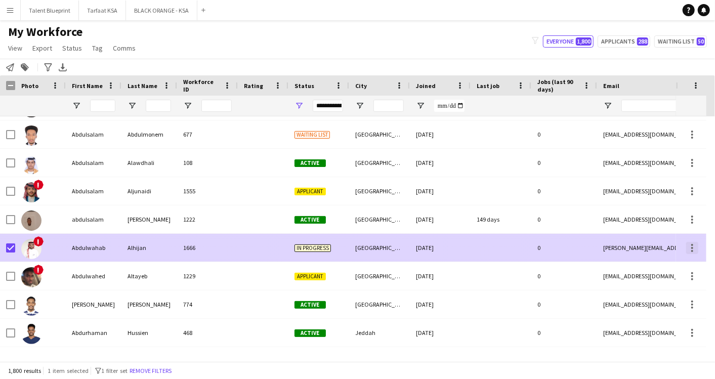
click at [643, 243] on div at bounding box center [693, 248] width 12 height 12
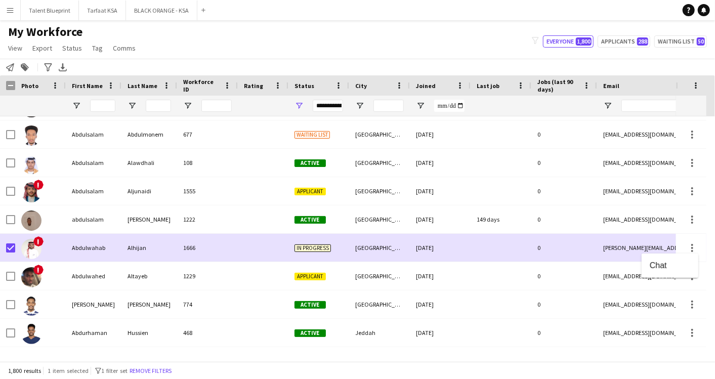
click at [643, 246] on div at bounding box center [357, 189] width 715 height 379
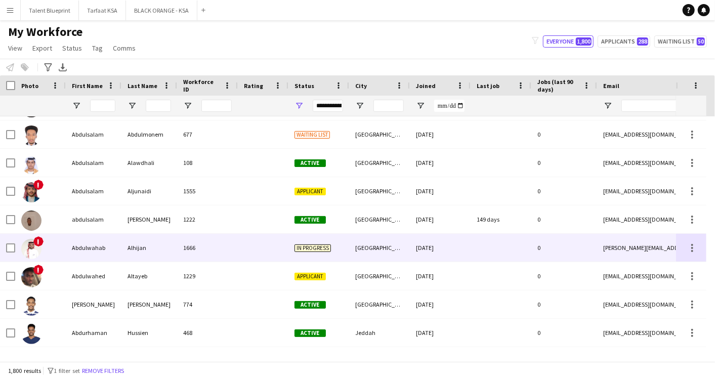
click at [97, 245] on div "Abdulwahab" at bounding box center [94, 248] width 56 height 28
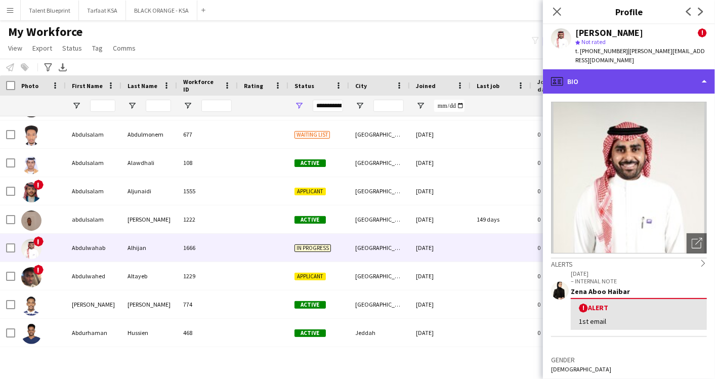
click at [643, 69] on div "profile Bio" at bounding box center [629, 81] width 172 height 24
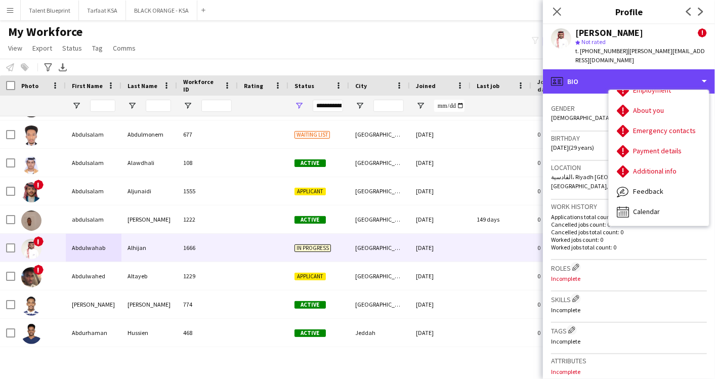
scroll to position [250, 0]
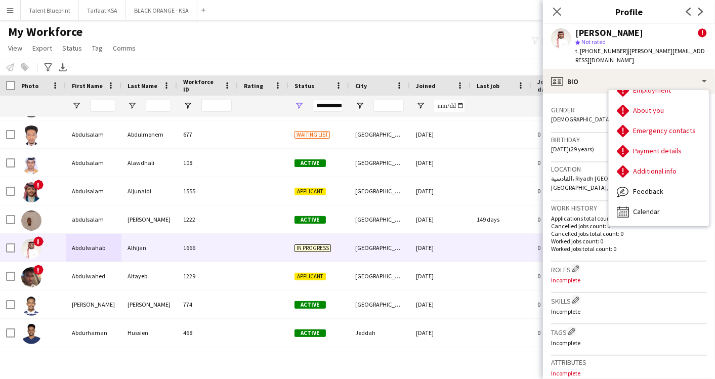
click at [643, 264] on h3 "Roles Edit crew company roles" at bounding box center [629, 269] width 156 height 11
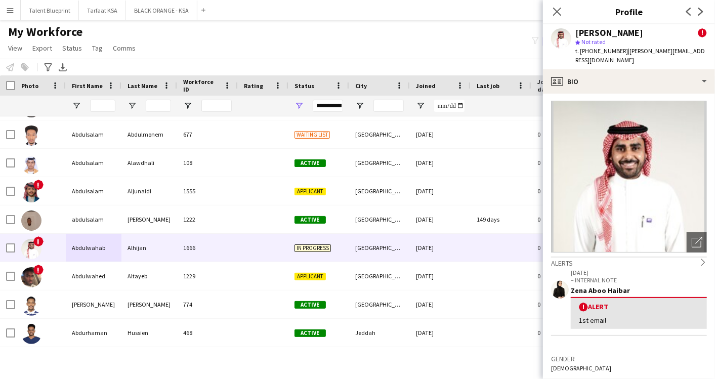
scroll to position [0, 0]
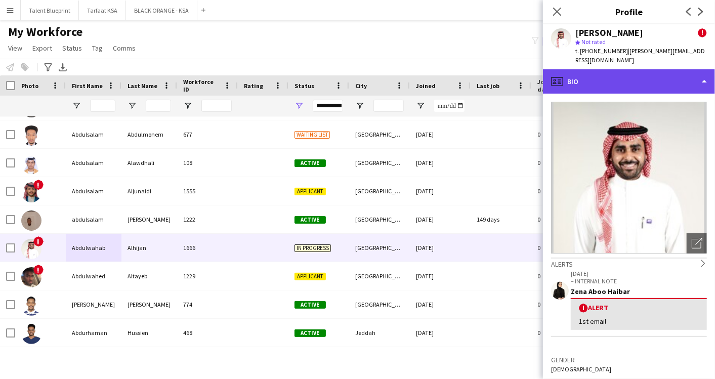
click at [643, 69] on div "profile Bio" at bounding box center [629, 81] width 172 height 24
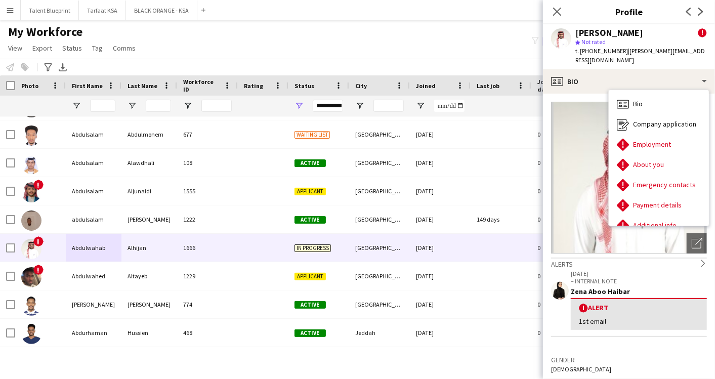
click at [566, 16] on div "Close pop-in" at bounding box center [557, 11] width 28 height 23
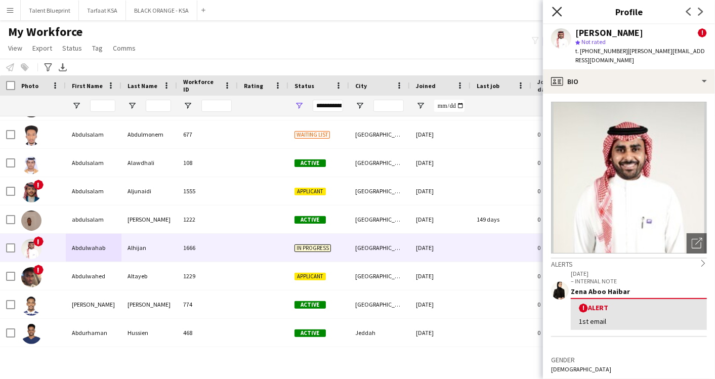
click at [559, 13] on icon at bounding box center [557, 12] width 10 height 10
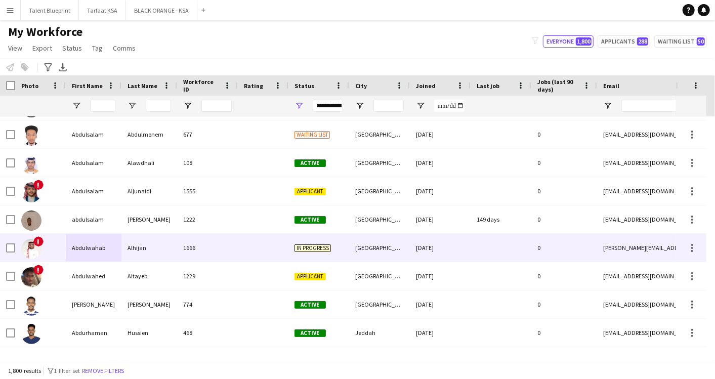
click at [320, 245] on span "In progress" at bounding box center [313, 249] width 36 height 8
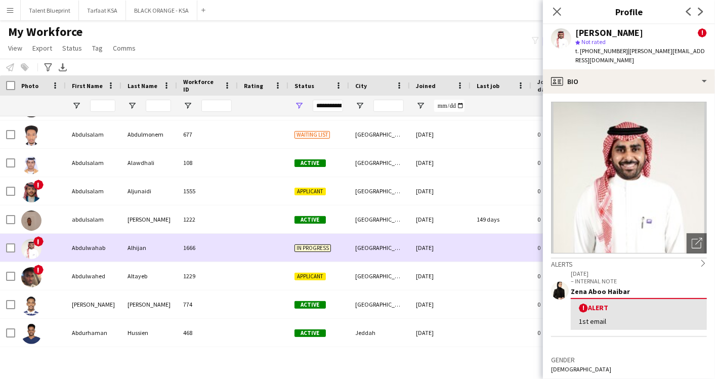
click at [320, 245] on span "In progress" at bounding box center [313, 249] width 36 height 8
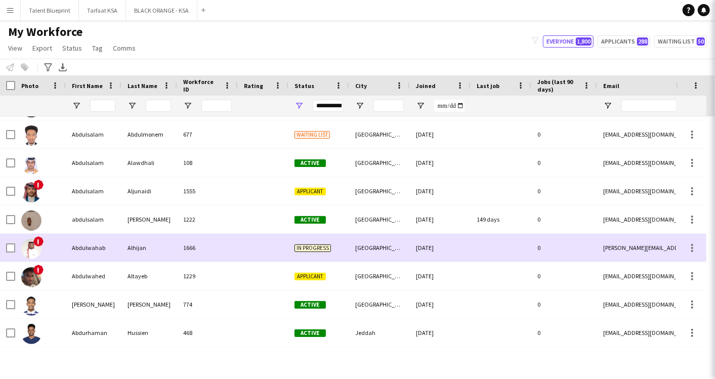
click at [320, 245] on span "In progress" at bounding box center [313, 249] width 36 height 8
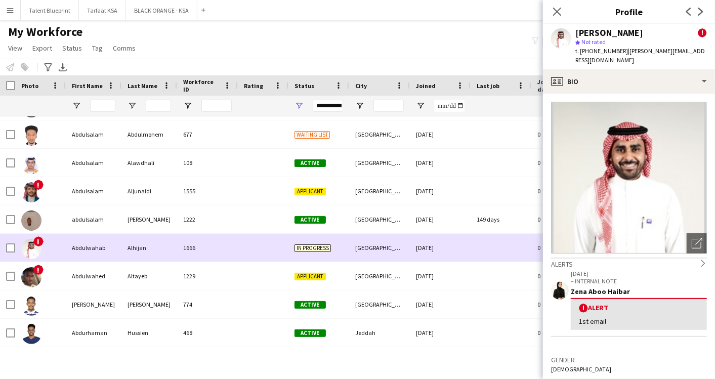
click at [320, 245] on span "In progress" at bounding box center [313, 249] width 36 height 8
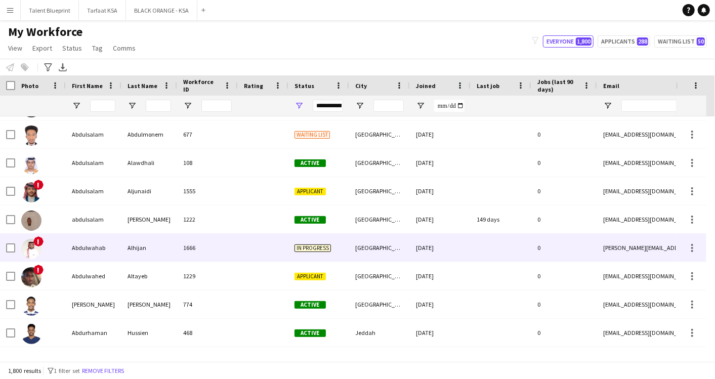
click at [320, 245] on span "In progress" at bounding box center [313, 249] width 36 height 8
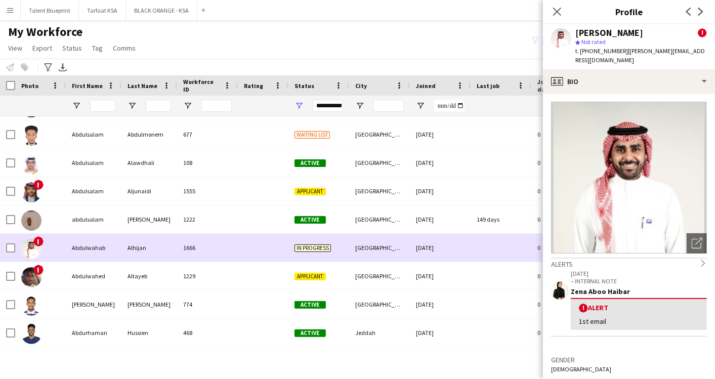
click at [320, 245] on span "In progress" at bounding box center [313, 249] width 36 height 8
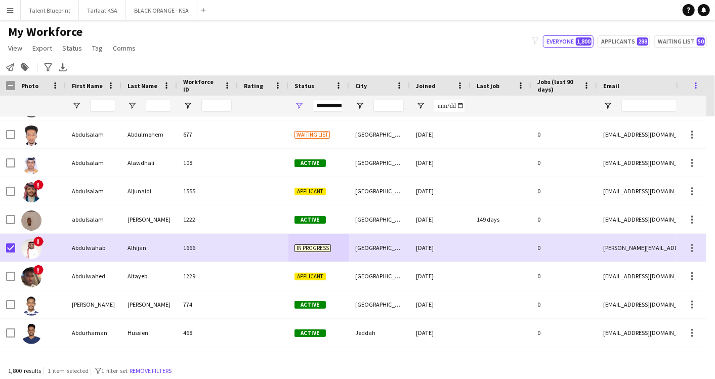
click at [643, 83] on span at bounding box center [696, 85] width 9 height 9
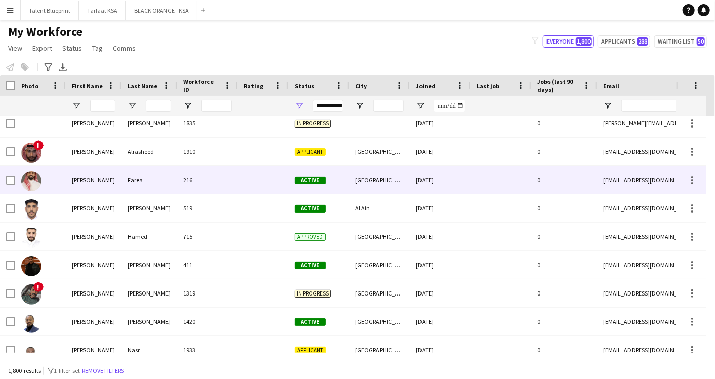
scroll to position [3544, 0]
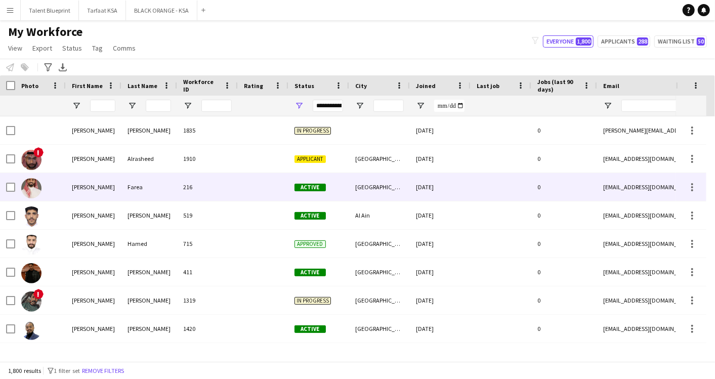
click at [89, 193] on div "Abdulrahman" at bounding box center [94, 187] width 56 height 28
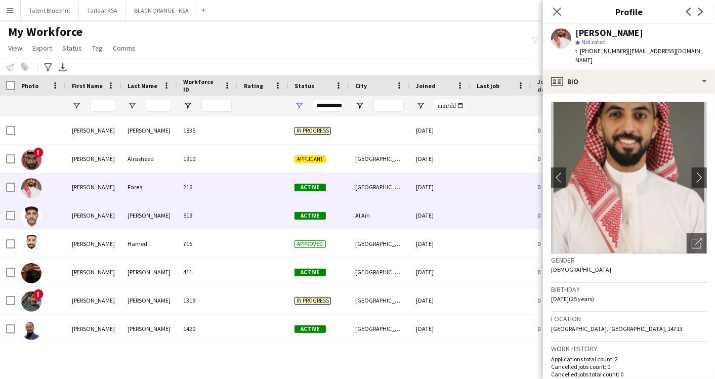
click at [84, 213] on div "Abdulrahman" at bounding box center [94, 216] width 56 height 28
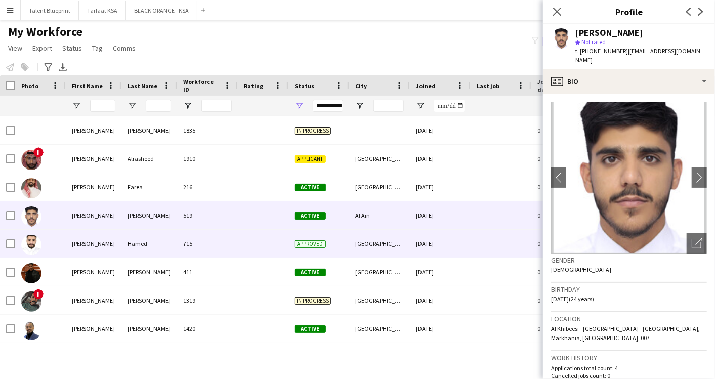
click at [89, 248] on div "Abdulrahman" at bounding box center [94, 244] width 56 height 28
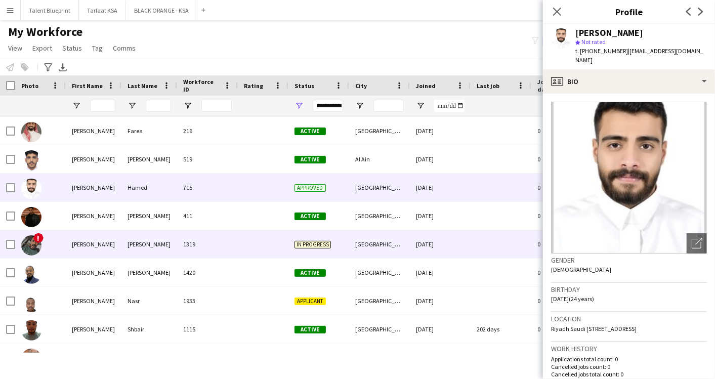
click at [89, 247] on div "Abdulrahman" at bounding box center [94, 244] width 56 height 28
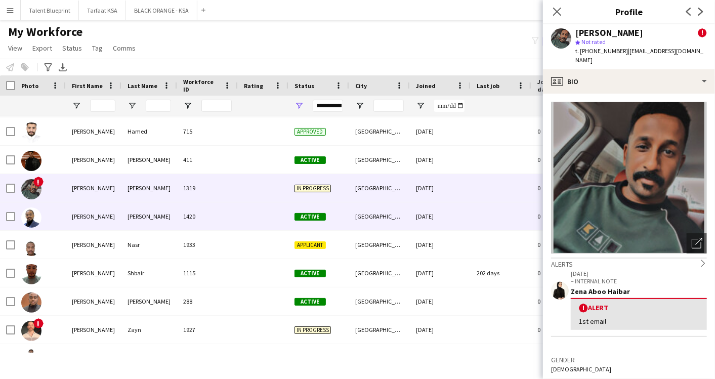
click at [85, 214] on div "Abdulrahman" at bounding box center [94, 217] width 56 height 28
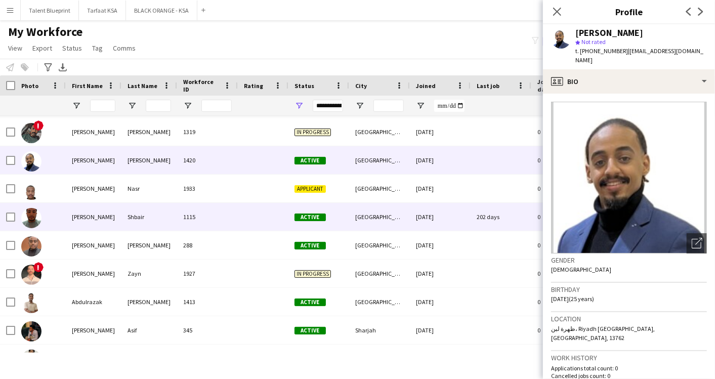
click at [91, 220] on div "Abdulrahman" at bounding box center [94, 217] width 56 height 28
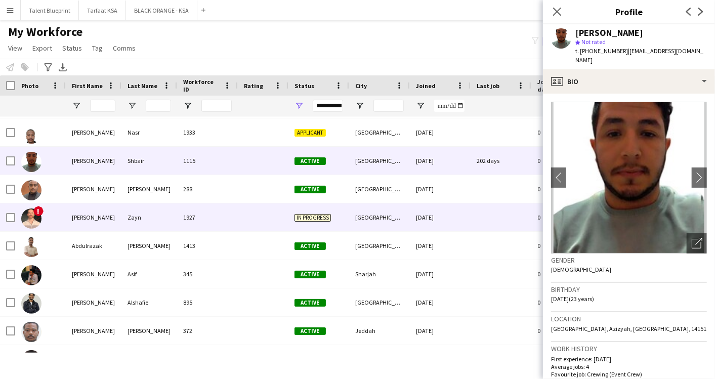
click at [91, 220] on div "Abdulrahman" at bounding box center [94, 218] width 56 height 28
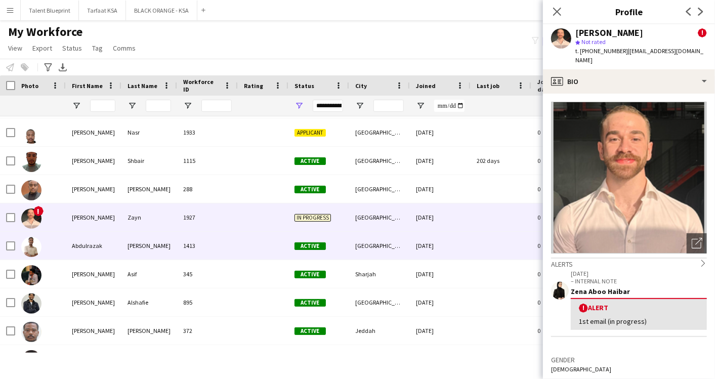
click at [91, 244] on div "Abdulrazak" at bounding box center [94, 246] width 56 height 28
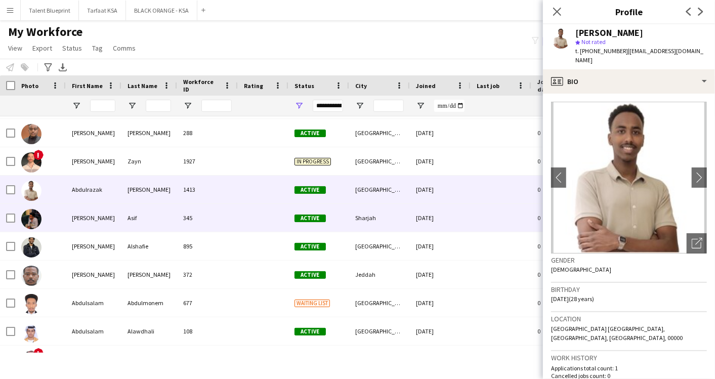
click at [90, 222] on div "Abdulrehman" at bounding box center [94, 218] width 56 height 28
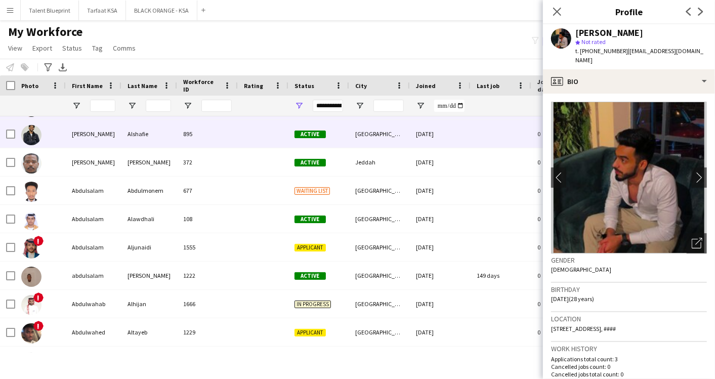
click at [69, 128] on div "Abdulrhman" at bounding box center [94, 134] width 56 height 28
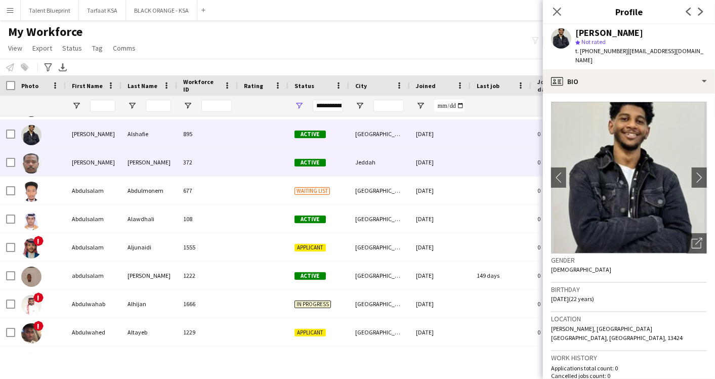
click at [95, 163] on div "Abdulrhman" at bounding box center [94, 162] width 56 height 28
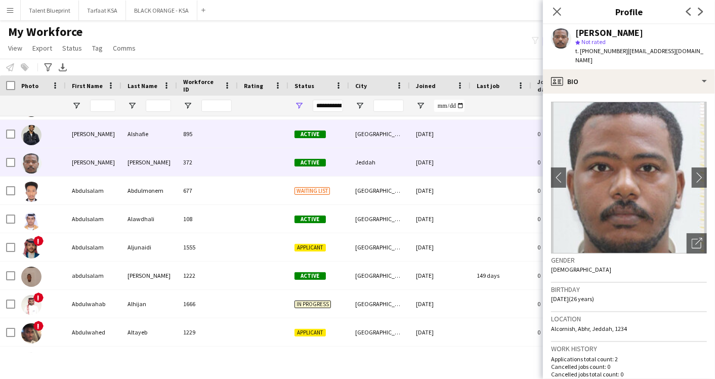
click at [94, 126] on div "Abdulrhman" at bounding box center [94, 134] width 56 height 28
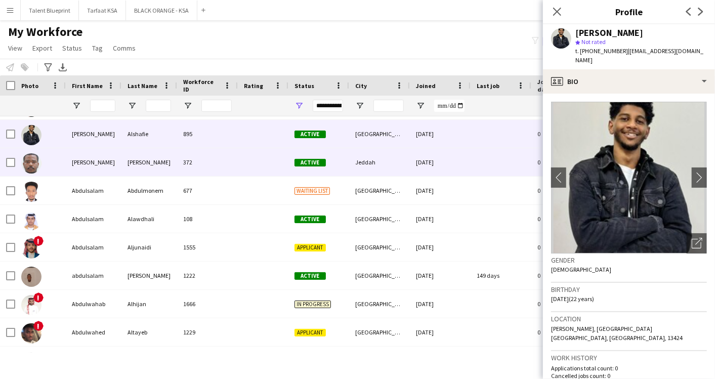
click at [94, 154] on div "Abdulrhman" at bounding box center [94, 162] width 56 height 28
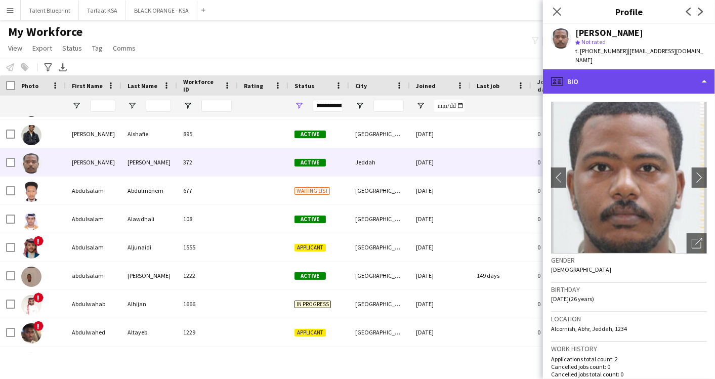
click at [643, 73] on div "profile Bio" at bounding box center [629, 81] width 172 height 24
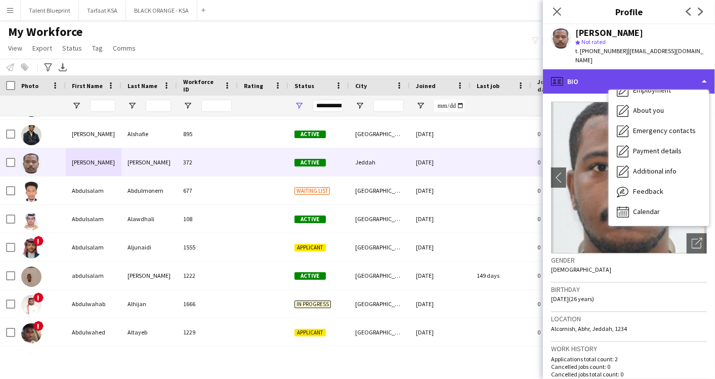
click at [571, 69] on div "profile Bio" at bounding box center [629, 81] width 172 height 24
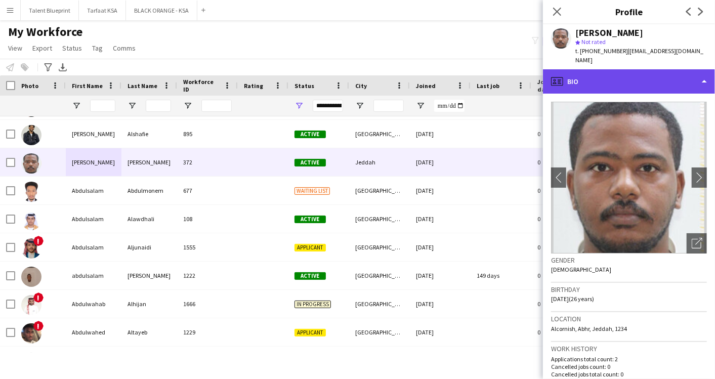
click at [618, 69] on div "profile Bio" at bounding box center [629, 81] width 172 height 24
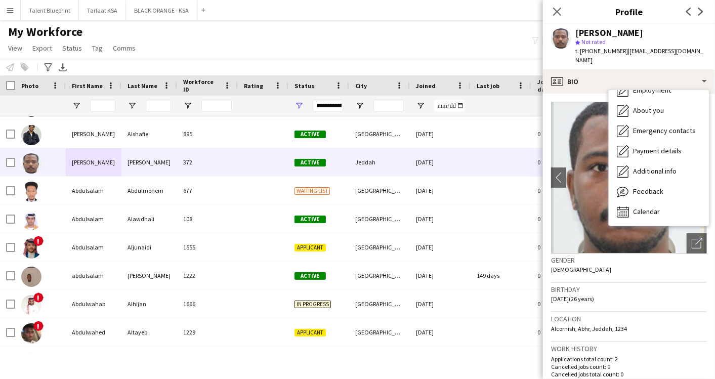
click at [642, 293] on div "Birthday 01-01-1999 (26 years)" at bounding box center [629, 297] width 156 height 29
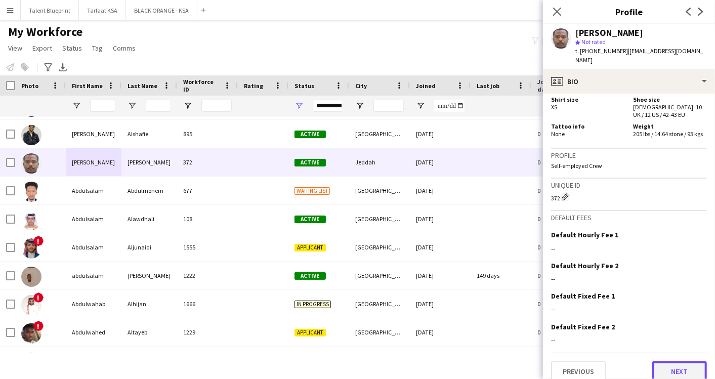
click at [643, 341] on button "Next" at bounding box center [680, 371] width 55 height 20
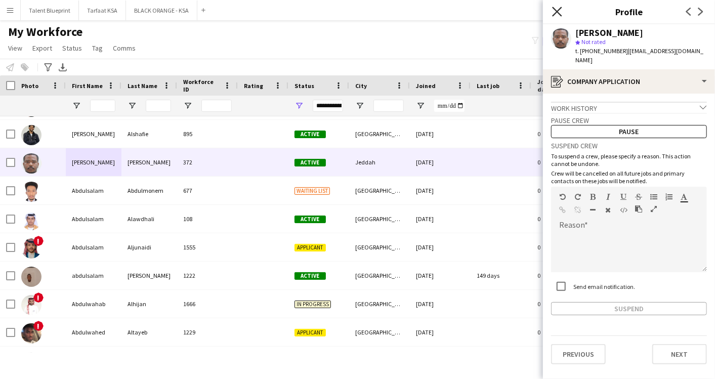
click at [561, 13] on icon "Close pop-in" at bounding box center [557, 12] width 10 height 10
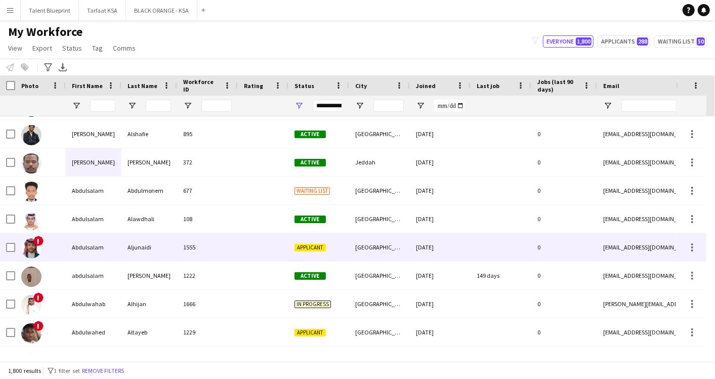
click at [74, 250] on div "Abdulsalam" at bounding box center [94, 247] width 56 height 28
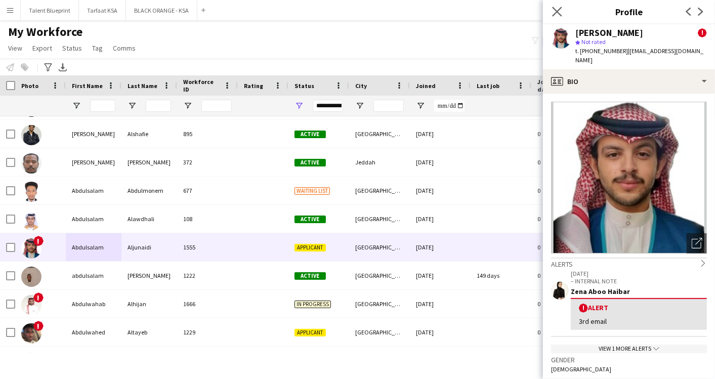
click at [563, 11] on app-icon "Close pop-in" at bounding box center [557, 12] width 15 height 15
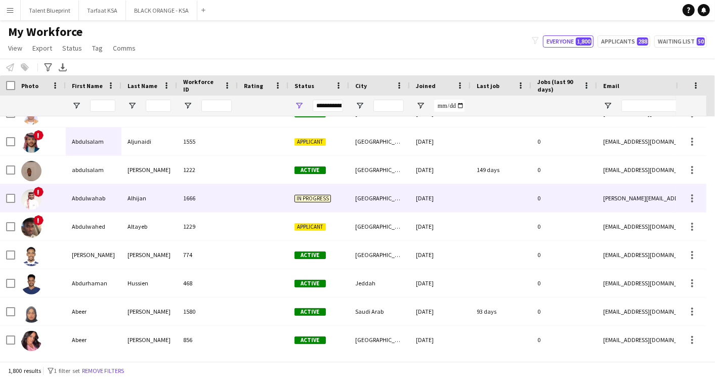
scroll to position [4050, 0]
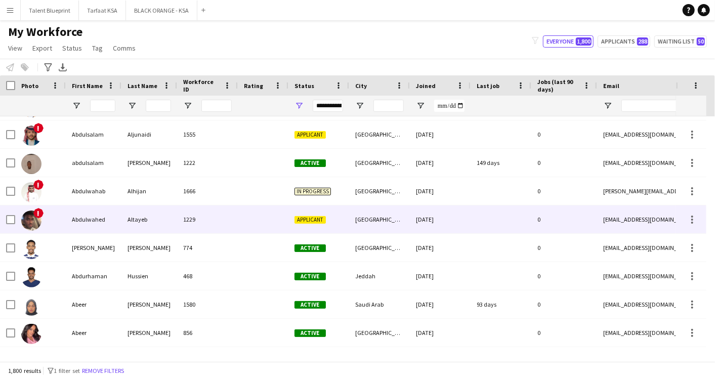
click at [93, 221] on div "Abdulwahed" at bounding box center [94, 220] width 56 height 28
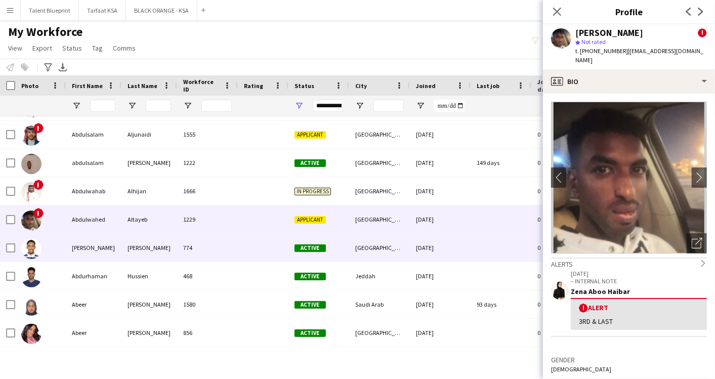
click at [66, 240] on div "Abdurehman" at bounding box center [94, 248] width 56 height 28
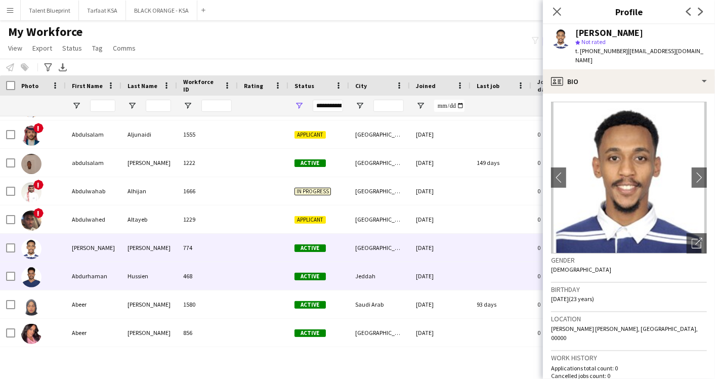
click at [88, 270] on div "Abdurhaman" at bounding box center [94, 276] width 56 height 28
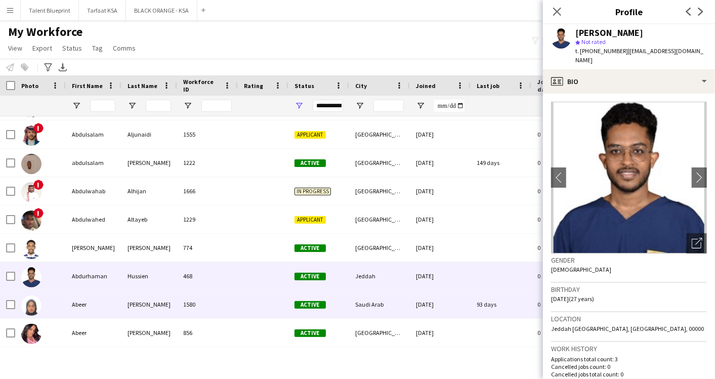
scroll to position [4107, 0]
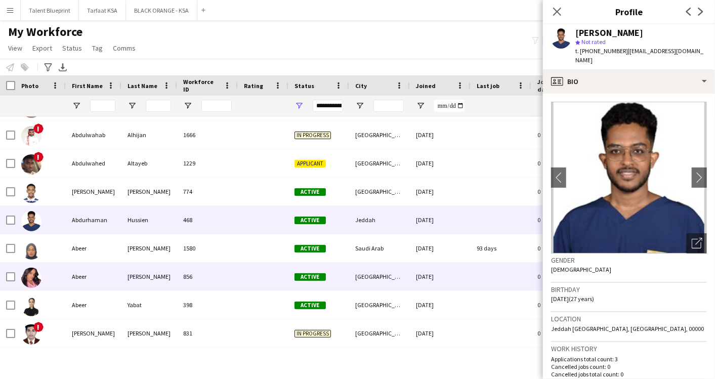
click at [89, 270] on div "Abeer" at bounding box center [94, 277] width 56 height 28
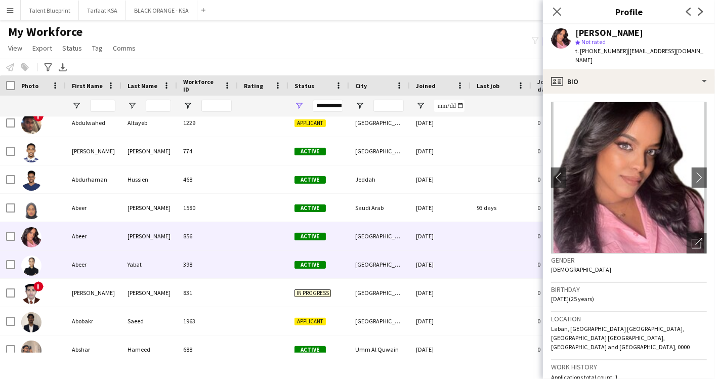
scroll to position [4163, 0]
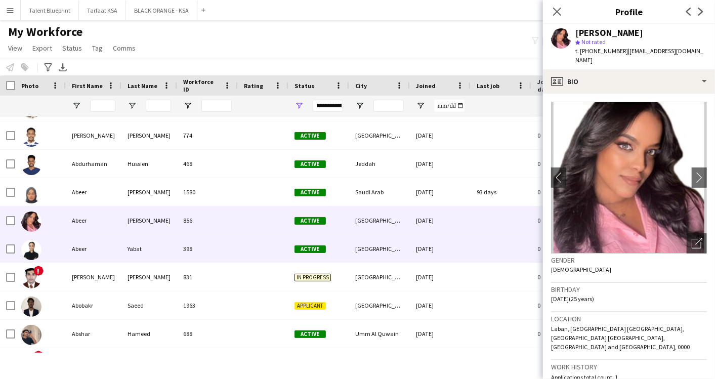
click at [91, 245] on div "Abeer" at bounding box center [94, 249] width 56 height 28
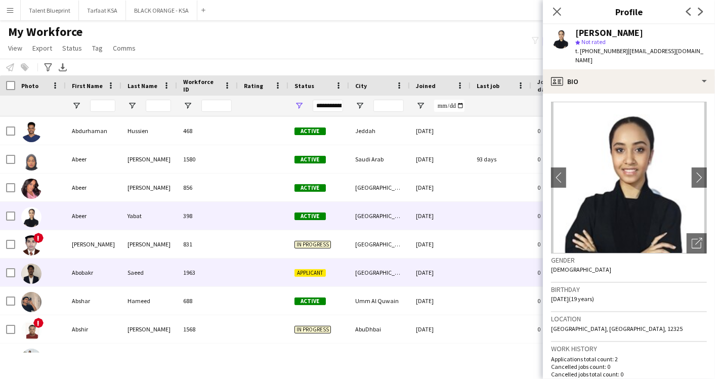
scroll to position [4219, 0]
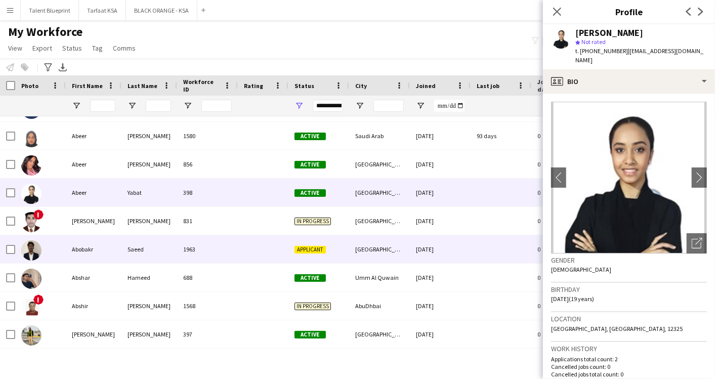
click at [88, 246] on div "Abobakr" at bounding box center [94, 249] width 56 height 28
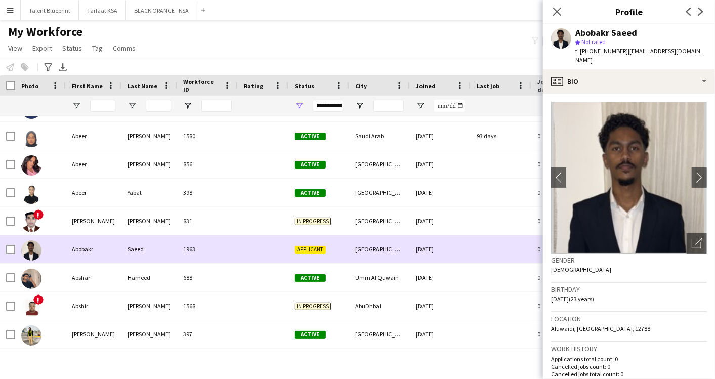
scroll to position [4259, 0]
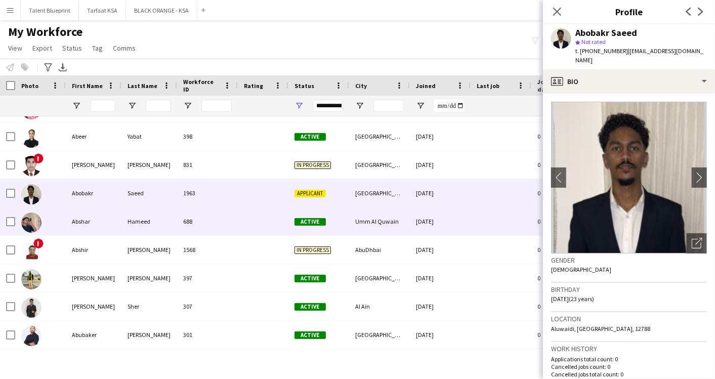
click at [84, 224] on div "Abshar" at bounding box center [94, 222] width 56 height 28
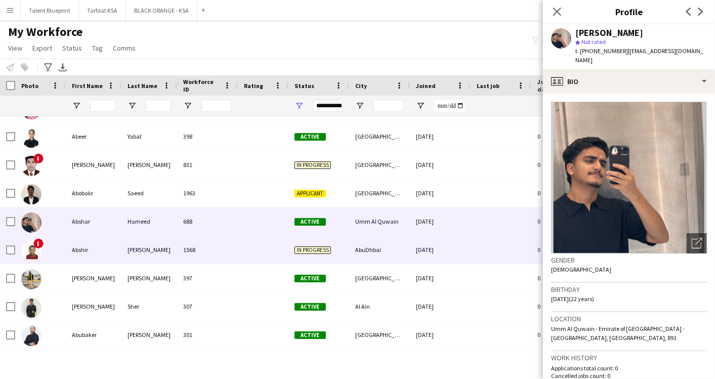
click at [79, 252] on div "Abshir" at bounding box center [94, 250] width 56 height 28
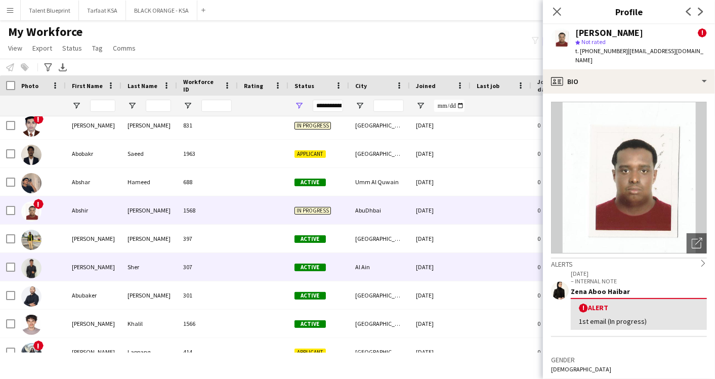
scroll to position [4331, 0]
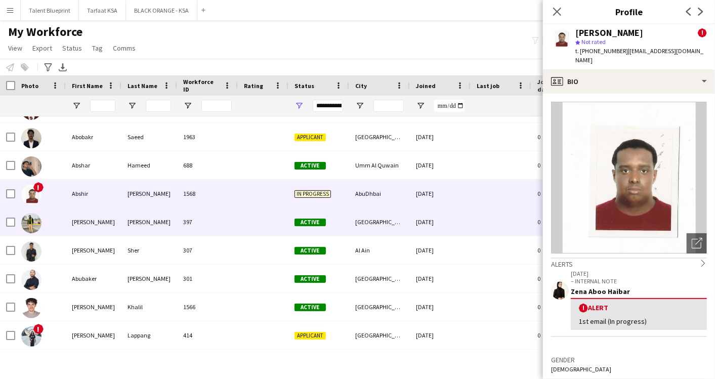
click at [94, 228] on div "Abu bakar" at bounding box center [94, 222] width 56 height 28
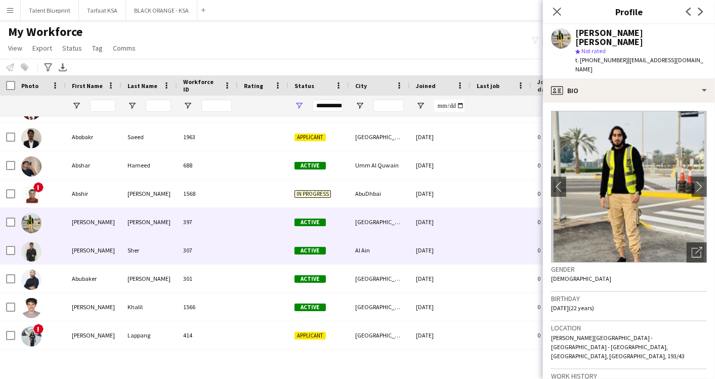
click at [87, 243] on div "Abu Bakar" at bounding box center [94, 250] width 56 height 28
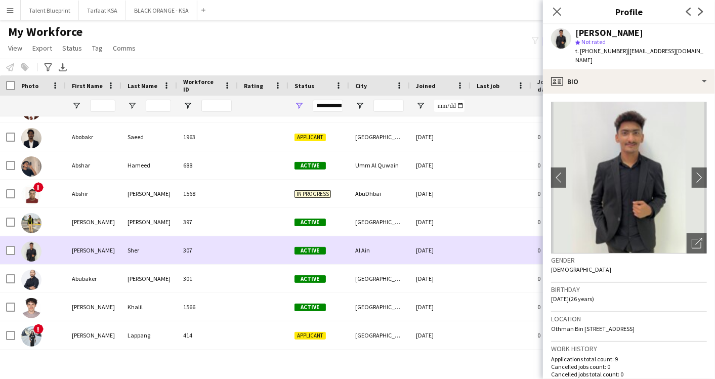
scroll to position [4373, 0]
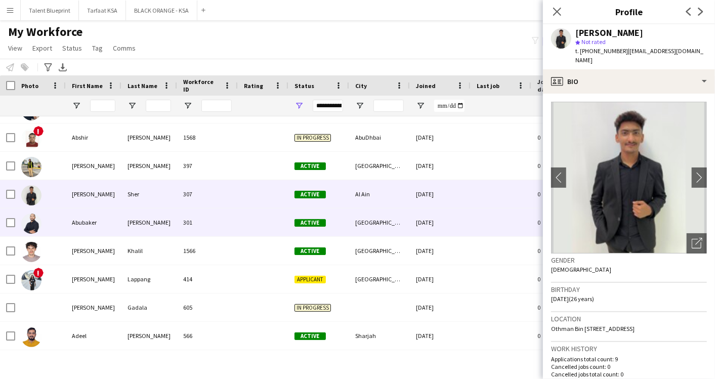
click at [94, 227] on div "Abubaker" at bounding box center [94, 223] width 56 height 28
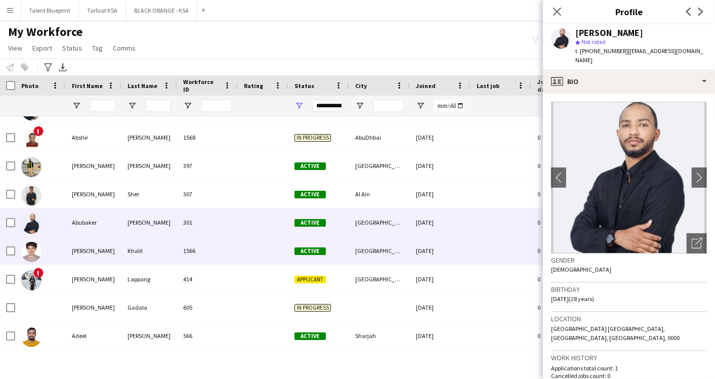
click at [85, 251] on div "Adam" at bounding box center [94, 251] width 56 height 28
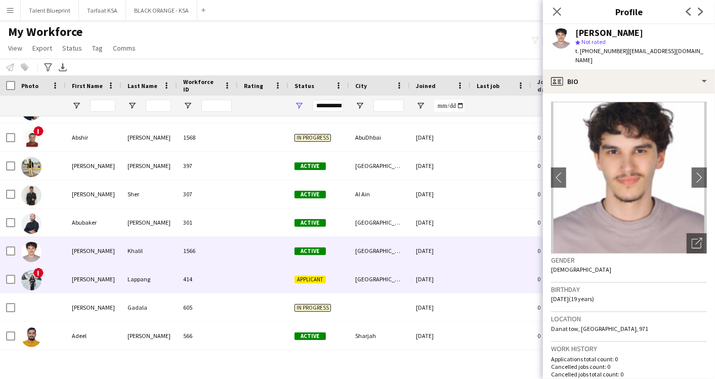
click at [82, 277] on div "Adam Mae" at bounding box center [94, 279] width 56 height 28
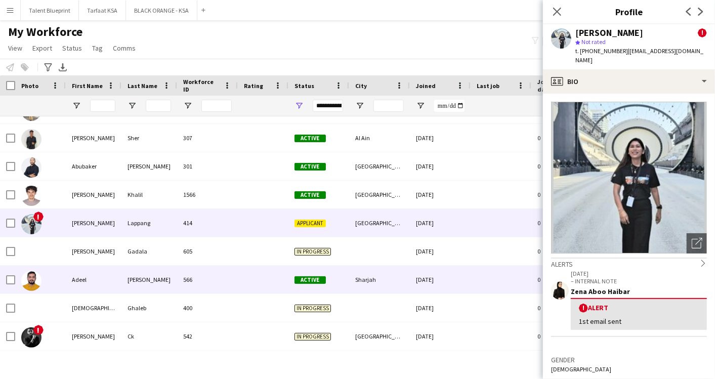
click at [84, 275] on div "Adeel" at bounding box center [94, 280] width 56 height 28
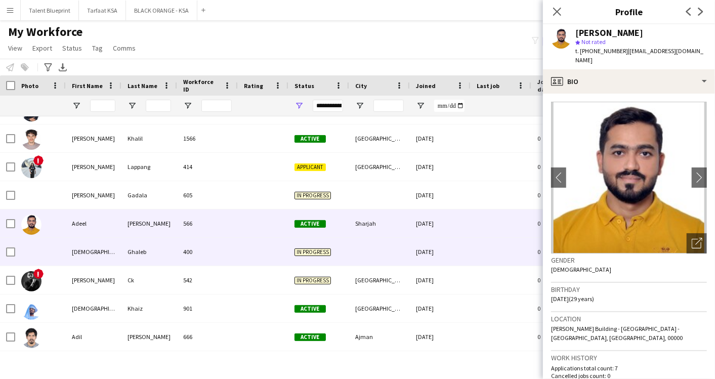
click at [85, 252] on div "Adham" at bounding box center [94, 252] width 56 height 28
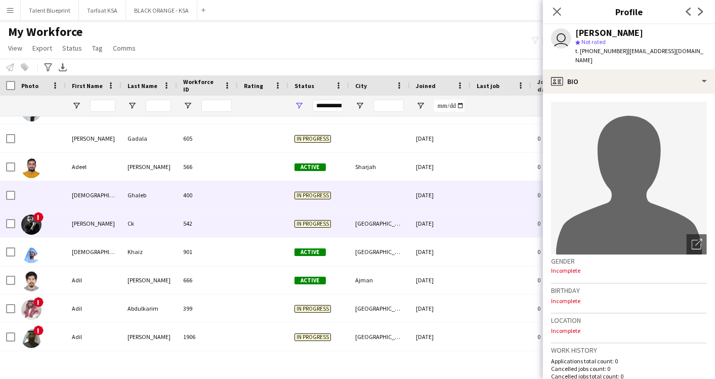
click at [86, 229] on div "Adhil" at bounding box center [94, 224] width 56 height 28
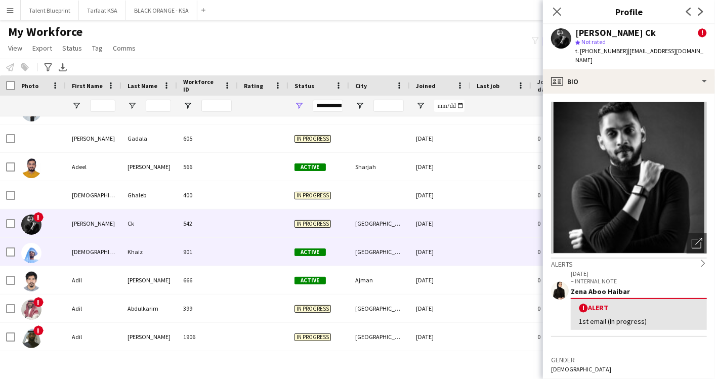
click at [76, 247] on div "Adhnan" at bounding box center [94, 252] width 56 height 28
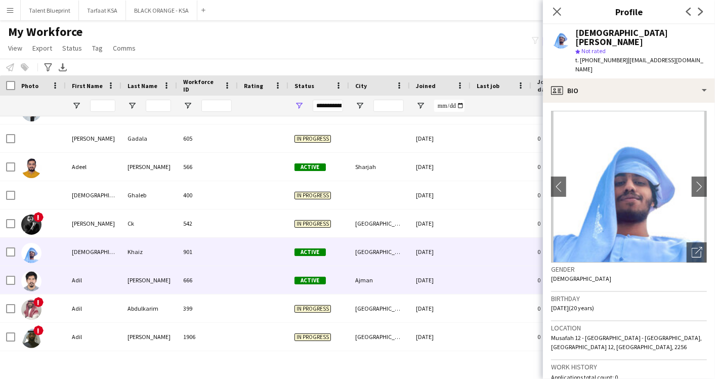
click at [101, 276] on div "Adil" at bounding box center [94, 280] width 56 height 28
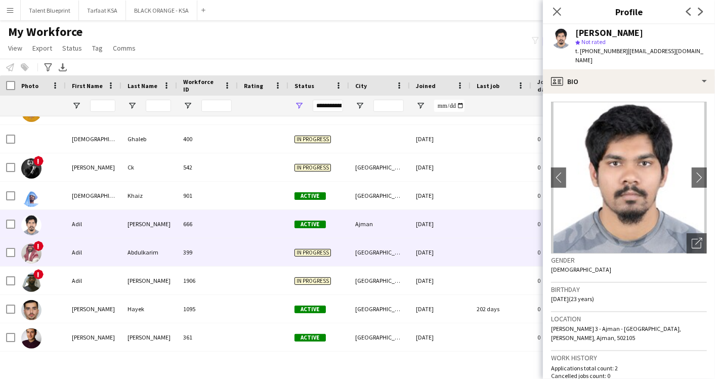
click at [81, 246] on div "Adil" at bounding box center [94, 252] width 56 height 28
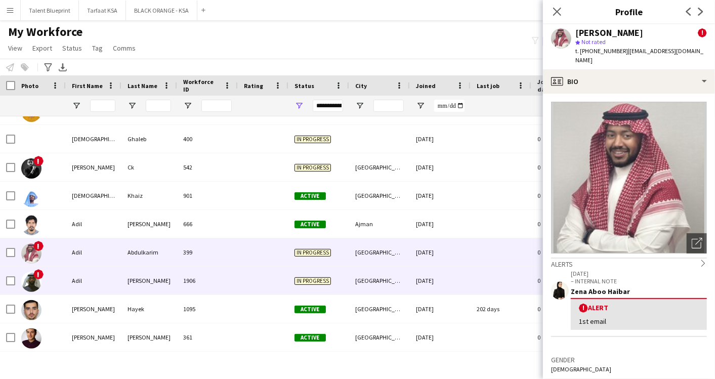
click at [87, 276] on div "Adil" at bounding box center [94, 281] width 56 height 28
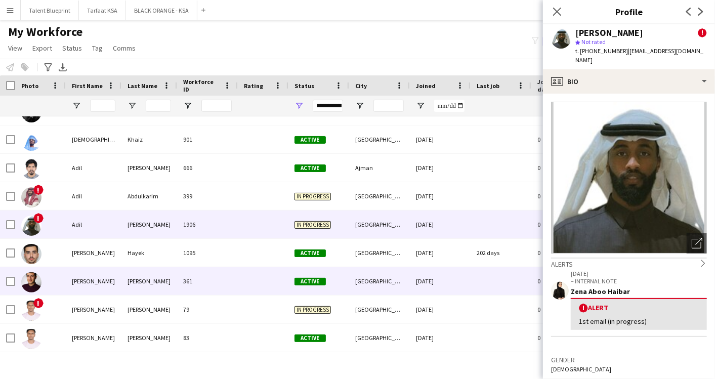
click at [80, 274] on div "Adnan" at bounding box center [94, 281] width 56 height 28
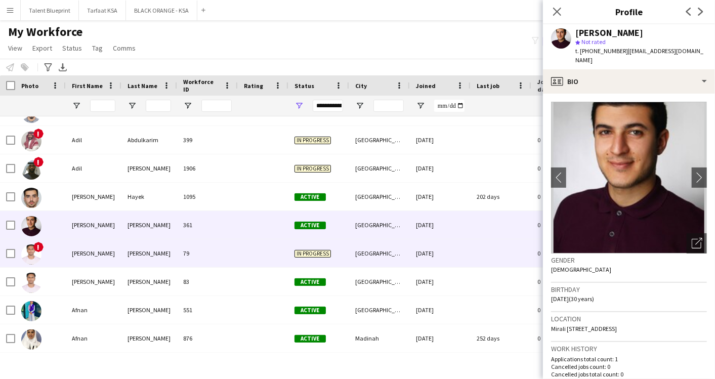
click at [88, 252] on div "Aejaz" at bounding box center [94, 253] width 56 height 28
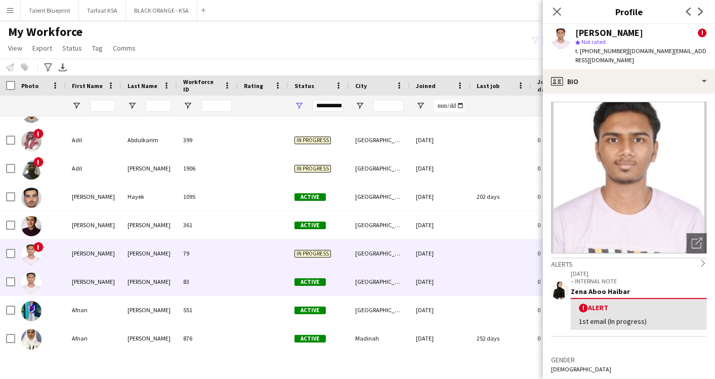
click at [78, 275] on div "Aejaz" at bounding box center [94, 282] width 56 height 28
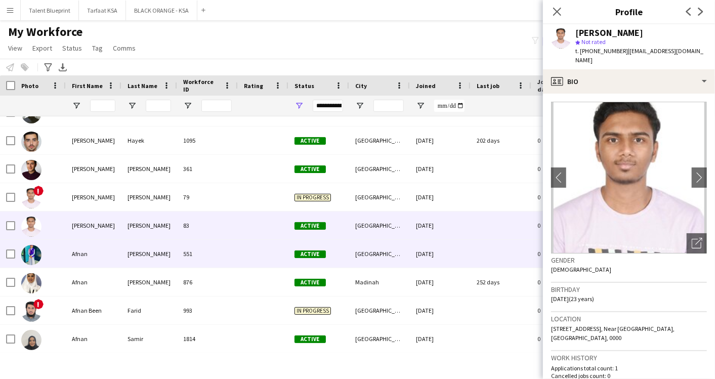
click at [85, 256] on div "Afnan" at bounding box center [94, 254] width 56 height 28
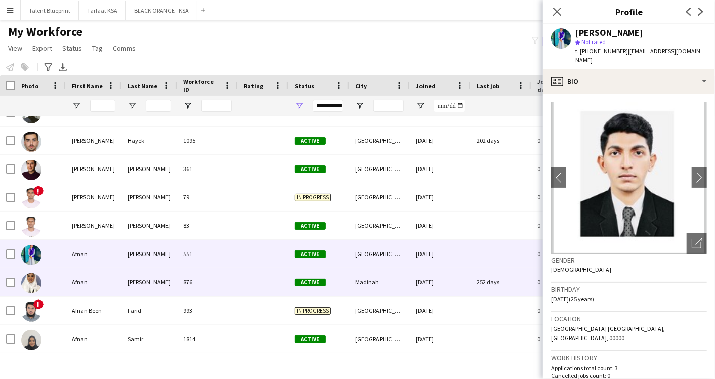
click at [77, 275] on div "Afnan" at bounding box center [94, 282] width 56 height 28
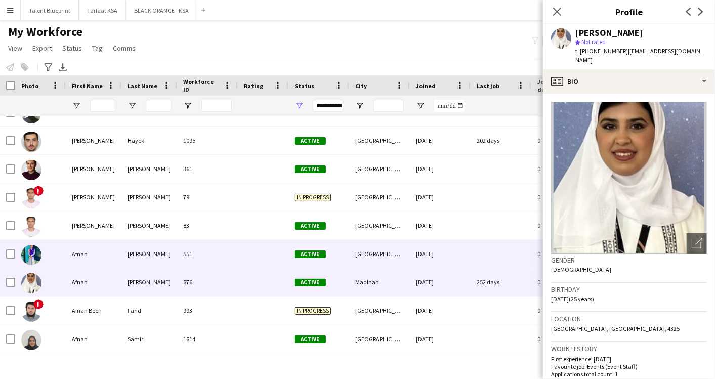
click at [72, 251] on div "Afnan" at bounding box center [94, 254] width 56 height 28
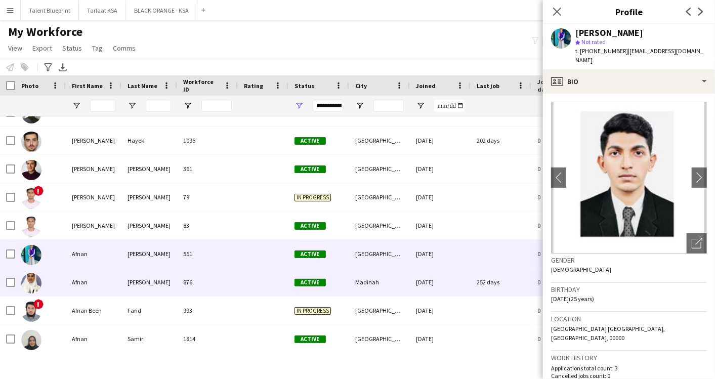
click at [72, 284] on div "Afnan" at bounding box center [94, 282] width 56 height 28
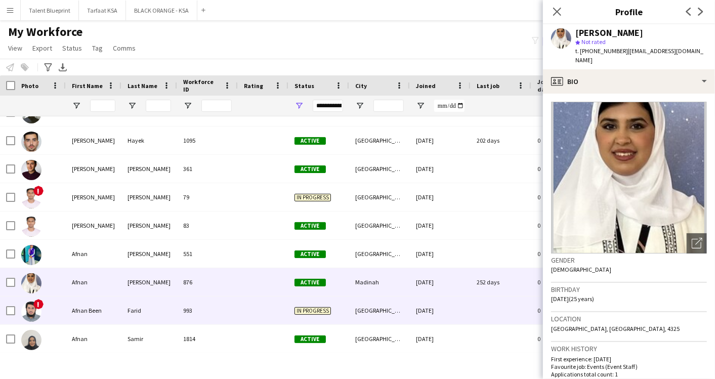
click at [87, 309] on div "Afnan Been" at bounding box center [94, 311] width 56 height 28
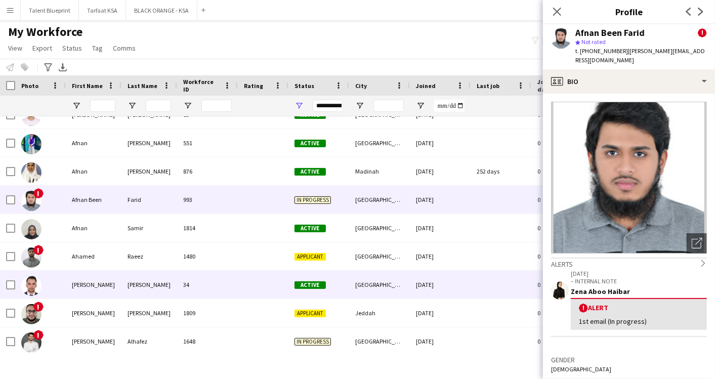
scroll to position [4894, 0]
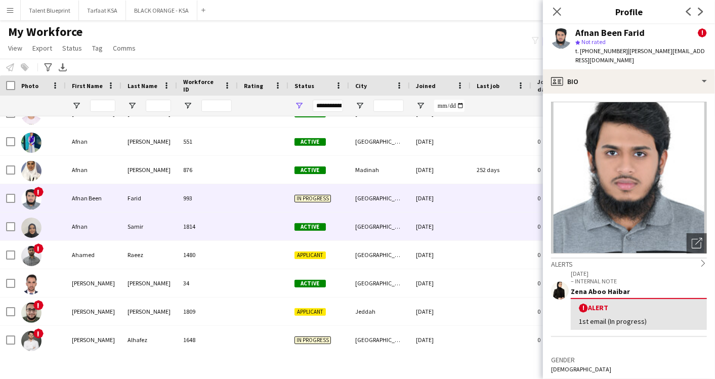
click at [88, 222] on div "Afnan" at bounding box center [94, 227] width 56 height 28
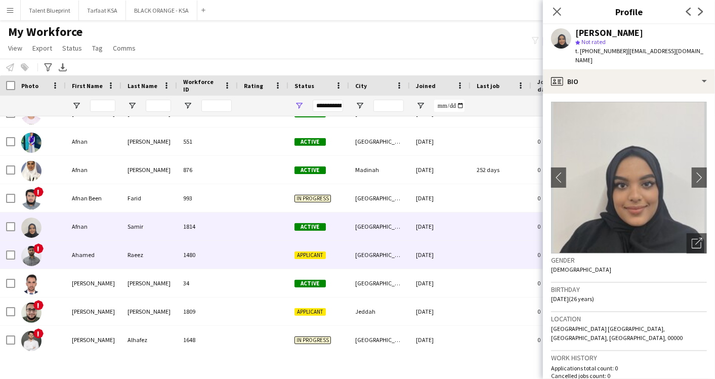
click at [76, 263] on div "Ahamed" at bounding box center [94, 255] width 56 height 28
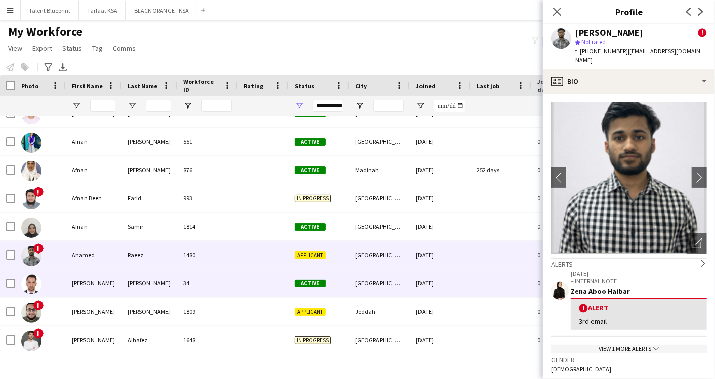
click at [83, 279] on div "Ahmad" at bounding box center [94, 283] width 56 height 28
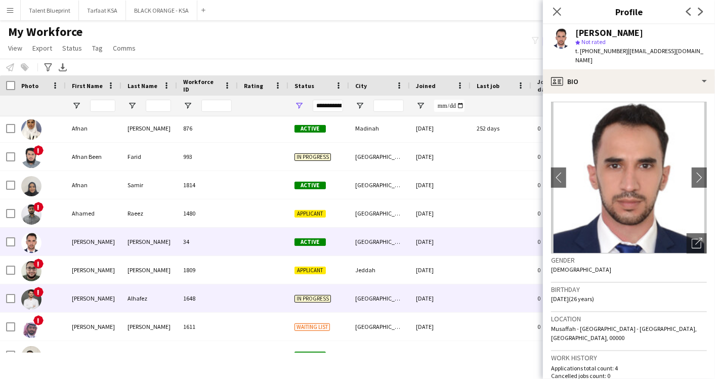
scroll to position [4950, 0]
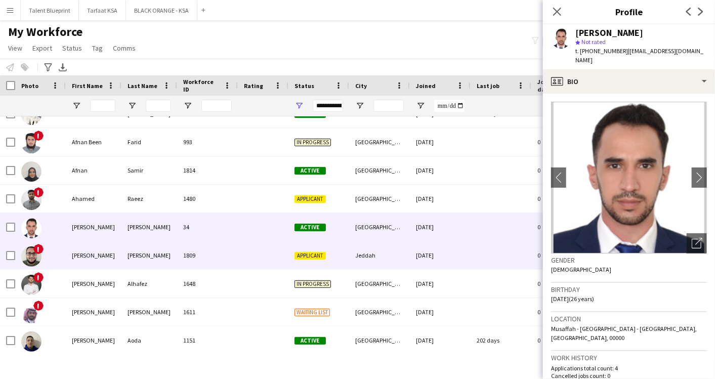
click at [83, 260] on div "Ahmad" at bounding box center [94, 256] width 56 height 28
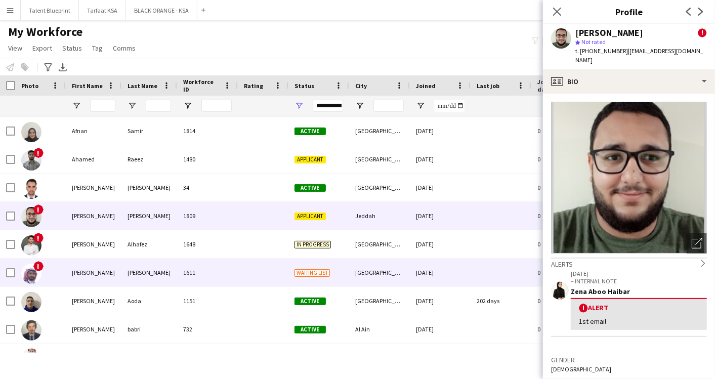
scroll to position [5006, 0]
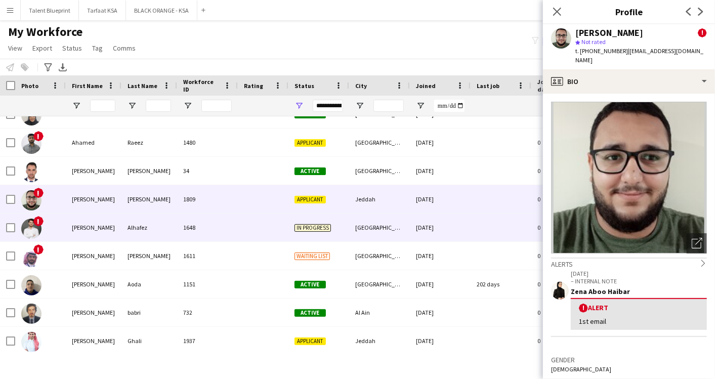
click at [87, 229] on div "Ahmad" at bounding box center [94, 228] width 56 height 28
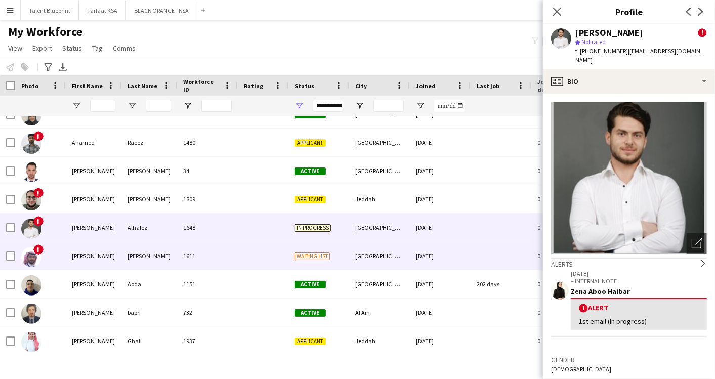
click at [87, 254] on div "Ahmad amjad azeem" at bounding box center [94, 256] width 56 height 28
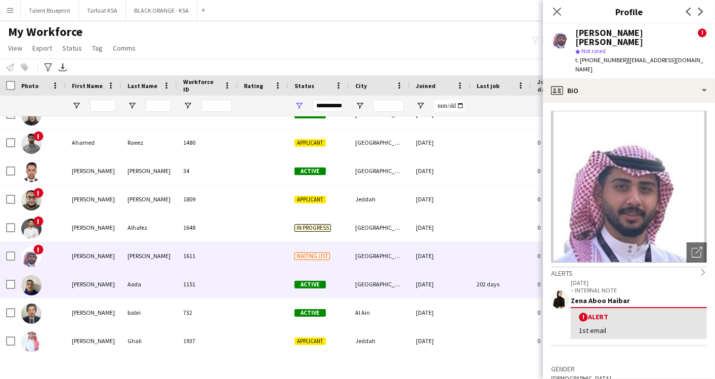
click at [81, 280] on div "Ahmad" at bounding box center [94, 284] width 56 height 28
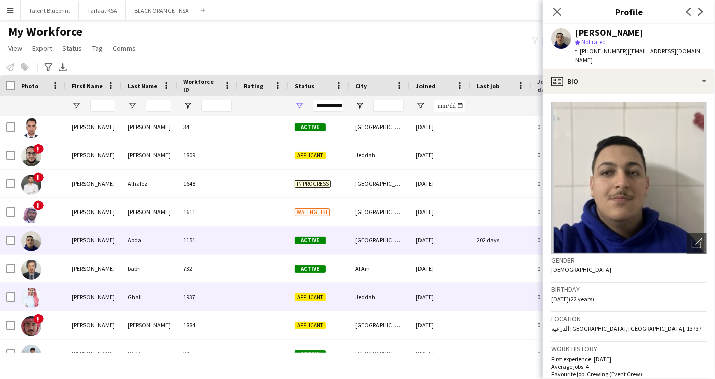
scroll to position [5063, 0]
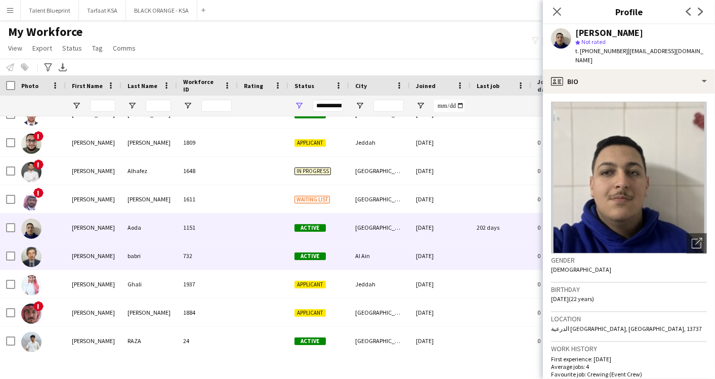
click at [87, 265] on div "ahmad" at bounding box center [94, 256] width 56 height 28
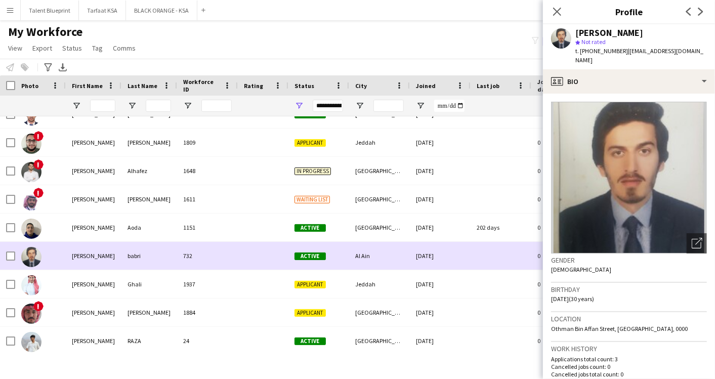
scroll to position [5119, 0]
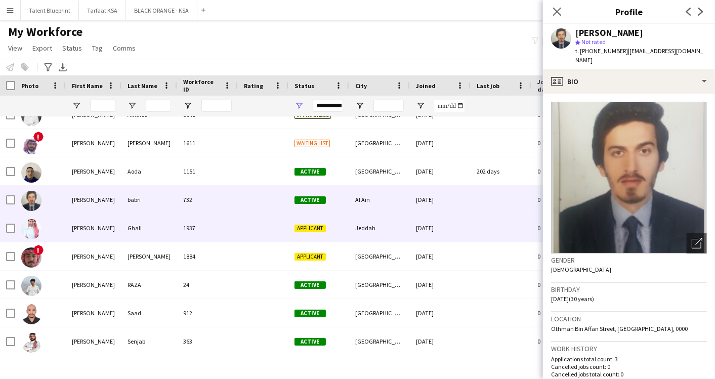
click at [87, 234] on div "Ahmad" at bounding box center [94, 228] width 56 height 28
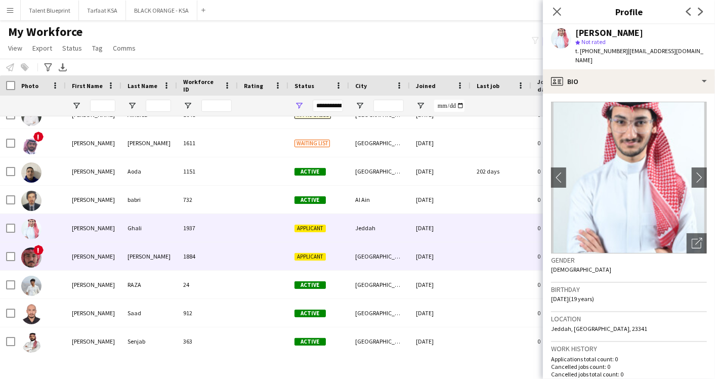
click at [79, 253] on div "Ahmad" at bounding box center [94, 257] width 56 height 28
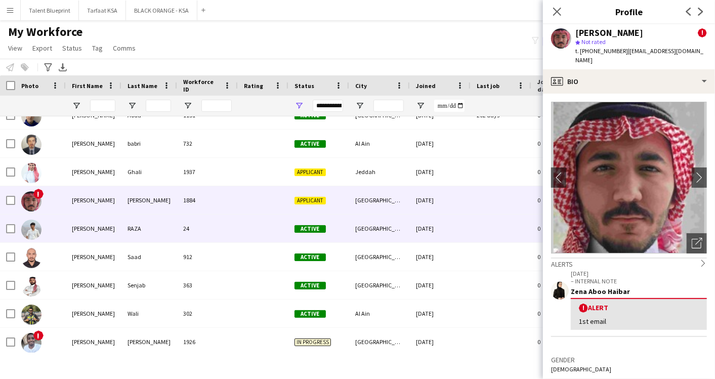
click at [87, 234] on div "AHMAD" at bounding box center [94, 229] width 56 height 28
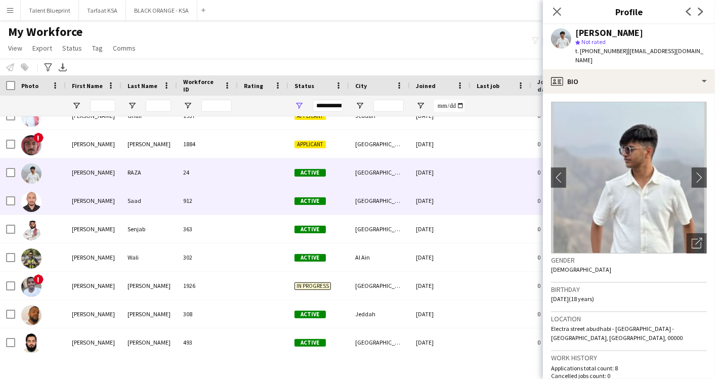
click at [80, 198] on div "Ahmad" at bounding box center [94, 201] width 56 height 28
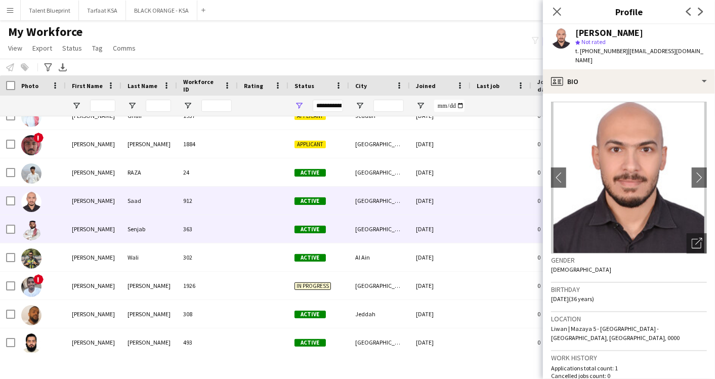
click at [83, 235] on div "Ahmad" at bounding box center [94, 229] width 56 height 28
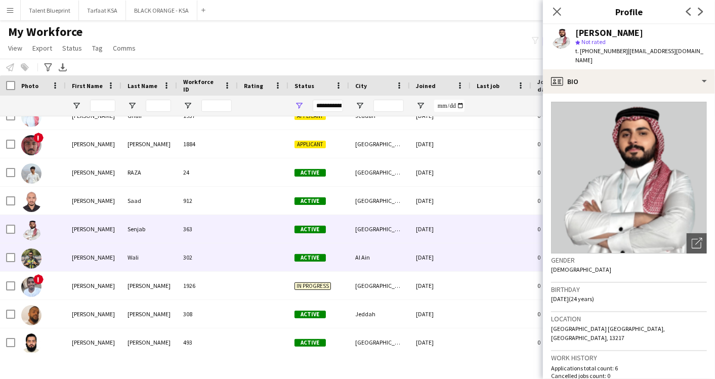
click at [83, 252] on div "Ahmad yaseen" at bounding box center [94, 258] width 56 height 28
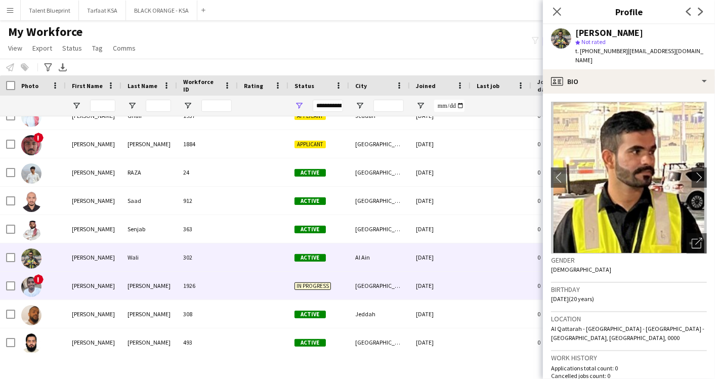
click at [78, 283] on div "Ahmed" at bounding box center [94, 286] width 56 height 28
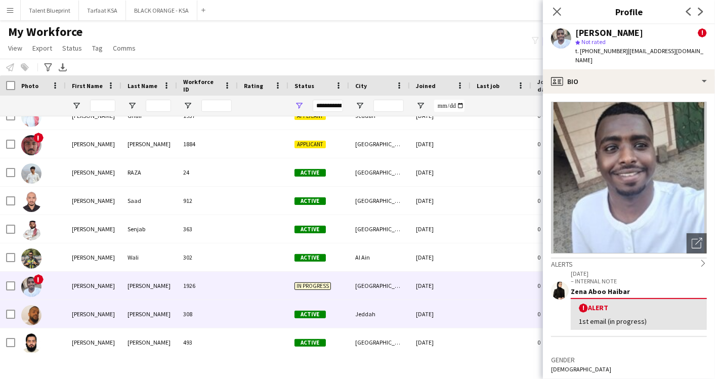
click at [80, 300] on div "Ahmed" at bounding box center [94, 314] width 56 height 28
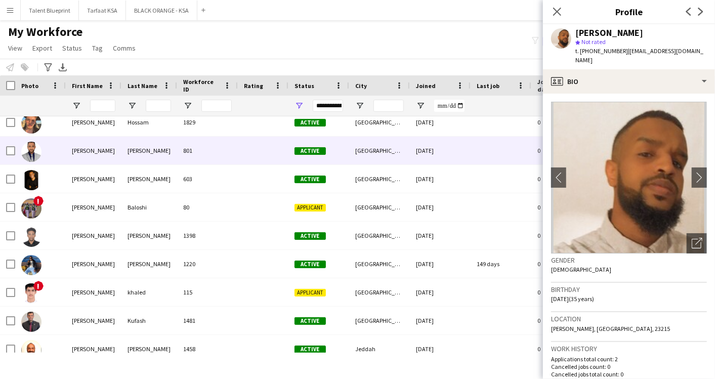
click at [81, 150] on div "Ahmed" at bounding box center [94, 151] width 56 height 28
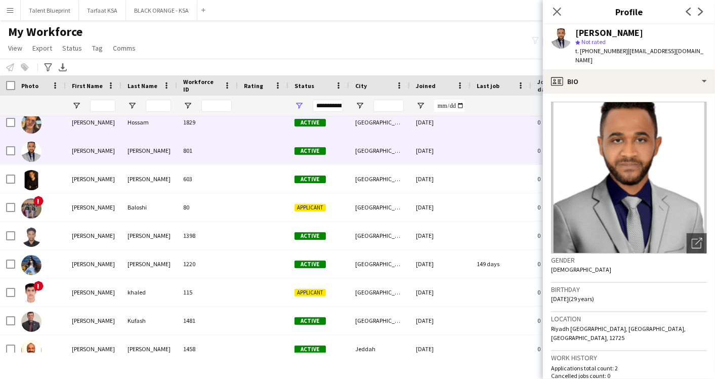
click at [79, 128] on div "Ahmed" at bounding box center [94, 122] width 56 height 28
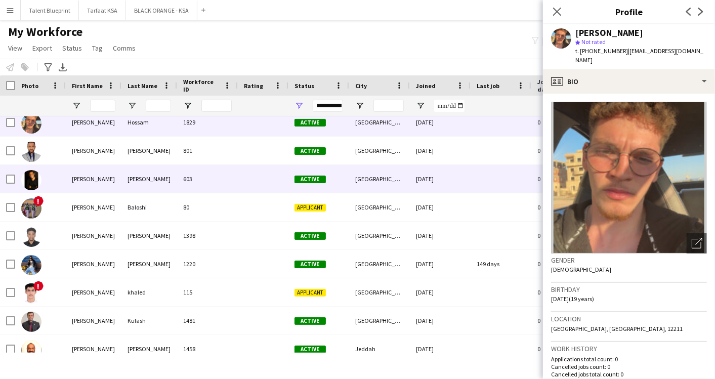
click at [84, 175] on div "Ahmed" at bounding box center [94, 179] width 56 height 28
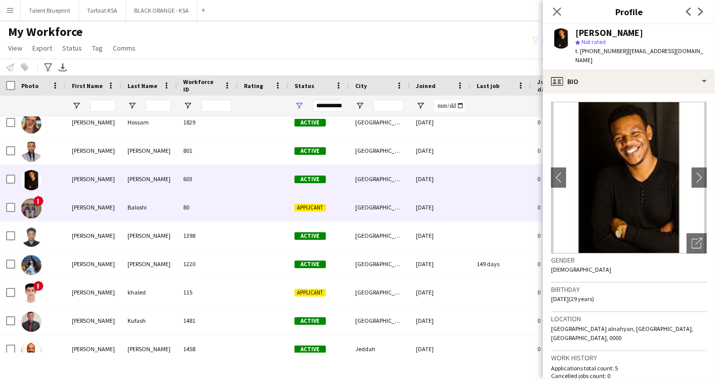
click at [84, 203] on div "Ahmed Ibrahim" at bounding box center [94, 207] width 56 height 28
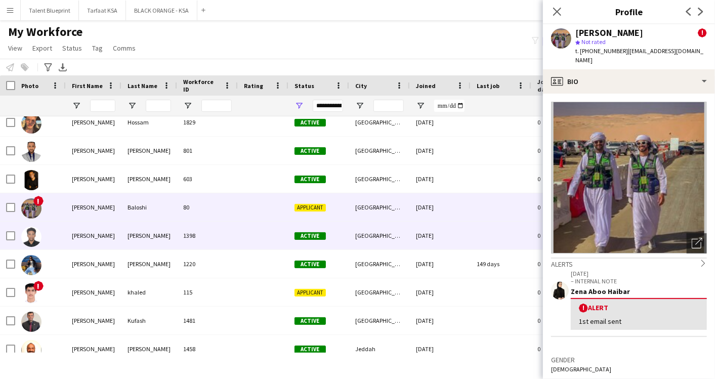
click at [76, 233] on div "Ahmed" at bounding box center [94, 236] width 56 height 28
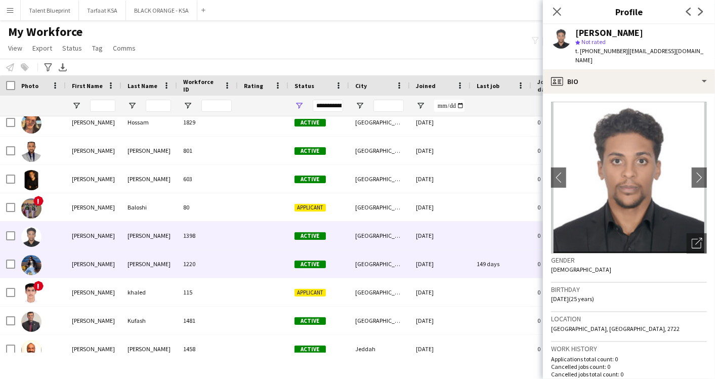
click at [71, 257] on div "Ahmed" at bounding box center [94, 264] width 56 height 28
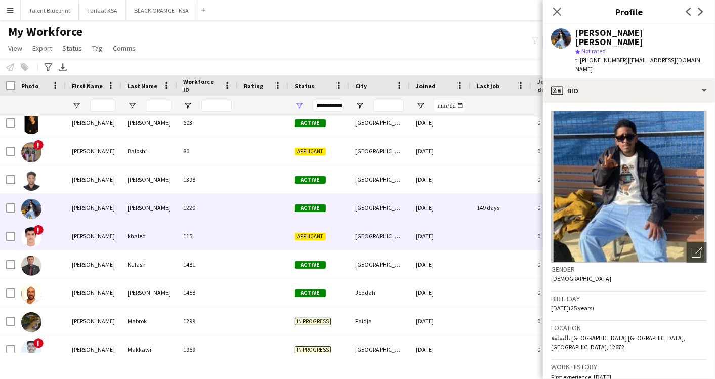
click at [84, 240] on div "Ahmed" at bounding box center [94, 236] width 56 height 28
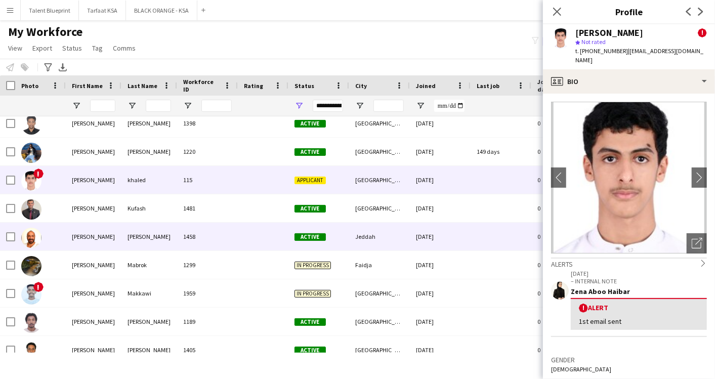
click at [84, 238] on div "Ahmed" at bounding box center [94, 237] width 56 height 28
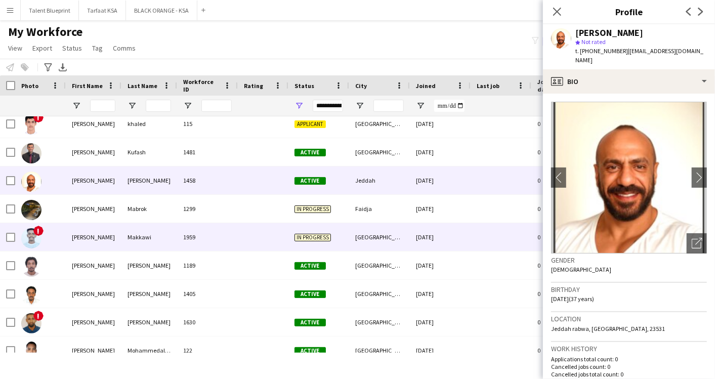
click at [84, 238] on div "Ahmed" at bounding box center [94, 237] width 56 height 28
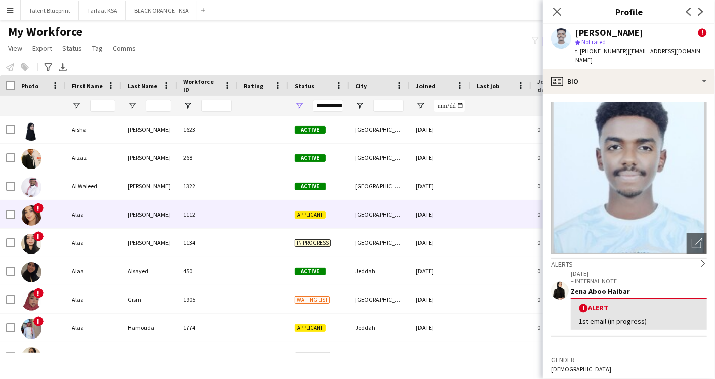
click at [86, 213] on div "Alaa" at bounding box center [94, 214] width 56 height 28
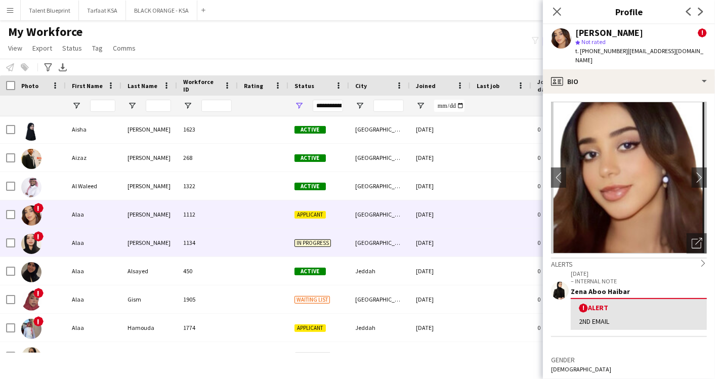
click at [82, 237] on div "Alaa" at bounding box center [94, 243] width 56 height 28
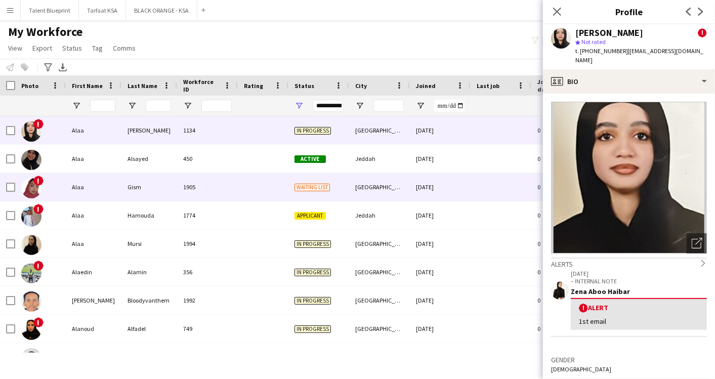
click at [80, 179] on div "Alaa" at bounding box center [94, 187] width 56 height 28
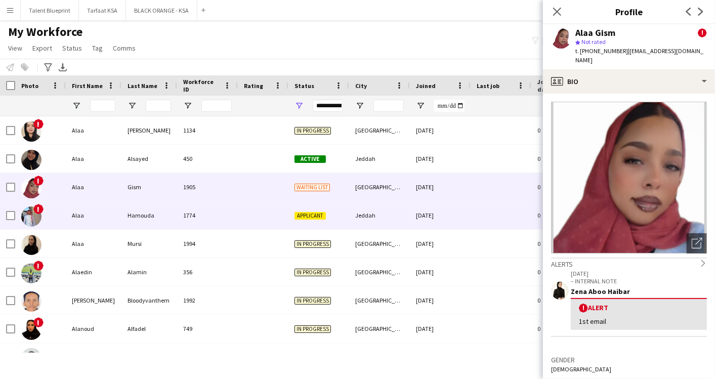
click at [72, 223] on div "Alaa" at bounding box center [94, 216] width 56 height 28
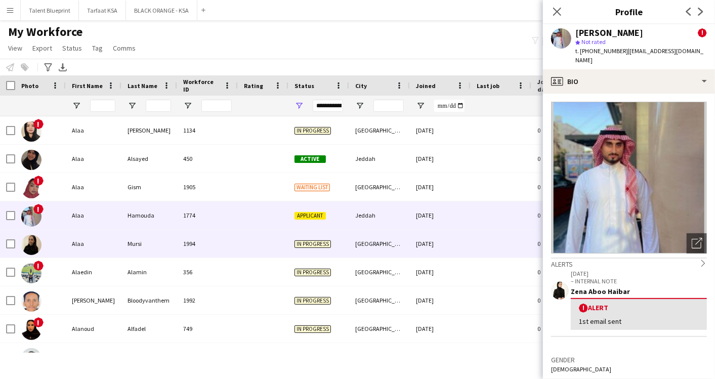
click at [75, 234] on div "Alaa" at bounding box center [94, 244] width 56 height 28
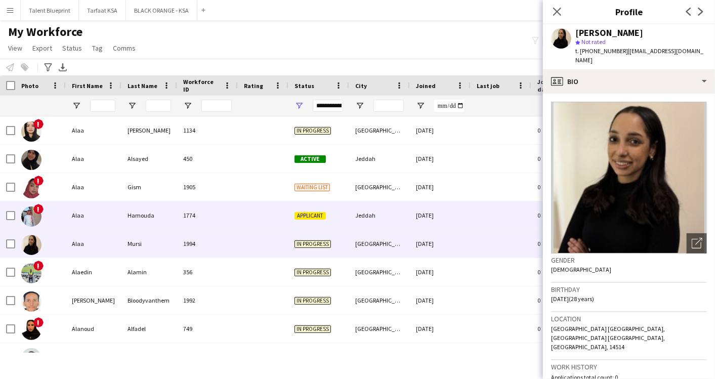
click at [79, 217] on div "Alaa" at bounding box center [94, 216] width 56 height 28
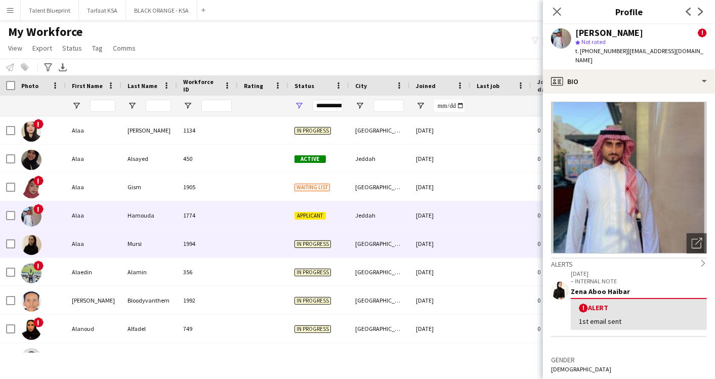
click at [71, 246] on div "Alaa" at bounding box center [94, 244] width 56 height 28
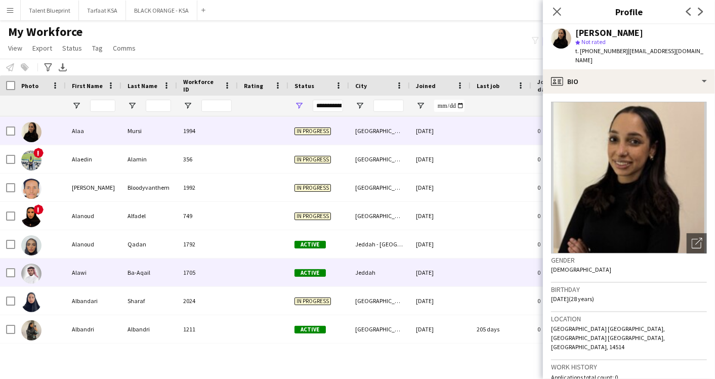
click at [79, 267] on div "Alawi" at bounding box center [94, 273] width 56 height 28
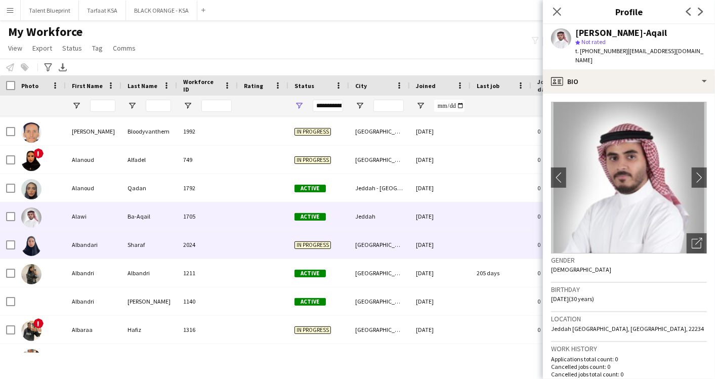
click at [79, 245] on div "Albandari" at bounding box center [94, 245] width 56 height 28
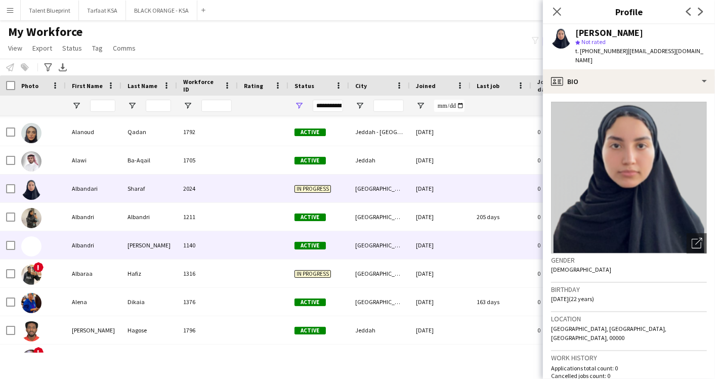
click at [79, 245] on div "Albandri" at bounding box center [94, 245] width 56 height 28
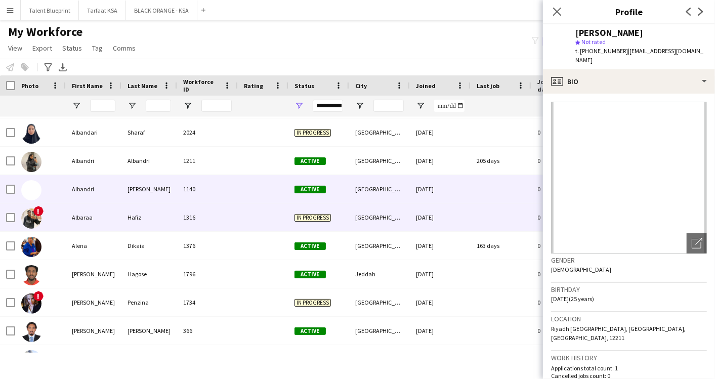
click at [82, 219] on div "Albaraa" at bounding box center [94, 218] width 56 height 28
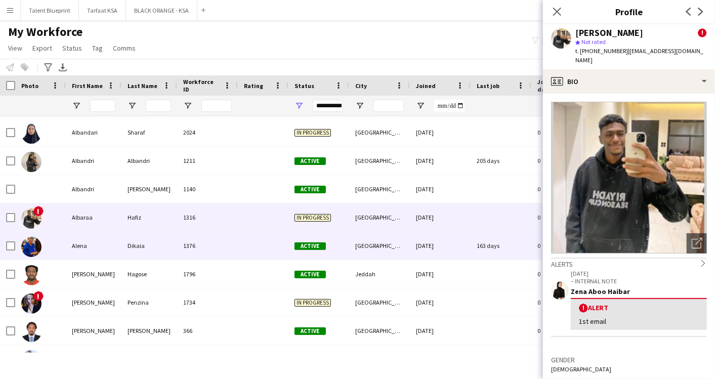
click at [80, 242] on div "Alena" at bounding box center [94, 246] width 56 height 28
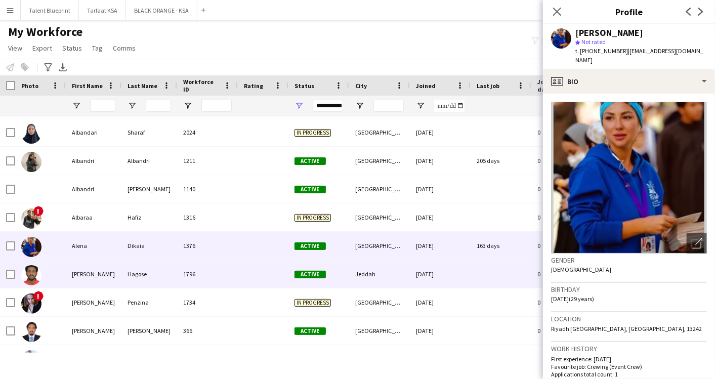
click at [73, 263] on div "ALEXANDER" at bounding box center [94, 274] width 56 height 28
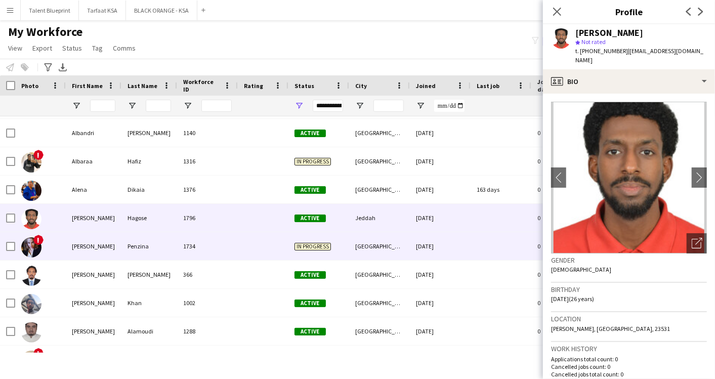
click at [85, 253] on div "Alexandra" at bounding box center [94, 246] width 56 height 28
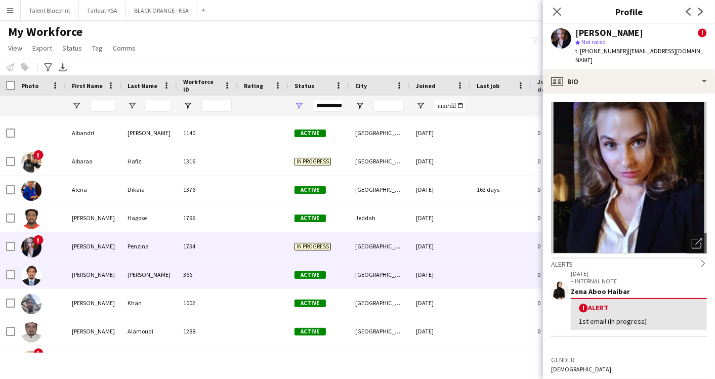
click at [80, 264] on div "Ali" at bounding box center [94, 275] width 56 height 28
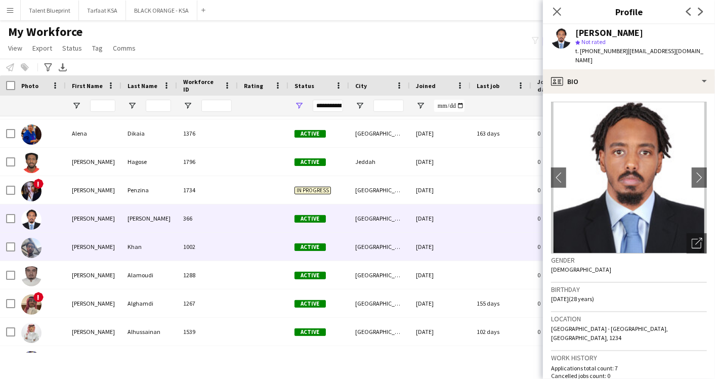
click at [84, 257] on div "Ali Ahmed" at bounding box center [94, 247] width 56 height 28
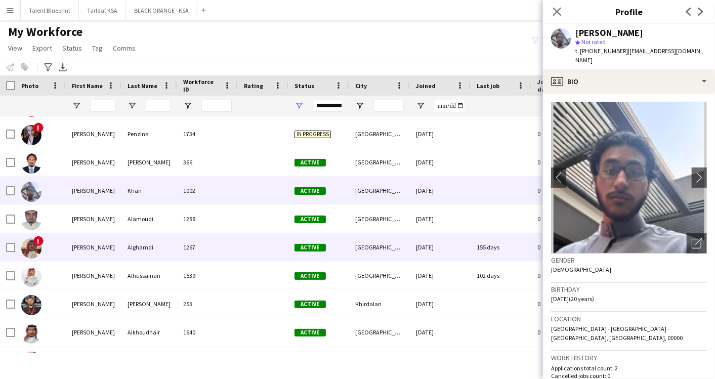
click at [85, 253] on div "Ali" at bounding box center [94, 247] width 56 height 28
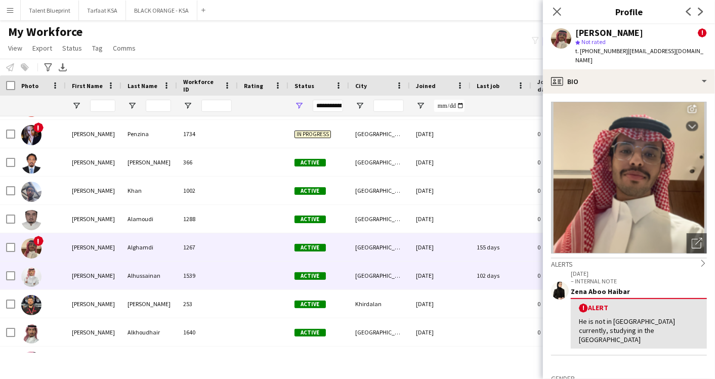
click at [78, 266] on div "Ali" at bounding box center [94, 276] width 56 height 28
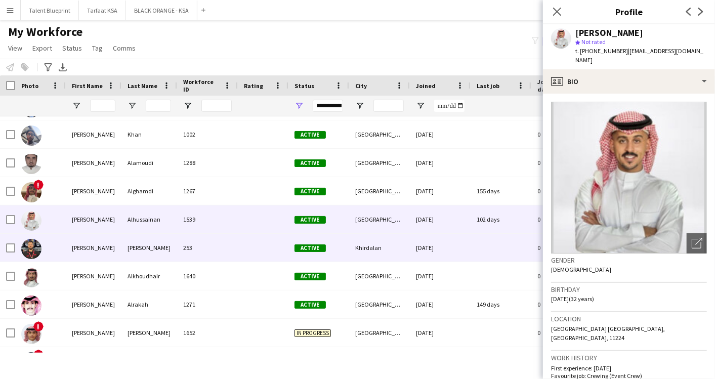
click at [83, 241] on div "Ali" at bounding box center [94, 248] width 56 height 28
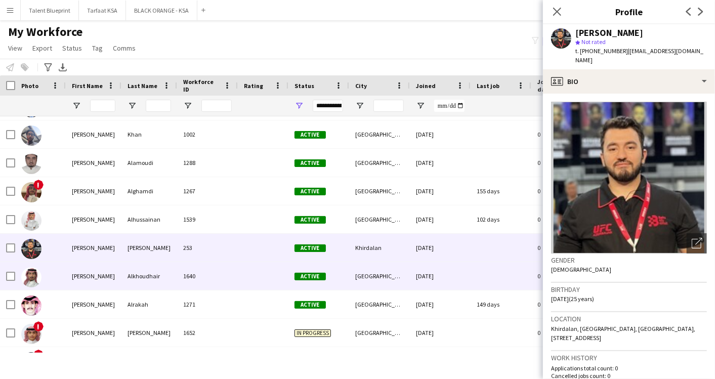
click at [70, 278] on div "Ali" at bounding box center [94, 276] width 56 height 28
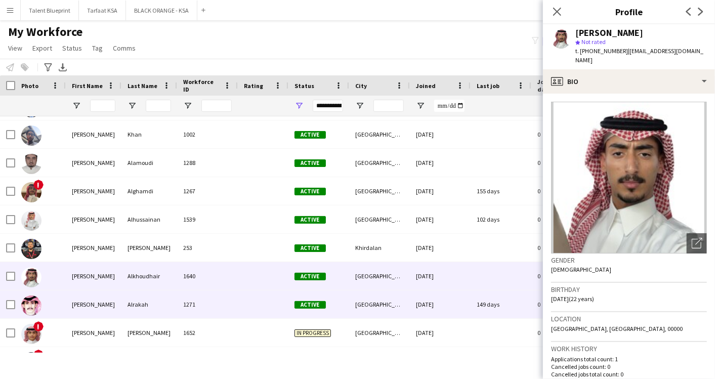
click at [80, 300] on div "Ali" at bounding box center [94, 305] width 56 height 28
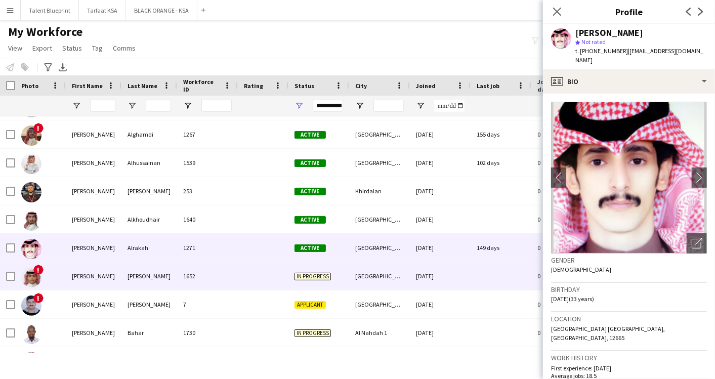
click at [85, 270] on div "Ali Alshehri" at bounding box center [94, 276] width 56 height 28
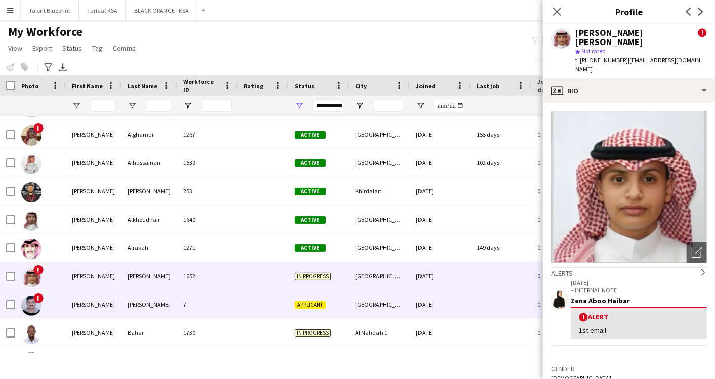
click at [75, 294] on div "Ali" at bounding box center [94, 305] width 56 height 28
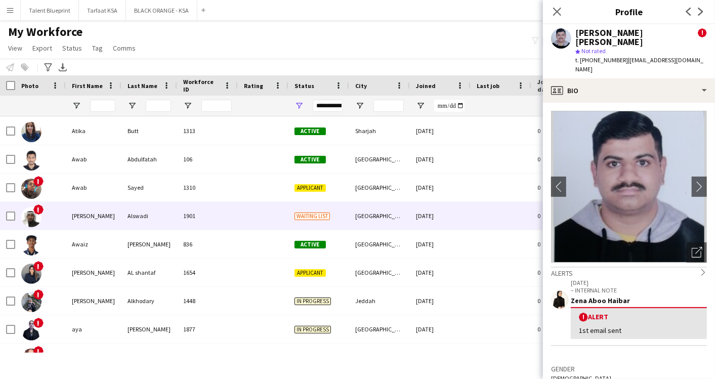
click at [101, 223] on div "Awad" at bounding box center [94, 216] width 56 height 28
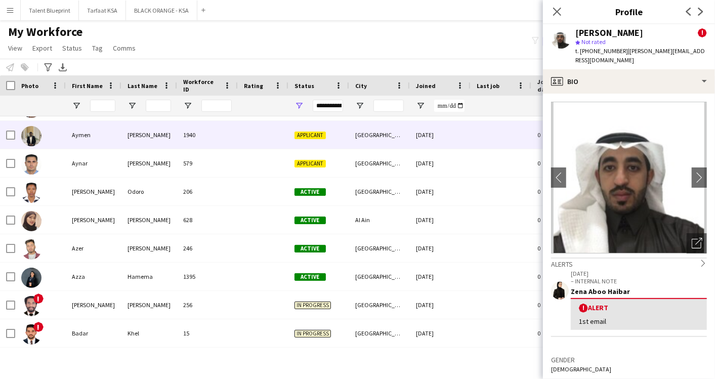
click at [90, 137] on div "Aymen" at bounding box center [94, 135] width 56 height 28
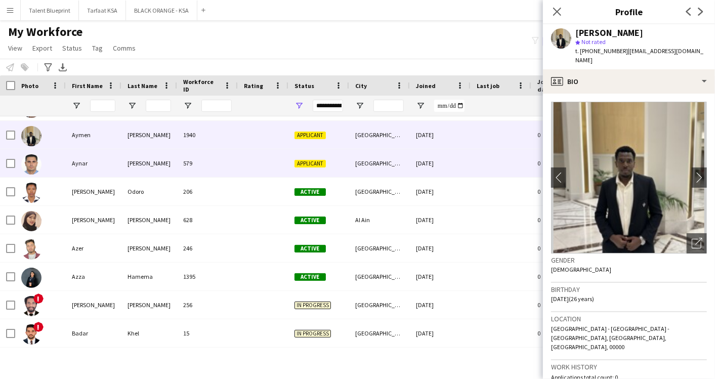
click at [90, 163] on div "Aynar" at bounding box center [94, 163] width 56 height 28
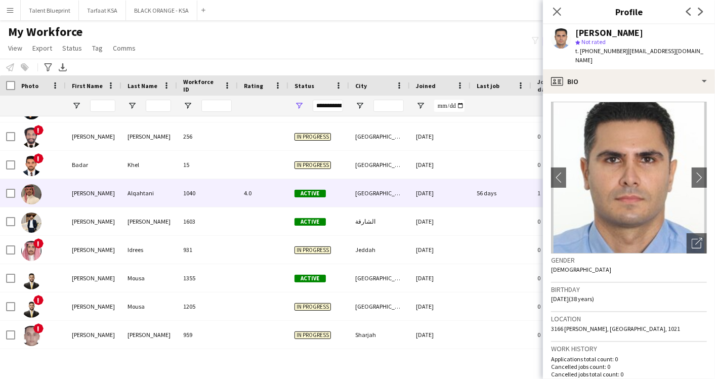
click at [88, 187] on div "Bader" at bounding box center [94, 193] width 56 height 28
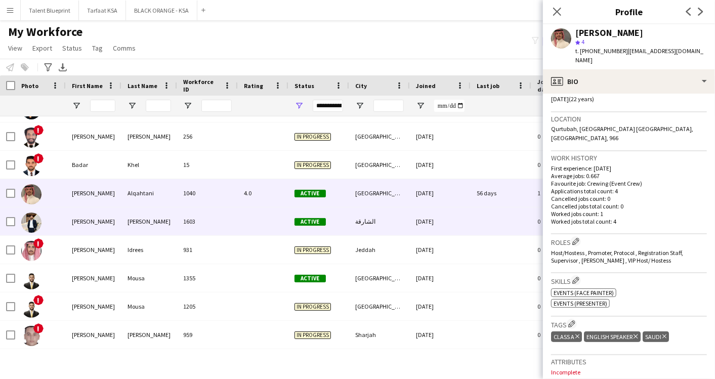
click at [258, 226] on div at bounding box center [263, 222] width 51 height 28
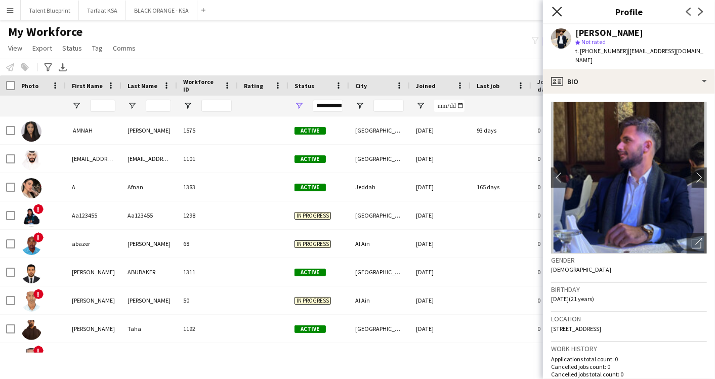
click at [561, 14] on icon "Close pop-in" at bounding box center [557, 12] width 10 height 10
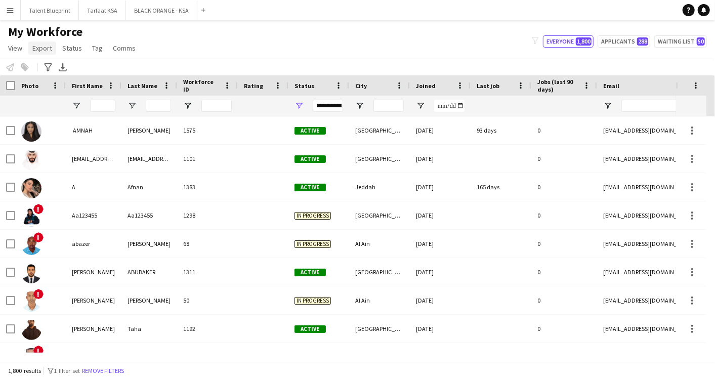
click at [47, 51] on span "Export" at bounding box center [42, 48] width 20 height 9
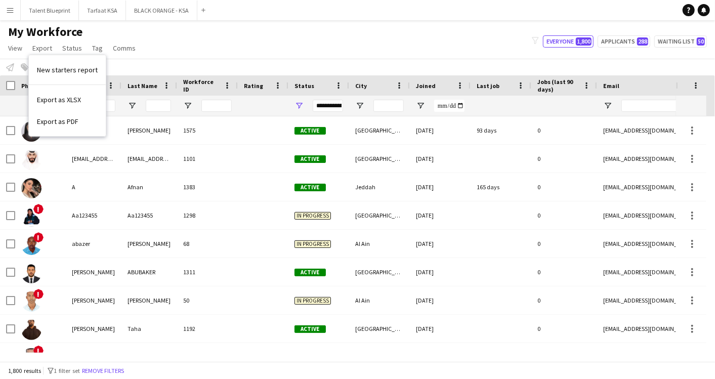
click at [171, 48] on div "My Workforce View Views Default view New view Update view Delete view Edit name…" at bounding box center [357, 41] width 715 height 34
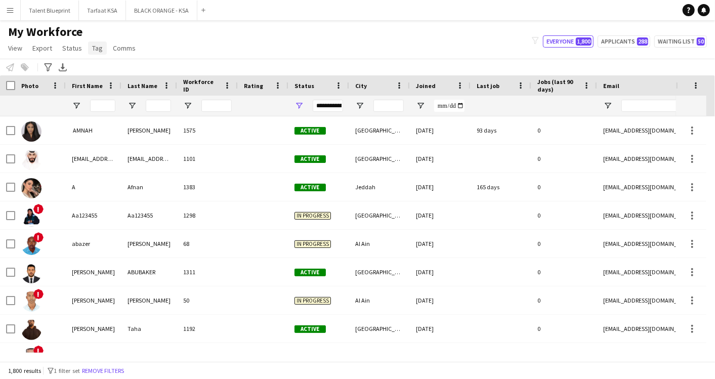
click at [100, 49] on span "Tag" at bounding box center [97, 48] width 11 height 9
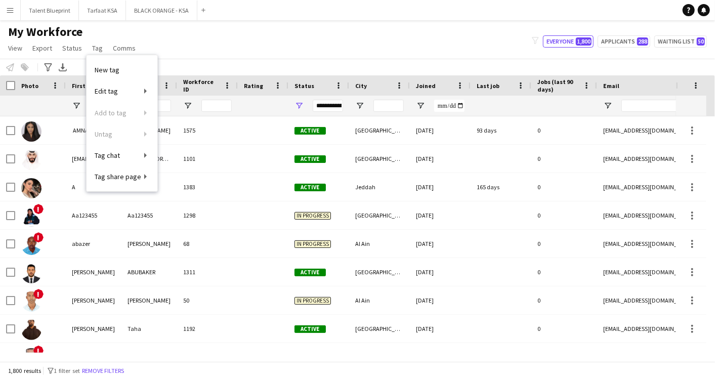
click at [210, 62] on div "Notify workforce Add to tag Select at least one crew to tag him or her. Advance…" at bounding box center [357, 67] width 715 height 17
click at [498, 79] on div "Last job" at bounding box center [495, 85] width 36 height 15
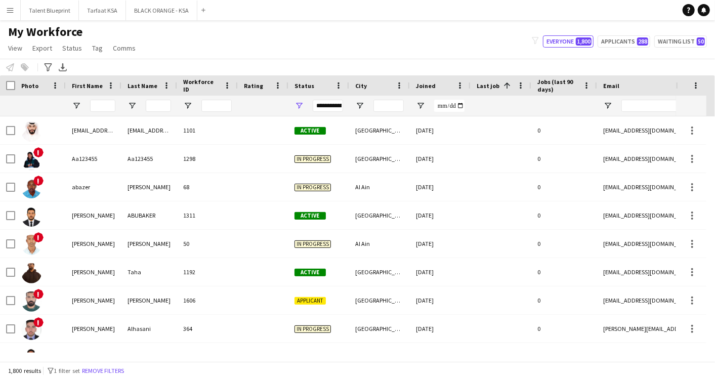
click at [494, 80] on div "Last job 1" at bounding box center [495, 85] width 36 height 15
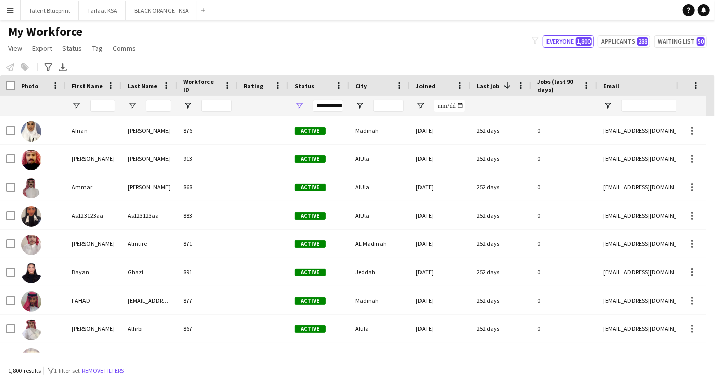
click at [494, 80] on div "Last job 1" at bounding box center [495, 85] width 36 height 15
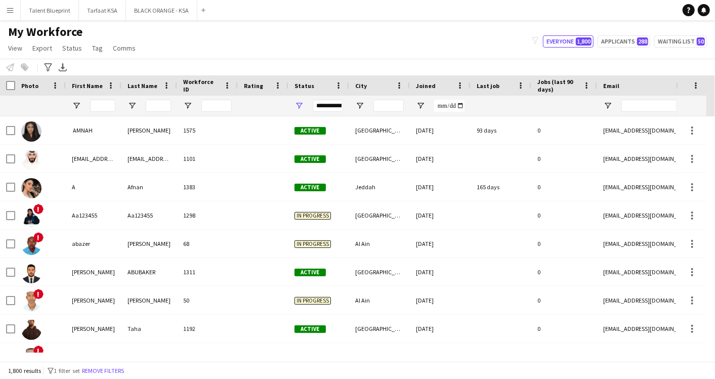
click at [497, 84] on span "Last job" at bounding box center [488, 86] width 23 height 8
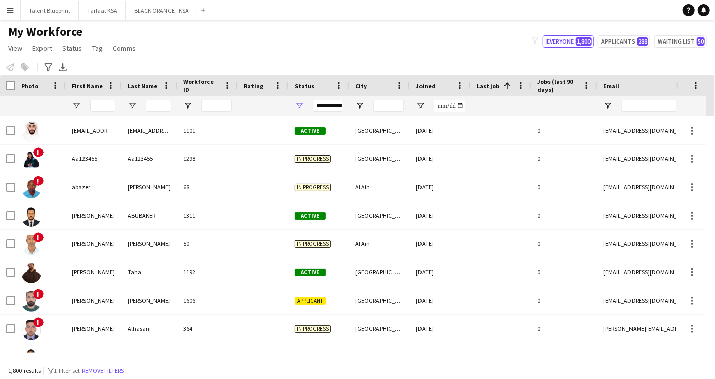
click at [497, 84] on span "Last job" at bounding box center [488, 86] width 23 height 8
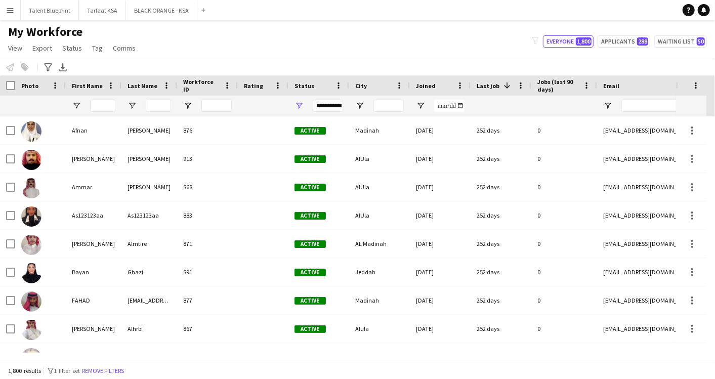
click at [503, 86] on span at bounding box center [507, 85] width 9 height 9
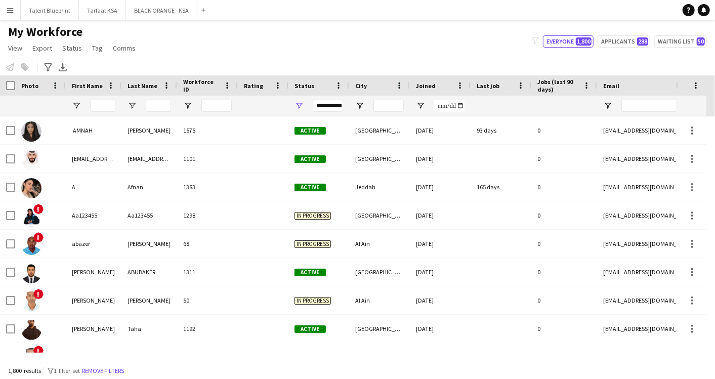
click at [249, 82] on span "Rating" at bounding box center [253, 86] width 19 height 8
click at [266, 84] on span at bounding box center [265, 85] width 9 height 9
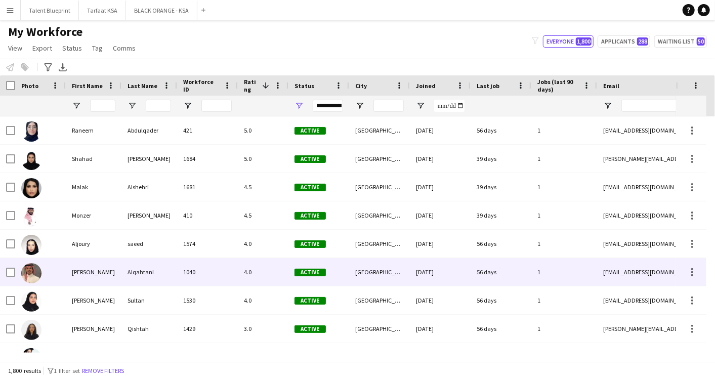
scroll to position [33, 0]
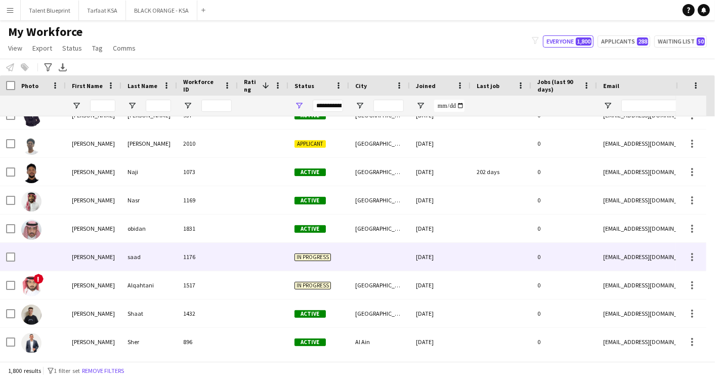
scroll to position [3206, 0]
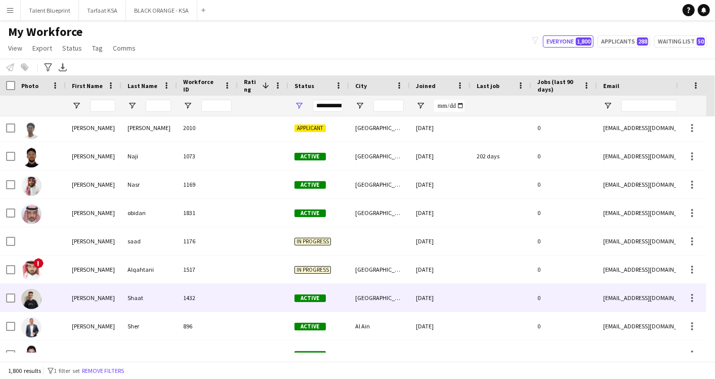
click at [250, 293] on div at bounding box center [263, 298] width 51 height 28
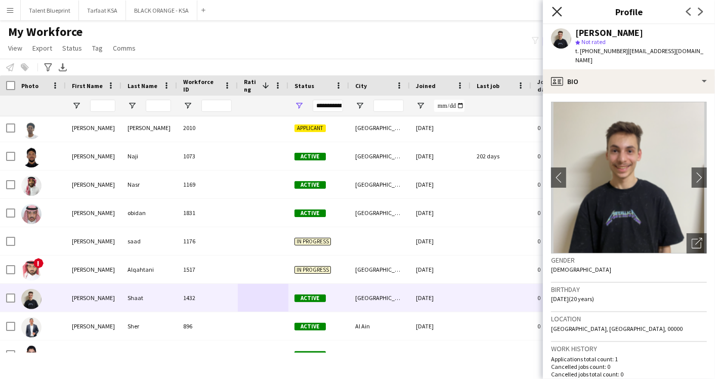
click at [555, 9] on icon at bounding box center [557, 12] width 10 height 10
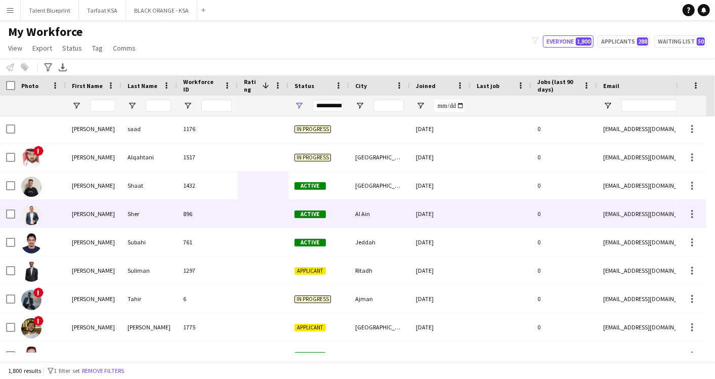
scroll to position [0, 0]
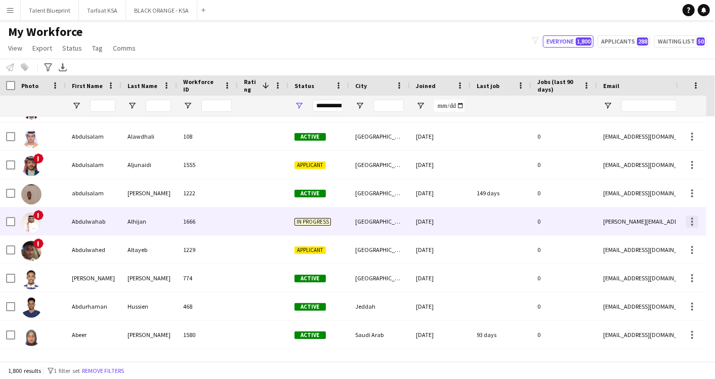
click at [691, 219] on div at bounding box center [693, 222] width 12 height 12
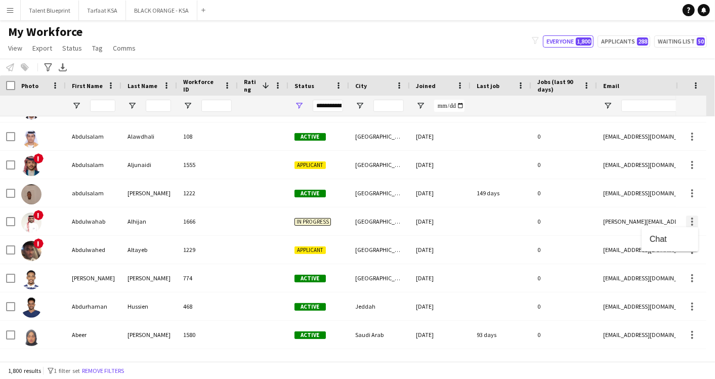
click at [691, 219] on div at bounding box center [357, 189] width 715 height 379
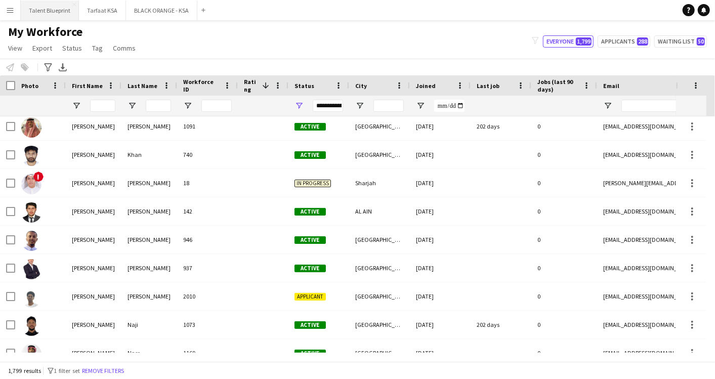
click at [46, 3] on button "Talent Blueprint Close" at bounding box center [50, 11] width 58 height 20
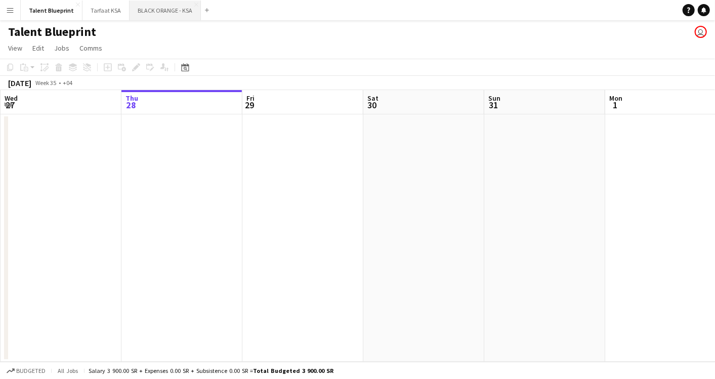
click at [130, 12] on button "BLACK ORANGE - KSA Close" at bounding box center [165, 11] width 71 height 20
click at [100, 14] on button "Tarfaat KSA Close" at bounding box center [102, 11] width 47 height 20
click at [14, 4] on button "Menu" at bounding box center [10, 10] width 20 height 20
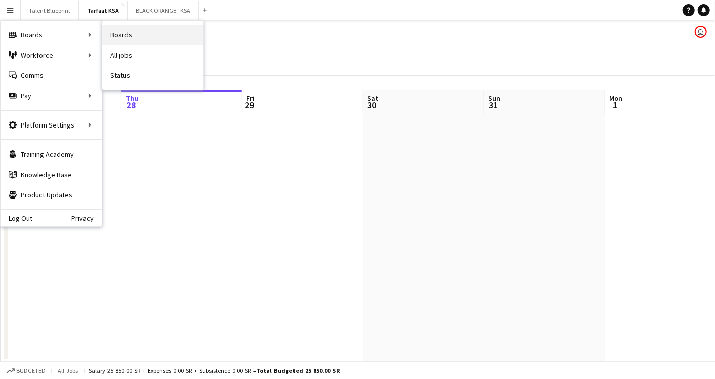
click at [143, 33] on link "Boards" at bounding box center [152, 35] width 101 height 20
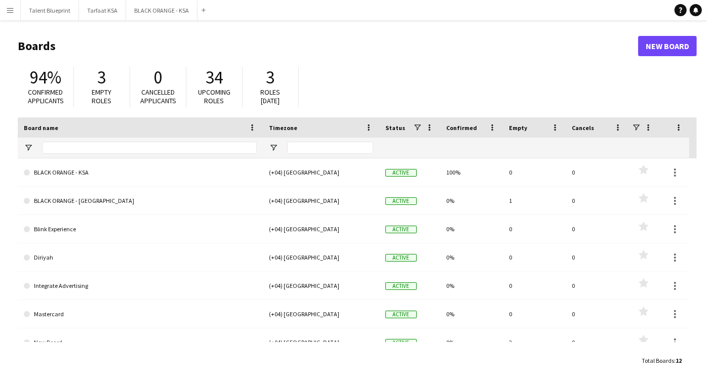
click at [15, 7] on button "Menu" at bounding box center [10, 10] width 20 height 20
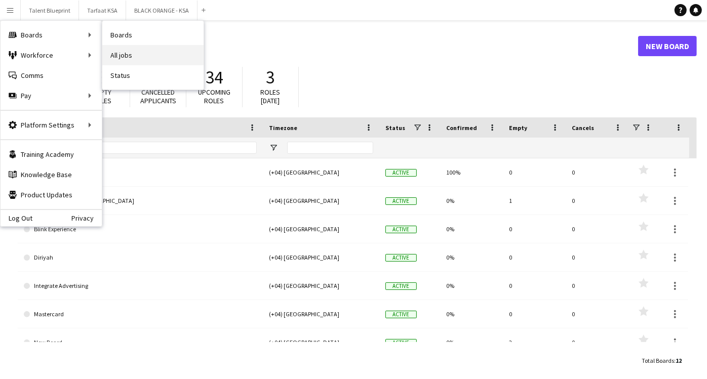
click at [140, 59] on link "All jobs" at bounding box center [152, 55] width 101 height 20
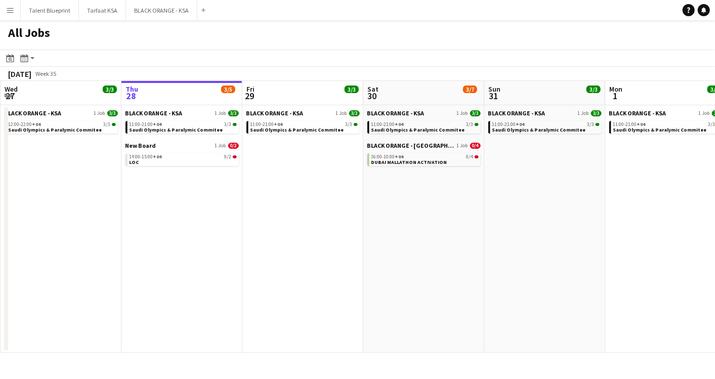
click at [11, 10] on app-icon "Menu" at bounding box center [10, 10] width 8 height 8
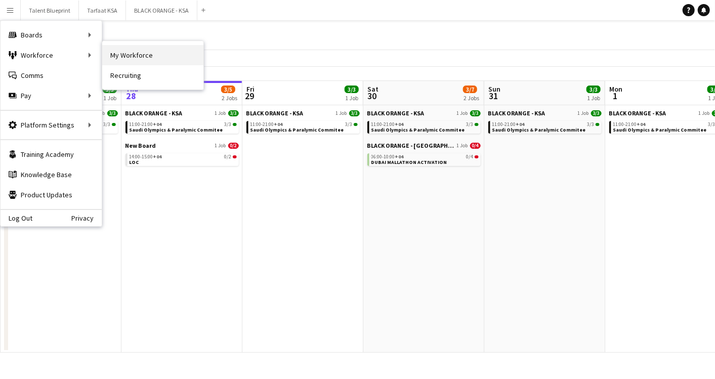
click at [122, 49] on link "My Workforce" at bounding box center [152, 55] width 101 height 20
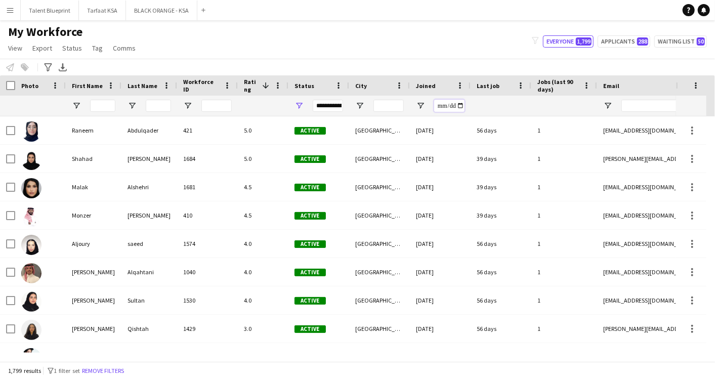
click at [446, 106] on input "Joined Filter Input" at bounding box center [449, 106] width 30 height 12
click at [460, 104] on input "Joined Filter Input" at bounding box center [449, 106] width 30 height 12
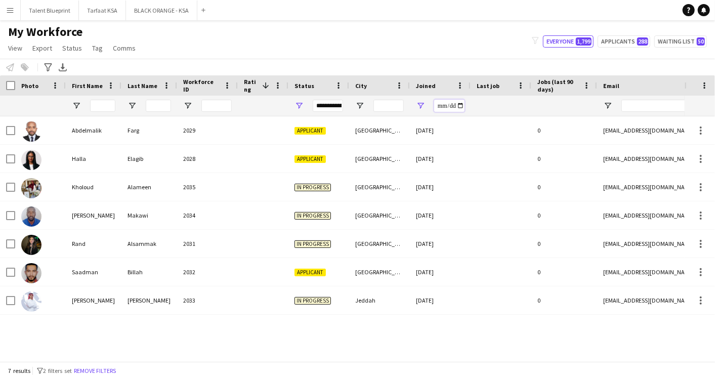
click at [462, 105] on input "**********" at bounding box center [449, 106] width 30 height 12
type input "**********"
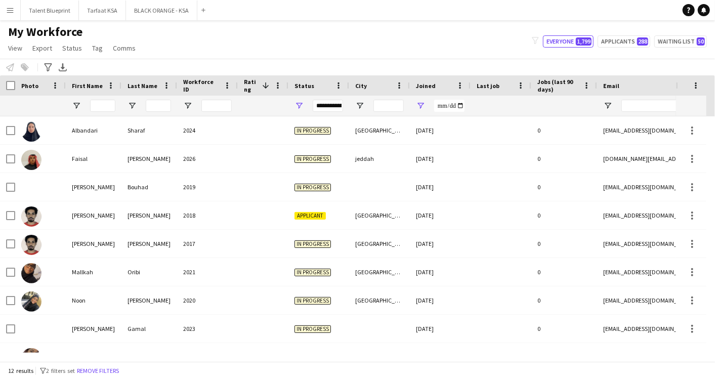
click at [13, 11] on app-icon "Menu" at bounding box center [10, 10] width 8 height 8
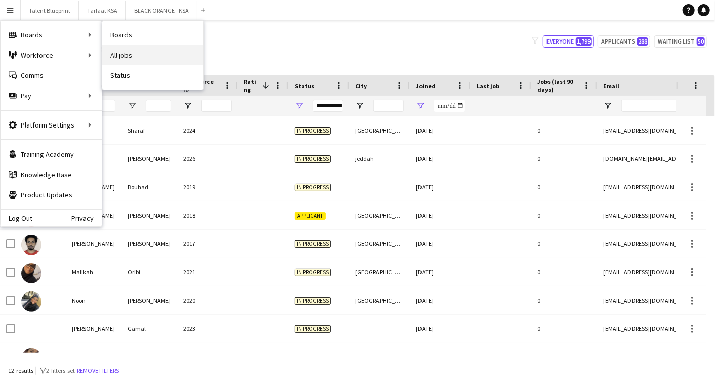
click at [138, 51] on link "All jobs" at bounding box center [152, 55] width 101 height 20
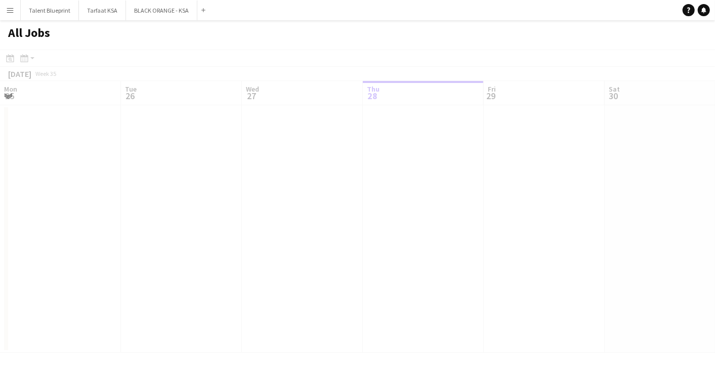
scroll to position [0, 242]
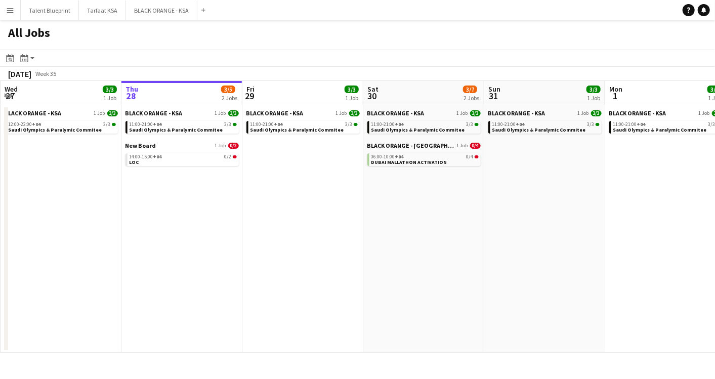
click at [14, 10] on app-icon "Menu" at bounding box center [10, 10] width 8 height 8
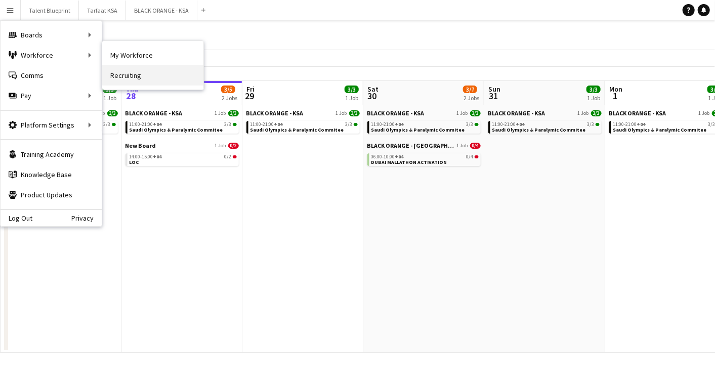
click at [124, 73] on link "Recruiting" at bounding box center [152, 75] width 101 height 20
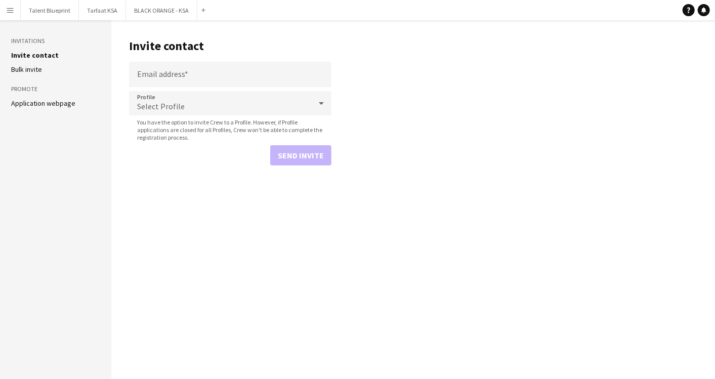
click at [6, 4] on button "Menu" at bounding box center [10, 10] width 20 height 20
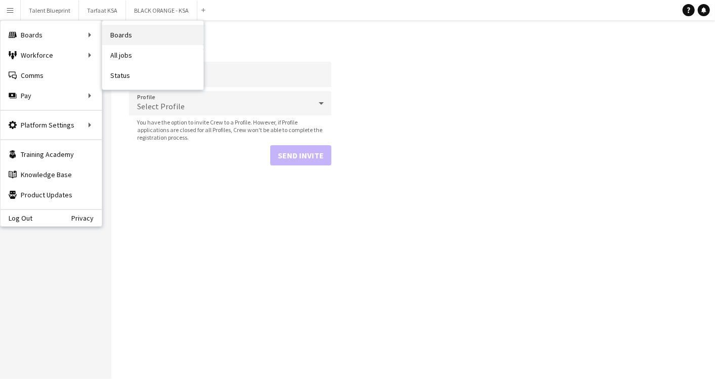
click at [127, 34] on link "Boards" at bounding box center [152, 35] width 101 height 20
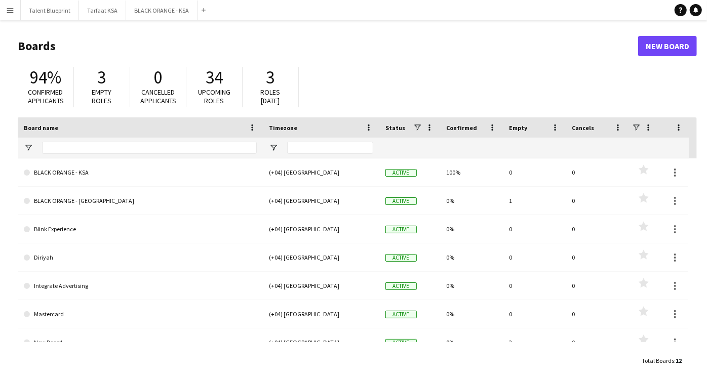
click at [14, 9] on button "Menu" at bounding box center [10, 10] width 20 height 20
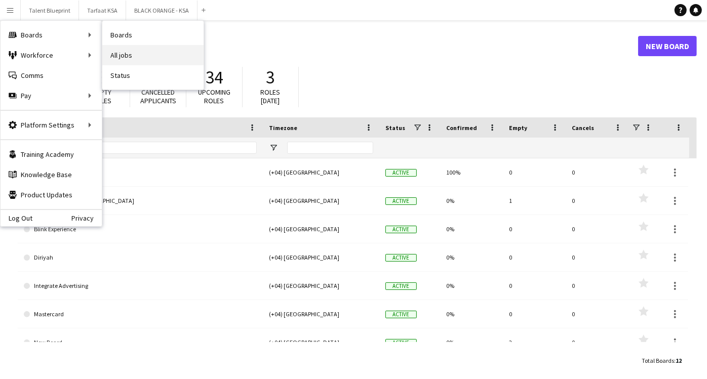
click at [131, 55] on link "All jobs" at bounding box center [152, 55] width 101 height 20
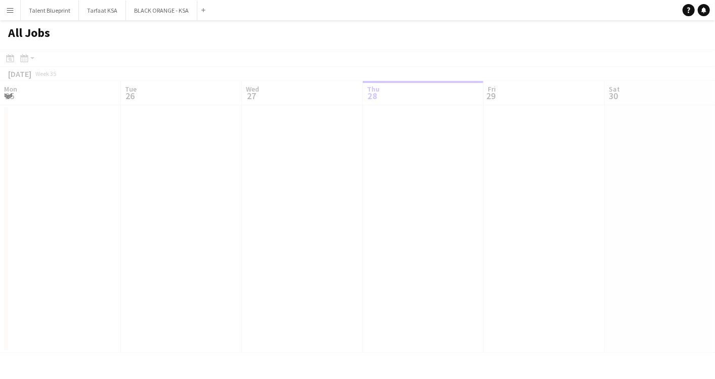
scroll to position [0, 242]
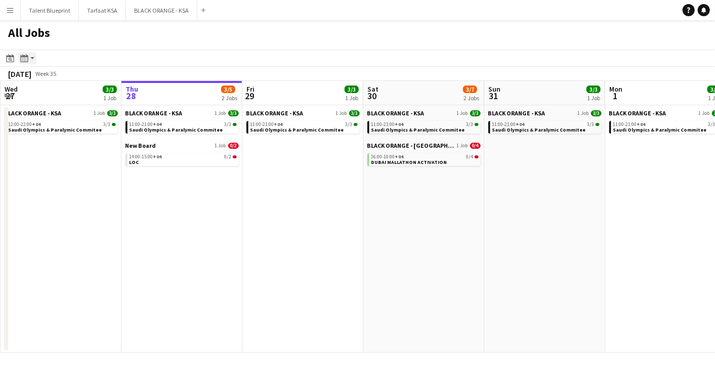
click at [33, 57] on app-action-btn "Month view / Day view" at bounding box center [27, 58] width 18 height 12
click at [11, 12] on app-icon "Menu" at bounding box center [10, 10] width 8 height 8
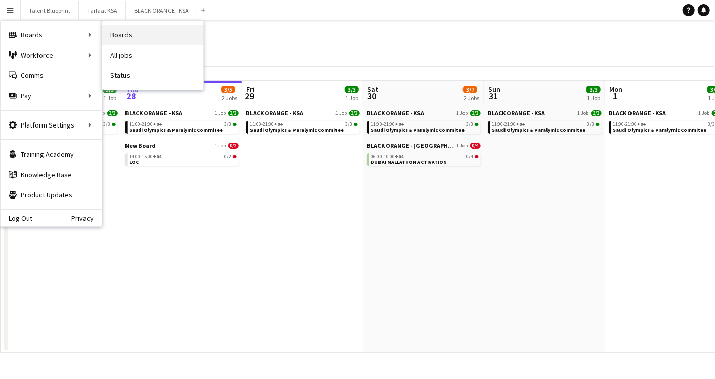
click at [140, 34] on link "Boards" at bounding box center [152, 35] width 101 height 20
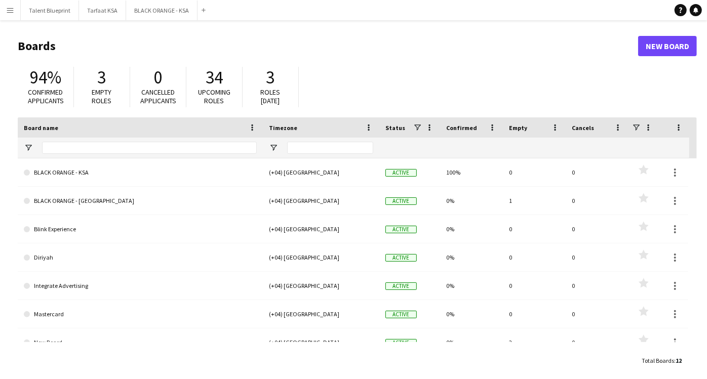
click at [13, 4] on button "Menu" at bounding box center [10, 10] width 20 height 20
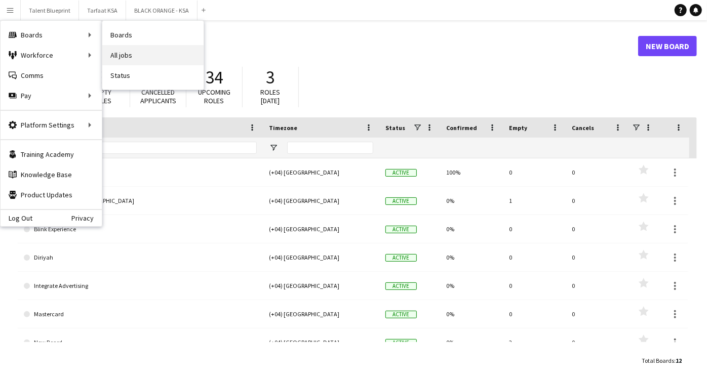
click at [134, 54] on link "All jobs" at bounding box center [152, 55] width 101 height 20
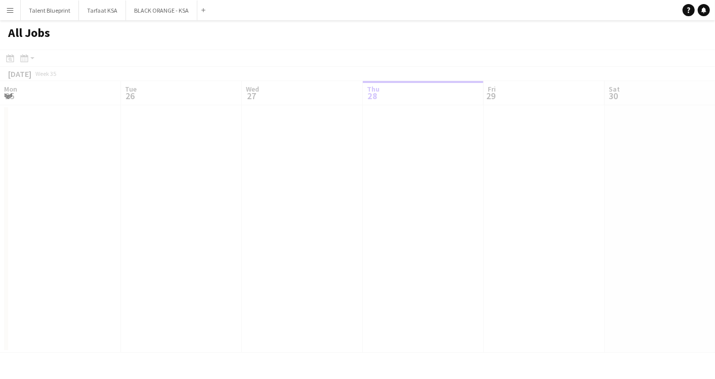
scroll to position [0, 242]
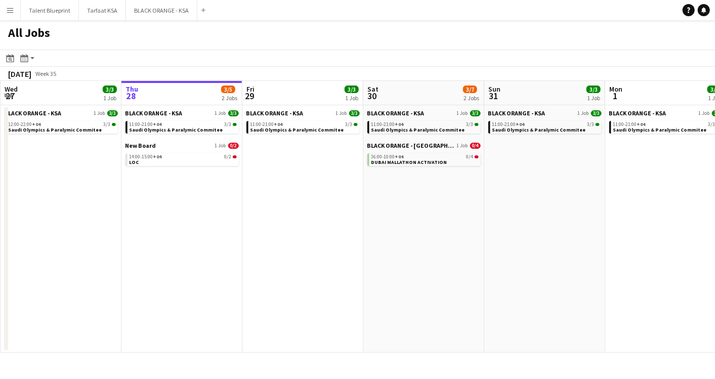
click at [17, 12] on button "Menu" at bounding box center [10, 10] width 20 height 20
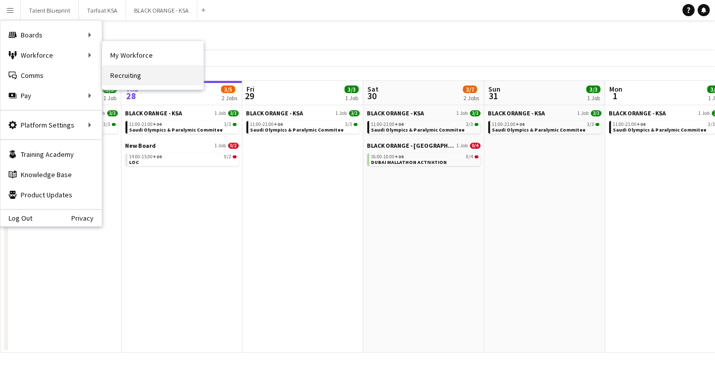
click at [125, 78] on link "Recruiting" at bounding box center [152, 75] width 101 height 20
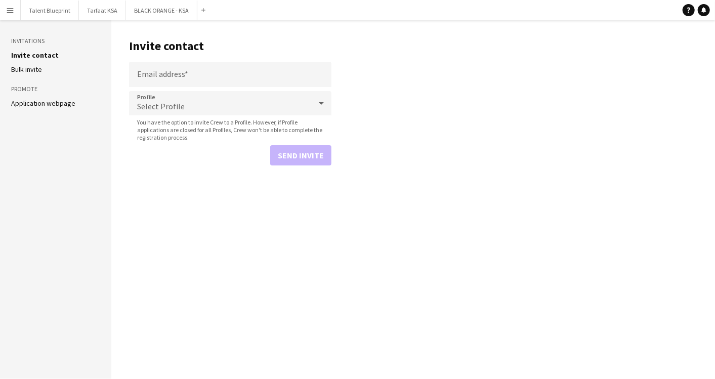
click at [4, 9] on button "Menu" at bounding box center [10, 10] width 20 height 20
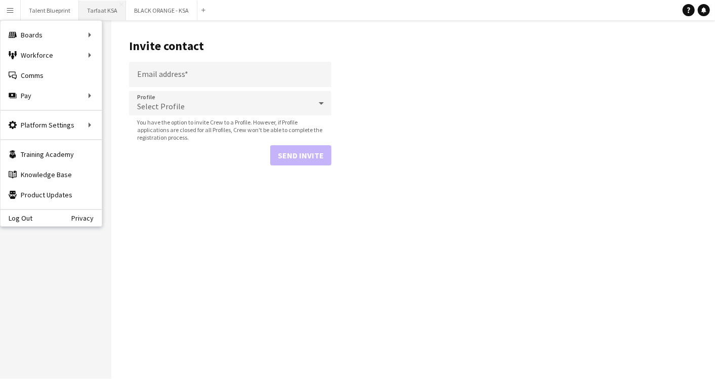
click at [90, 12] on button "Tarfaat KSA Close" at bounding box center [102, 11] width 47 height 20
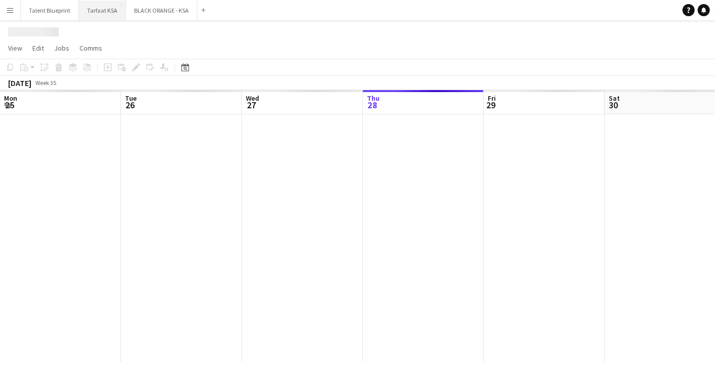
scroll to position [0, 242]
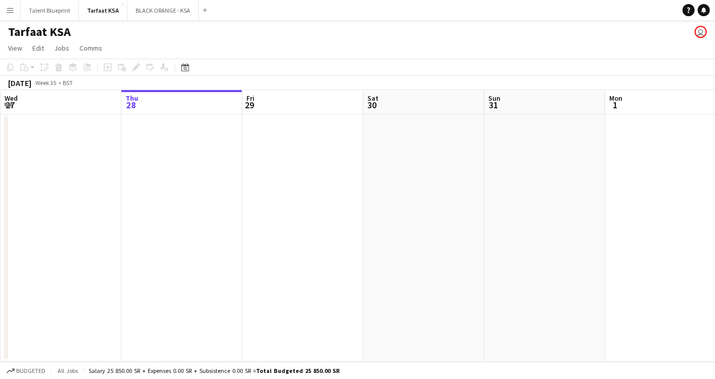
click at [10, 14] on button "Menu" at bounding box center [10, 10] width 20 height 20
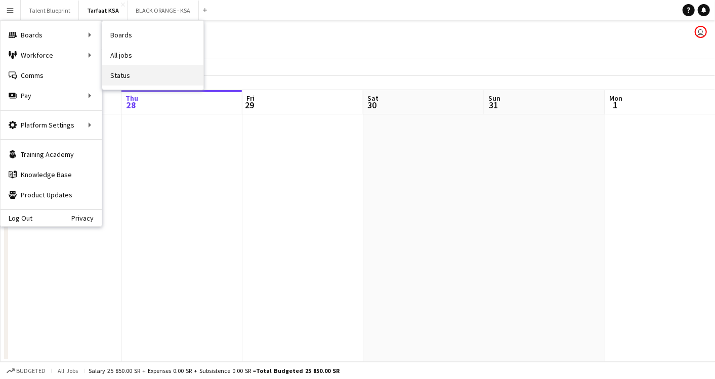
click at [137, 70] on link "Status" at bounding box center [152, 75] width 101 height 20
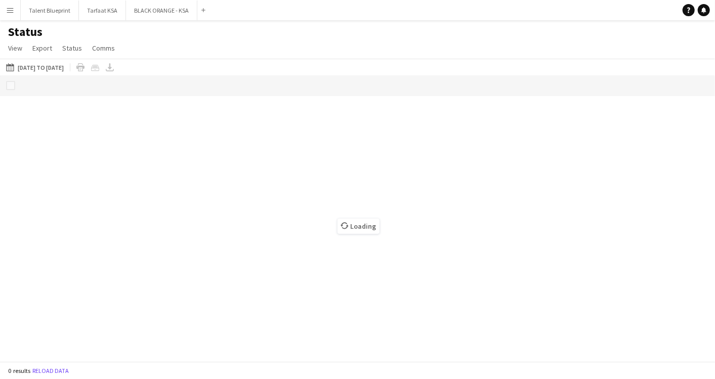
click at [14, 4] on button "Menu" at bounding box center [10, 10] width 20 height 20
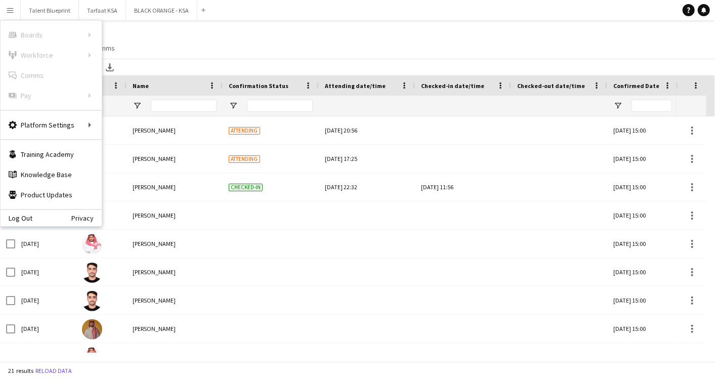
click at [204, 35] on div "Status View Views Default view New view Update view Delete view Edit name Custo…" at bounding box center [357, 41] width 715 height 34
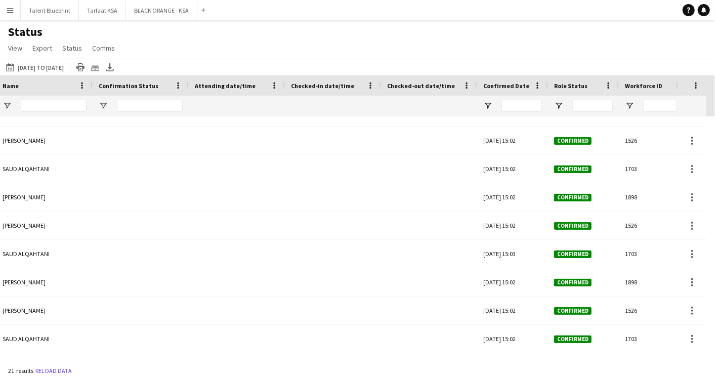
scroll to position [0, 313]
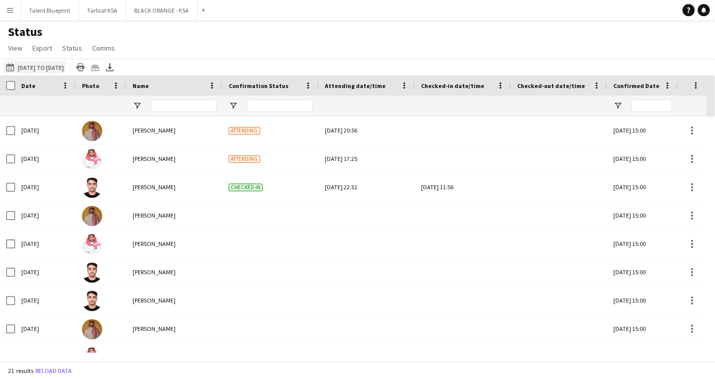
click at [43, 64] on button "28-08-2025 to 03-09-2025 28-08-2025 to 03-09-2025" at bounding box center [35, 67] width 62 height 12
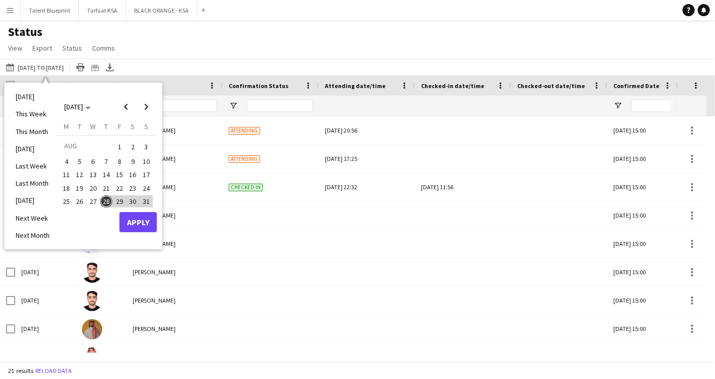
click at [146, 162] on span "10" at bounding box center [146, 161] width 12 height 12
click at [92, 202] on span "27" at bounding box center [93, 201] width 12 height 12
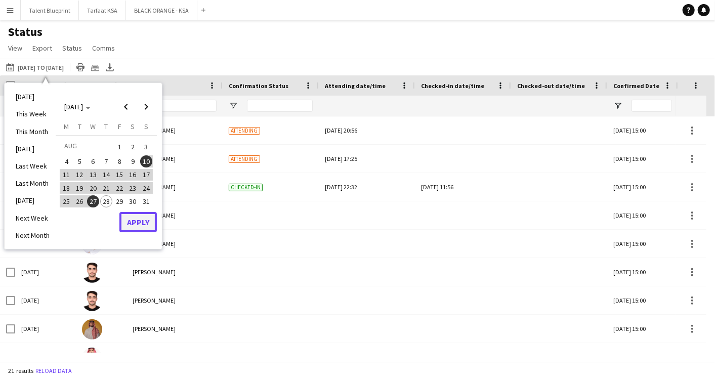
click at [126, 218] on button "Apply" at bounding box center [137, 222] width 37 height 20
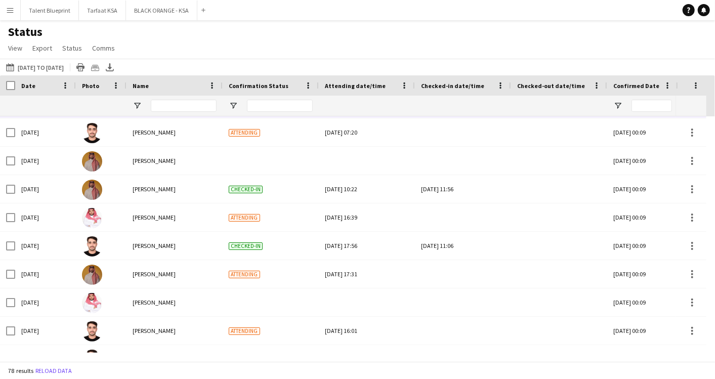
scroll to position [112, 0]
click at [49, 60] on div "28-08-2025 to 03-09-2025 10-08-2025 to 27-08-2025 Today This Week This Month Ye…" at bounding box center [357, 67] width 715 height 17
click at [47, 66] on button "28-08-2025 to 03-09-2025 10-08-2025 to 27-08-2025" at bounding box center [35, 67] width 62 height 12
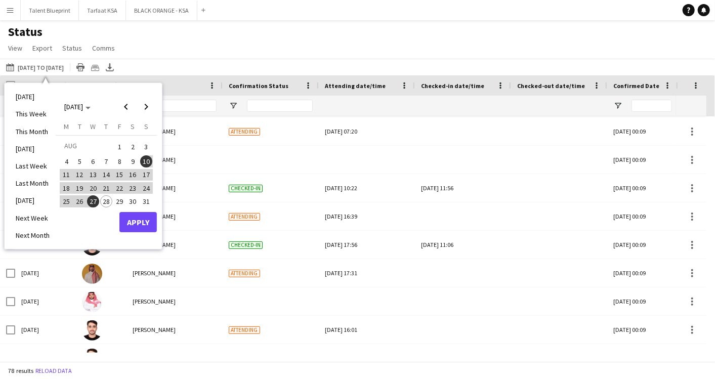
click at [458, 73] on div "28-08-2025 to 03-09-2025 10-08-2025 to 27-08-2025 Today This Week This Month Ye…" at bounding box center [357, 67] width 715 height 17
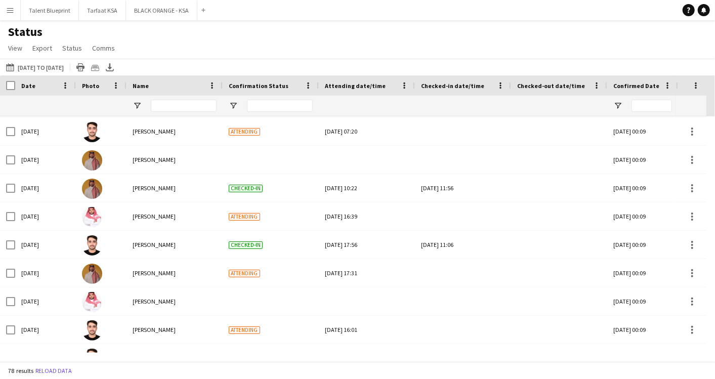
click at [454, 90] on div "Checked-in date/time" at bounding box center [457, 85] width 72 height 15
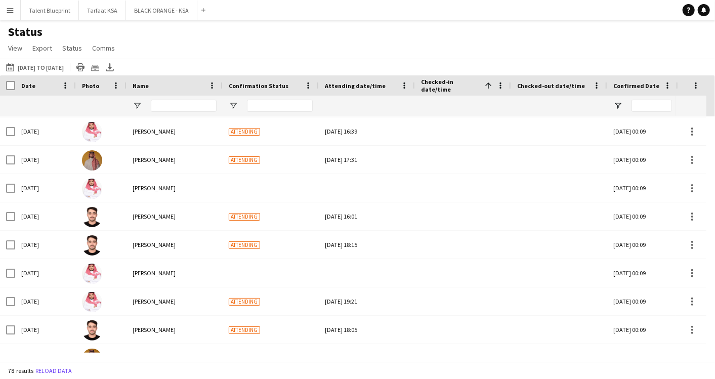
click at [454, 80] on div "Checked-in date/time 1" at bounding box center [457, 85] width 72 height 15
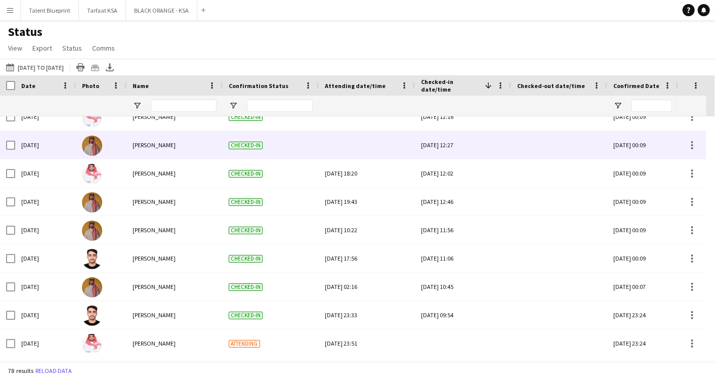
scroll to position [393, 0]
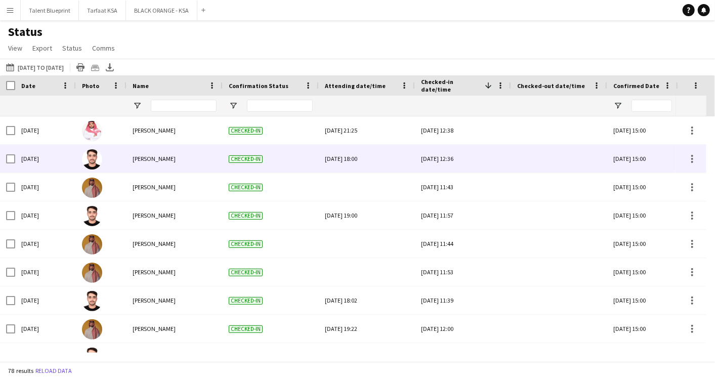
click at [190, 156] on div "Abdullah Alrasheed" at bounding box center [175, 159] width 96 height 28
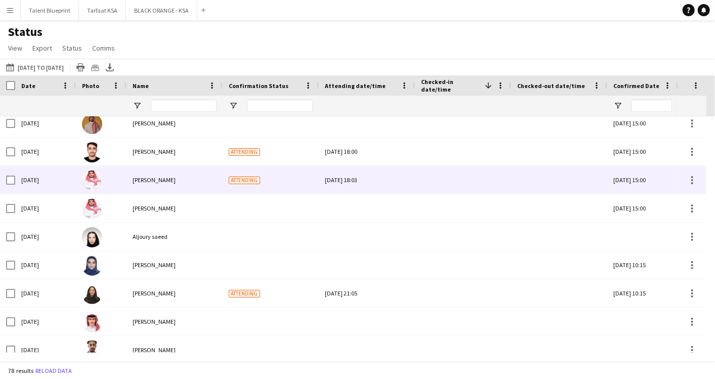
scroll to position [1300, 0]
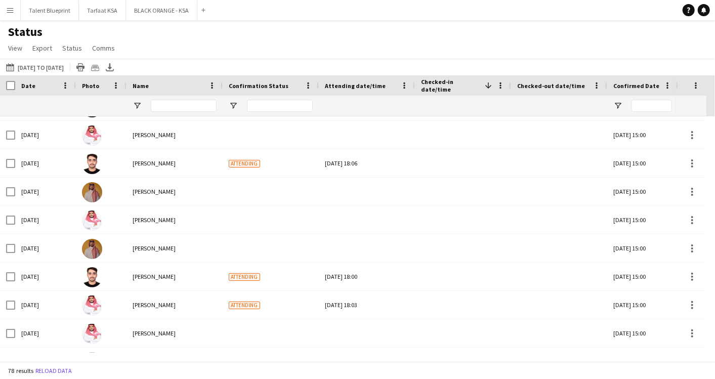
click at [262, 86] on span "Confirmation Status" at bounding box center [259, 86] width 60 height 8
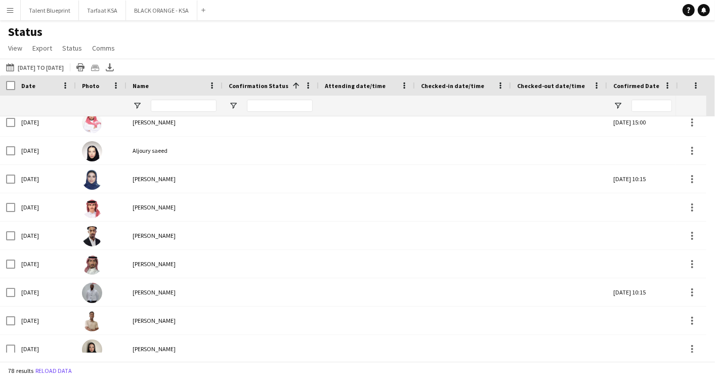
scroll to position [399, 0]
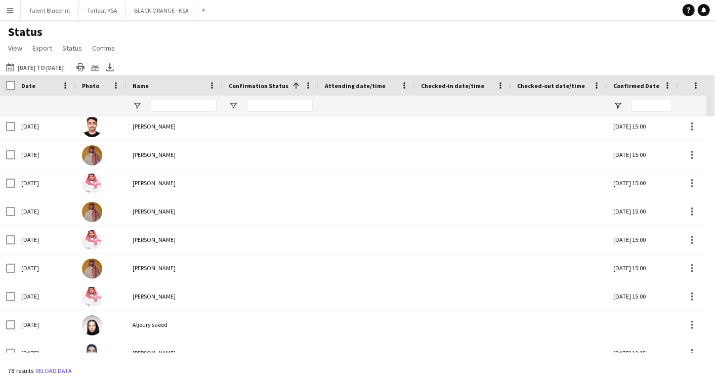
click at [253, 79] on div "Confirmation Status 1" at bounding box center [265, 85] width 72 height 15
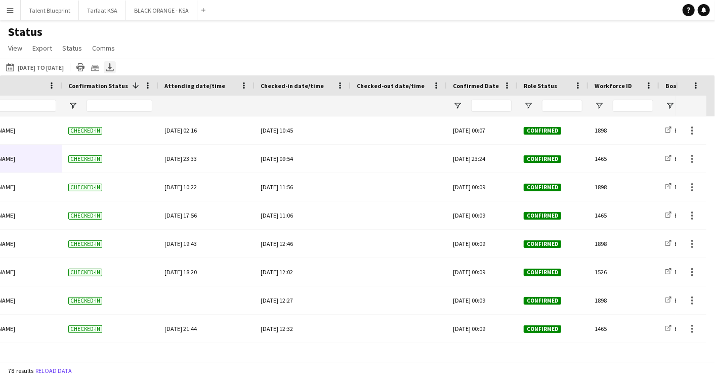
click at [114, 64] on icon "Export XLSX" at bounding box center [110, 67] width 8 height 8
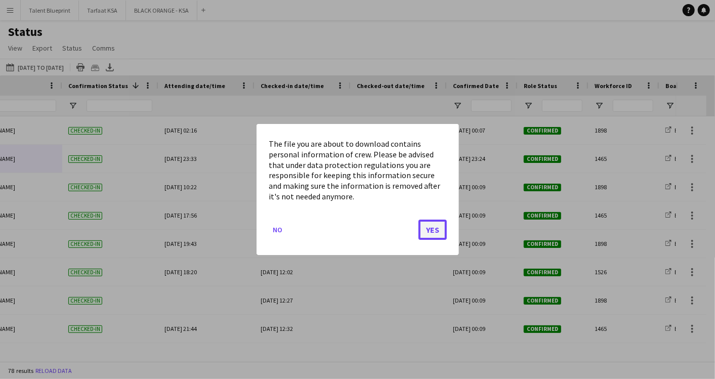
click at [433, 230] on button "Yes" at bounding box center [433, 230] width 28 height 20
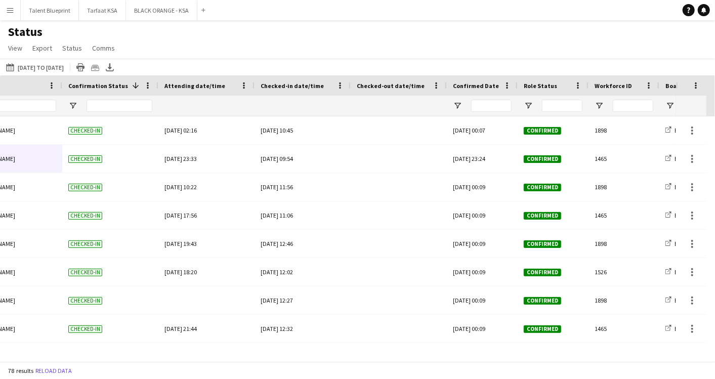
click at [346, 37] on div "Status View Views Default view New view Update view Delete view Edit name Custo…" at bounding box center [357, 41] width 715 height 34
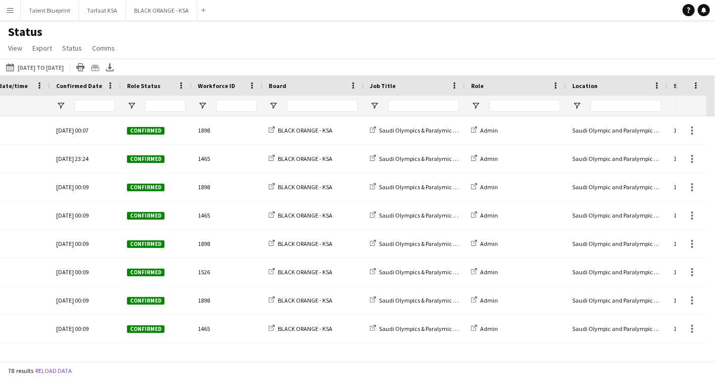
scroll to position [0, 677]
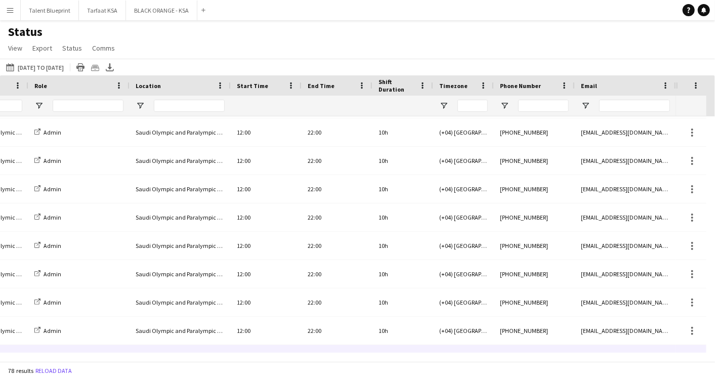
click at [452, 351] on div "(+04) Dubai" at bounding box center [463, 359] width 61 height 28
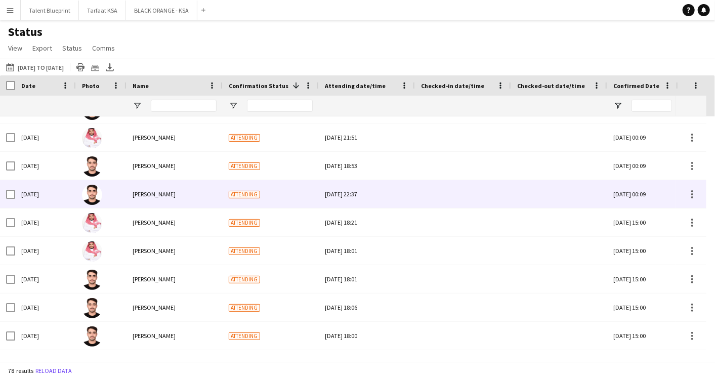
scroll to position [889, 0]
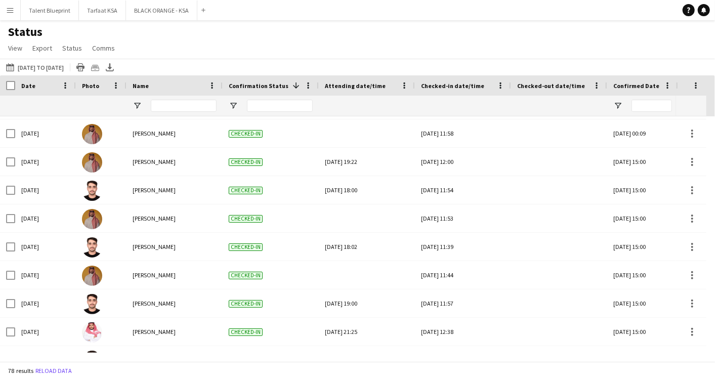
click at [272, 82] on span "Confirmation Status" at bounding box center [259, 86] width 60 height 8
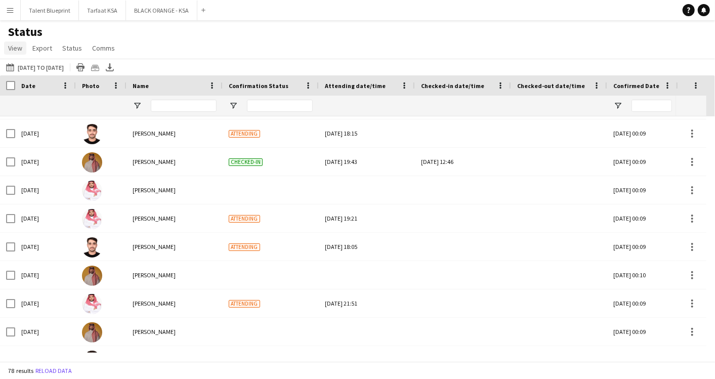
click at [25, 47] on link "View" at bounding box center [15, 48] width 22 height 13
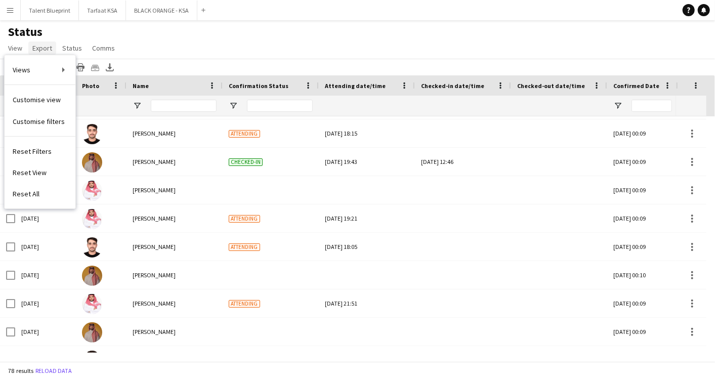
click at [49, 44] on span "Export" at bounding box center [42, 48] width 20 height 9
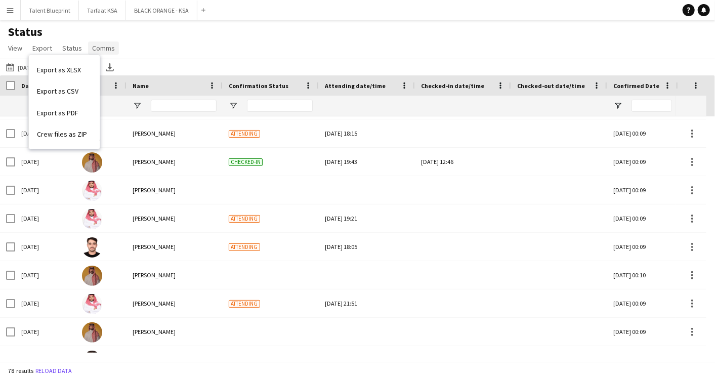
click at [109, 46] on span "Comms" at bounding box center [103, 48] width 23 height 9
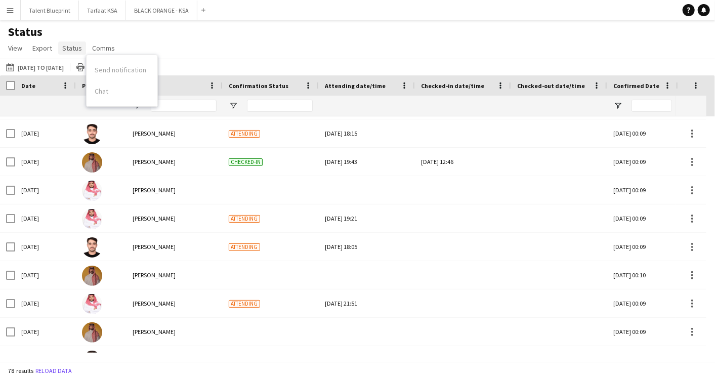
click at [72, 45] on span "Status" at bounding box center [72, 48] width 20 height 9
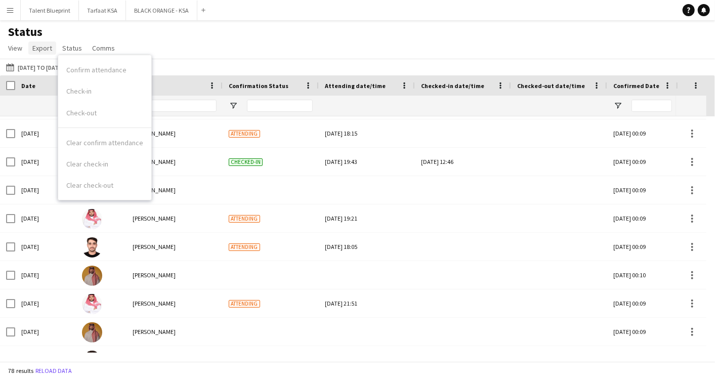
click at [47, 42] on link "Export" at bounding box center [42, 48] width 28 height 13
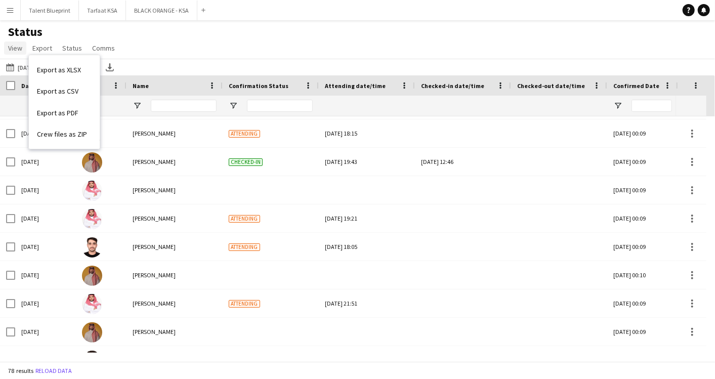
click at [24, 47] on link "View" at bounding box center [15, 48] width 22 height 13
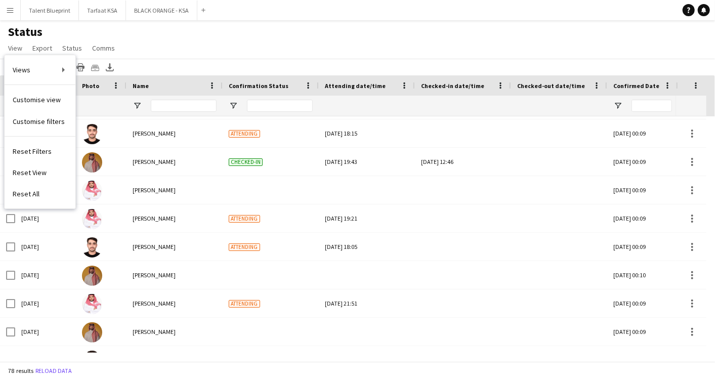
click at [30, 34] on h1 "Status" at bounding box center [62, 31] width 125 height 15
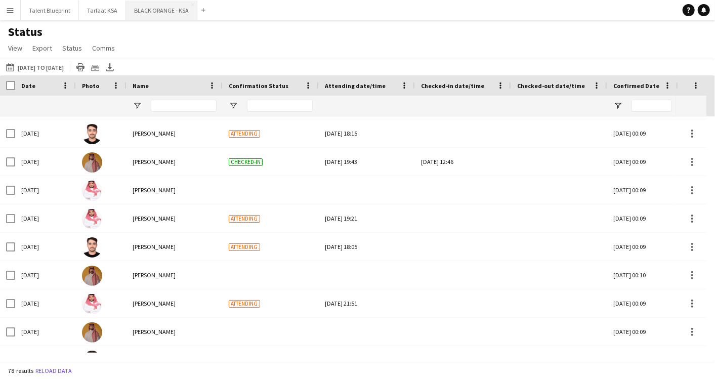
click at [157, 16] on button "BLACK ORANGE - KSA Close" at bounding box center [161, 11] width 71 height 20
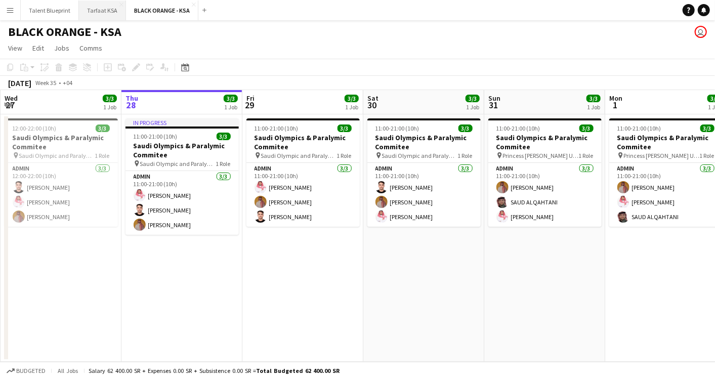
click at [91, 10] on button "Tarfaat KSA Close" at bounding box center [102, 11] width 47 height 20
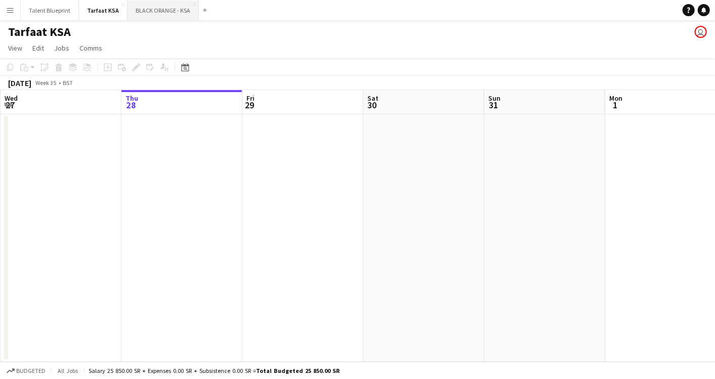
click at [150, 12] on button "BLACK ORANGE - KSA Close" at bounding box center [163, 11] width 71 height 20
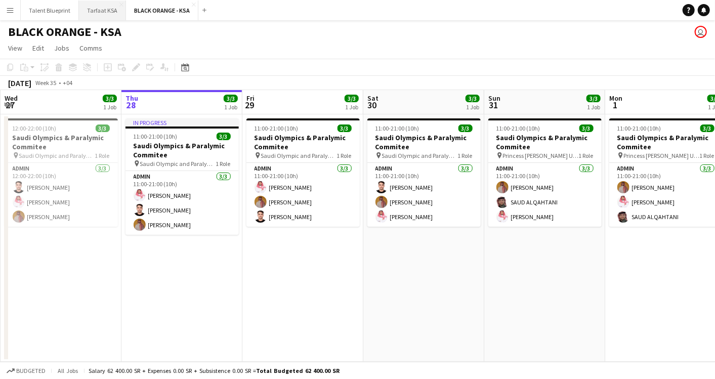
click at [83, 18] on button "Tarfaat KSA Close" at bounding box center [102, 11] width 47 height 20
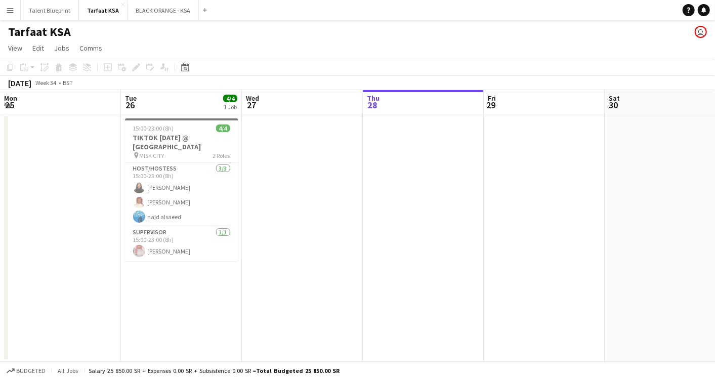
drag, startPoint x: 130, startPoint y: 134, endPoint x: 493, endPoint y: 194, distance: 367.6
click at [493, 194] on app-calendar-viewport "Sat 23 Sun 24 Mon 25 Tue 26 4/4 1 Job Wed 27 Thu 28 Fri 29 Sat 30 Sun 31 Mon 1 …" at bounding box center [357, 226] width 715 height 272
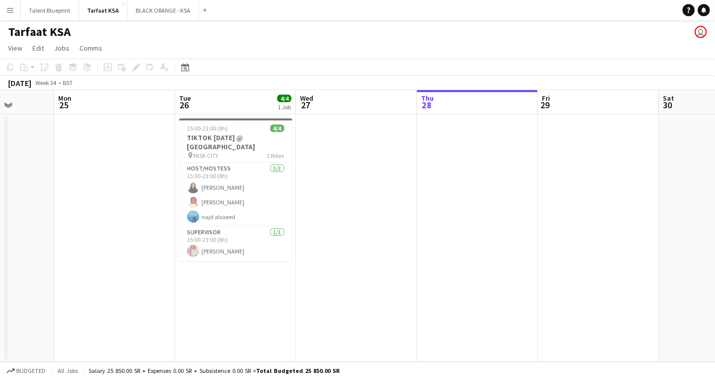
drag, startPoint x: 189, startPoint y: 182, endPoint x: 123, endPoint y: 198, distance: 68.8
click at [123, 198] on app-calendar-viewport "Fri 22 Sat 23 Sun 24 Mon 25 Tue 26 4/4 1 Job Wed 27 Thu 28 Fri 29 Sat 30 Sun 31…" at bounding box center [357, 226] width 715 height 272
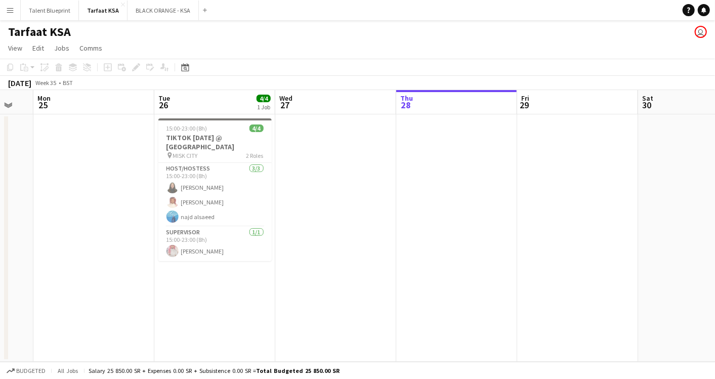
drag, startPoint x: 367, startPoint y: 173, endPoint x: 225, endPoint y: 181, distance: 142.0
click at [225, 181] on app-calendar-viewport "Fri 22 Sat 23 Sun 24 Mon 25 Tue 26 4/4 1 Job Wed 27 Thu 28 Fri 29 Sat 30 Sun 31…" at bounding box center [357, 226] width 715 height 272
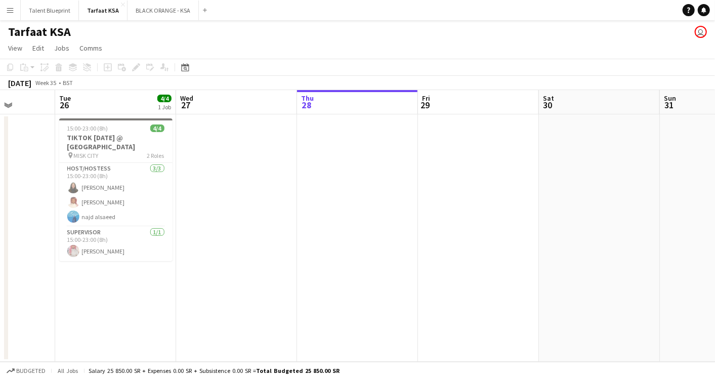
drag, startPoint x: 623, startPoint y: 234, endPoint x: 645, endPoint y: 204, distance: 37.4
click at [645, 204] on app-calendar-viewport "Sat 23 Sun 24 Mon 25 Tue 26 4/4 1 Job Wed 27 Thu 28 Fri 29 Sat 30 Sun 31 Mon 1 …" at bounding box center [357, 226] width 715 height 272
click at [701, 32] on app-user-avatar "user" at bounding box center [701, 32] width 12 height 12
click at [698, 33] on app-user-avatar "user" at bounding box center [701, 32] width 12 height 12
click at [120, 168] on app-card-role "Host/Hostess 3/3 15:00-23:00 (8h) Siren Nahdi Fahad Al sultan najd alsaeed" at bounding box center [115, 195] width 113 height 64
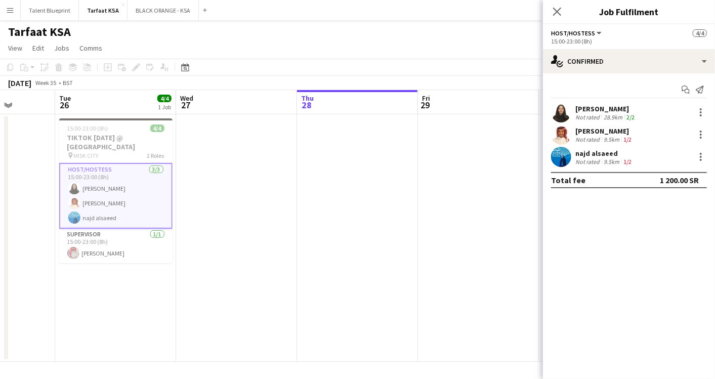
click at [424, 329] on app-date-cell at bounding box center [478, 238] width 121 height 248
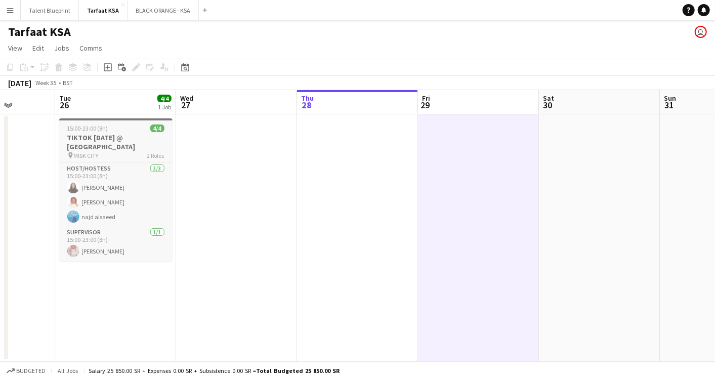
click at [107, 136] on h3 "TIKTOK NATIONAL DAY @ MISK CITY" at bounding box center [115, 142] width 113 height 18
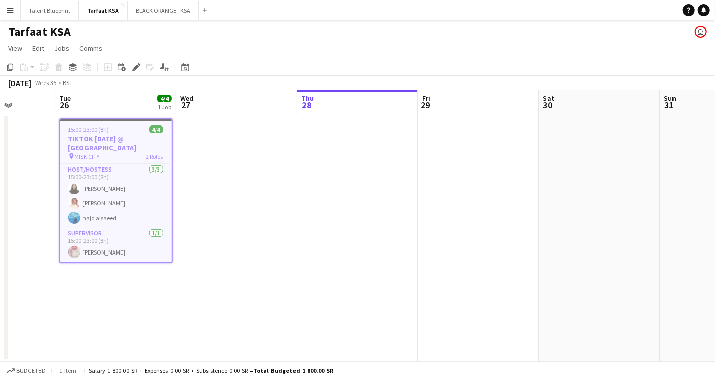
click at [704, 30] on app-user-avatar "user" at bounding box center [701, 32] width 12 height 12
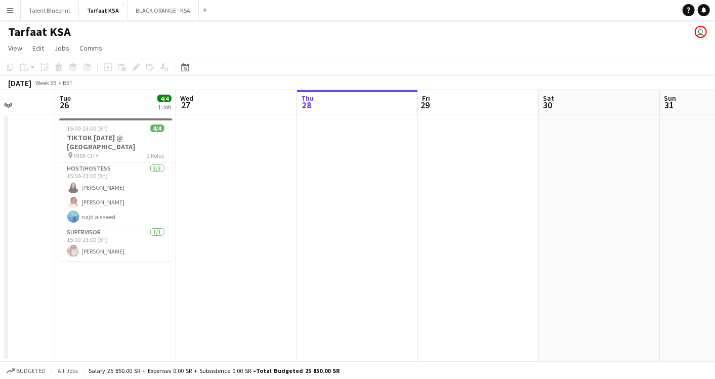
click at [697, 37] on app-connected-clients "user" at bounding box center [701, 32] width 12 height 12
click at [106, 100] on app-board-header-date "Tue 26 4/4 1 Job" at bounding box center [115, 102] width 121 height 24
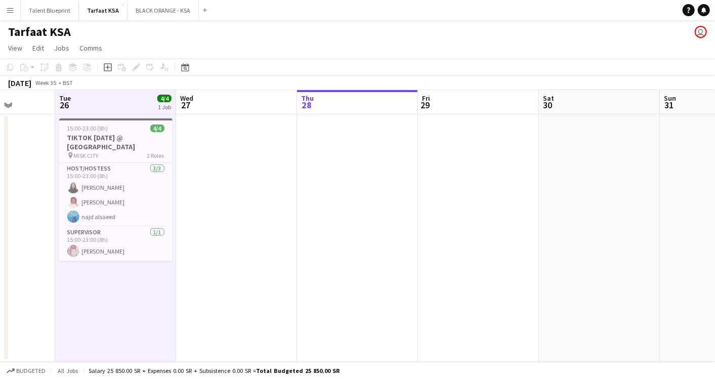
click at [210, 179] on app-date-cell at bounding box center [236, 238] width 121 height 248
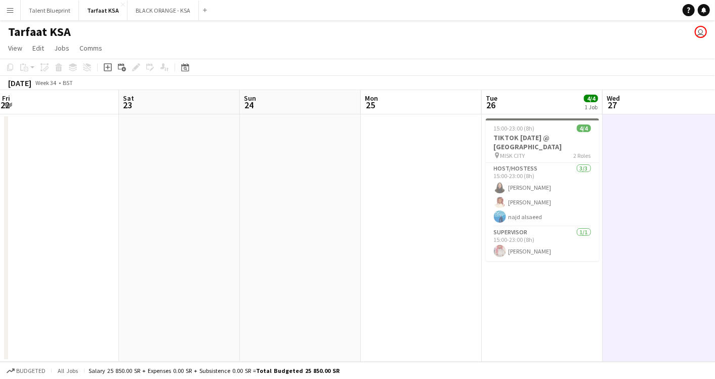
scroll to position [0, 244]
drag, startPoint x: 120, startPoint y: 176, endPoint x: 547, endPoint y: 212, distance: 428.3
click at [547, 212] on app-calendar-viewport "Wed 20 Thu 21 Fri 22 Sat 23 Sun 24 Mon 25 Tue 26 4/4 1 Job Wed 27 Thu 28 Fri 29…" at bounding box center [357, 226] width 715 height 272
click at [338, 208] on app-date-cell at bounding box center [300, 238] width 121 height 248
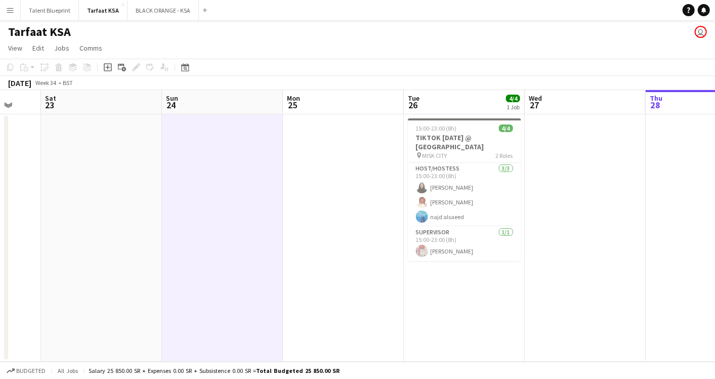
drag, startPoint x: 436, startPoint y: 208, endPoint x: 235, endPoint y: 188, distance: 201.5
click at [235, 188] on app-calendar-viewport "Wed 20 Thu 21 Fri 22 Sat 23 Sun 24 Mon 25 Tue 26 4/4 1 Job Wed 27 Thu 28 Fri 29…" at bounding box center [357, 226] width 715 height 272
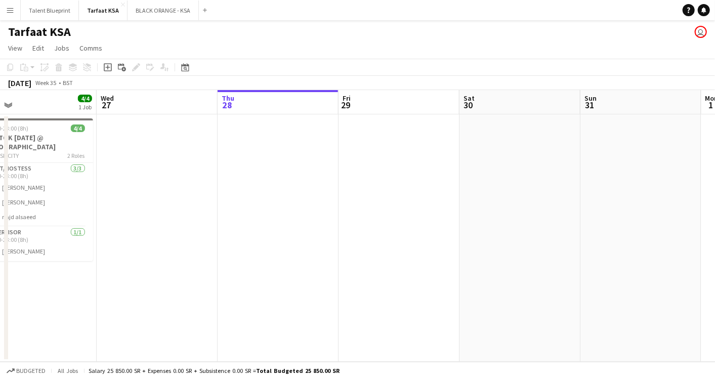
drag, startPoint x: 589, startPoint y: 207, endPoint x: 275, endPoint y: 164, distance: 317.3
click at [276, 164] on app-calendar-viewport "Sat 23 Sun 24 Mon 25 Tue 26 4/4 1 Job Wed 27 Thu 28 Fri 29 Sat 30 Sun 31 Mon 1 …" at bounding box center [357, 226] width 715 height 272
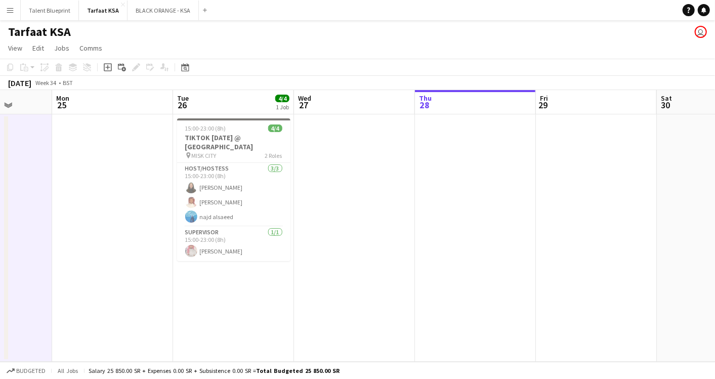
drag, startPoint x: 134, startPoint y: 129, endPoint x: 339, endPoint y: 146, distance: 205.8
click at [339, 146] on app-calendar-viewport "Fri 22 Sat 23 Sun 24 Mon 25 Tue 26 4/4 1 Job Wed 27 Thu 28 Fri 29 Sat 30 Sun 31…" at bounding box center [357, 226] width 715 height 272
click at [215, 118] on div at bounding box center [234, 119] width 113 height 2
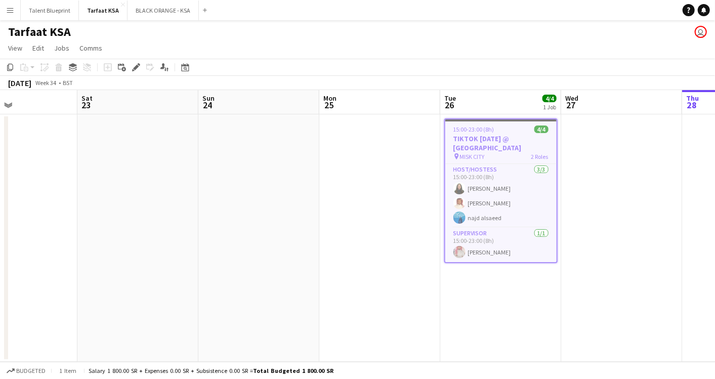
scroll to position [0, 276]
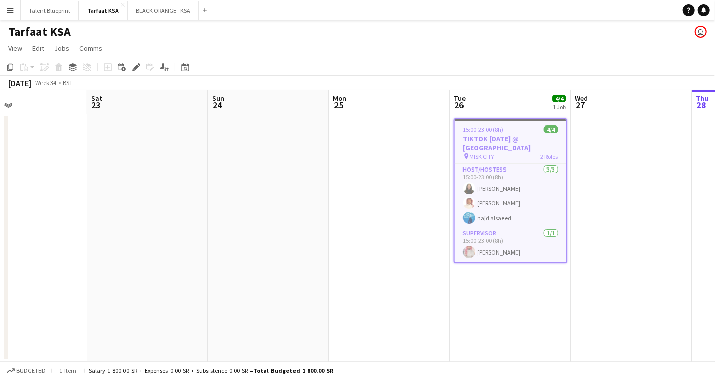
drag, startPoint x: 386, startPoint y: 203, endPoint x: 662, endPoint y: 244, distance: 279.5
click at [662, 244] on app-calendar-viewport "Wed 20 Thu 21 Fri 22 Sat 23 Sun 24 Mon 25 Tue 26 4/4 1 Job Wed 27 Thu 28 Fri 29…" at bounding box center [357, 226] width 715 height 272
click at [162, 13] on button "BLACK ORANGE - KSA Close" at bounding box center [163, 11] width 71 height 20
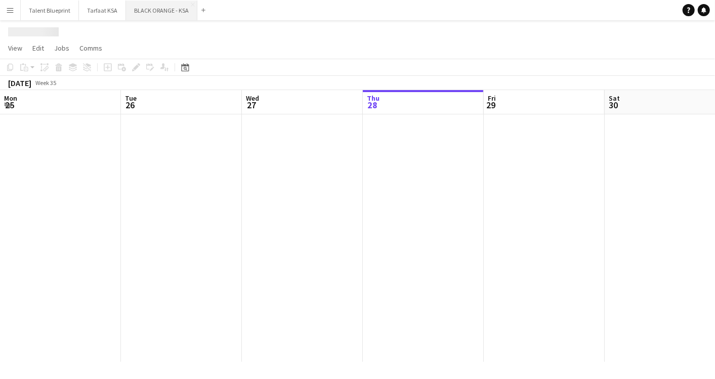
scroll to position [0, 242]
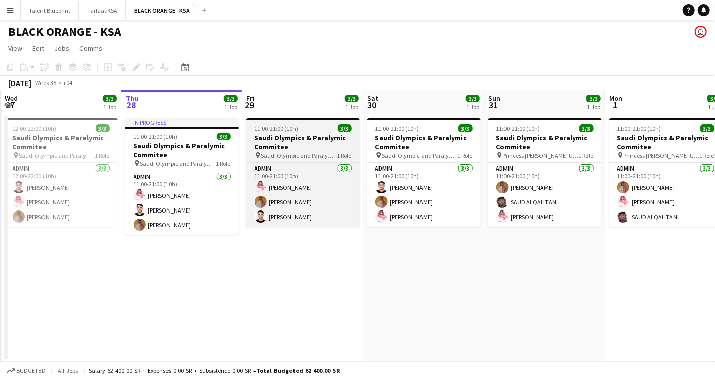
click at [273, 149] on h3 "Saudi Olympics & Paralymic Commitee" at bounding box center [303, 142] width 113 height 18
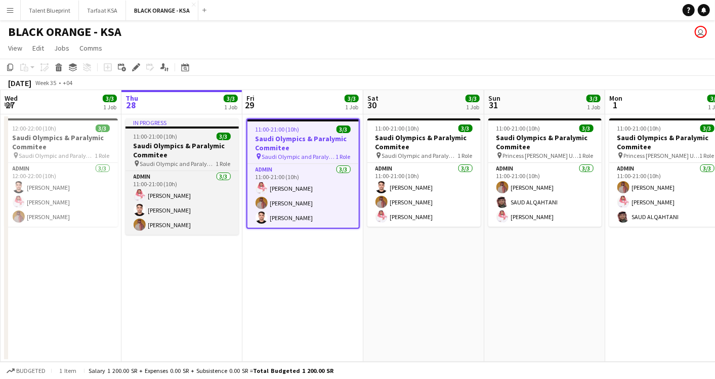
click at [167, 151] on h3 "Saudi Olympics & Paralymic Commitee" at bounding box center [182, 150] width 113 height 18
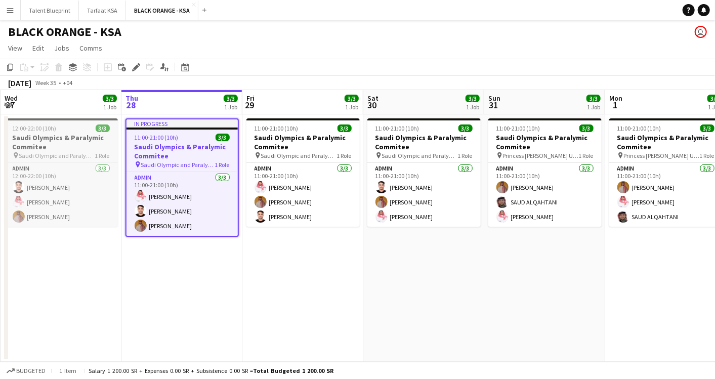
click at [65, 147] on h3 "Saudi Olympics & Paralymic Commitee" at bounding box center [61, 142] width 113 height 18
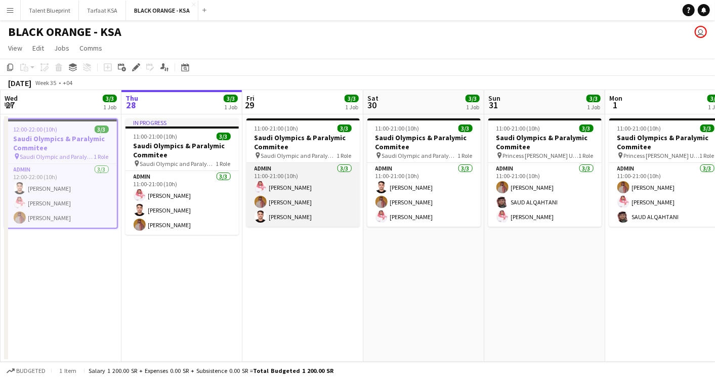
click at [298, 169] on app-card-role "Admin 3/3 11:00-21:00 (10h) Saleh Essam Ahmed Yagmowr Abdullah Alrasheed" at bounding box center [303, 195] width 113 height 64
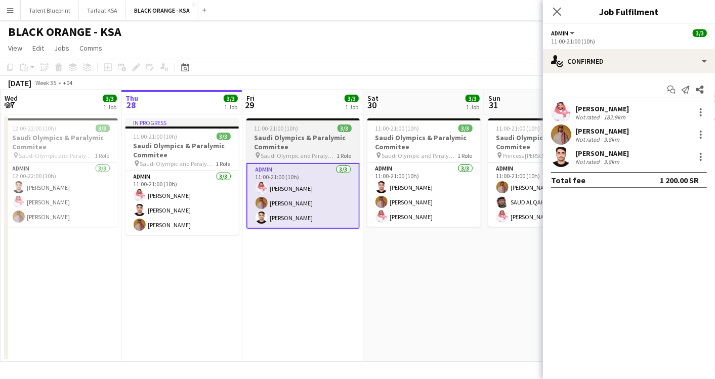
click at [286, 137] on h3 "Saudi Olympics & Paralymic Commitee" at bounding box center [303, 142] width 113 height 18
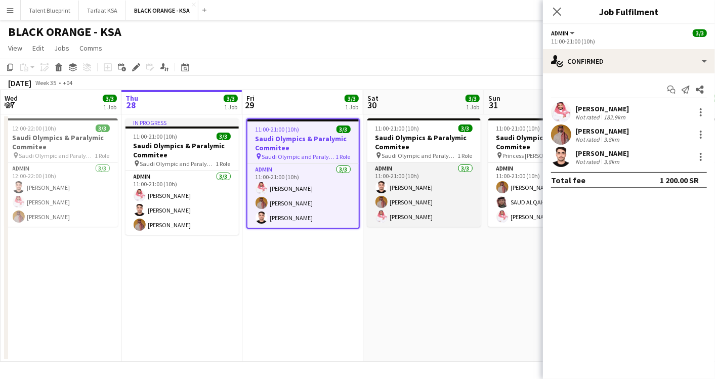
click at [408, 181] on app-card-role "Admin 3/3 11:00-21:00 (10h) Abdullah Alrasheed Ahmed Yagmowr Saleh Essam" at bounding box center [424, 195] width 113 height 64
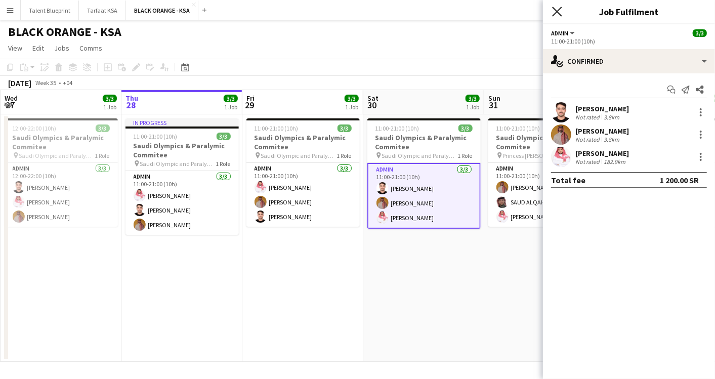
click at [557, 11] on icon at bounding box center [557, 12] width 10 height 10
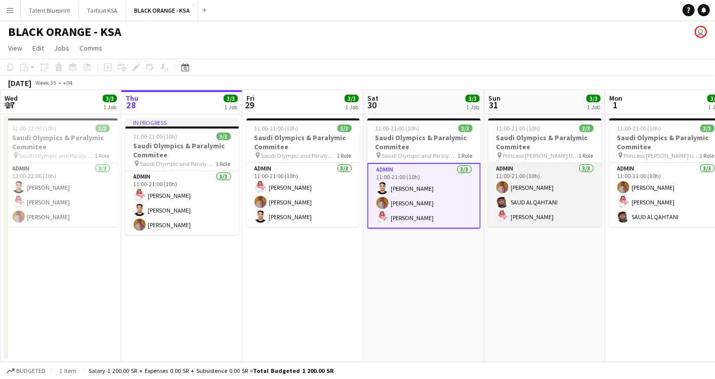
click at [535, 181] on app-card-role "Admin 3/3 11:00-21:00 (10h) Ahmed Yagmowr SAUD ALQAHTANI Saleh Essam" at bounding box center [545, 195] width 113 height 64
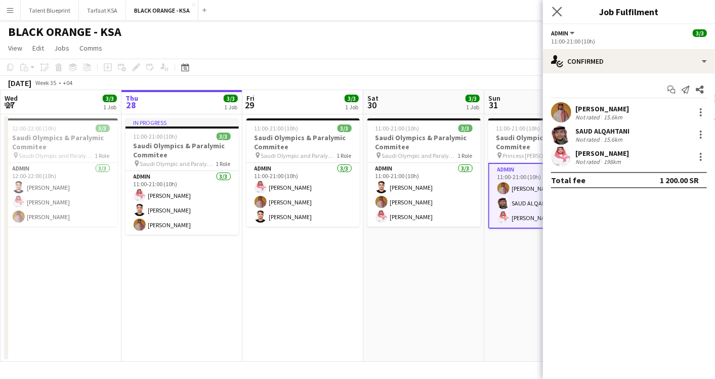
click at [562, 11] on icon "Close pop-in" at bounding box center [557, 12] width 10 height 10
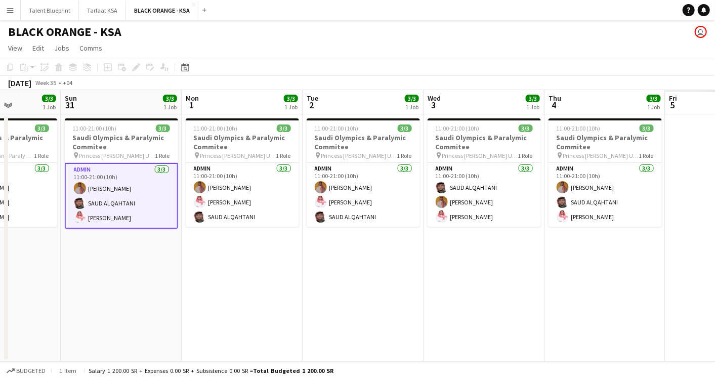
scroll to position [0, 340]
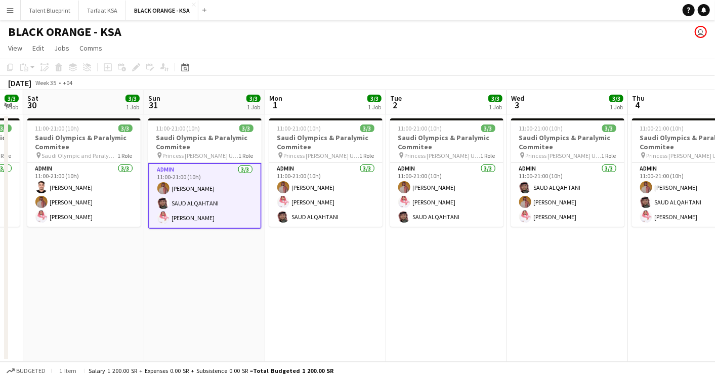
drag, startPoint x: 654, startPoint y: 191, endPoint x: 192, endPoint y: 149, distance: 463.6
click at [192, 149] on app-calendar-viewport "Wed 27 3/3 1 Job Thu 28 3/3 1 Job Fri 29 3/3 1 Job Sat 30 3/3 1 Job Sun 31 3/3 …" at bounding box center [357, 226] width 715 height 272
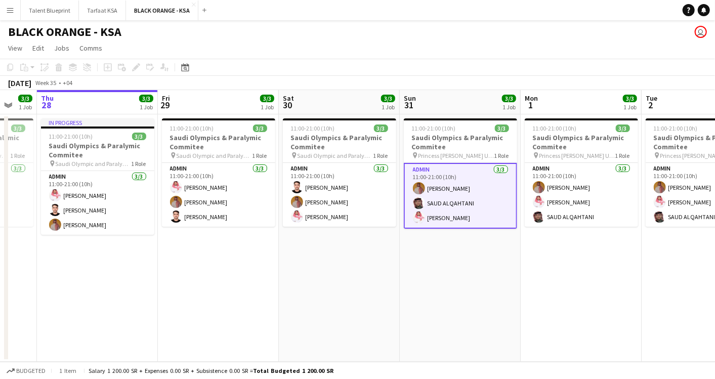
drag, startPoint x: 203, startPoint y: 142, endPoint x: 581, endPoint y: 148, distance: 378.8
click at [581, 148] on app-calendar-viewport "Tue 26 3/3 1 Job Wed 27 3/3 1 Job Thu 28 3/3 1 Job Fri 29 3/3 1 Job Sat 30 3/3 …" at bounding box center [357, 226] width 715 height 272
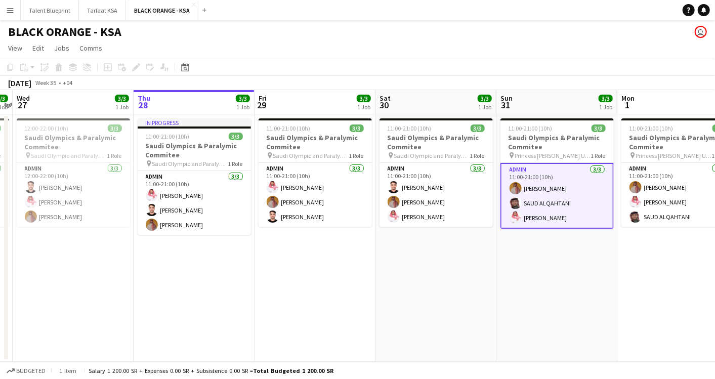
scroll to position [0, 210]
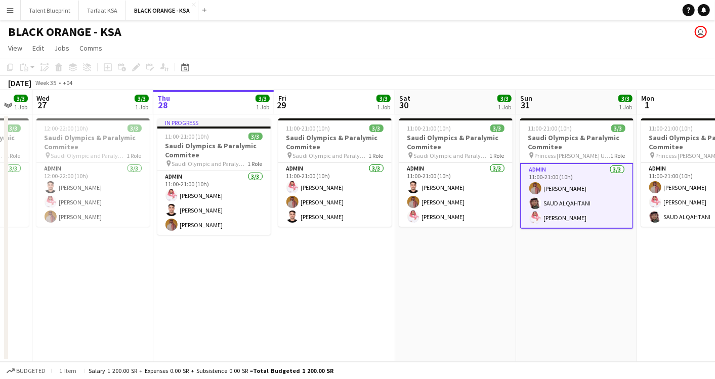
drag, startPoint x: 122, startPoint y: 152, endPoint x: 236, endPoint y: 158, distance: 115.1
click at [236, 158] on app-calendar-viewport "Mon 25 3/3 1 Job Tue 26 3/3 1 Job Wed 27 3/3 1 Job Thu 28 3/3 1 Job Fri 29 3/3 …" at bounding box center [357, 226] width 715 height 272
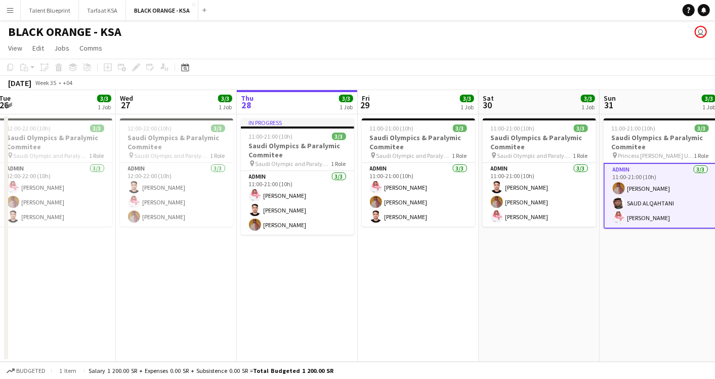
drag, startPoint x: 150, startPoint y: 154, endPoint x: 234, endPoint y: 158, distance: 84.1
click at [234, 158] on app-calendar-viewport "Sun 24 3/3 1 Job Mon 25 3/3 1 Job Tue 26 3/3 1 Job Wed 27 3/3 1 Job Thu 28 3/3 …" at bounding box center [357, 226] width 715 height 272
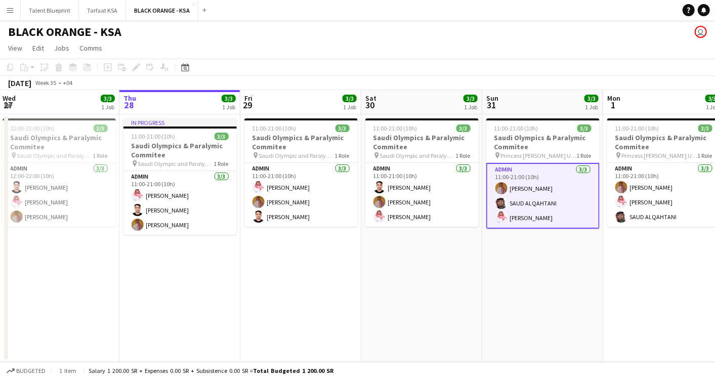
drag, startPoint x: 345, startPoint y: 165, endPoint x: 226, endPoint y: 157, distance: 119.2
click at [226, 157] on app-calendar-viewport "Sun 24 3/3 1 Job Mon 25 3/3 1 Job Tue 26 3/3 1 Job Wed 27 3/3 1 Job Thu 28 3/3 …" at bounding box center [357, 226] width 715 height 272
click at [263, 100] on app-board-header-date "Fri 29 3/3 1 Job" at bounding box center [299, 102] width 121 height 24
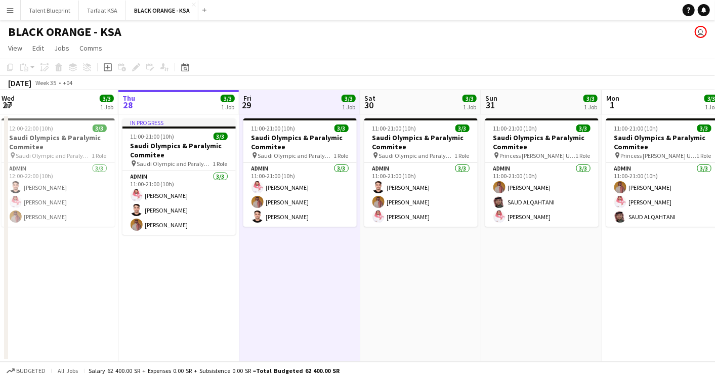
click at [180, 104] on app-board-header-date "Thu 28 3/3 1 Job" at bounding box center [178, 102] width 121 height 24
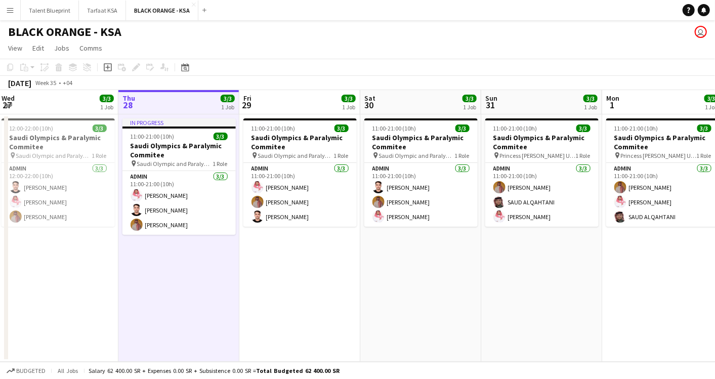
click at [68, 103] on app-board-header-date "Wed 27 3/3 1 Job" at bounding box center [57, 102] width 121 height 24
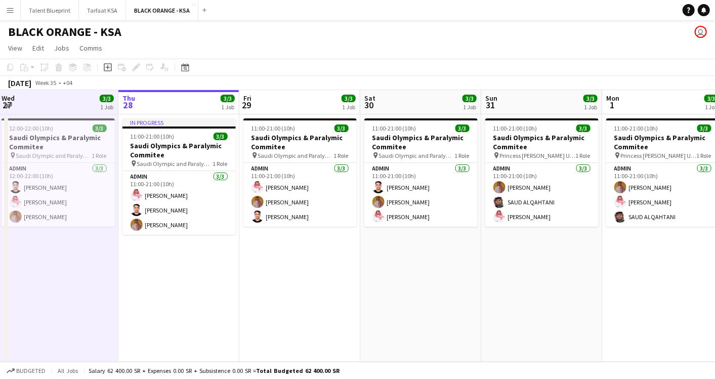
click at [260, 99] on app-board-header-date "Fri 29 3/3 1 Job" at bounding box center [299, 102] width 121 height 24
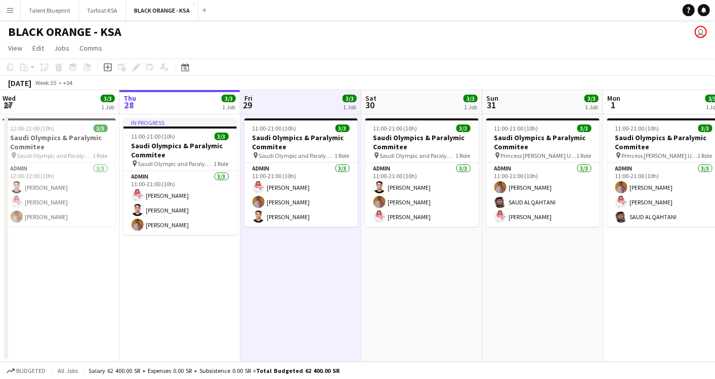
click at [407, 108] on app-board-header-date "Sat 30 3/3 1 Job" at bounding box center [421, 102] width 121 height 24
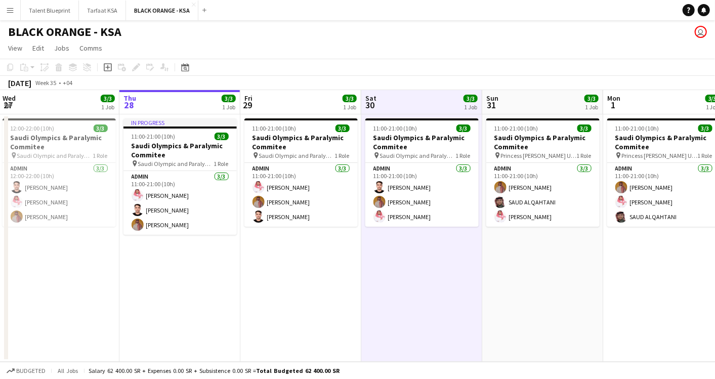
click at [154, 115] on app-date-cell "In progress 11:00-21:00 (10h) 3/3 Saudi Olympics & Paralymic Commitee pin [DEMO…" at bounding box center [179, 238] width 121 height 248
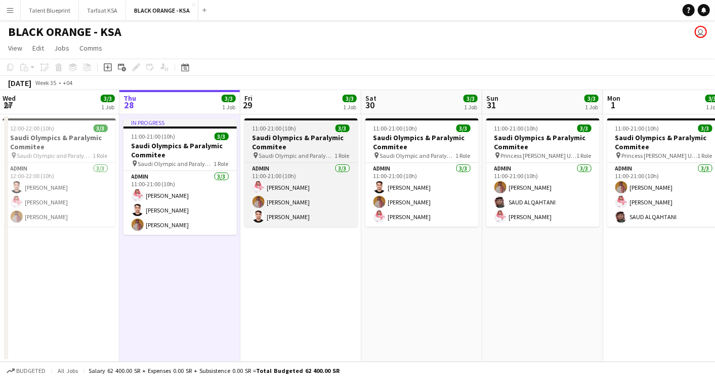
click at [294, 139] on h3 "Saudi Olympics & Paralymic Commitee" at bounding box center [301, 142] width 113 height 18
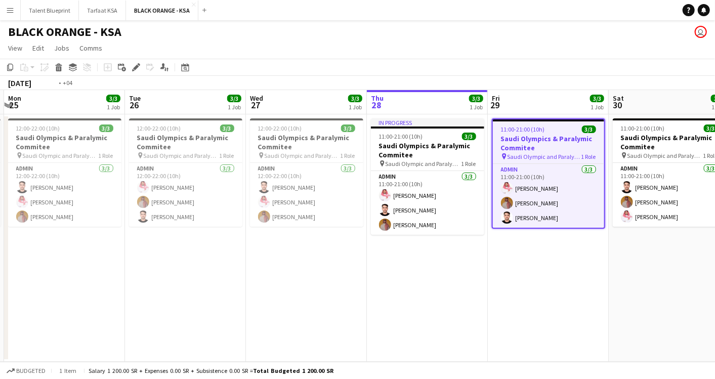
drag, startPoint x: 286, startPoint y: 292, endPoint x: 534, endPoint y: 290, distance: 248.1
click at [534, 290] on app-calendar-viewport "Sat 23 Sun 24 3/3 1 Job Mon 25 3/3 1 Job Tue 26 3/3 1 Job Wed 27 3/3 1 Job Thu …" at bounding box center [357, 226] width 715 height 272
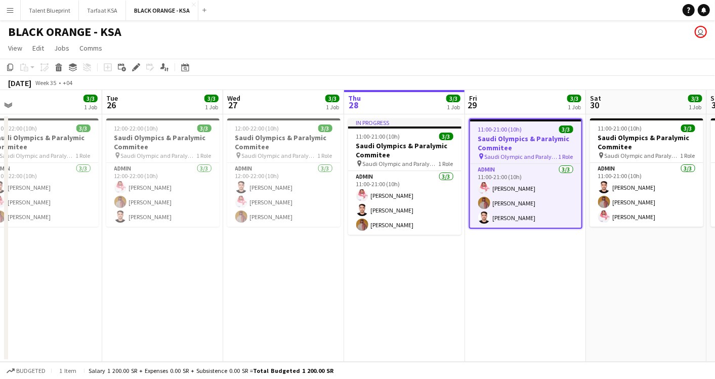
drag, startPoint x: 376, startPoint y: 283, endPoint x: 353, endPoint y: 291, distance: 24.2
click at [353, 291] on app-calendar-viewport "Fri 22 3/3 1 Job Sat 23 3/3 1 Job Sun 24 3/3 1 Job Mon 25 3/3 1 Job Tue 26 3/3 …" at bounding box center [357, 226] width 715 height 272
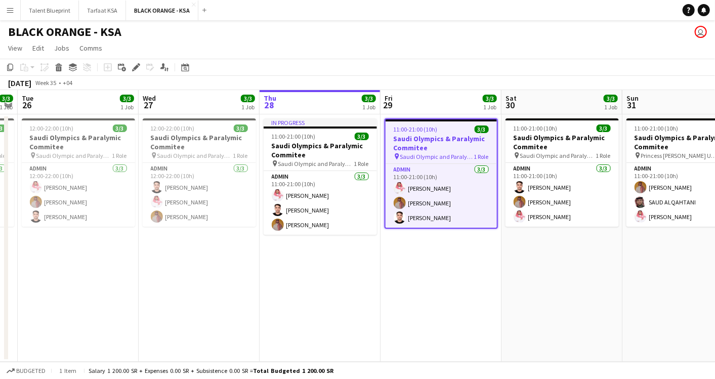
scroll to position [0, 358]
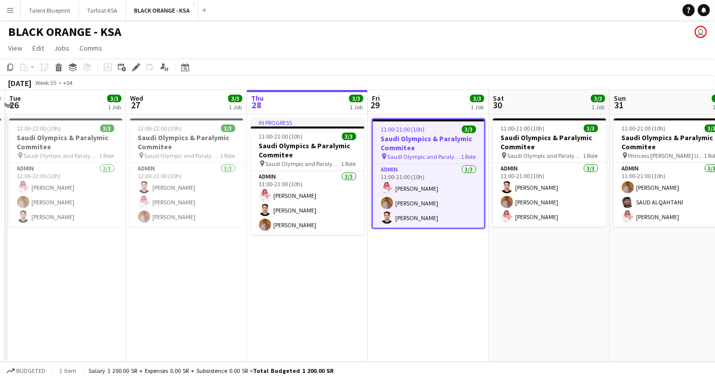
drag, startPoint x: 423, startPoint y: 271, endPoint x: 326, endPoint y: 273, distance: 96.7
click at [326, 273] on app-calendar-viewport "Sat 23 3/3 1 Job Sun 24 3/3 1 Job Mon 25 3/3 1 Job Tue 26 3/3 1 Job Wed 27 3/3 …" at bounding box center [357, 226] width 715 height 272
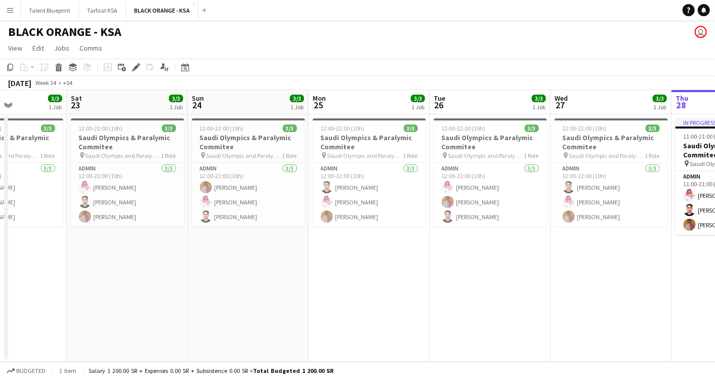
scroll to position [0, 289]
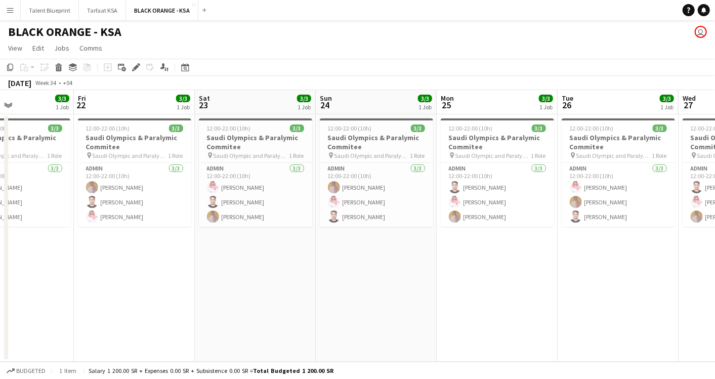
drag, startPoint x: 162, startPoint y: 308, endPoint x: 717, endPoint y: 346, distance: 557.2
click at [715, 346] on html "Menu Boards Boards Boards All jobs Status Workforce Workforce My Workforce Recr…" at bounding box center [357, 189] width 715 height 379
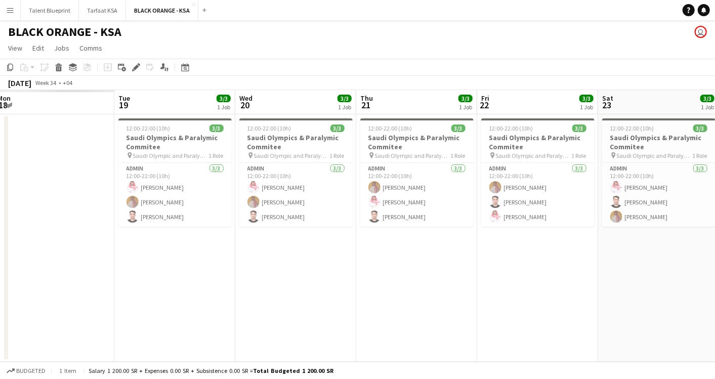
drag, startPoint x: 153, startPoint y: 249, endPoint x: 556, endPoint y: 254, distance: 403.5
click at [556, 254] on app-calendar-viewport "Sat 16 Sun 17 Mon 18 Tue 19 3/3 1 Job Wed 20 3/3 1 Job Thu 21 3/3 1 Job Fri 22 …" at bounding box center [357, 226] width 715 height 272
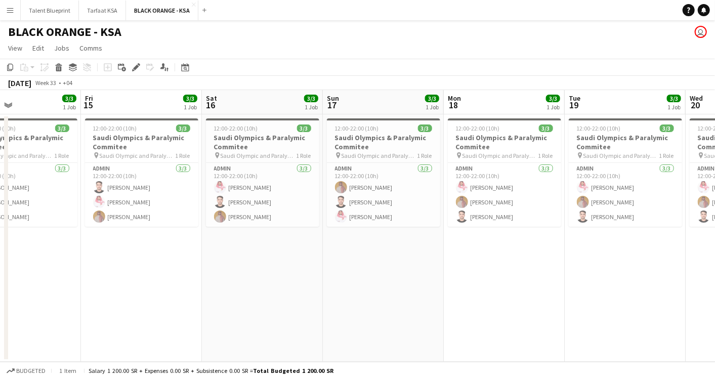
drag, startPoint x: 354, startPoint y: 247, endPoint x: 512, endPoint y: 274, distance: 160.2
click at [512, 274] on app-calendar-viewport "Tue 12 3/3 1 Job Wed 13 3/3 1 Job Thu 14 3/3 1 Job Fri 15 3/3 1 Job Sat 16 3/3 …" at bounding box center [357, 226] width 715 height 272
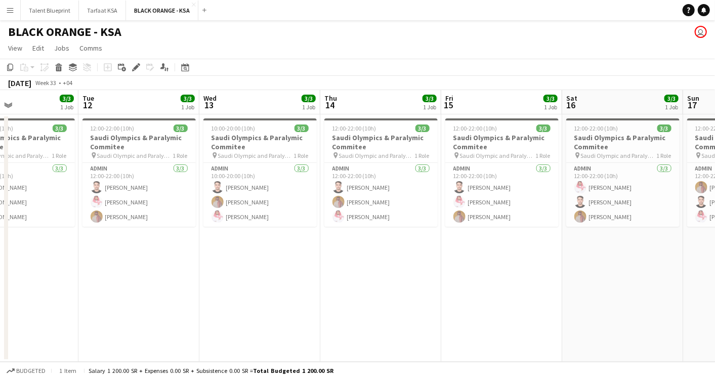
drag, startPoint x: 192, startPoint y: 269, endPoint x: 538, endPoint y: 291, distance: 346.0
click at [538, 291] on app-calendar-viewport "Sat 9 Sun 10 3/3 1 Job Mon 11 3/3 1 Job Tue 12 3/3 1 Job Wed 13 3/3 1 Job Thu 1…" at bounding box center [357, 226] width 715 height 272
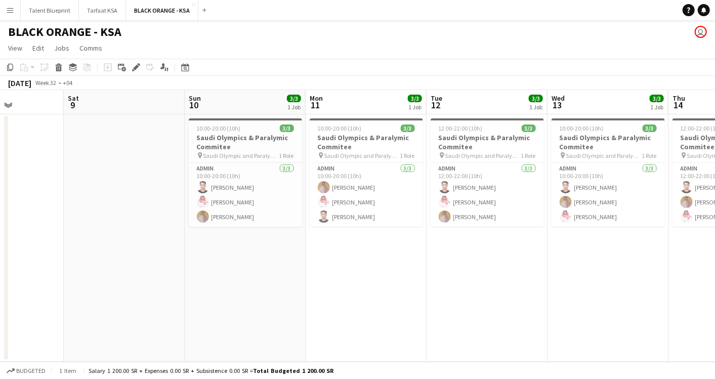
scroll to position [0, 273]
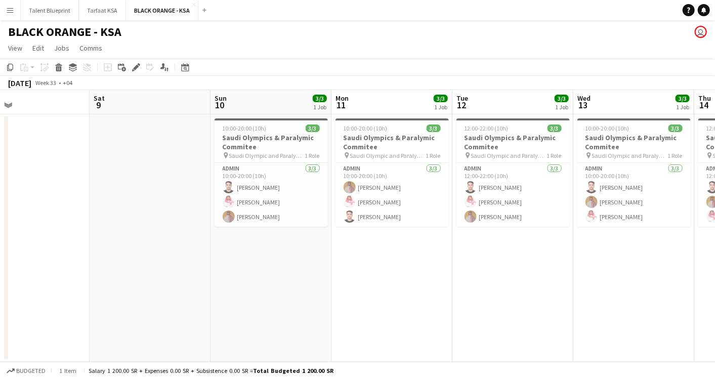
drag, startPoint x: 164, startPoint y: 248, endPoint x: 532, endPoint y: 285, distance: 369.9
click at [532, 285] on app-calendar-viewport "Wed 6 Thu 7 Fri 8 Sat 9 Sun 10 3/3 1 Job Mon 11 3/3 1 Job Tue 12 3/3 1 Job Wed …" at bounding box center [357, 226] width 715 height 272
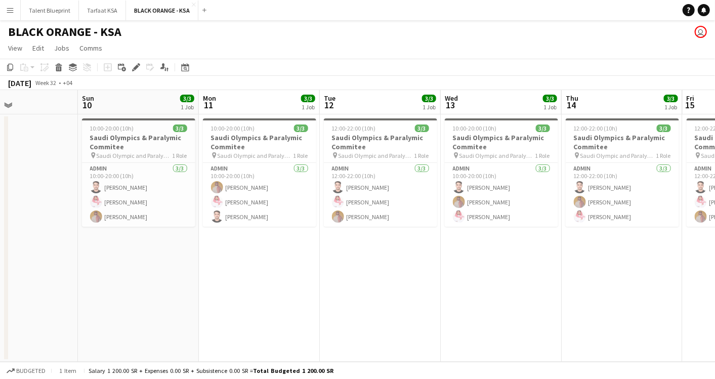
drag, startPoint x: 271, startPoint y: 255, endPoint x: -3, endPoint y: 246, distance: 273.5
click at [0, 246] on html "Menu Boards Boards Boards All jobs Status Workforce Workforce My Workforce Recr…" at bounding box center [357, 189] width 715 height 379
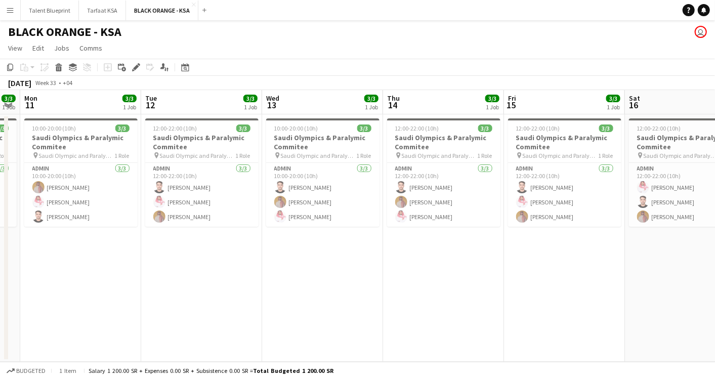
drag, startPoint x: 534, startPoint y: 325, endPoint x: 96, endPoint y: 276, distance: 441.1
click at [96, 276] on app-calendar-viewport "Fri 8 Sat 9 Sun 10 3/3 1 Job Mon 11 3/3 1 Job Tue 12 3/3 1 Job Wed 13 3/3 1 Job…" at bounding box center [357, 226] width 715 height 272
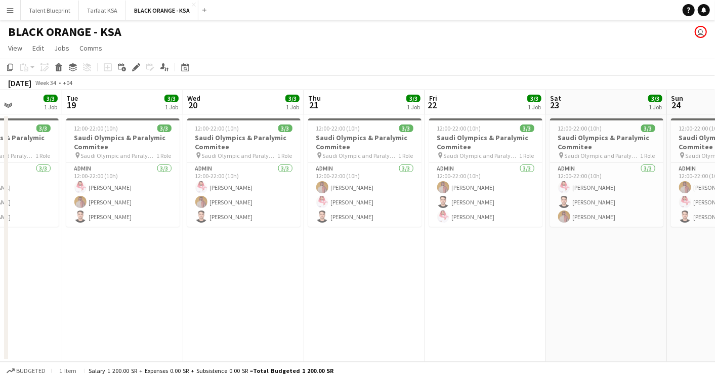
drag, startPoint x: 601, startPoint y: 266, endPoint x: -3, endPoint y: 225, distance: 605.4
click at [0, 225] on html "Menu Boards Boards Boards All jobs Status Workforce Workforce My Workforce Recr…" at bounding box center [357, 189] width 715 height 379
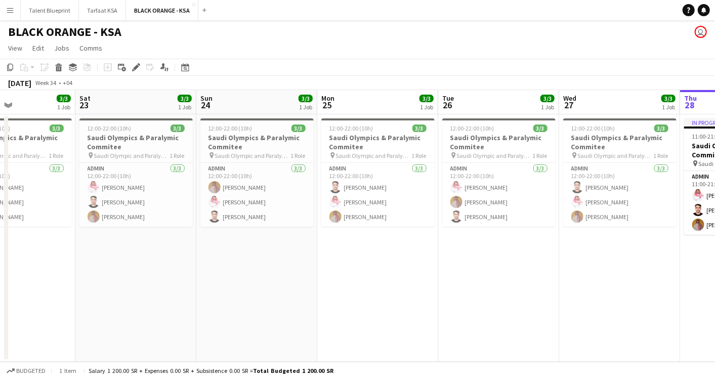
drag, startPoint x: 518, startPoint y: 234, endPoint x: -3, endPoint y: 218, distance: 521.2
click at [0, 218] on html "Menu Boards Boards Boards All jobs Status Workforce Workforce My Workforce Recr…" at bounding box center [357, 189] width 715 height 379
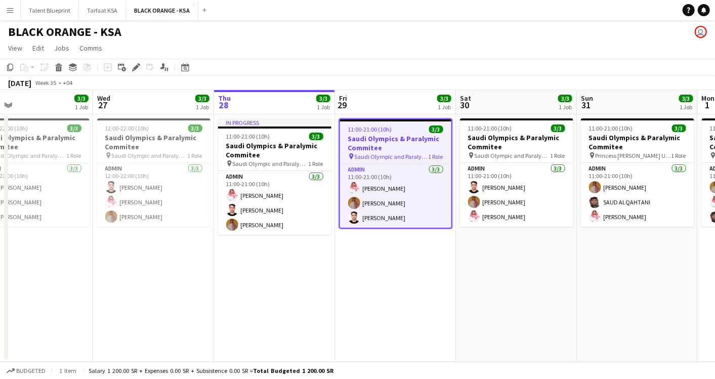
drag, startPoint x: 622, startPoint y: 288, endPoint x: 171, endPoint y: 255, distance: 452.3
click at [155, 269] on app-calendar-viewport "Sat 23 3/3 1 Job Sun 24 3/3 1 Job Mon 25 3/3 1 Job Tue 26 3/3 1 Job Wed 27 3/3 …" at bounding box center [357, 226] width 715 height 272
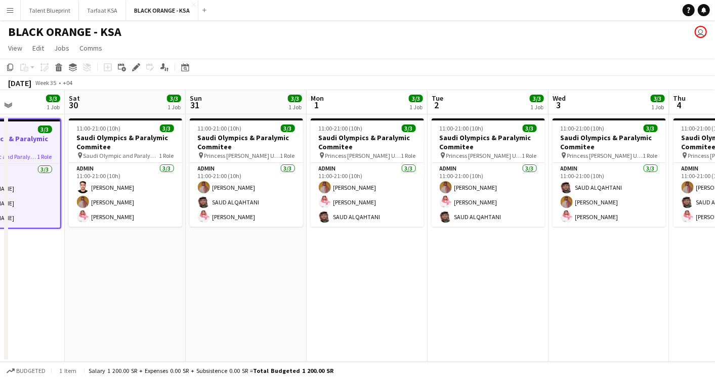
scroll to position [0, 306]
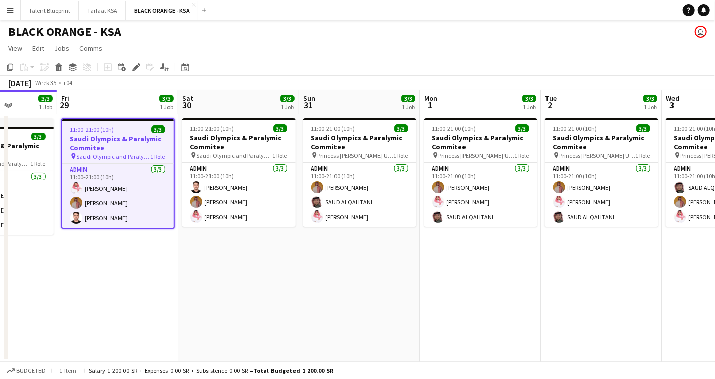
drag, startPoint x: 538, startPoint y: 296, endPoint x: 139, endPoint y: 279, distance: 399.3
click at [139, 279] on app-calendar-viewport "Tue 26 3/3 1 Job Wed 27 3/3 1 Job Thu 28 3/3 1 Job Fri 29 3/3 1 Job Sat 30 3/3 …" at bounding box center [357, 226] width 715 height 272
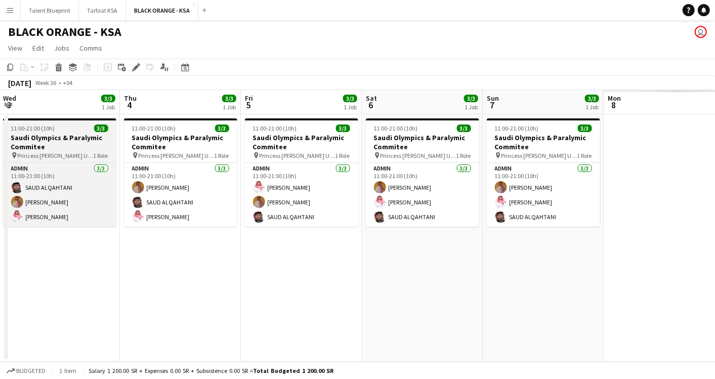
drag, startPoint x: 569, startPoint y: 147, endPoint x: 38, endPoint y: 140, distance: 530.6
click at [32, 142] on app-calendar-viewport "Sun 31 3/3 1 Job Mon 1 3/3 1 Job Tue 2 3/3 1 Job Wed 3 3/3 1 Job Thu 4 3/3 1 Jo…" at bounding box center [357, 226] width 715 height 272
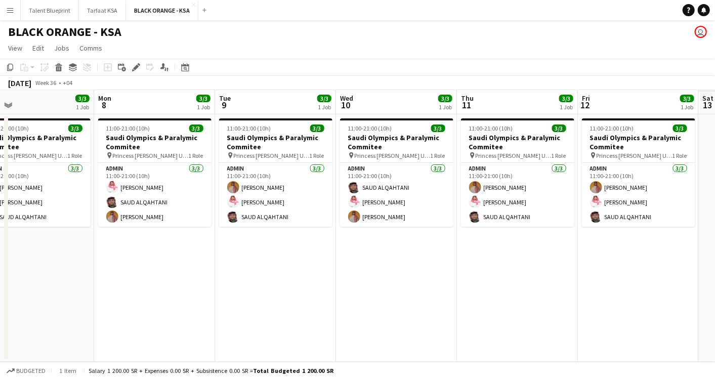
drag, startPoint x: 533, startPoint y: 159, endPoint x: -3, endPoint y: 157, distance: 535.7
click at [0, 157] on html "Menu Boards Boards Boards All jobs Status Workforce Workforce My Workforce Recr…" at bounding box center [357, 189] width 715 height 379
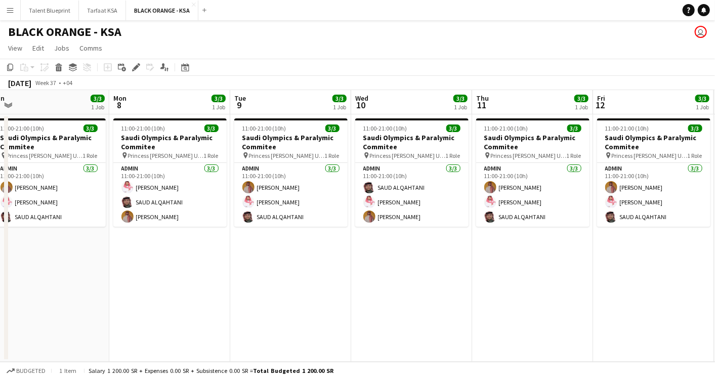
scroll to position [0, 333]
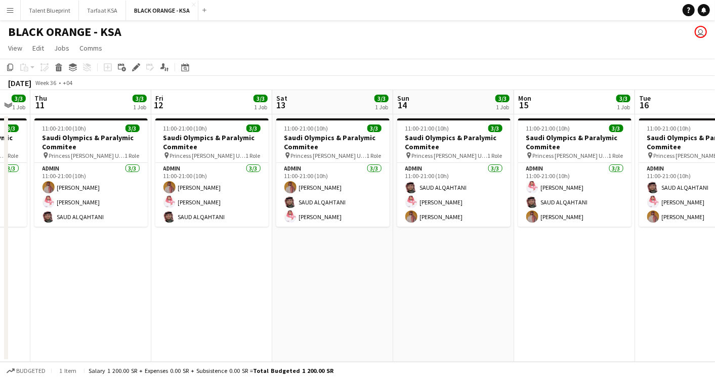
drag, startPoint x: 472, startPoint y: 162, endPoint x: -3, endPoint y: 168, distance: 474.9
click at [0, 168] on html "Menu Boards Boards Boards All jobs Status Workforce Workforce My Workforce Recr…" at bounding box center [357, 189] width 715 height 379
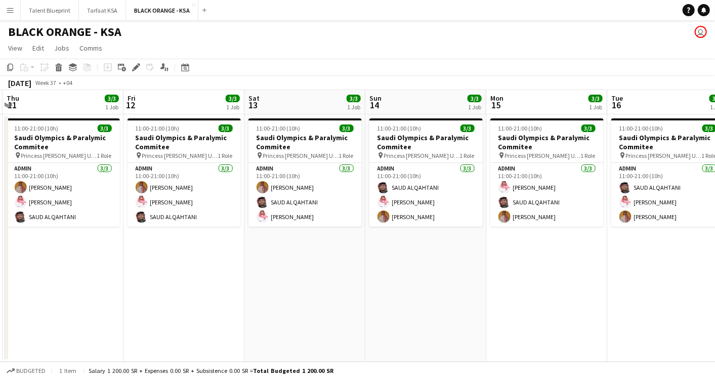
drag, startPoint x: 497, startPoint y: 184, endPoint x: 114, endPoint y: 177, distance: 382.3
click at [114, 177] on app-calendar-viewport "Mon 8 3/3 1 Job Tue 9 3/3 1 Job Wed 10 3/3 1 Job Thu 11 3/3 1 Job Fri 12 3/3 1 …" at bounding box center [357, 226] width 715 height 272
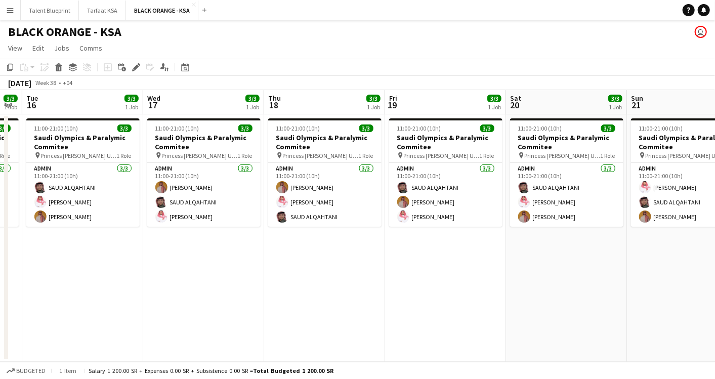
scroll to position [0, 359]
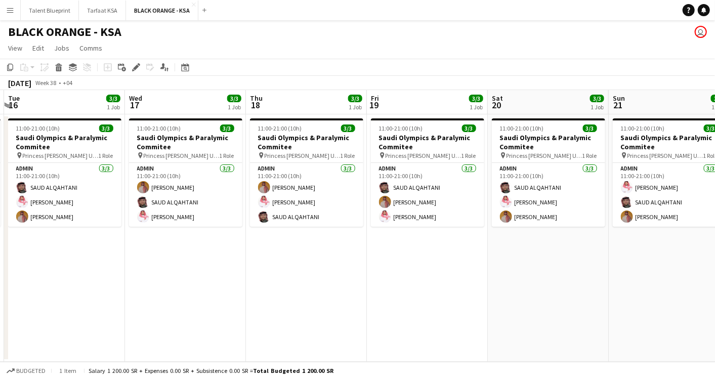
drag, startPoint x: 402, startPoint y: 146, endPoint x: 43, endPoint y: 135, distance: 360.1
click at [43, 135] on app-calendar-viewport "Sat 13 3/3 1 Job Sun 14 3/3 1 Job Mon 15 3/3 1 Job Tue 16 3/3 1 Job Wed 17 3/3 …" at bounding box center [357, 226] width 715 height 272
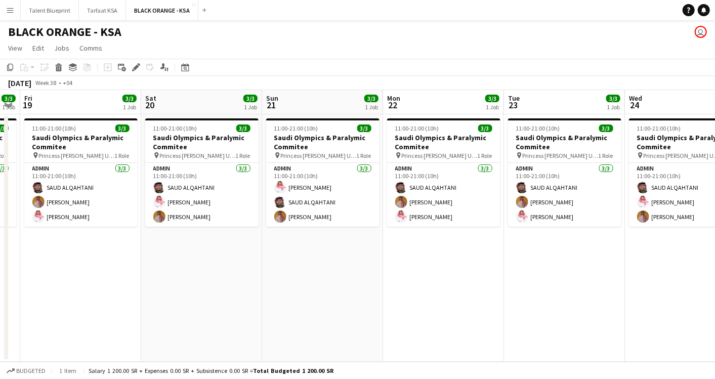
drag, startPoint x: 412, startPoint y: 138, endPoint x: 186, endPoint y: 168, distance: 227.8
click at [186, 168] on app-calendar-viewport "Tue 16 3/3 1 Job Wed 17 3/3 1 Job Thu 18 3/3 1 Job Fri 19 3/3 1 Job Sat 20 3/3 …" at bounding box center [357, 226] width 715 height 272
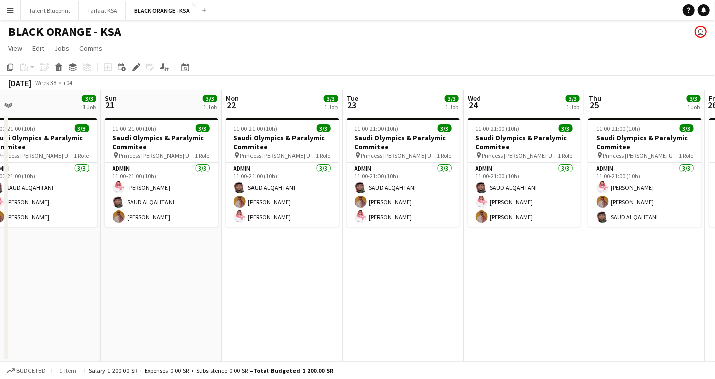
drag, startPoint x: 411, startPoint y: 141, endPoint x: 246, endPoint y: 147, distance: 165.7
click at [246, 147] on app-calendar-viewport "Wed 17 3/3 1 Job Thu 18 3/3 1 Job Fri 19 3/3 1 Job Sat 20 3/3 1 Job Sun 21 3/3 …" at bounding box center [357, 226] width 715 height 272
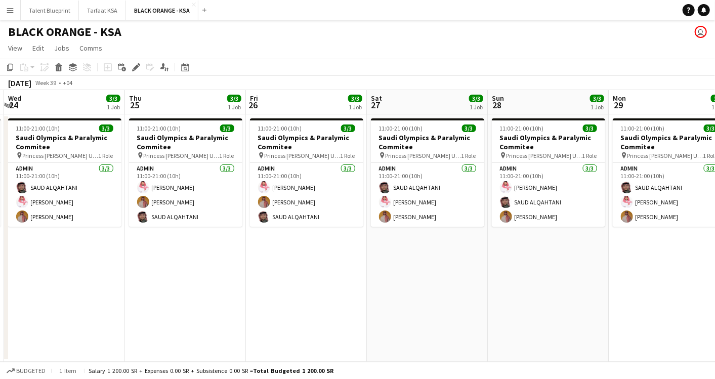
drag, startPoint x: 507, startPoint y: 137, endPoint x: 52, endPoint y: 113, distance: 456.3
click at [52, 113] on app-calendar-viewport "Sun 21 3/3 1 Job Mon 22 3/3 1 Job Tue 23 3/3 1 Job Wed 24 3/3 1 Job Thu 25 3/3 …" at bounding box center [357, 226] width 715 height 272
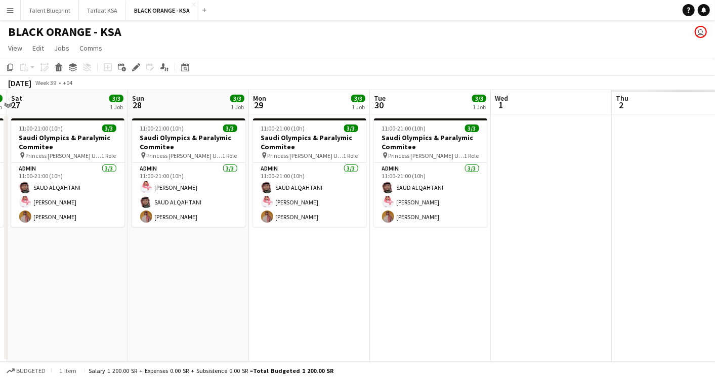
drag, startPoint x: 392, startPoint y: 148, endPoint x: -3, endPoint y: 91, distance: 399.0
click at [0, 91] on html "Menu Boards Boards Boards All jobs Status Workforce Workforce My Workforce Recr…" at bounding box center [357, 189] width 715 height 379
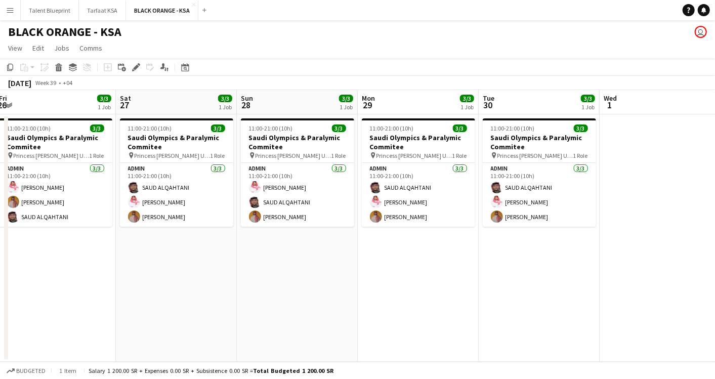
scroll to position [0, 321]
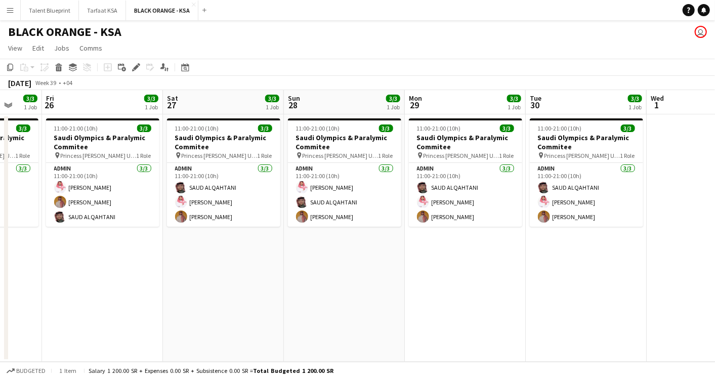
drag, startPoint x: 387, startPoint y: 152, endPoint x: 544, endPoint y: 152, distance: 156.4
click at [544, 152] on app-calendar-viewport "Tue 23 3/3 1 Job Wed 24 3/3 1 Job Thu 25 3/3 1 Job Fri 26 3/3 1 Job Sat 27 3/3 …" at bounding box center [357, 226] width 715 height 272
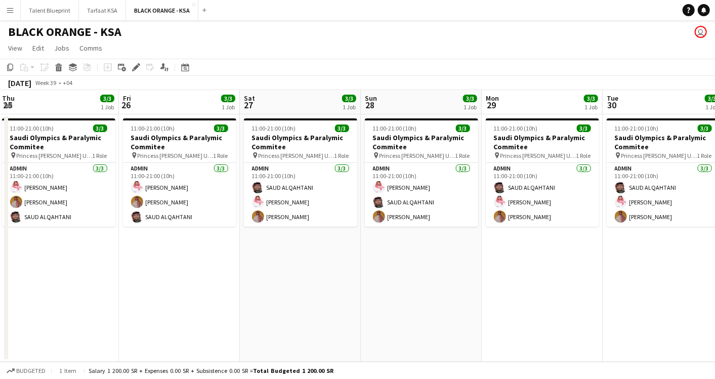
drag, startPoint x: 544, startPoint y: 128, endPoint x: 621, endPoint y: 128, distance: 77.0
click at [621, 128] on app-calendar-viewport "Tue 23 3/3 1 Job Wed 24 3/3 1 Job Thu 25 3/3 1 Job Fri 26 3/3 1 Job Sat 27 3/3 …" at bounding box center [357, 226] width 715 height 272
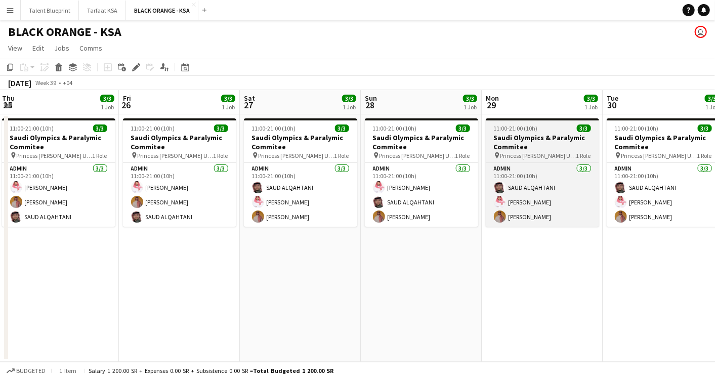
scroll to position [0, 244]
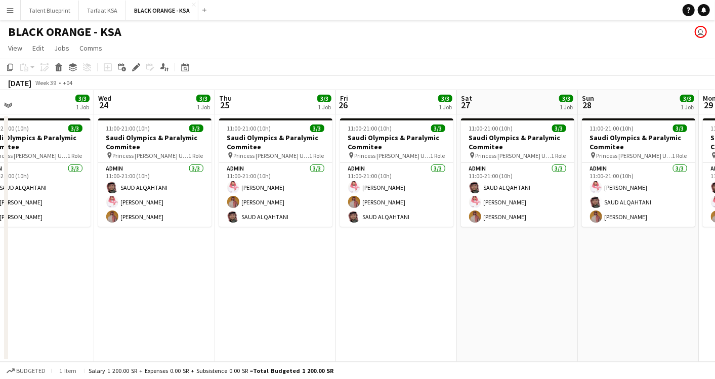
drag, startPoint x: 288, startPoint y: 134, endPoint x: 506, endPoint y: 137, distance: 218.2
click at [506, 137] on app-calendar-viewport "Sun 21 3/3 1 Job Mon 22 3/3 1 Job Tue 23 3/3 1 Job Wed 24 3/3 1 Job Thu 25 3/3 …" at bounding box center [357, 226] width 715 height 272
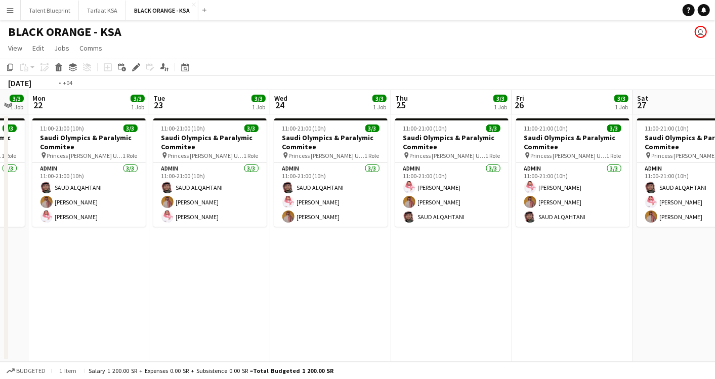
drag, startPoint x: 427, startPoint y: 145, endPoint x: 530, endPoint y: 154, distance: 103.2
click at [530, 154] on app-calendar-viewport "Sat 20 3/3 1 Job Sun 21 3/3 1 Job Mon 22 3/3 1 Job Tue 23 3/3 1 Job Wed 24 3/3 …" at bounding box center [357, 226] width 715 height 272
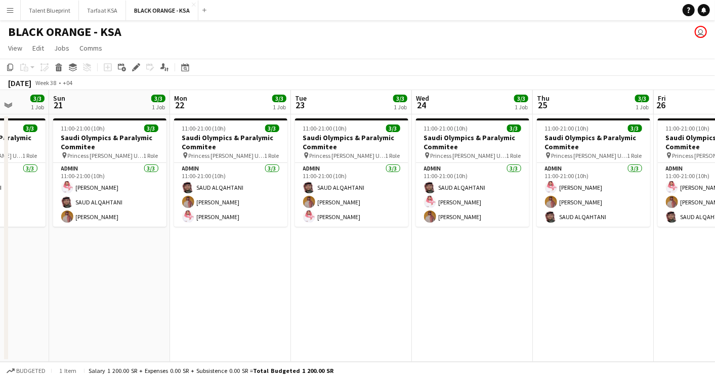
drag, startPoint x: 404, startPoint y: 142, endPoint x: 546, endPoint y: 146, distance: 142.3
click at [546, 146] on app-calendar-viewport "Thu 18 3/3 1 Job Fri 19 3/3 1 Job Sat 20 3/3 1 Job Sun 21 3/3 1 Job Mon 22 3/3 …" at bounding box center [357, 226] width 715 height 272
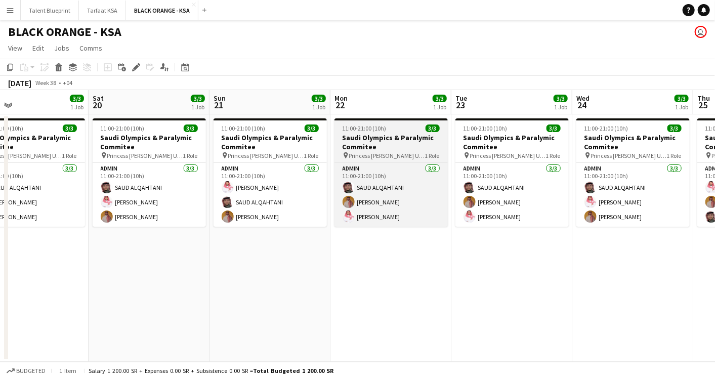
click at [555, 135] on app-calendar-viewport "Wed 17 3/3 1 Job Thu 18 3/3 1 Job Fri 19 3/3 1 Job Sat 20 3/3 1 Job Sun 21 3/3 …" at bounding box center [357, 226] width 715 height 272
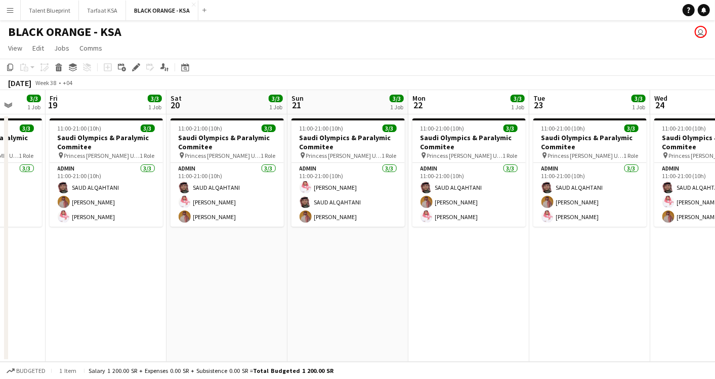
drag, startPoint x: 357, startPoint y: 142, endPoint x: 556, endPoint y: 163, distance: 200.1
click at [556, 163] on app-calendar-viewport "Tue 16 3/3 1 Job Wed 17 3/3 1 Job Thu 18 3/3 1 Job Fri 19 3/3 1 Job Sat 20 3/3 …" at bounding box center [357, 226] width 715 height 272
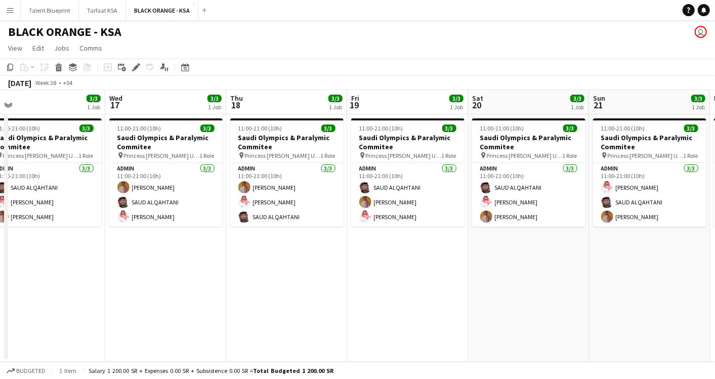
drag, startPoint x: 391, startPoint y: 126, endPoint x: 518, endPoint y: 136, distance: 127.5
click at [518, 136] on app-calendar-viewport "Sun 14 3/3 1 Job Mon 15 3/3 1 Job Tue 16 3/3 1 Job Wed 17 3/3 1 Job Thu 18 3/3 …" at bounding box center [357, 226] width 715 height 272
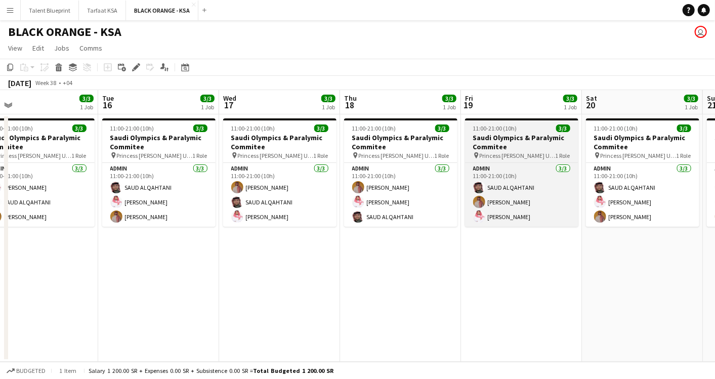
drag
click at [505, 129] on app-calendar-viewport "Sat 13 3/3 1 Job Sun 14 3/3 1 Job Mon 15 3/3 1 Job Tue 16 3/3 1 Job Wed 17 3/3 …" at bounding box center [357, 226] width 715 height 272
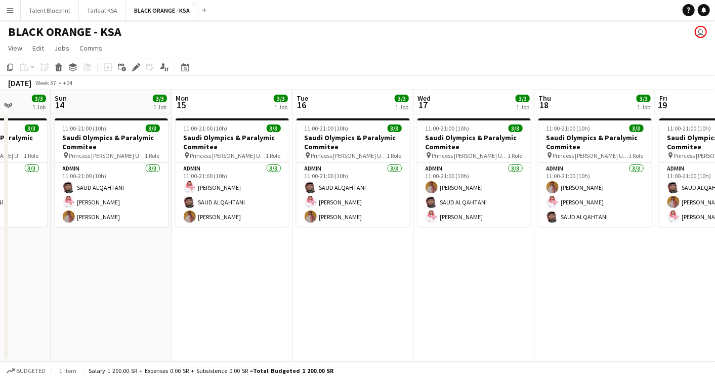
click at [532, 140] on app-calendar-viewport "Thu 11 3/3 1 Job Fri 12 3/3 1 Job Sat 13 3/3 1 Job Sun 14 3/3 1 Job Mon 15 3/3 …" at bounding box center [357, 226] width 715 height 272
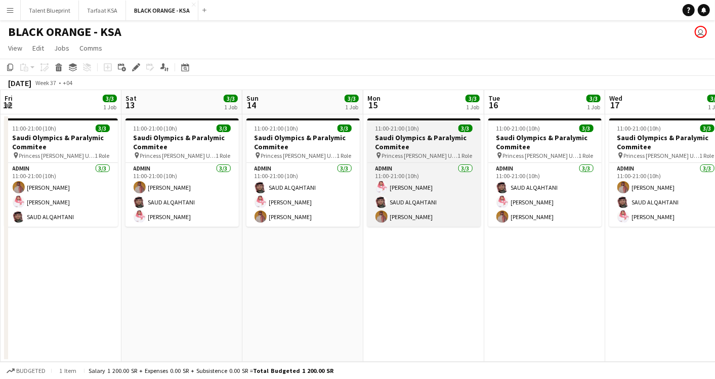
click at [573, 157] on app-calendar-viewport "Wed 10 3/3 1 Job Thu 11 3/3 1 Job Fri 12 3/3 1 Job Sat 13 3/3 1 Job Sun 14 3/3 …" at bounding box center [357, 226] width 715 height 272
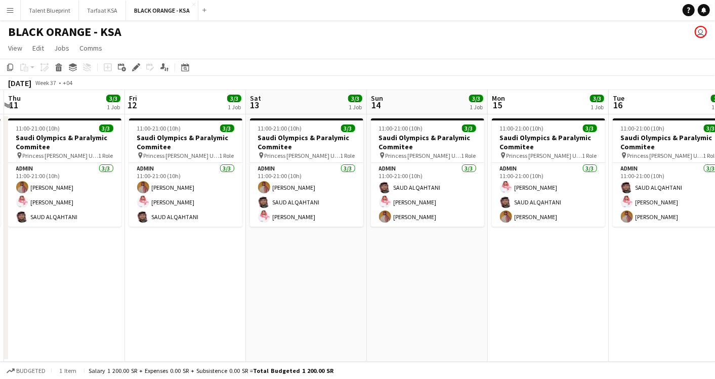
click at [447, 122] on app-calendar-viewport "Tue 9 3/3 1 Job Wed 10 3/3 1 Job Thu 11 3/3 1 Job Fri 12 3/3 1 Job Sat 13 3/3 1…" at bounding box center [357, 226] width 715 height 272
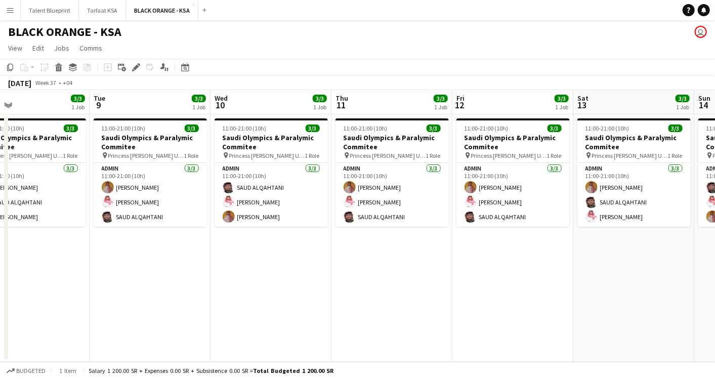
click at [588, 114] on app-calendar-viewport "Sat 6 3/3 1 Job Sun 7 3/3 1 Job Mon 8 3/3 1 Job Tue 9 3/3 1 Job Wed 10 3/3 1 Jo…" at bounding box center [357, 226] width 715 height 272
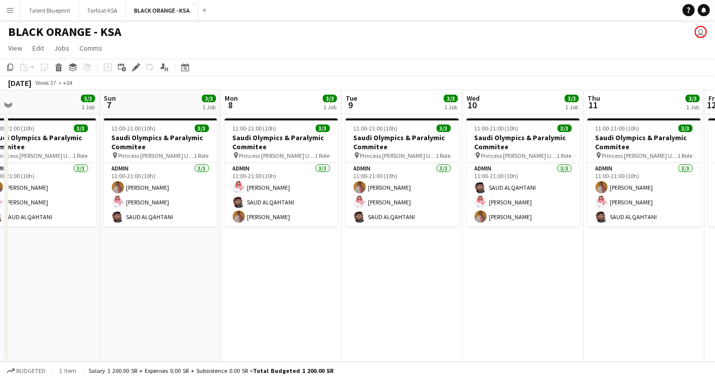
click at [611, 115] on app-calendar-viewport "Thu 4 3/3 1 Job Fri 5 3/3 1 Job Sat 6 3/3 1 Job Sun 7 3/3 1 Job Mon 8 3/3 1 Job…" at bounding box center [357, 226] width 715 height 272
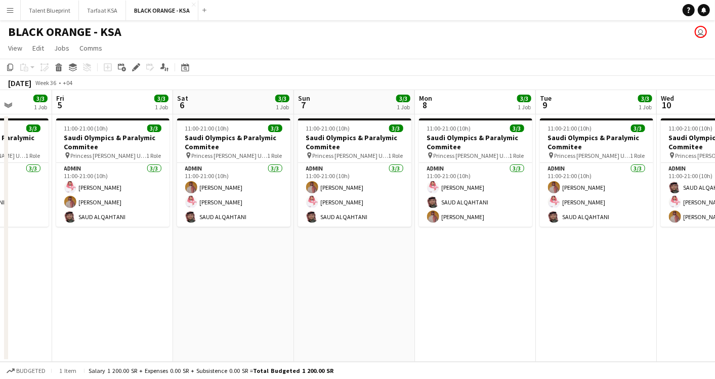
click at [587, 107] on app-calendar-viewport "Tue 2 3/3 1 Job Wed 3 3/3 1 Job Thu 4 3/3 1 Job Fri 5 3/3 1 Job Sat 6 3/3 1 Job…" at bounding box center [357, 226] width 715 height 272
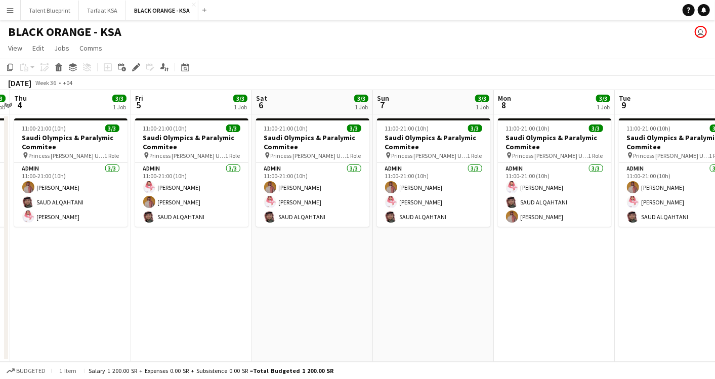
click at [660, 105] on app-calendar-viewport "Tue 2 3/3 1 Job Wed 3 3/3 1 Job Thu 4 3/3 1 Job Fri 5 3/3 1 Job Sat 6 3/3 1 Job…" at bounding box center [357, 226] width 715 height 272
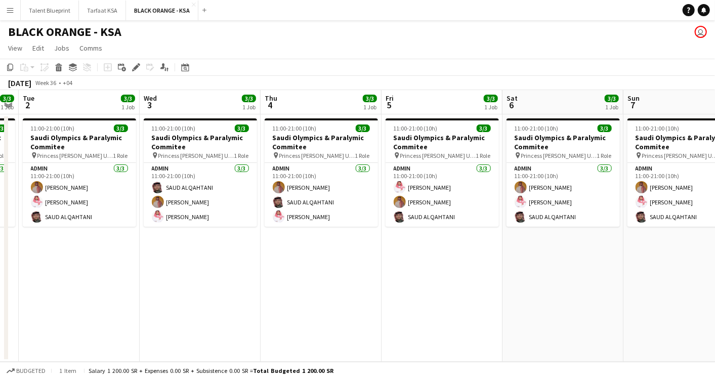
click at [695, 104] on app-calendar-viewport "Sun 31 3/3 1 Job Mon 1 3/3 1 Job Tue 2 3/3 1 Job Wed 3 3/3 1 Job Thu 4 3/3 1 Jo…" at bounding box center [357, 226] width 715 height 272
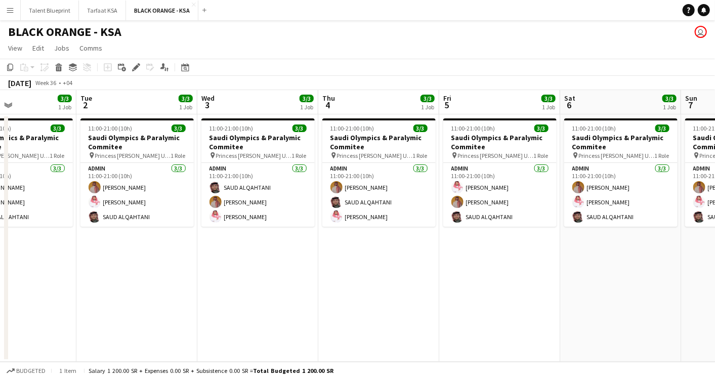
scroll to position [0, 247]
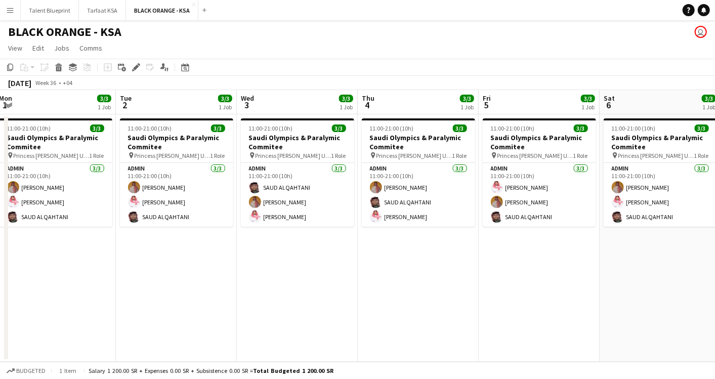
click at [659, 95] on app-calendar-viewport "Sat 30 3/3 1 Job Sun 31 3/3 1 Job Mon 1 3/3 1 Job Tue 2 3/3 1 Job Wed 3 3/3 1 J…" at bounding box center [357, 226] width 715 height 272
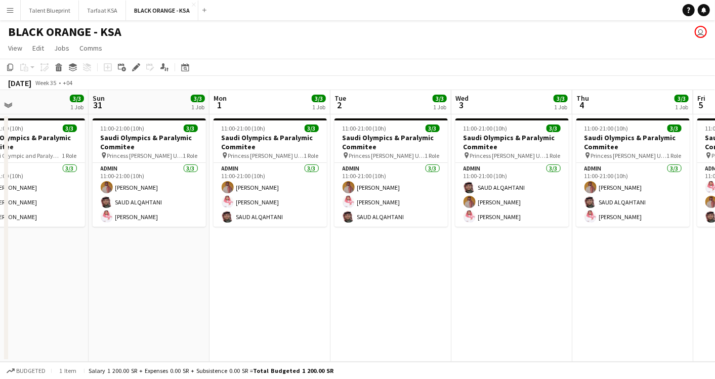
click at [483, 97] on app-calendar-viewport "Thu 28 3/3 1 Job Fri 29 3/3 1 Job Sat 30 3/3 1 Job Sun 31 3/3 1 Job Mon 1 3/3 1…" at bounding box center [357, 226] width 715 height 272
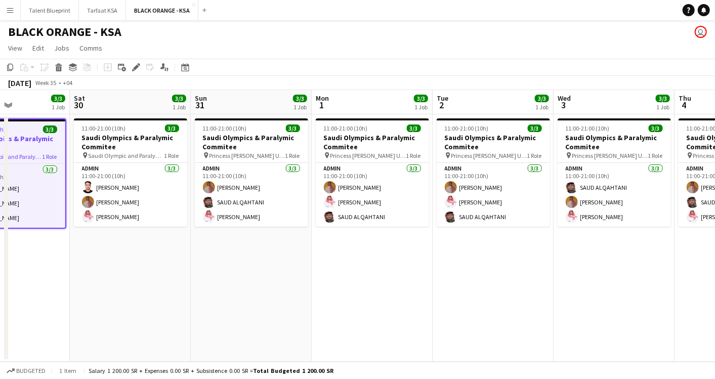
click at [479, 100] on app-calendar-viewport "Wed 27 3/3 1 Job Thu 28 3/3 1 Job Fri 29 3/3 1 Job Sat 30 3/3 1 Job Sun 31 3/3 …" at bounding box center [357, 226] width 715 height 272
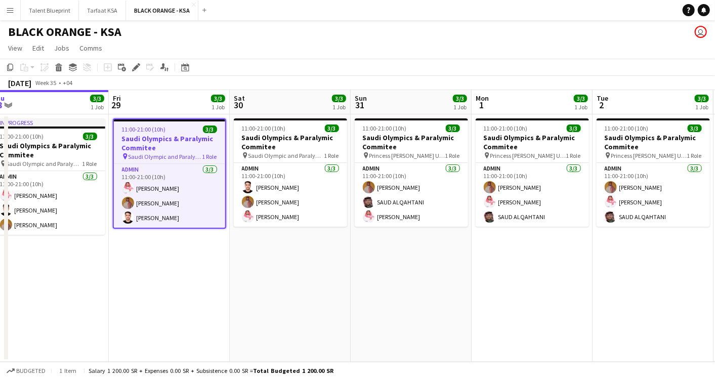
click at [301, 106] on app-calendar-viewport "Tue 26 3/3 1 Job Wed 27 3/3 1 Job Thu 28 3/3 1 Job Fri 29 3/3 1 Job Sat 30 3/3 …" at bounding box center [357, 226] width 715 height 272
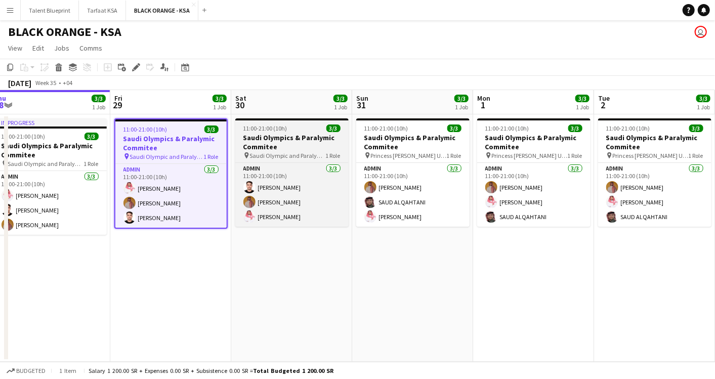
click at [296, 142] on h3 "Saudi Olympics & Paralymic Commitee" at bounding box center [291, 142] width 113 height 18
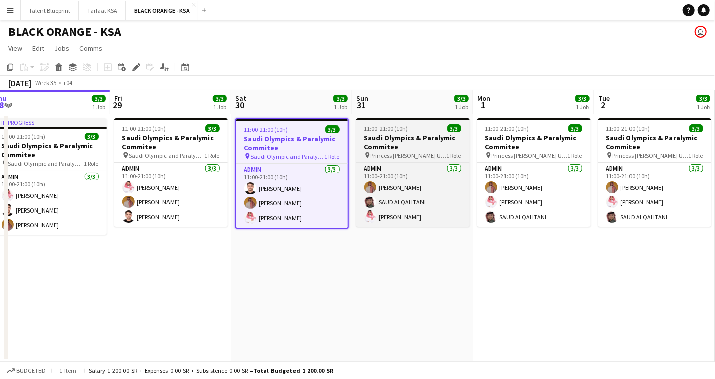
click at [386, 127] on span "11:00-21:00 (10h)" at bounding box center [387, 129] width 44 height 8
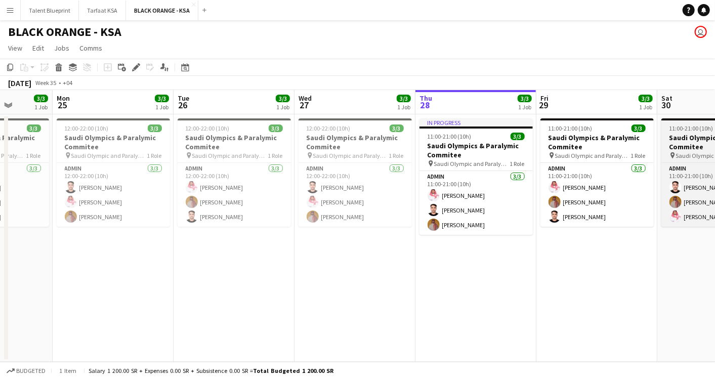
scroll to position [0, 274]
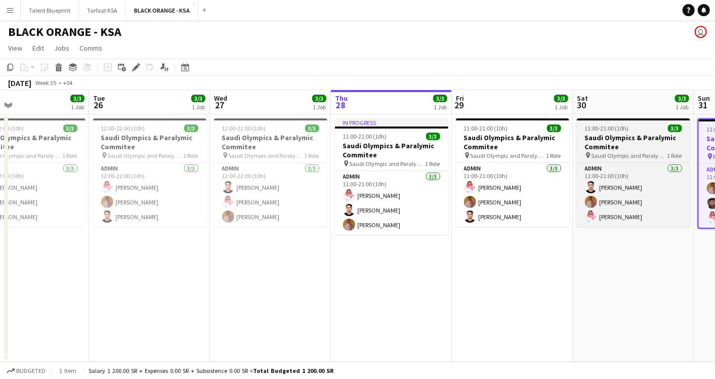
click at [600, 135] on app-calendar-viewport "Sat 23 3/3 1 Job Sun 24 3/3 1 Job Mon 25 3/3 1 Job Tue 26 3/3 1 Job Wed 27 3/3 …" at bounding box center [357, 226] width 715 height 272
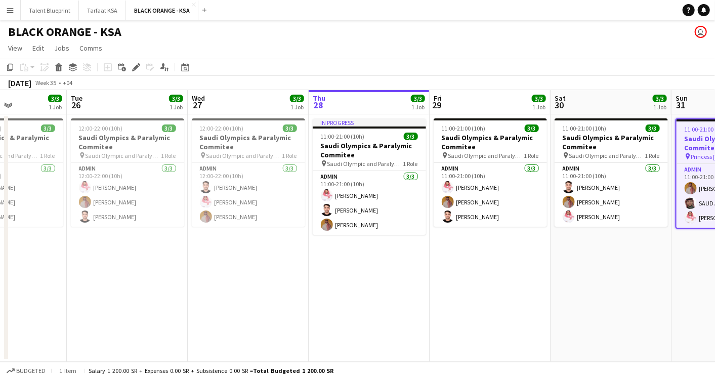
scroll to position [0, 302]
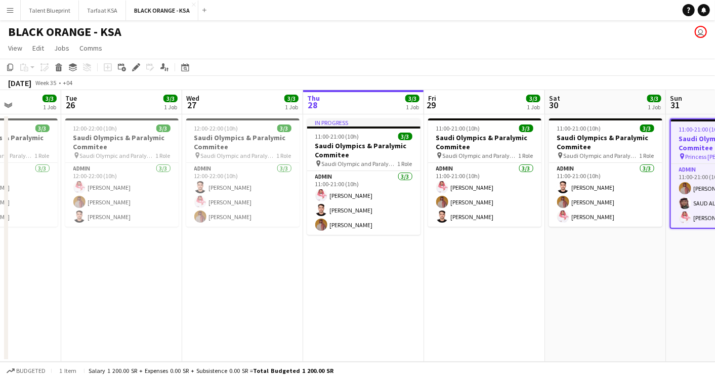
click at [383, 105] on app-calendar-viewport "Sat 23 3/3 1 Job Sun 24 3/3 1 Job Mon 25 3/3 1 Job Tue 26 3/3 1 Job Wed 27 3/3 …" at bounding box center [357, 226] width 715 height 272
click at [149, 6] on button "BLACK ORANGE - KSA Close" at bounding box center [162, 11] width 72 height 20
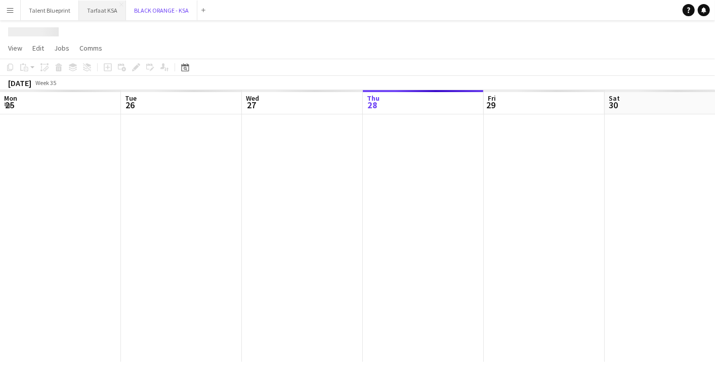
scroll to position [0, 242]
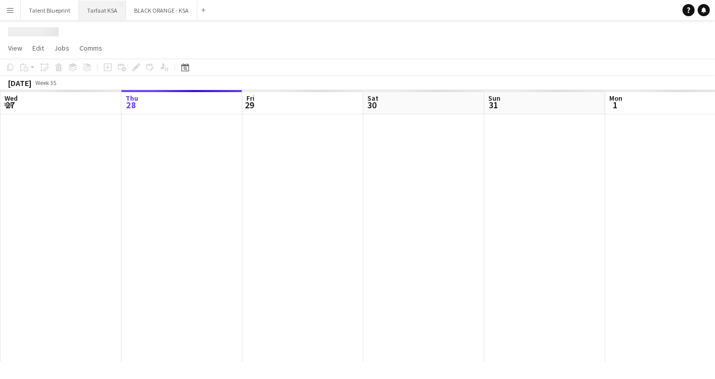
click at [100, 11] on button "Tarfaat KSA Close" at bounding box center [102, 11] width 47 height 20
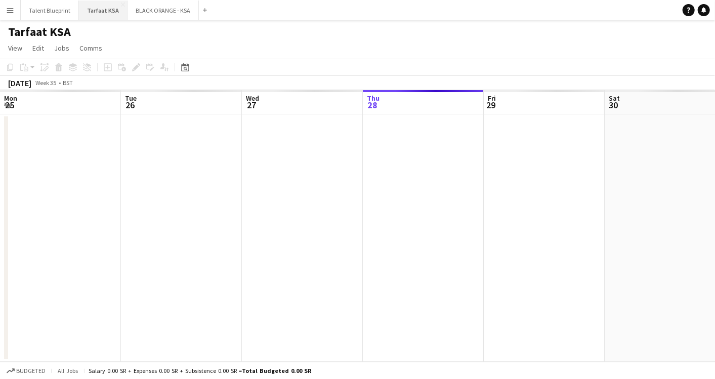
scroll to position [0, 242]
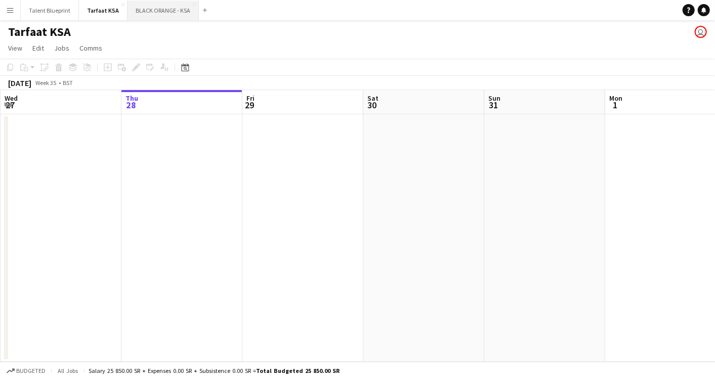
click at [148, 11] on button "BLACK ORANGE - KSA Close" at bounding box center [163, 11] width 71 height 20
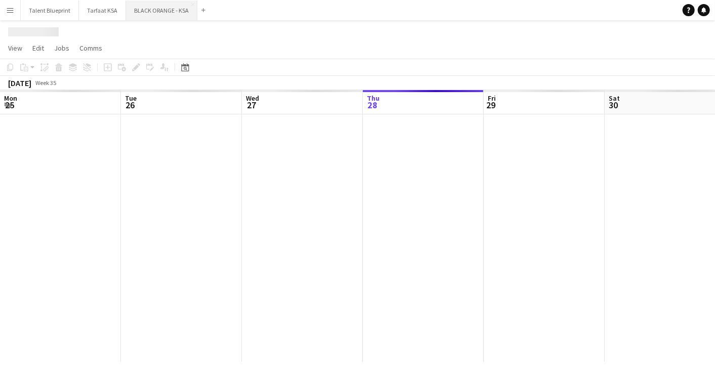
scroll to position [0, 242]
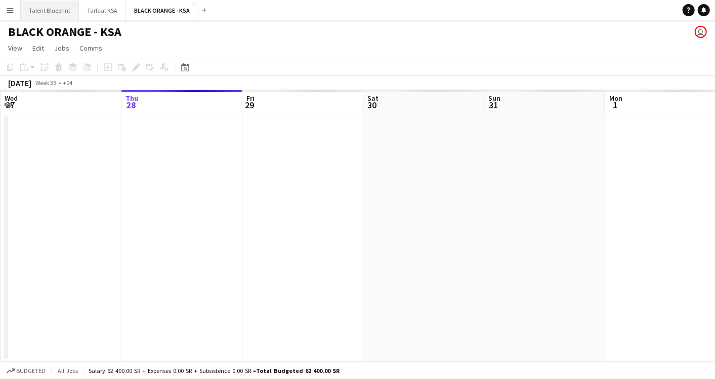
click at [52, 17] on button "Talent Blueprint Close" at bounding box center [50, 11] width 58 height 20
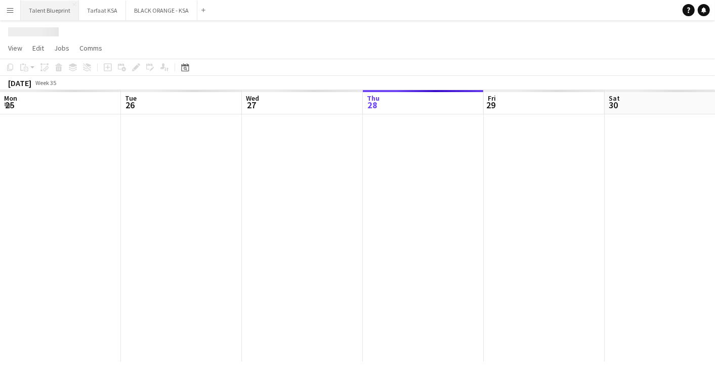
scroll to position [0, 242]
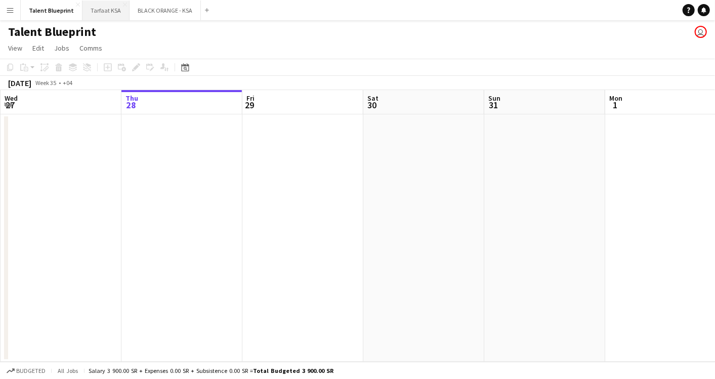
click at [108, 11] on button "Tarfaat KSA Close" at bounding box center [106, 11] width 47 height 20
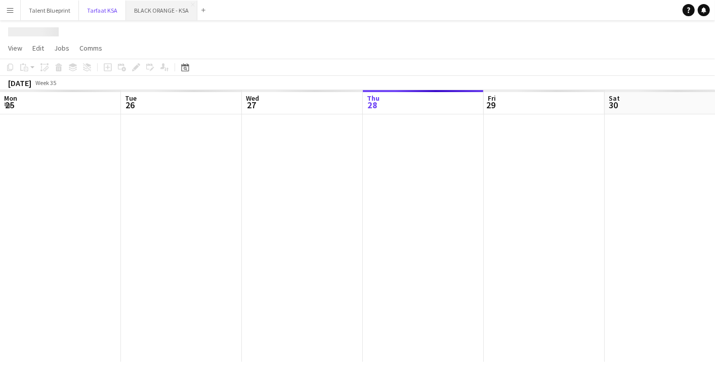
scroll to position [0, 242]
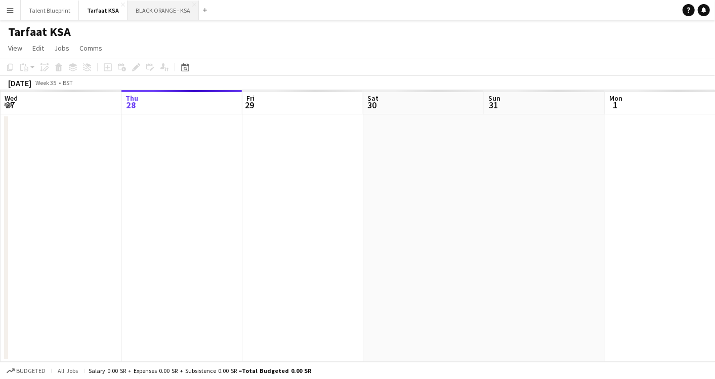
click at [163, 10] on button "BLACK ORANGE - KSA Close" at bounding box center [163, 11] width 71 height 20
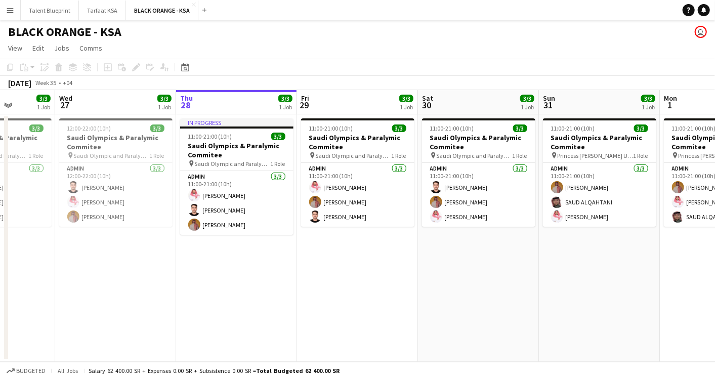
click at [360, 160] on app-calendar-viewport "Sun 24 3/3 1 Job Mon 25 3/3 1 Job Tue 26 3/3 1 Job Wed 27 3/3 1 Job Thu 28 3/3 …" at bounding box center [357, 226] width 715 height 272
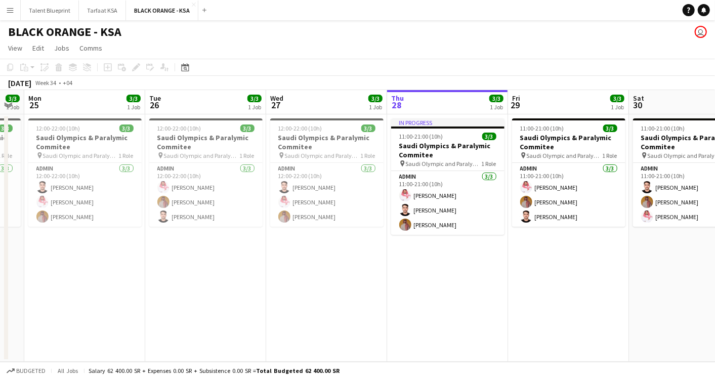
scroll to position [0, 211]
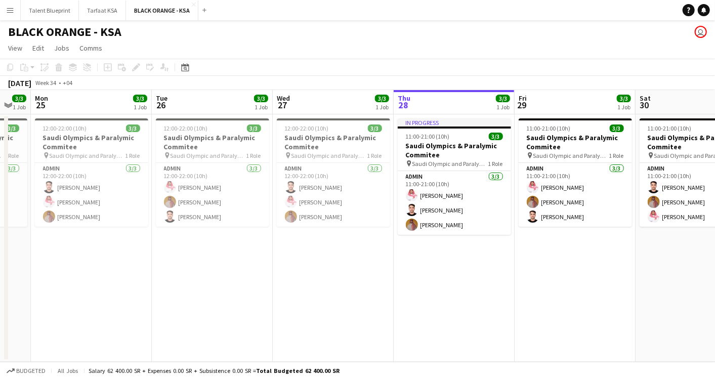
drag, startPoint x: 205, startPoint y: 158, endPoint x: 422, endPoint y: 165, distance: 217.8
click at [422, 165] on app-calendar-viewport "Sat 23 3/3 1 Job Sun 24 3/3 1 Job Mon 25 3/3 1 Job Tue 26 3/3 1 Job Wed 27 3/3 …" at bounding box center [357, 226] width 715 height 272
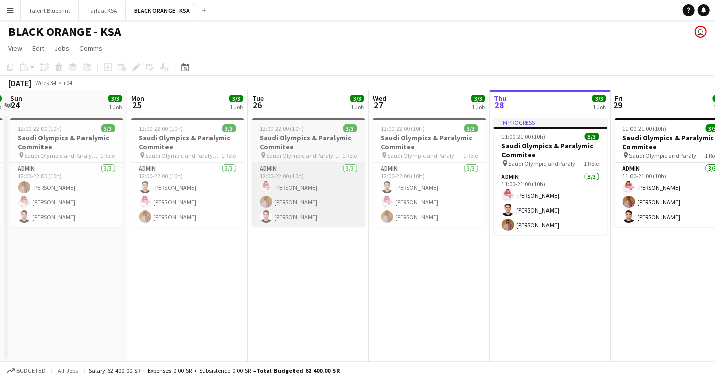
drag, startPoint x: 202, startPoint y: 151, endPoint x: 270, endPoint y: 188, distance: 77.5
click at [269, 192] on app-calendar-viewport "Thu 21 3/3 1 Job Fri 22 3/3 1 Job Sat 23 3/3 1 Job Sun 24 3/3 1 Job Mon 25 3/3 …" at bounding box center [357, 226] width 715 height 272
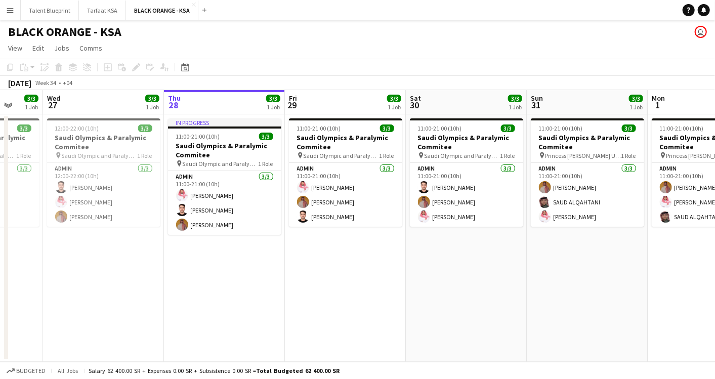
drag, startPoint x: 566, startPoint y: 181, endPoint x: 269, endPoint y: 166, distance: 297.6
click at [269, 166] on app-calendar-viewport "Sun 24 3/3 1 Job Mon 25 3/3 1 Job Tue 26 3/3 1 Job Wed 27 3/3 1 Job Thu 28 3/3 …" at bounding box center [357, 226] width 715 height 272
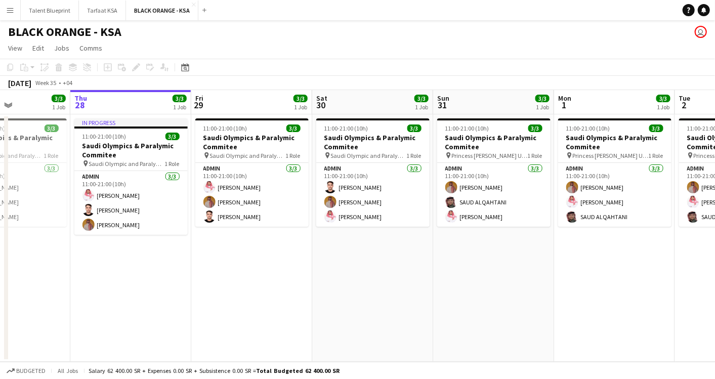
scroll to position [0, 309]
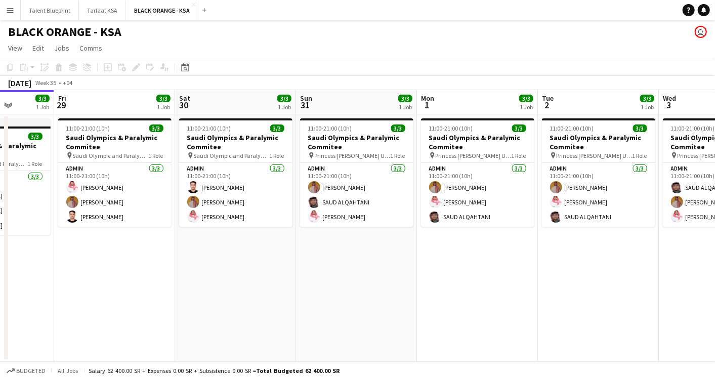
drag, startPoint x: 484, startPoint y: 153, endPoint x: 253, endPoint y: 162, distance: 231.0
click at [253, 162] on app-calendar-viewport "Tue 26 3/3 1 Job Wed 27 3/3 1 Job Thu 28 3/3 1 Job Fri 29 3/3 1 Job Sat 30 3/3 …" at bounding box center [357, 226] width 715 height 272
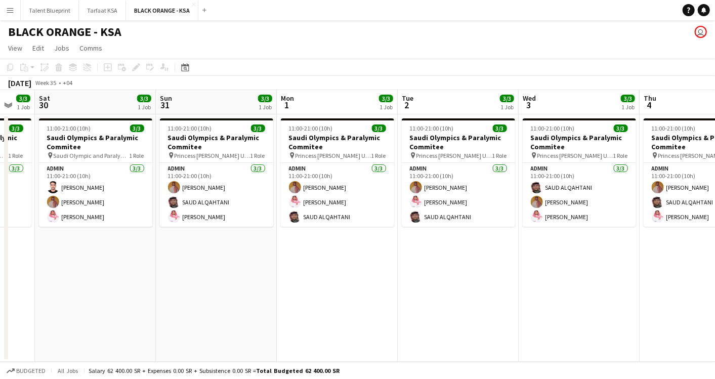
scroll to position [0, 351]
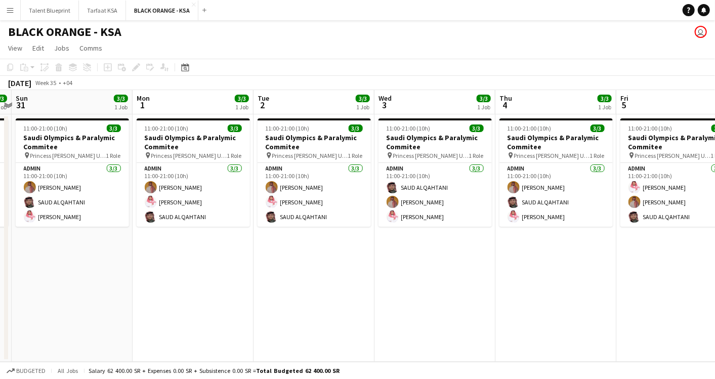
drag, startPoint x: 559, startPoint y: 178, endPoint x: 274, endPoint y: 171, distance: 284.6
click at [274, 171] on app-calendar-viewport "Thu 28 3/3 1 Job Fri 29 3/3 1 Job Sat 30 3/3 1 Job Sun 31 3/3 1 Job Mon 1 3/3 1…" at bounding box center [357, 226] width 715 height 272
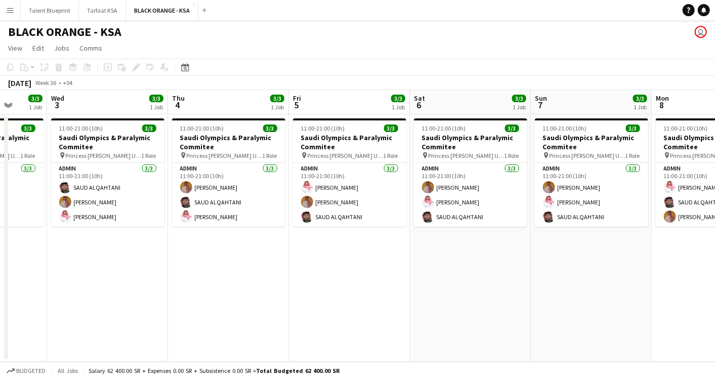
scroll to position [0, 317]
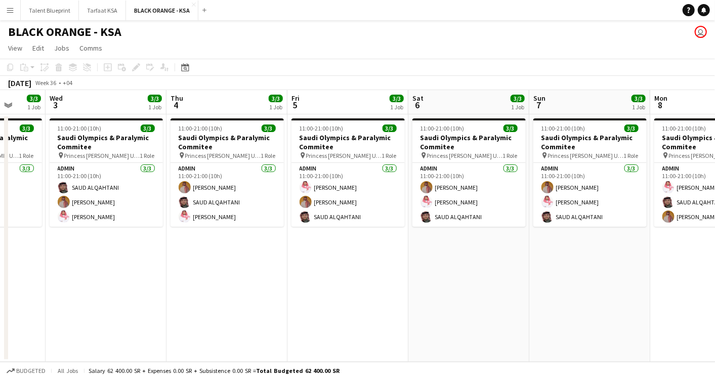
drag, startPoint x: 560, startPoint y: 159, endPoint x: 231, endPoint y: 160, distance: 328.6
click at [231, 160] on app-calendar-viewport "Sun 31 3/3 1 Job Mon 1 3/3 1 Job Tue 2 3/3 1 Job Wed 3 3/3 1 Job Thu 4 3/3 1 Jo…" at bounding box center [357, 226] width 715 height 272
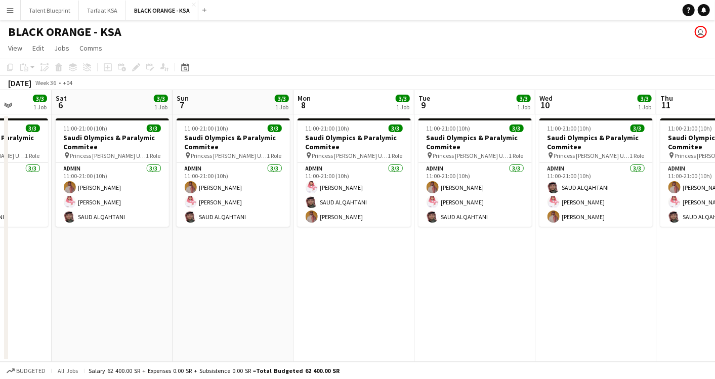
drag, startPoint x: 517, startPoint y: 173, endPoint x: 172, endPoint y: 149, distance: 346.1
click at [160, 150] on app-calendar-viewport "Wed 3 3/3 1 Job Thu 4 3/3 1 Job Fri 5 3/3 1 Job Sat 6 3/3 1 Job Sun 7 3/3 1 Job…" at bounding box center [357, 226] width 715 height 272
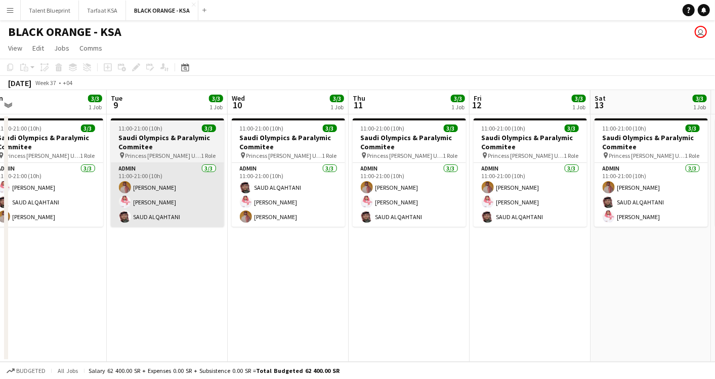
drag, startPoint x: 468, startPoint y: 182, endPoint x: 204, endPoint y: 172, distance: 265.0
click at [165, 175] on app-calendar-viewport "Fri 5 3/3 1 Job Sat 6 3/3 1 Job Sun 7 3/3 1 Job Mon 8 3/3 1 Job Tue 9 3/3 1 Job…" at bounding box center [357, 226] width 715 height 272
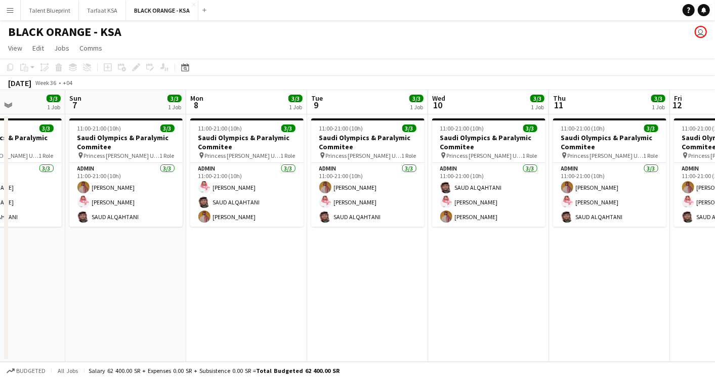
drag, startPoint x: 435, startPoint y: 210, endPoint x: 717, endPoint y: 315, distance: 301.2
click at [715, 315] on html "Menu Boards Boards Boards All jobs Status Workforce Workforce My Workforce Recr…" at bounding box center [357, 189] width 715 height 379
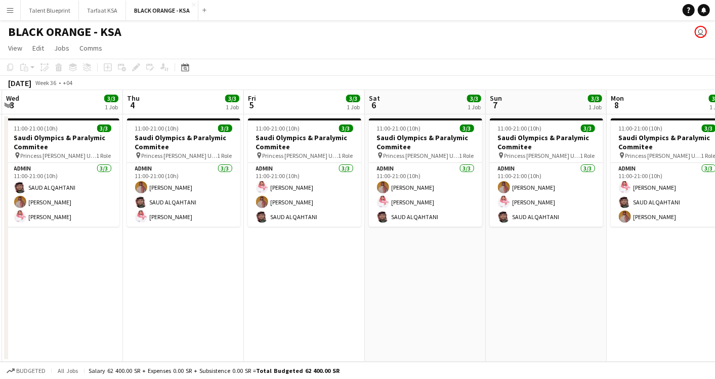
drag, startPoint x: 78, startPoint y: 212, endPoint x: 477, endPoint y: 243, distance: 399.6
click at [477, 243] on app-calendar-viewport "Mon 1 3/3 1 Job Tue 2 3/3 1 Job Wed 3 3/3 1 Job Thu 4 3/3 1 Job Fri 5 3/3 1 Job…" at bounding box center [357, 226] width 715 height 272
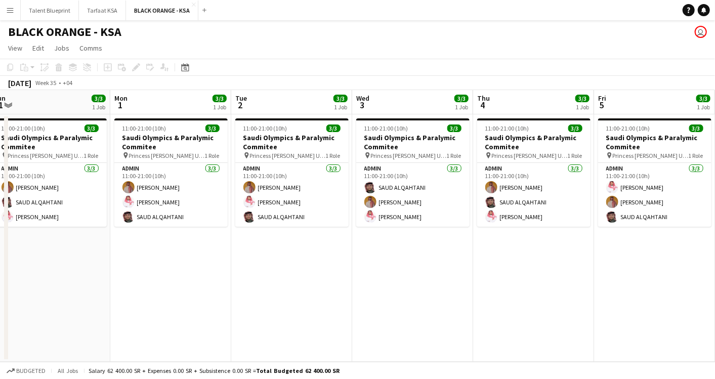
drag, startPoint x: 162, startPoint y: 181, endPoint x: 517, endPoint y: 206, distance: 356.3
click at [517, 206] on app-calendar-viewport "Fri 29 3/3 1 Job Sat 30 3/3 1 Job Sun 31 3/3 1 Job Mon 1 3/3 1 Job Tue 2 3/3 1 …" at bounding box center [357, 226] width 715 height 272
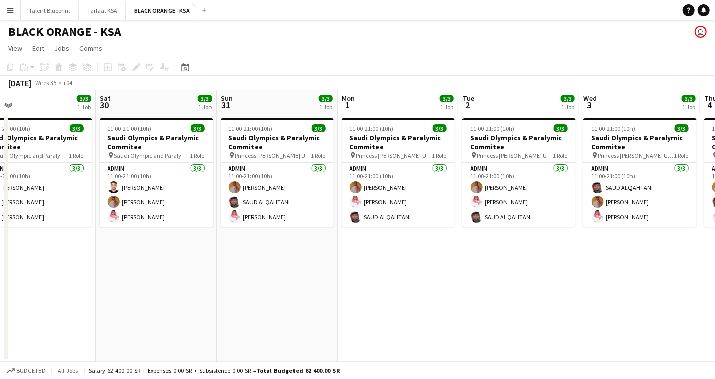
scroll to position [0, 267]
drag, startPoint x: 243, startPoint y: 199, endPoint x: 465, endPoint y: 225, distance: 223.8
click at [465, 225] on app-calendar-viewport "Wed 27 3/3 1 Job Thu 28 3/3 1 Job Fri 29 3/3 1 Job Sat 30 3/3 1 Job Sun 31 3/3 …" at bounding box center [357, 226] width 715 height 272
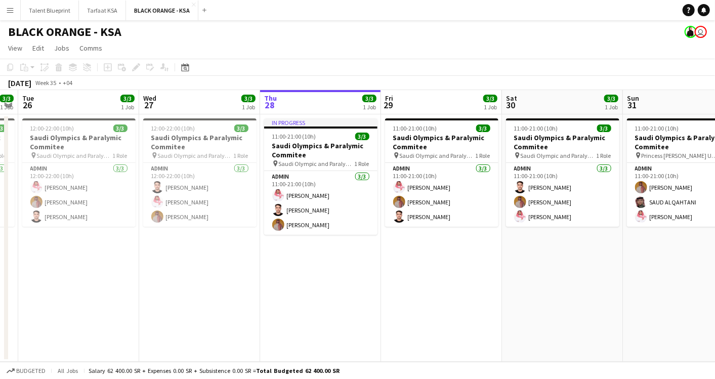
drag, startPoint x: 240, startPoint y: 169, endPoint x: 641, endPoint y: 239, distance: 407.6
click at [648, 239] on app-calendar-viewport "Sun 24 3/3 1 Job Mon 25 3/3 1 Job Tue 26 3/3 1 Job Wed 27 3/3 1 Job Thu 28 3/3 …" at bounding box center [357, 226] width 715 height 272
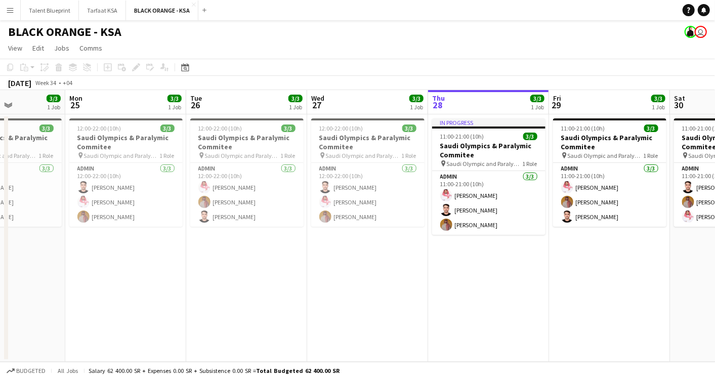
scroll to position [0, 296]
drag, startPoint x: 313, startPoint y: 191, endPoint x: 481, endPoint y: 233, distance: 173.8
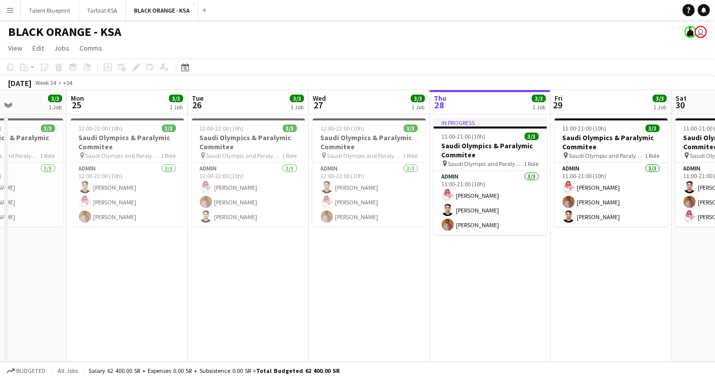
click at [481, 233] on app-calendar-viewport "Fri 22 3/3 1 Job Sat 23 3/3 1 Job Sun 24 3/3 1 Job Mon 25 3/3 1 Job Tue 26 3/3 …" at bounding box center [357, 226] width 715 height 272
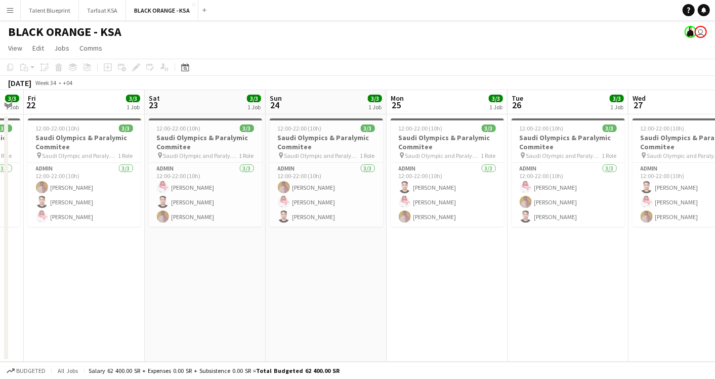
drag, startPoint x: 243, startPoint y: 147, endPoint x: 492, endPoint y: 178, distance: 250.5
click at [492, 178] on app-calendar-viewport "Wed 20 3/3 1 Job Thu 21 3/3 1 Job Fri 22 3/3 1 Job Sat 23 3/3 1 Job Sun 24 3/3 …" at bounding box center [357, 226] width 715 height 272
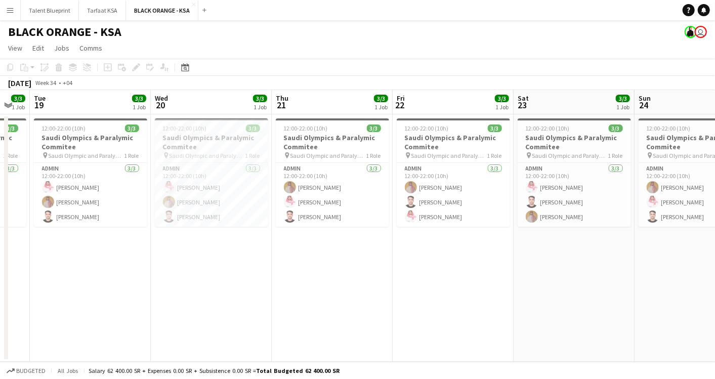
drag, startPoint x: 151, startPoint y: 194, endPoint x: 519, endPoint y: 214, distance: 368.6
click at [519, 214] on app-calendar-viewport "Sun 17 3/3 1 Job Mon 18 3/3 1 Job Tue 19 3/3 1 Job Wed 20 3/3 1 Job Thu 21 3/3 …" at bounding box center [357, 226] width 715 height 272
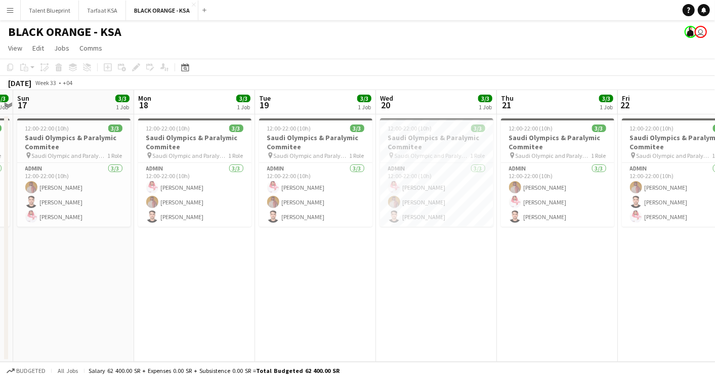
scroll to position [0, 228]
drag, startPoint x: 175, startPoint y: 136, endPoint x: 400, endPoint y: 172, distance: 228.6
click at [400, 172] on app-calendar-viewport "Fri 15 Sat 16 3/3 1 Job Sun 17 3/3 1 Job Mon 18 3/3 1 Job Tue 19 3/3 1 Job Wed …" at bounding box center [357, 226] width 715 height 272
click at [316, 154] on span "Saudi Olympic and Paralympic committee" at bounding box center [313, 156] width 76 height 8
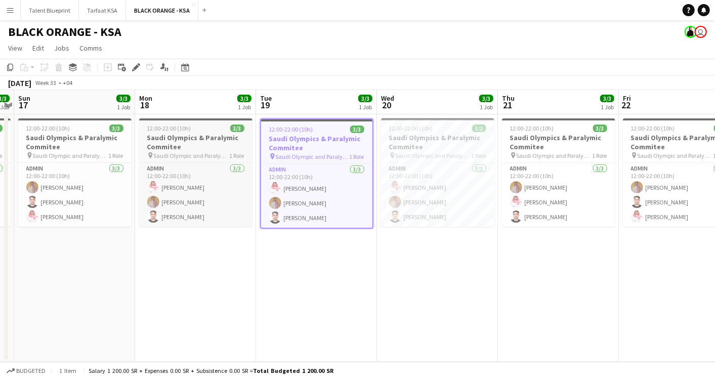
click at [188, 142] on h3 "Saudi Olympics & Paralymic Commitee" at bounding box center [195, 142] width 113 height 18
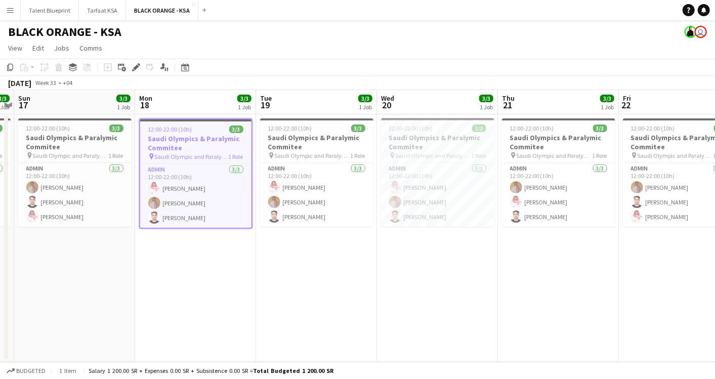
click at [188, 142] on h3 "Saudi Olympics & Paralymic Commitee" at bounding box center [195, 143] width 111 height 18
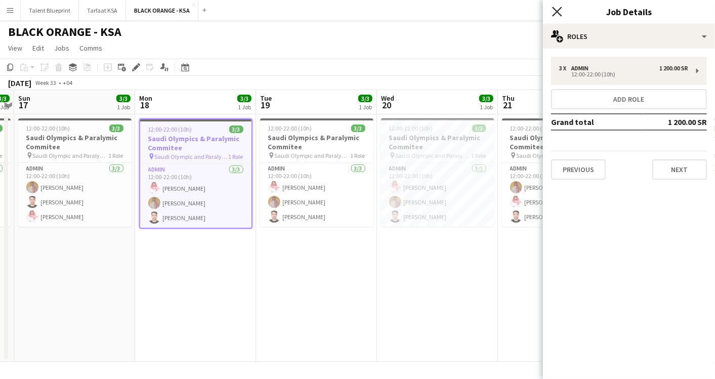
click at [558, 10] on icon at bounding box center [557, 12] width 10 height 10
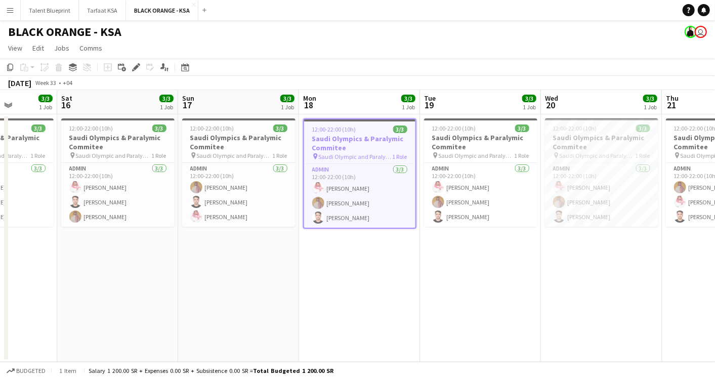
scroll to position [0, 305]
drag, startPoint x: 155, startPoint y: 178, endPoint x: 320, endPoint y: 175, distance: 164.6
click at [320, 175] on app-calendar-viewport "Wed 13 Thu 14 Fri 15 3/3 1 Job Sat 16 3/3 1 Job Sun 17 3/3 1 Job Mon 18 3/3 1 J…" at bounding box center [357, 226] width 715 height 272
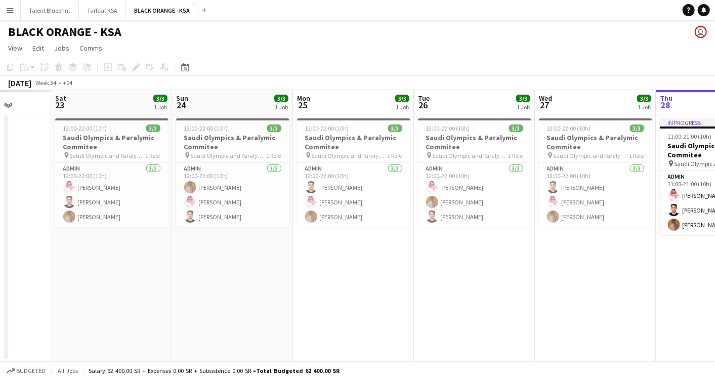
scroll to position [0, 298]
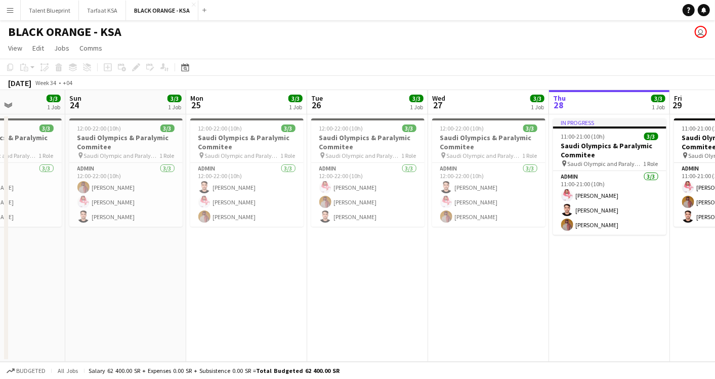
drag, startPoint x: 211, startPoint y: 170, endPoint x: 638, endPoint y: 195, distance: 428.6
click at [638, 195] on app-calendar-viewport "Thu 21 3/3 1 Job Fri 22 3/3 1 Job Sat 23 3/3 1 Job Sun 24 3/3 1 Job Mon 25 3/3 …" at bounding box center [357, 226] width 715 height 272
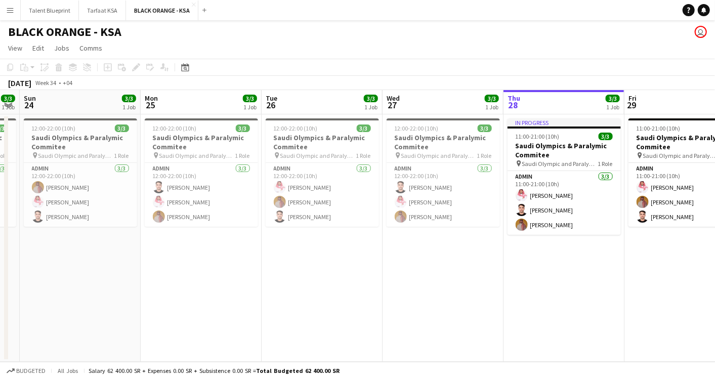
scroll to position [0, 350]
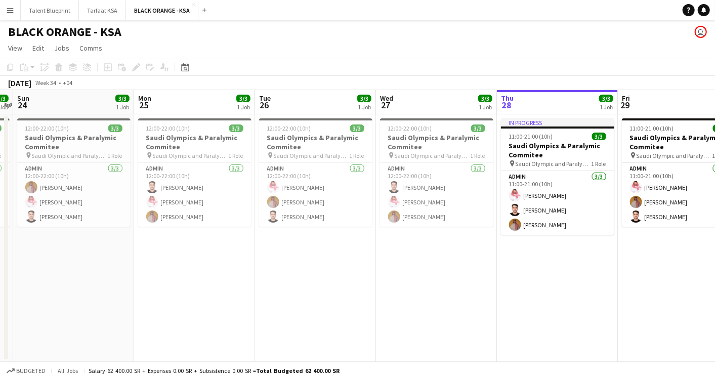
drag, startPoint x: 461, startPoint y: 132, endPoint x: 167, endPoint y: 88, distance: 297.9
click at [167, 88] on app-calendar "Copy Paste Paste Ctrl+V Paste with crew Ctrl+Shift+V Paste linked Job [GEOGRAPH…" at bounding box center [357, 210] width 715 height 303
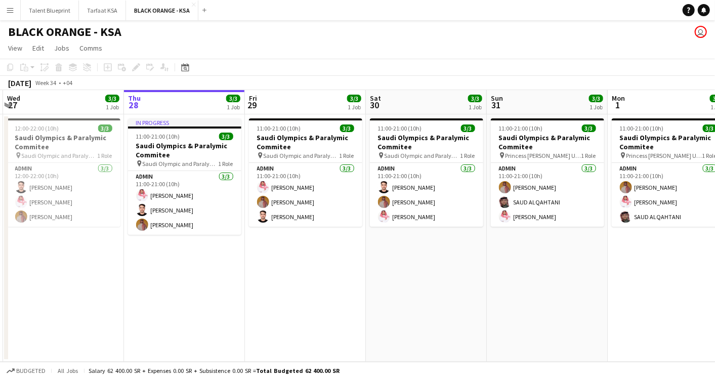
scroll to position [0, 360]
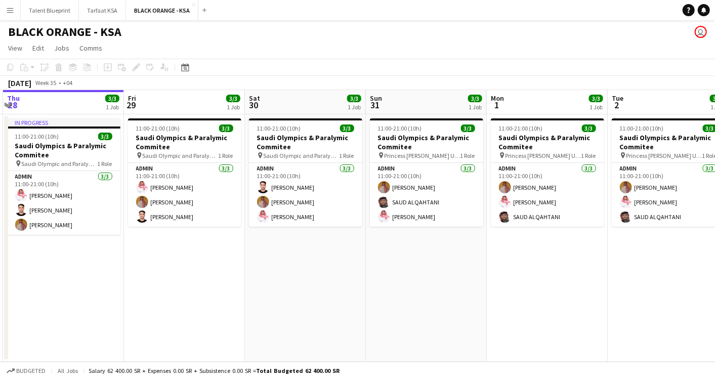
drag, startPoint x: 596, startPoint y: 144, endPoint x: 122, endPoint y: 145, distance: 474.9
click at [122, 145] on app-calendar-viewport "Mon 25 3/3 1 Job Tue 26 3/3 1 Job Wed 27 3/3 1 Job Thu 28 3/3 1 Job Fri 29 3/3 …" at bounding box center [357, 226] width 715 height 272
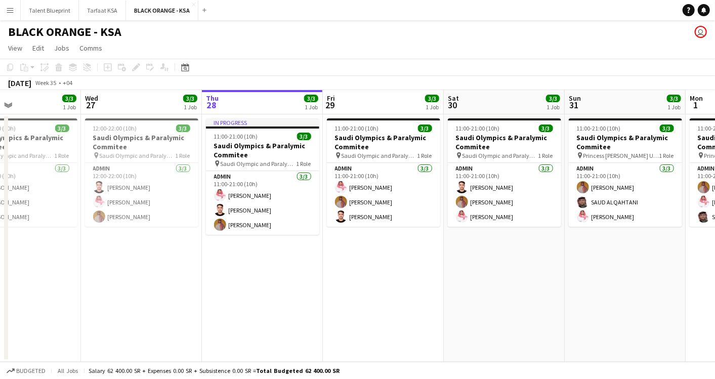
scroll to position [0, 260]
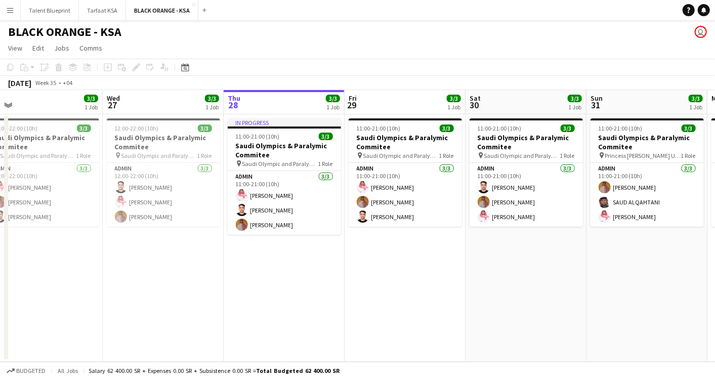
drag, startPoint x: 480, startPoint y: 169, endPoint x: 717, endPoint y: 117, distance: 242.4
click at [715, 117] on html "Menu Boards Boards Boards All jobs Status Workforce Workforce My Workforce Recr…" at bounding box center [357, 189] width 715 height 379
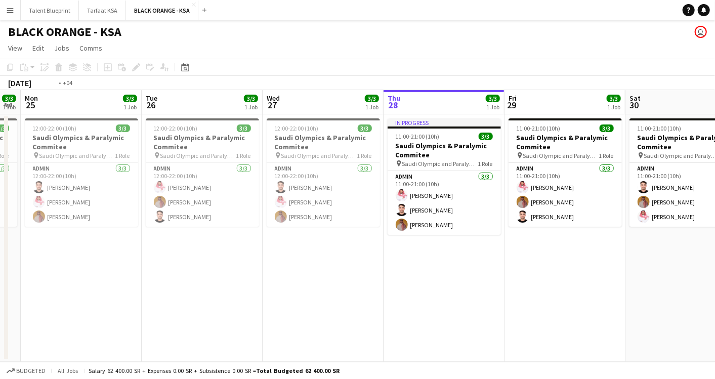
scroll to position [0, 219]
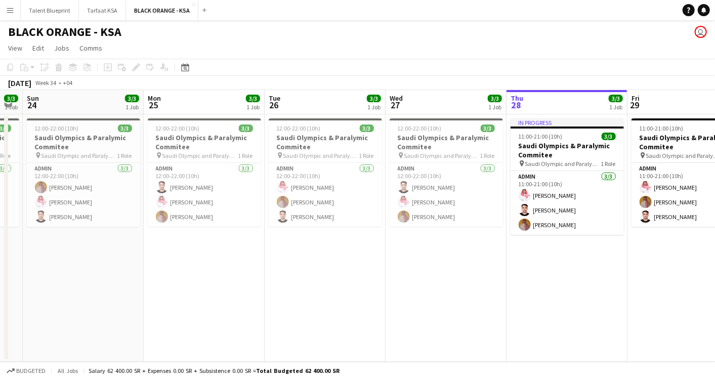
drag, startPoint x: 143, startPoint y: 160, endPoint x: 426, endPoint y: 158, distance: 283.0
click at [426, 158] on app-calendar-viewport "Fri 22 3/3 1 Job Sat 23 3/3 1 Job Sun 24 3/3 1 Job Mon 25 3/3 1 Job Tue 26 3/3 …" at bounding box center [357, 226] width 715 height 272
click at [406, 152] on span "Saudi Olympic and Paralympic committee" at bounding box center [443, 156] width 76 height 8
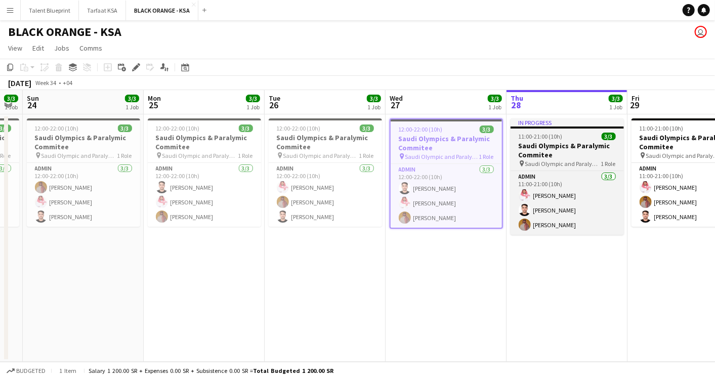
click at [548, 141] on h3 "Saudi Olympics & Paralymic Commitee" at bounding box center [567, 150] width 113 height 18
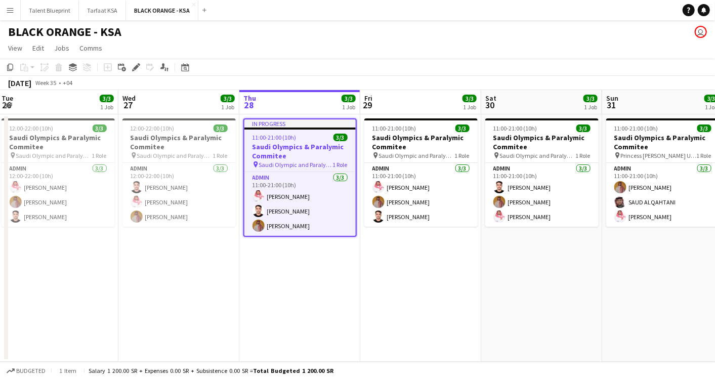
scroll to position [0, 373]
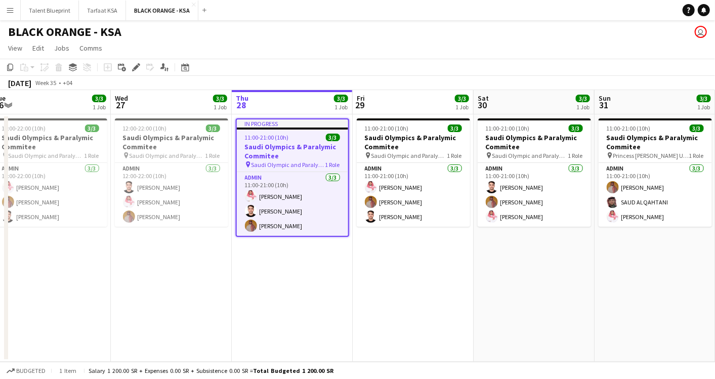
drag, startPoint x: 576, startPoint y: 143, endPoint x: 301, endPoint y: 162, distance: 275.6
click at [301, 162] on app-calendar-viewport "Sat 23 3/3 1 Job Sun 24 3/3 1 Job Mon 25 3/3 1 Job Tue 26 3/3 1 Job Wed 27 3/3 …" at bounding box center [357, 226] width 715 height 272
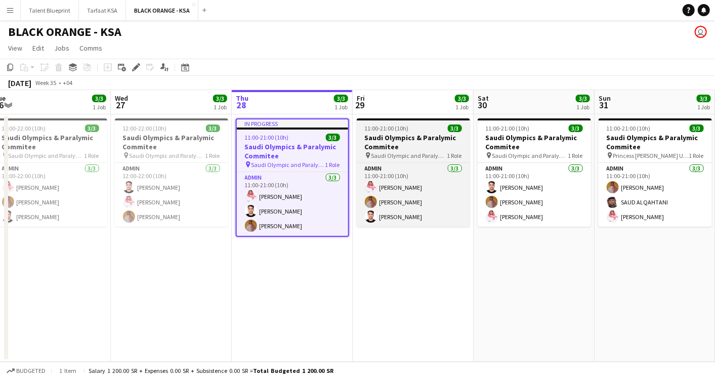
click at [385, 133] on app-job-card "11:00-21:00 (10h) 3/3 Saudi Olympics & Paralymic Commitee pin [DEMOGRAPHIC_DATA…" at bounding box center [413, 172] width 113 height 108
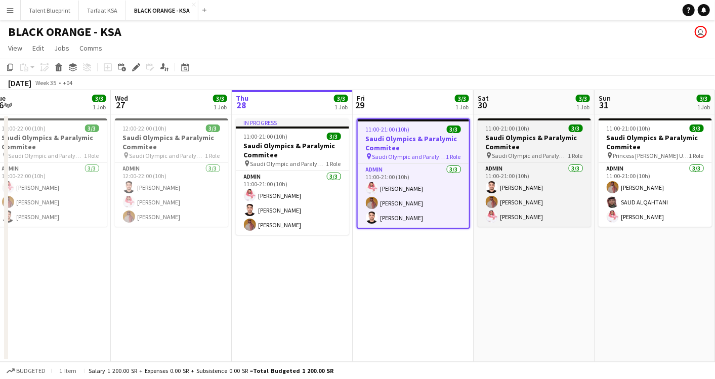
click at [533, 139] on h3 "Saudi Olympics & Paralymic Commitee" at bounding box center [534, 142] width 113 height 18
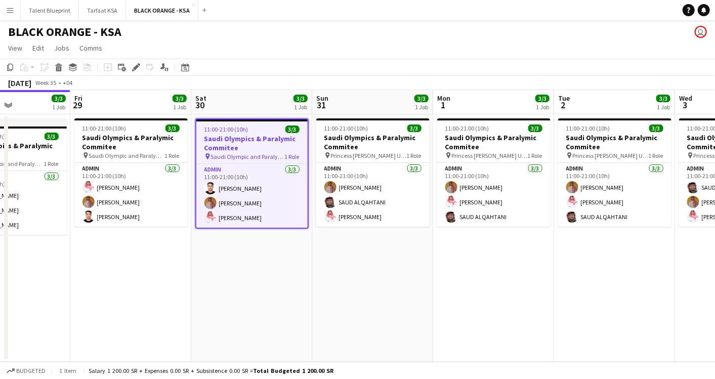
scroll to position [0, 293]
drag, startPoint x: 536, startPoint y: 139, endPoint x: 253, endPoint y: 160, distance: 283.9
click at [253, 160] on app-calendar-viewport "Tue 26 3/3 1 Job Wed 27 3/3 1 Job Thu 28 3/3 1 Job Fri 29 3/3 1 Job Sat 30 3/3 …" at bounding box center [357, 226] width 715 height 272
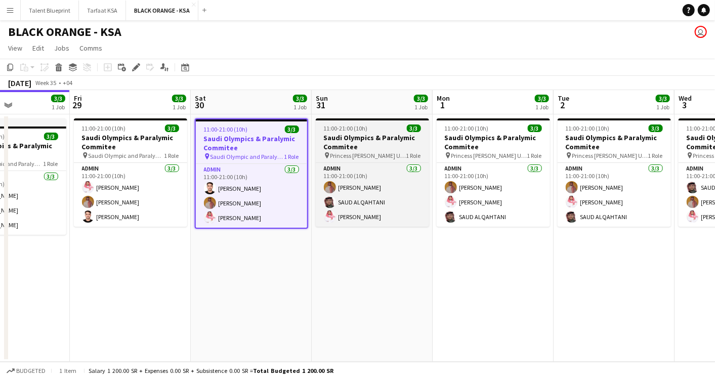
click at [373, 146] on h3 "Saudi Olympics & Paralymic Commitee" at bounding box center [372, 142] width 113 height 18
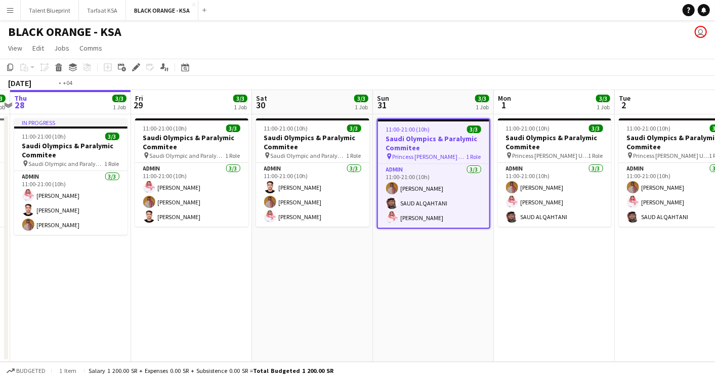
drag, startPoint x: 233, startPoint y: 166, endPoint x: 717, endPoint y: 191, distance: 485.2
click at [715, 191] on html "Menu Boards Boards Boards All jobs Status Workforce Workforce My Workforce Recr…" at bounding box center [357, 189] width 715 height 379
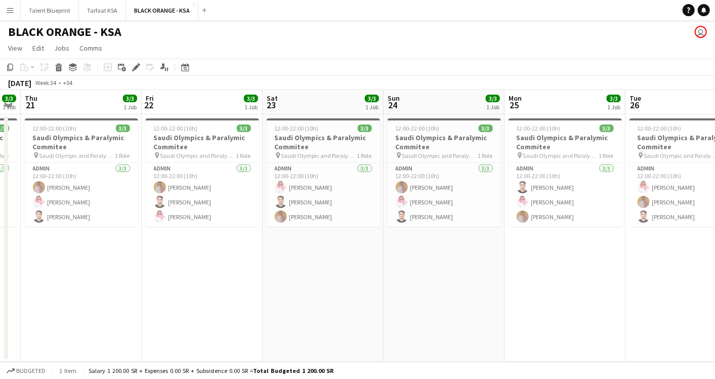
drag, startPoint x: 0, startPoint y: 167, endPoint x: 616, endPoint y: 191, distance: 616.1
click at [616, 191] on app-calendar-viewport "Tue 19 3/3 1 Job Wed 20 3/3 1 Job Thu 21 3/3 1 Job Fri 22 3/3 1 Job Sat 23 3/3 …" at bounding box center [357, 226] width 715 height 272
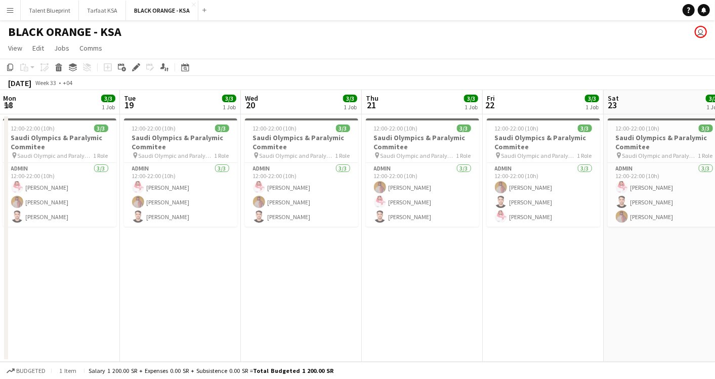
drag, startPoint x: 201, startPoint y: 159, endPoint x: 663, endPoint y: 170, distance: 461.8
click at [663, 170] on app-calendar-viewport "Sat 16 Sun 17 3/3 1 Job Mon 18 3/3 1 Job Tue 19 3/3 1 Job Wed 20 3/3 1 Job Thu …" at bounding box center [357, 226] width 715 height 272
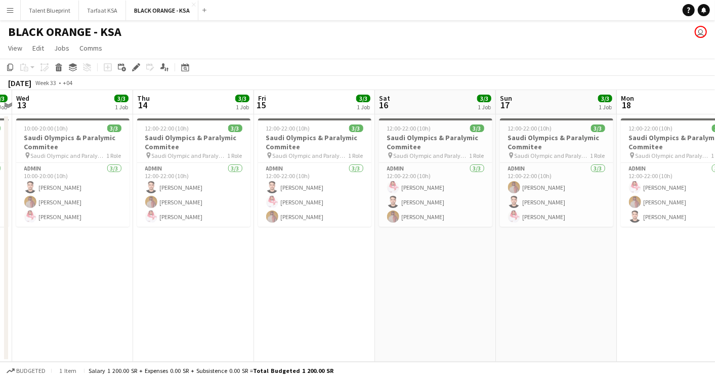
drag, startPoint x: 308, startPoint y: 156, endPoint x: 684, endPoint y: 166, distance: 376.3
click at [684, 166] on app-calendar-viewport "Mon 11 3/3 1 Job Tue 12 3/3 1 Job Wed 13 3/3 1 Job Thu 14 3/3 1 Job Fri 15 3/3 …" at bounding box center [357, 226] width 715 height 272
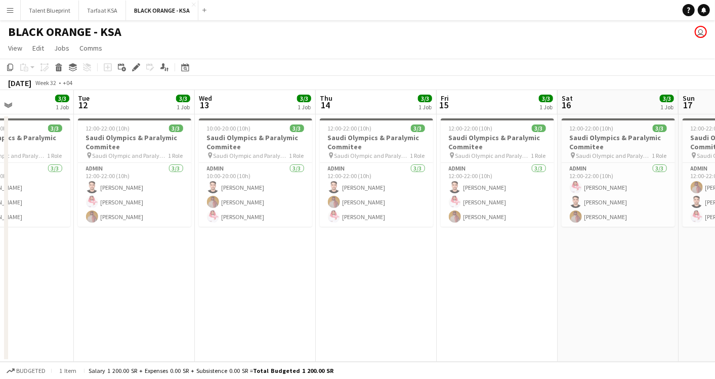
drag, startPoint x: 284, startPoint y: 143, endPoint x: 559, endPoint y: 144, distance: 275.4
click at [588, 136] on app-calendar-viewport "Sat 9 Sun 10 3/3 1 Job Mon 11 3/3 1 Job Tue 12 3/3 1 Job Wed 13 3/3 1 Job Thu 1…" at bounding box center [357, 226] width 715 height 272
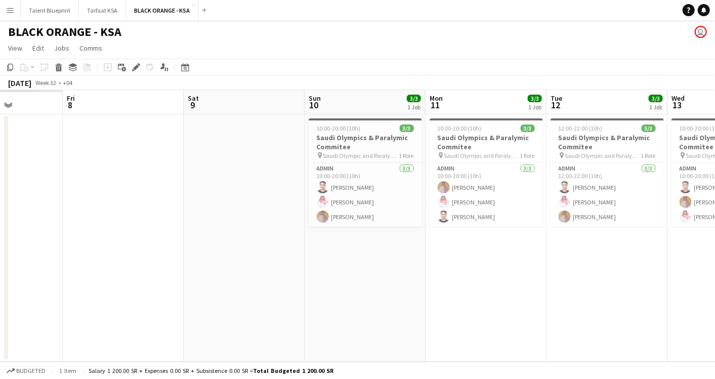
scroll to position [0, 230]
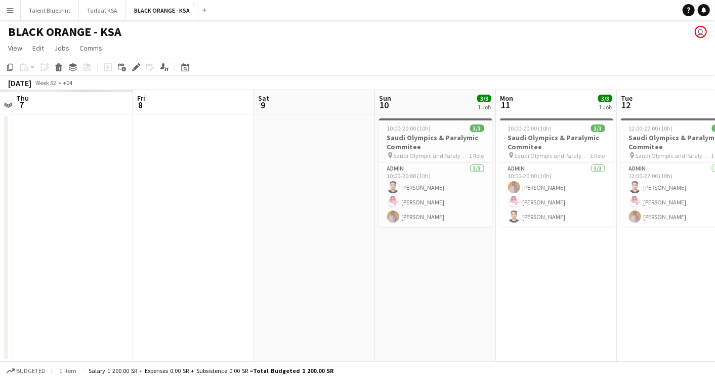
drag, startPoint x: 131, startPoint y: 158, endPoint x: 553, endPoint y: 148, distance: 422.4
click at [553, 148] on app-calendar-viewport "Tue 5 Wed 6 Thu 7 Fri 8 Sat 9 Sun 10 3/3 1 Job Mon 11 3/3 1 Job Tue 12 3/3 1 Jo…" at bounding box center [357, 226] width 715 height 272
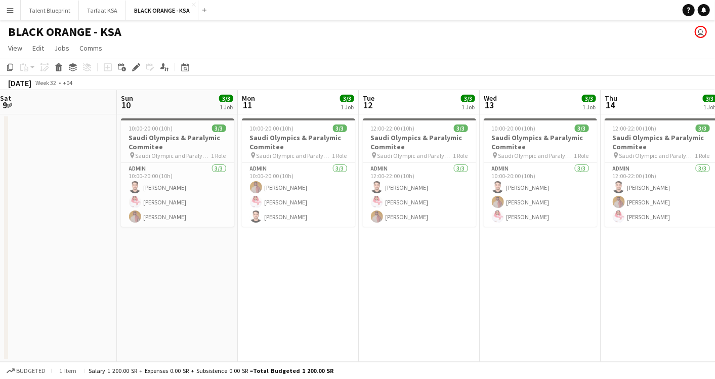
drag, startPoint x: 546, startPoint y: 129, endPoint x: 169, endPoint y: 156, distance: 377.6
click at [169, 156] on app-calendar-viewport "Wed 6 Thu 7 Fri 8 Sat 9 Sun 10 3/3 1 Job Mon 11 3/3 1 Job Tue 12 3/3 1 Job Wed …" at bounding box center [357, 226] width 715 height 272
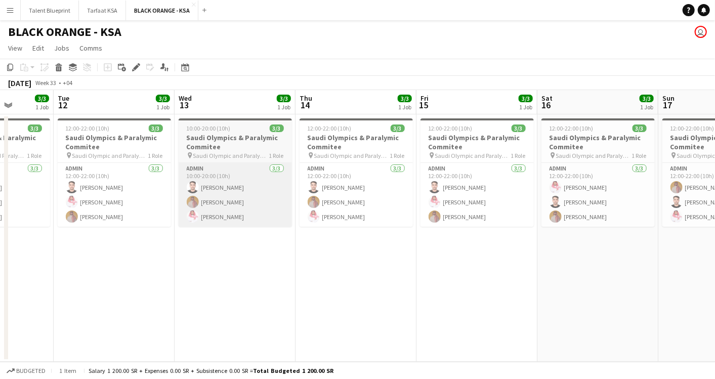
scroll to position [0, 335]
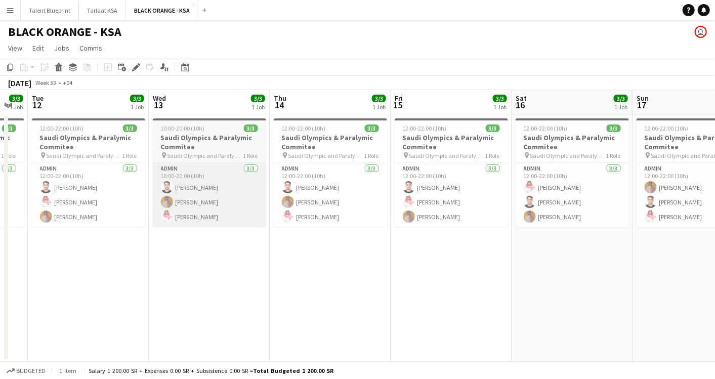
drag, startPoint x: 387, startPoint y: 178, endPoint x: 177, endPoint y: 186, distance: 209.7
click at [177, 186] on app-calendar-viewport "Sat 9 Sun 10 3/3 1 Job Mon 11 3/3 1 Job Tue 12 3/3 1 Job Wed 13 3/3 1 Job Thu 1…" at bounding box center [357, 226] width 715 height 272
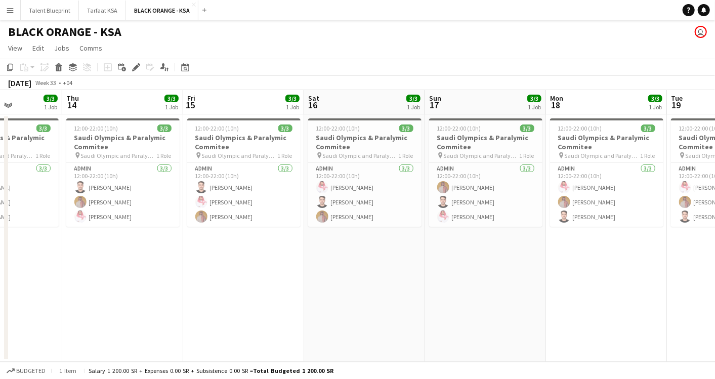
drag, startPoint x: 334, startPoint y: 182, endPoint x: 127, endPoint y: 206, distance: 208.5
click at [127, 206] on app-calendar-viewport "Mon 11 3/3 1 Job Tue 12 3/3 1 Job Wed 13 3/3 1 Job Thu 14 3/3 1 Job Fri 15 3/3 …" at bounding box center [357, 226] width 715 height 272
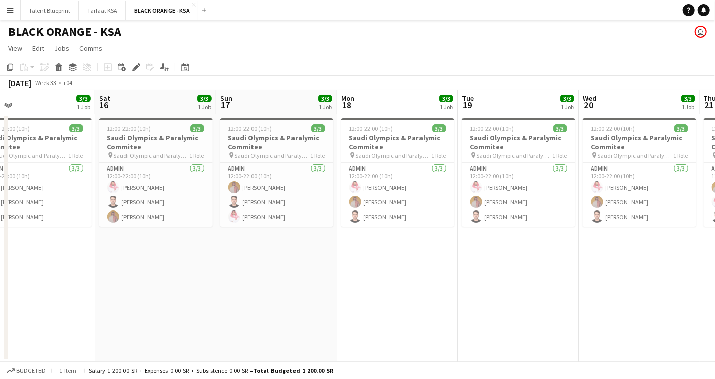
drag, startPoint x: 337, startPoint y: 177, endPoint x: 128, endPoint y: 192, distance: 209.7
click at [128, 192] on app-calendar-viewport "Tue 12 3/3 1 Job Wed 13 3/3 1 Job Thu 14 3/3 1 Job Fri 15 3/3 1 Job Sat 16 3/3 …" at bounding box center [357, 226] width 715 height 272
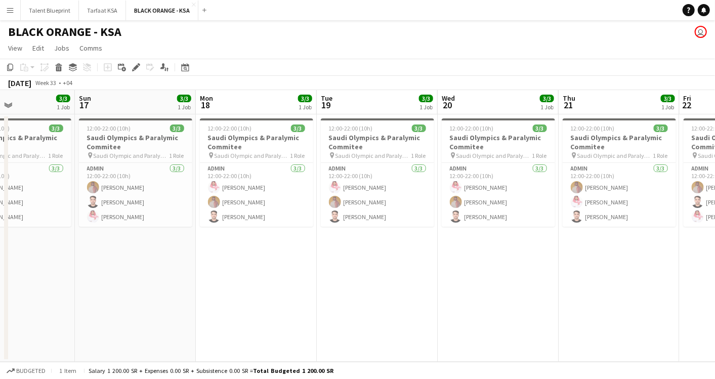
drag, startPoint x: 286, startPoint y: 174, endPoint x: 144, endPoint y: 197, distance: 143.6
click at [144, 197] on app-calendar-viewport "Wed 13 3/3 1 Job Thu 14 3/3 1 Job Fri 15 3/3 1 Job Sat 16 3/3 1 Job Sun 17 3/3 …" at bounding box center [357, 226] width 715 height 272
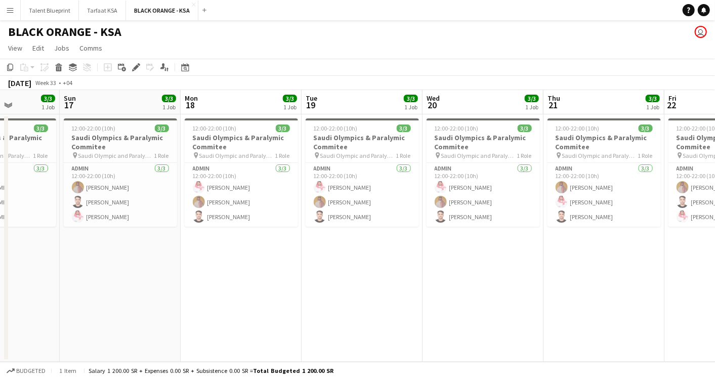
drag, startPoint x: 246, startPoint y: 177, endPoint x: 110, endPoint y: 189, distance: 136.3
click at [110, 189] on app-calendar-viewport "Thu 14 3/3 1 Job Fri 15 3/3 1 Job Sat 16 3/3 1 Job Sun 17 3/3 1 Job Mon 18 3/3 …" at bounding box center [357, 226] width 715 height 272
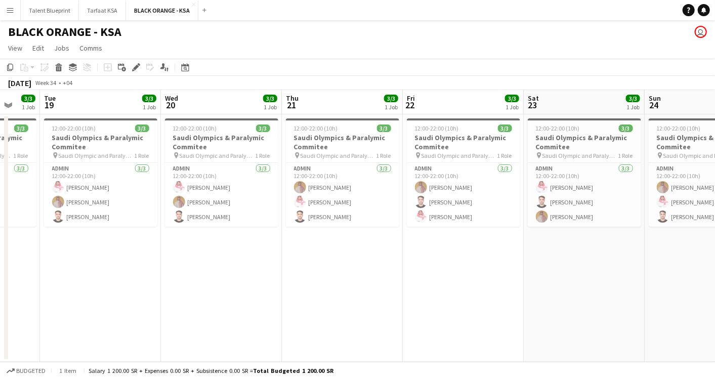
drag, startPoint x: 288, startPoint y: 185, endPoint x: 146, endPoint y: 200, distance: 142.6
click at [146, 200] on app-calendar-viewport "Sat 16 3/3 1 Job Sun 17 3/3 1 Job Mon 18 3/3 1 Job Tue 19 3/3 1 Job Wed 20 3/3 …" at bounding box center [357, 226] width 715 height 272
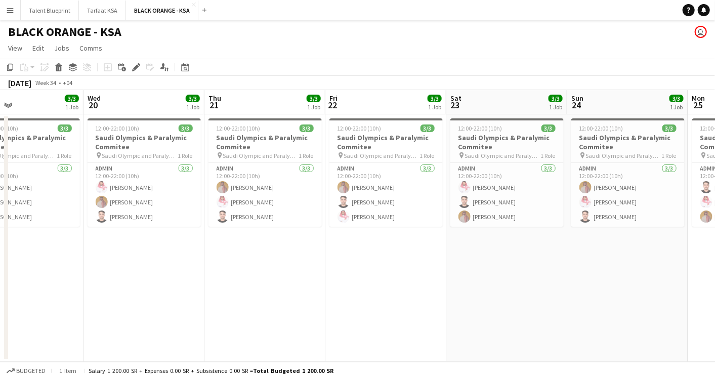
drag, startPoint x: 242, startPoint y: 175, endPoint x: 165, endPoint y: 187, distance: 77.5
click at [165, 187] on app-calendar-viewport "Sat 16 3/3 1 Job Sun 17 3/3 1 Job Mon 18 3/3 1 Job Tue 19 3/3 1 Job Wed 20 3/3 …" at bounding box center [357, 226] width 715 height 272
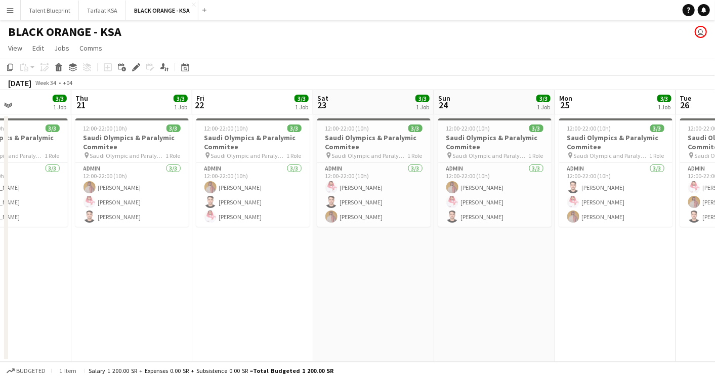
drag, startPoint x: 294, startPoint y: 194, endPoint x: 161, endPoint y: 208, distance: 133.9
click at [161, 208] on app-calendar-viewport "Sun 17 3/3 1 Job Mon 18 3/3 1 Job Tue 19 3/3 1 Job Wed 20 3/3 1 Job Thu 21 3/3 …" at bounding box center [357, 226] width 715 height 272
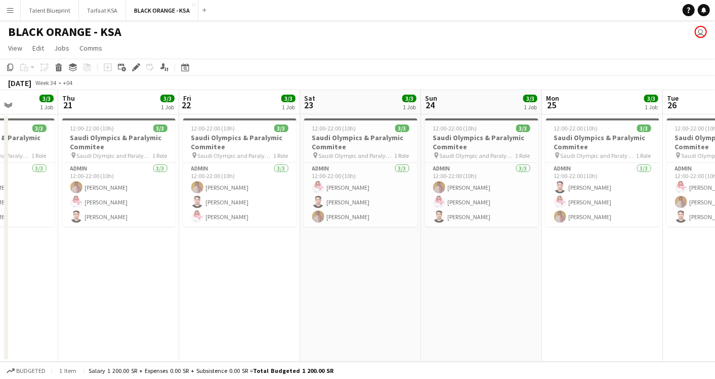
drag, startPoint x: 274, startPoint y: 186, endPoint x: 140, endPoint y: 197, distance: 134.6
click at [140, 197] on app-calendar-viewport "Mon 18 3/3 1 Job Tue 19 3/3 1 Job Wed 20 3/3 1 Job Thu 21 3/3 1 Job Fri 22 3/3 …" at bounding box center [357, 226] width 715 height 272
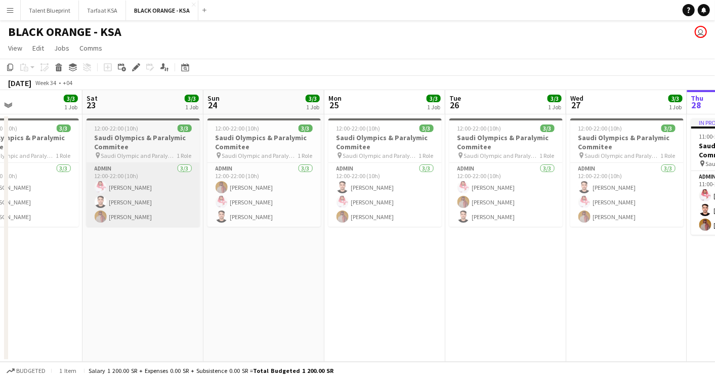
drag, startPoint x: 256, startPoint y: 179, endPoint x: 167, endPoint y: 193, distance: 89.7
click at [152, 198] on app-calendar-viewport "Tue 19 3/3 1 Job Wed 20 3/3 1 Job Thu 21 3/3 1 Job Fri 22 3/3 1 Job Sat 23 3/3 …" at bounding box center [357, 226] width 715 height 272
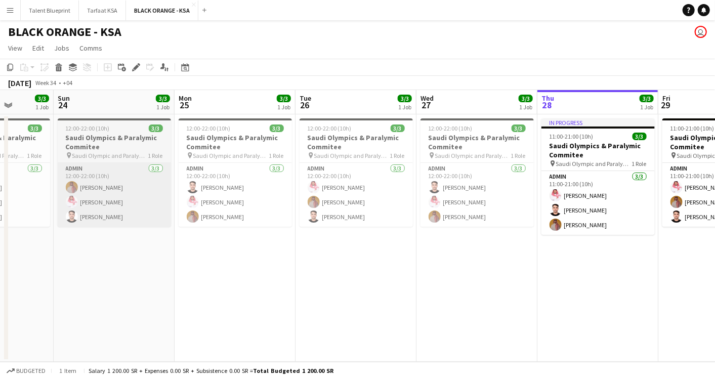
drag, startPoint x: 290, startPoint y: 203, endPoint x: 147, endPoint y: 204, distance: 142.8
click at [147, 205] on app-calendar-viewport "Thu 21 3/3 1 Job Fri 22 3/3 1 Job Sat 23 3/3 1 Job Sun 24 3/3 1 Job Mon 25 3/3 …" at bounding box center [357, 226] width 715 height 272
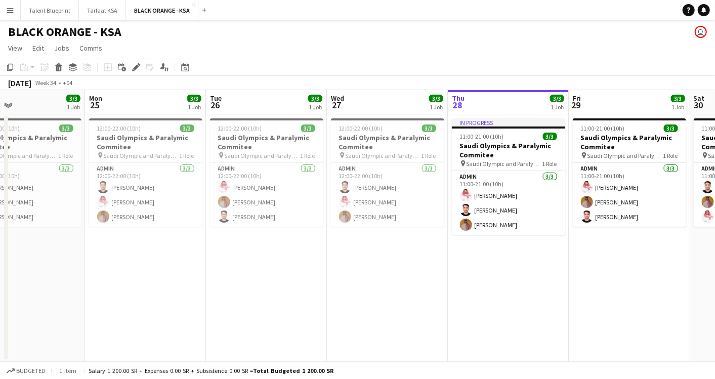
drag, startPoint x: 255, startPoint y: 183, endPoint x: 208, endPoint y: 187, distance: 46.8
click at [165, 201] on app-calendar-viewport "Thu 21 3/3 1 Job Fri 22 3/3 1 Job Sat 23 3/3 1 Job Sun 24 3/3 1 Job Mon 25 3/3 …" at bounding box center [357, 226] width 715 height 272
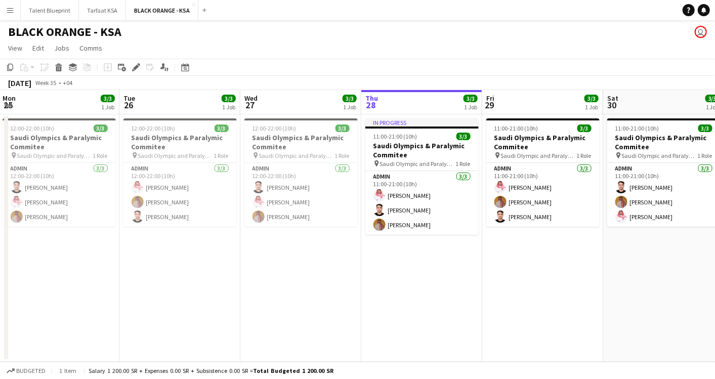
drag, startPoint x: 265, startPoint y: 187, endPoint x: 189, endPoint y: 201, distance: 77.8
click at [189, 201] on app-calendar-viewport "Fri 22 3/3 1 Job Sat 23 3/3 1 Job Sun 24 3/3 1 Job Mon 25 3/3 1 Job Tue 26 3/3 …" at bounding box center [357, 226] width 715 height 272
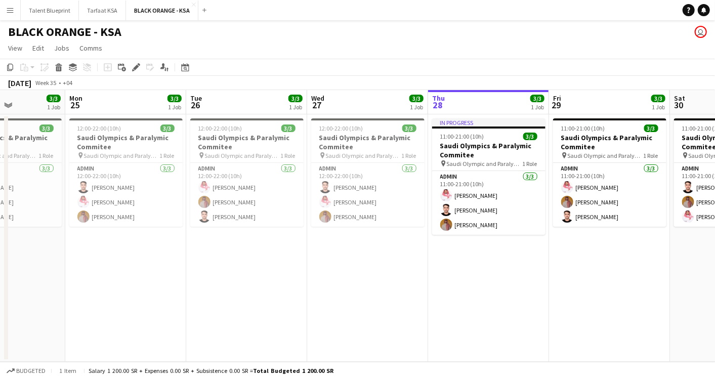
scroll to position [0, 318]
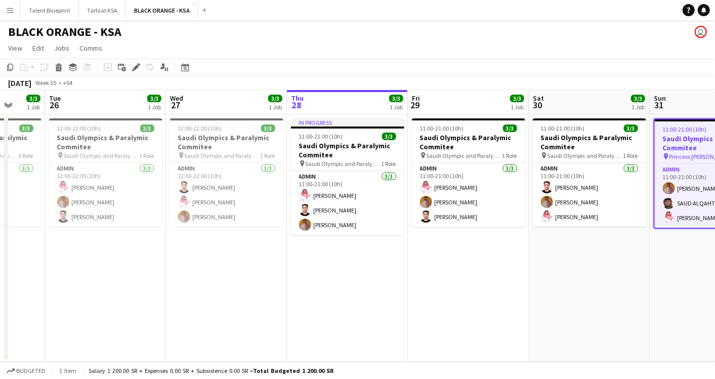
drag, startPoint x: 325, startPoint y: 200, endPoint x: 250, endPoint y: 210, distance: 75.6
click at [250, 210] on app-calendar-viewport "Sat 23 3/3 1 Job Sun 24 3/3 1 Job Mon 25 3/3 1 Job Tue 26 3/3 1 Job Wed 27 3/3 …" at bounding box center [357, 226] width 715 height 272
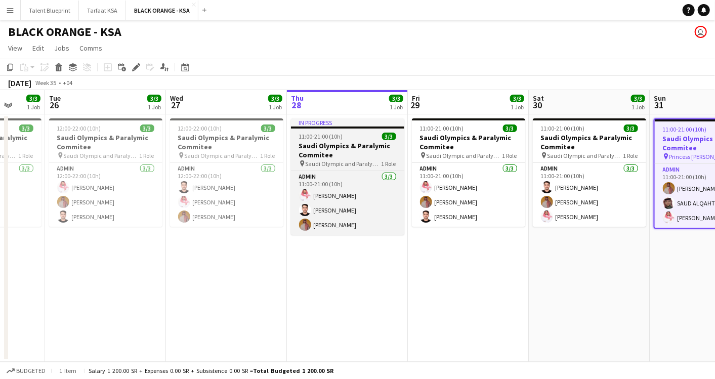
click at [331, 143] on h3 "Saudi Olympics & Paralymic Commitee" at bounding box center [347, 150] width 113 height 18
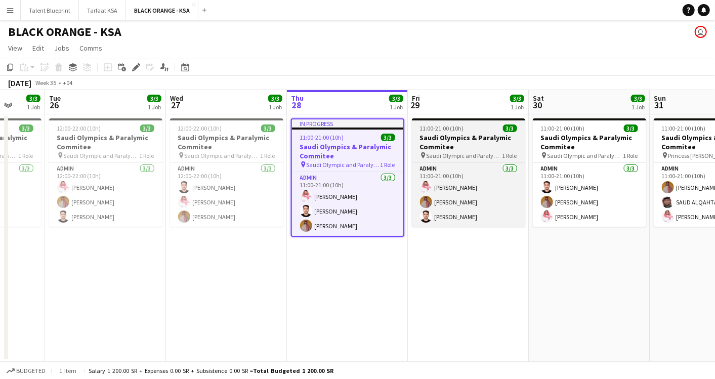
click at [479, 159] on span "Saudi Olympic and Paralympic committee" at bounding box center [465, 156] width 76 height 8
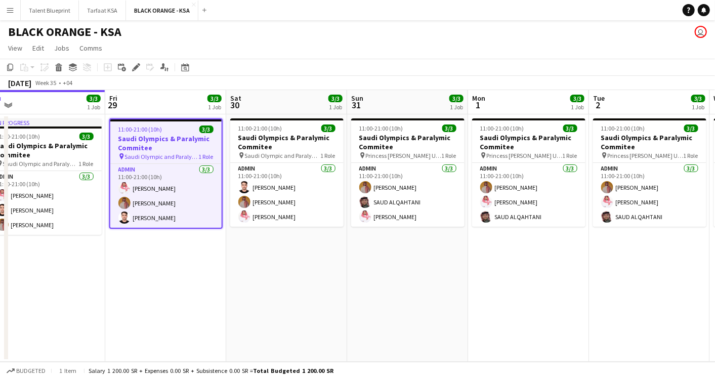
scroll to position [0, 311]
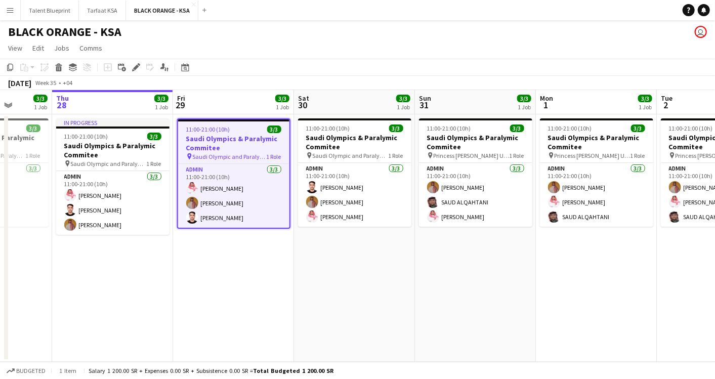
drag, startPoint x: 448, startPoint y: 162, endPoint x: 231, endPoint y: 181, distance: 217.0
click at [231, 181] on app-calendar-viewport "Mon 25 3/3 1 Job Tue 26 3/3 1 Job Wed 27 3/3 1 Job Thu 28 3/3 1 Job Fri 29 3/3 …" at bounding box center [357, 226] width 715 height 272
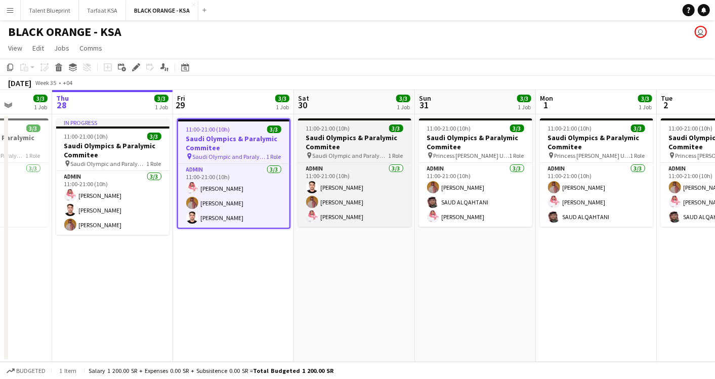
click at [341, 146] on h3 "Saudi Olympics & Paralymic Commitee" at bounding box center [354, 142] width 113 height 18
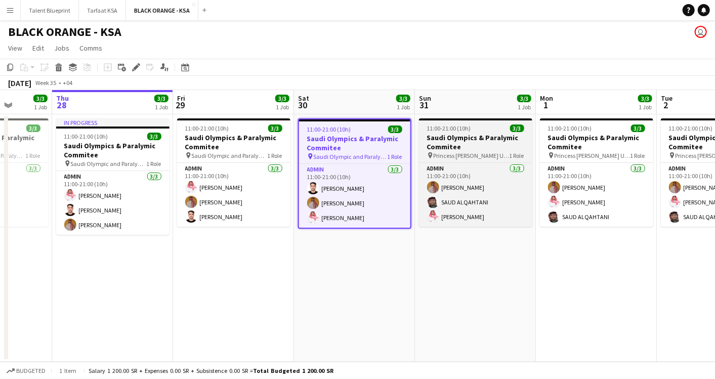
click at [491, 154] on span "Princess [PERSON_NAME] University" at bounding box center [472, 156] width 76 height 8
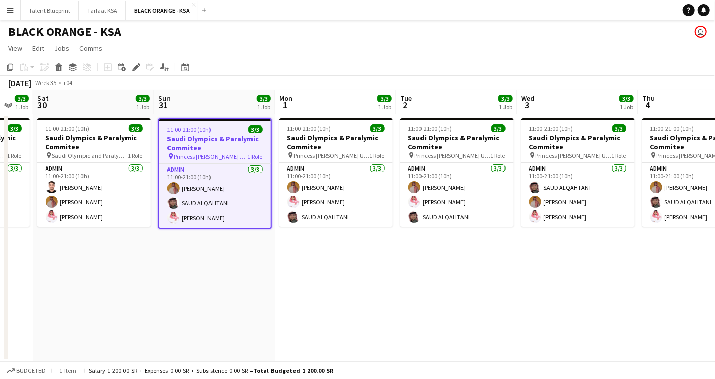
drag, startPoint x: 448, startPoint y: 154, endPoint x: 202, endPoint y: 162, distance: 246.2
click at [186, 169] on app-calendar-viewport "Wed 27 3/3 1 Job Thu 28 3/3 1 Job Fri 29 3/3 1 Job Sat 30 3/3 1 Job Sun 31 3/3 …" at bounding box center [357, 226] width 715 height 272
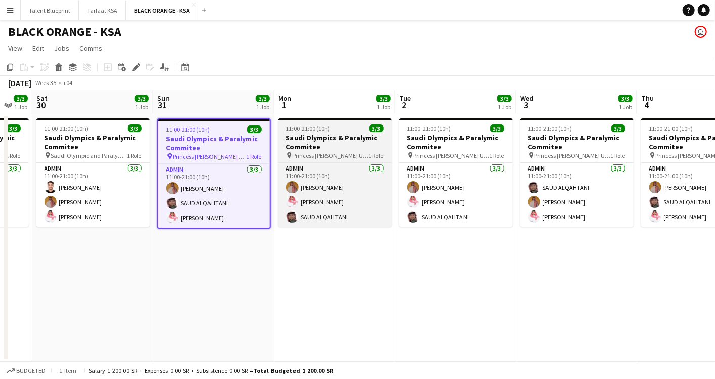
scroll to position [0, 329]
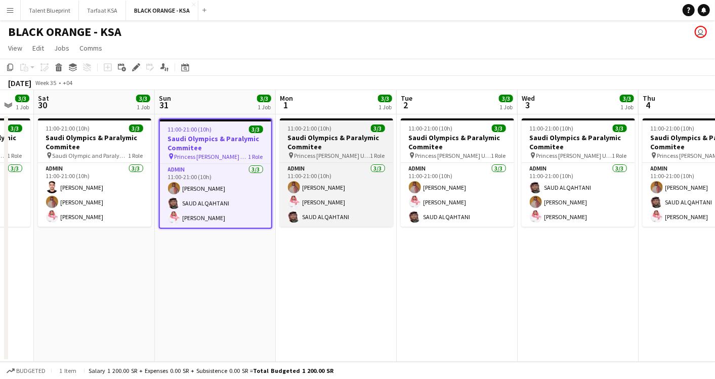
click at [316, 139] on h3 "Saudi Olympics & Paralymic Commitee" at bounding box center [336, 142] width 113 height 18
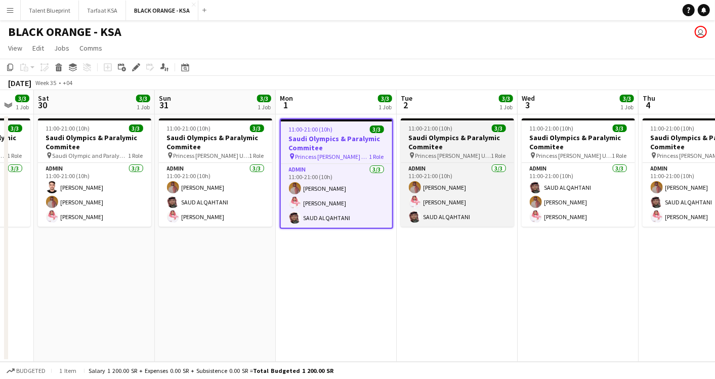
click at [442, 143] on h3 "Saudi Olympics & Paralymic Commitee" at bounding box center [457, 142] width 113 height 18
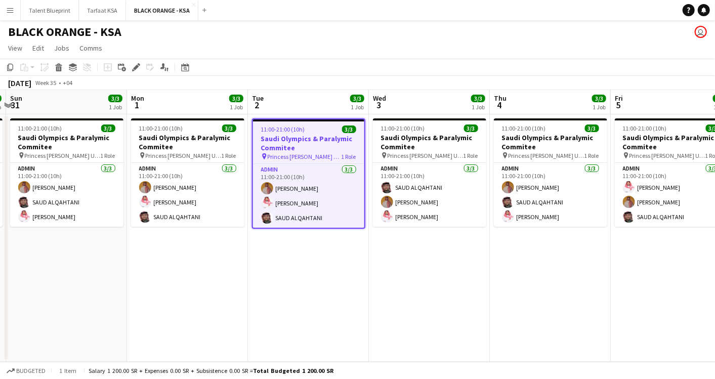
drag
click at [317, 156] on app-calendar-viewport "Thu 28 3/3 1 Job Fri 29 3/3 1 Job Sat 30 3/3 1 Job Sun 31 3/3 1 Job Mon 1 3/3 1…" at bounding box center [357, 226] width 715 height 272
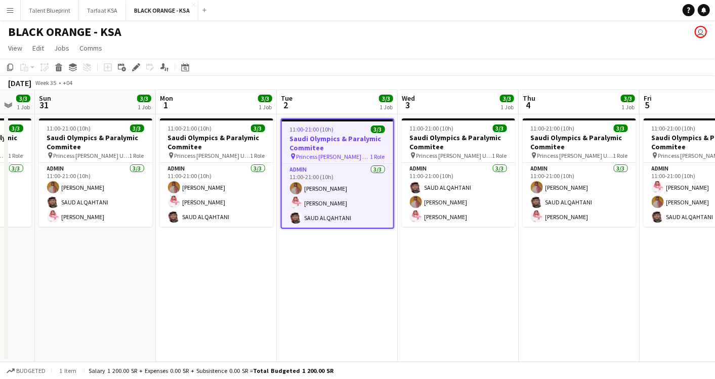
click at [331, 171] on app-calendar-viewport "Thu 28 3/3 1 Job Fri 29 3/3 1 Job Sat 30 3/3 1 Job Sun 31 3/3 1 Job Mon 1 3/3 1…" at bounding box center [357, 226] width 715 height 272
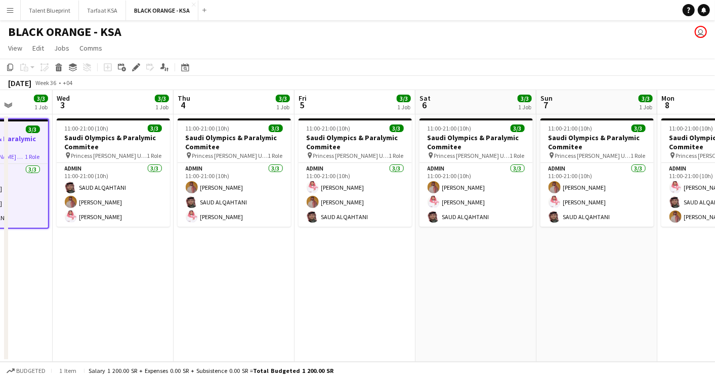
click at [231, 179] on app-calendar-viewport "Sun 31 3/3 1 Job Mon 1 3/3 1 Job Tue 2 3/3 1 Job Wed 3 3/3 1 Job Thu 4 3/3 1 Jo…" at bounding box center [357, 226] width 715 height 272
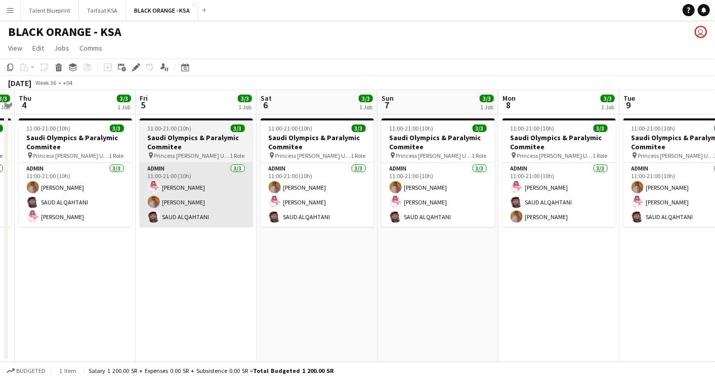
click at [179, 227] on app-calendar-viewport "Mon 1 3/3 1 Job Tue 2 3/3 1 Job Wed 3 3/3 1 Job Thu 4 3/3 1 Job Fri 5 3/3 1 Job…" at bounding box center [357, 226] width 715 height 272
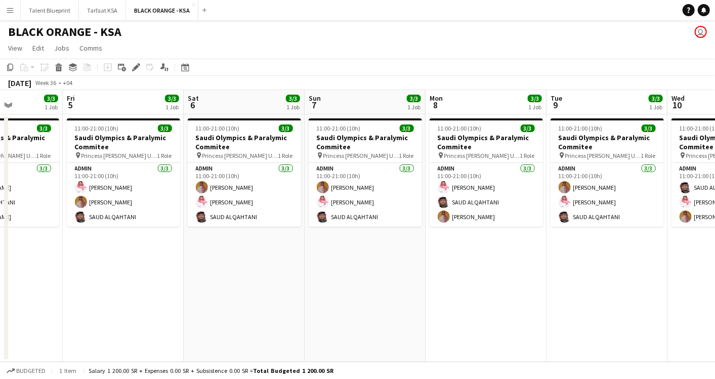
click at [272, 184] on app-calendar-viewport "Tue 2 3/3 1 Job Wed 3 3/3 1 Job Thu 4 3/3 1 Job Fri 5 3/3 1 Job Sat 6 3/3 1 Job…" at bounding box center [357, 226] width 715 height 272
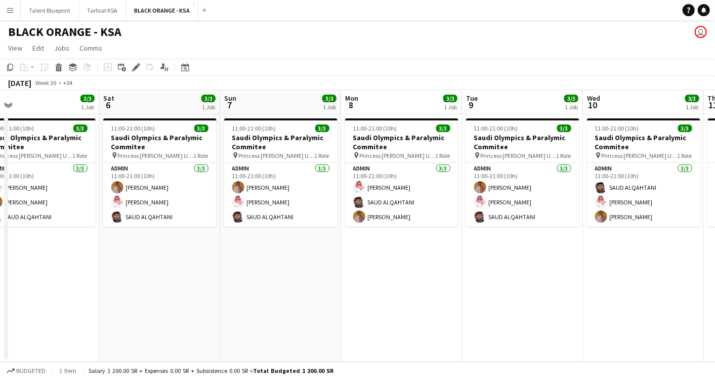
click at [303, 186] on app-calendar-viewport "Tue 2 3/3 1 Job Wed 3 3/3 1 Job Thu 4 3/3 1 Job Fri 5 3/3 1 Job Sat 6 3/3 1 Job…" at bounding box center [357, 226] width 715 height 272
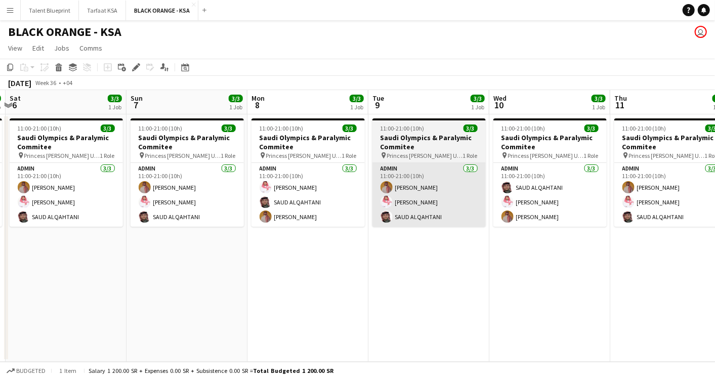
click at [353, 177] on app-calendar-viewport "Wed 3 3/3 1 Job Thu 4 3/3 1 Job Fri 5 3/3 1 Job Sat 6 3/3 1 Job Sun 7 3/3 1 Job…" at bounding box center [357, 226] width 715 height 272
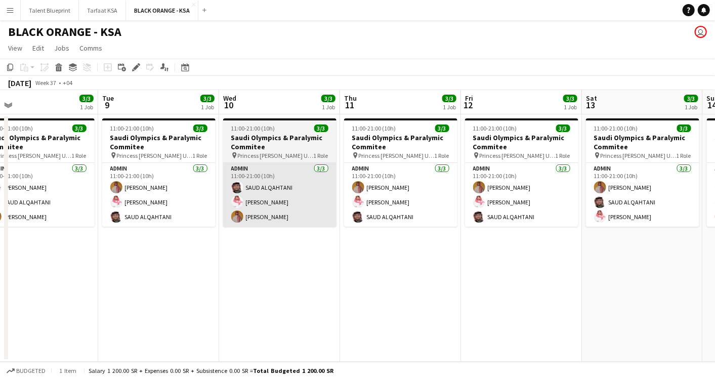
click at [247, 185] on app-calendar-viewport "Fri 5 3/3 1 Job Sat 6 3/3 1 Job Sun 7 3/3 1 Job Mon 8 3/3 1 Job Tue 9 3/3 1 Job…" at bounding box center [357, 226] width 715 height 272
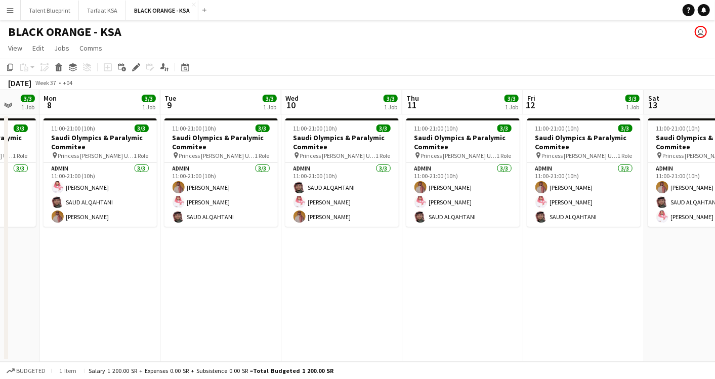
scroll to position [0, 346]
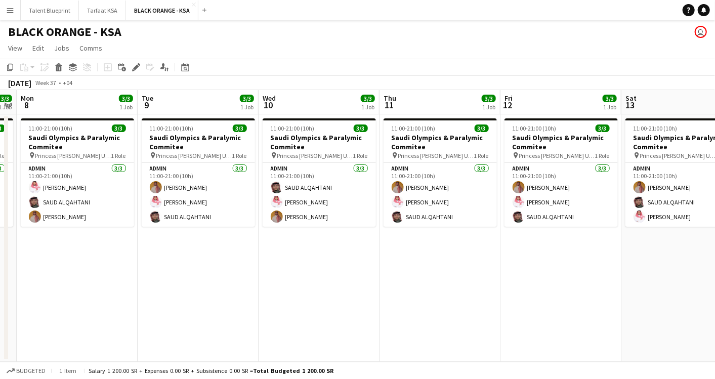
click at [300, 157] on app-calendar-viewport "Fri 5 3/3 1 Job Sat 6 3/3 1 Job Sun 7 3/3 1 Job Mon 8 3/3 1 Job Tue 9 3/3 1 Job…" at bounding box center [357, 226] width 715 height 272
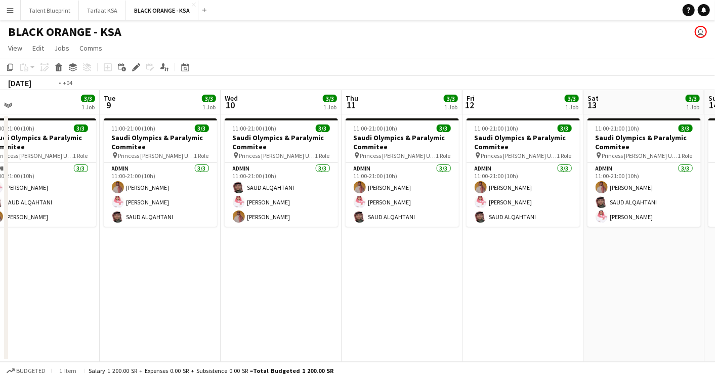
click at [529, 167] on app-calendar-viewport "Sat 6 3/3 1 Job Sun 7 3/3 1 Job Mon 8 3/3 1 Job Tue 9 3/3 1 Job Wed 10 3/3 1 Jo…" at bounding box center [357, 226] width 715 height 272
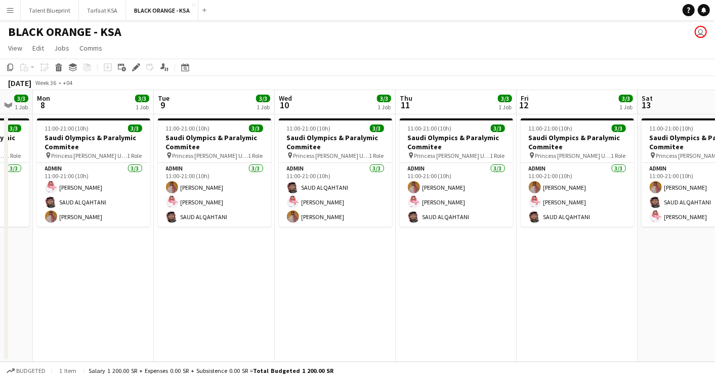
click at [700, 28] on app-user-avatar "user" at bounding box center [701, 32] width 12 height 12
click at [700, 35] on app-user-avatar "user" at bounding box center [701, 32] width 12 height 12
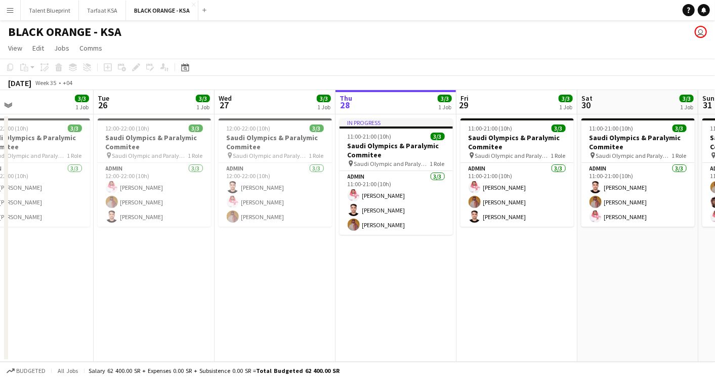
scroll to position [0, 269]
drag, startPoint x: 182, startPoint y: 107, endPoint x: 387, endPoint y: 171, distance: 214.9
click at [387, 171] on app-calendar-viewport "Sat 23 3/3 1 Job Sun 24 3/3 1 Job Mon 25 3/3 1 Job Tue 26 3/3 1 Job Wed 27 3/3 …" at bounding box center [357, 226] width 715 height 272
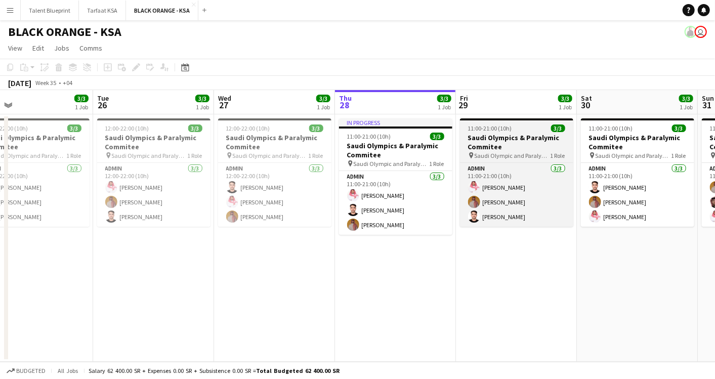
click at [494, 140] on h3 "Saudi Olympics & Paralymic Commitee" at bounding box center [516, 142] width 113 height 18
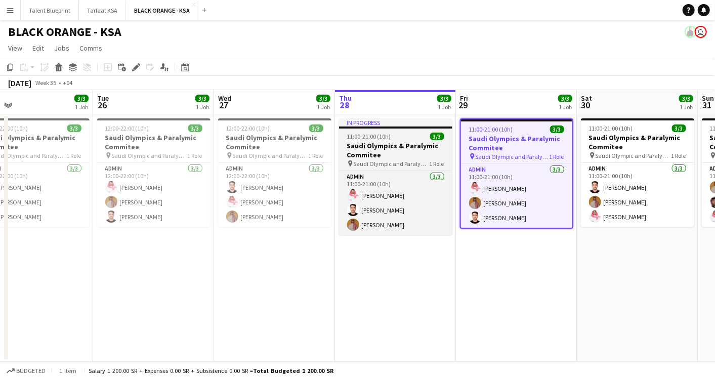
click at [408, 151] on h3 "Saudi Olympics & Paralymic Commitee" at bounding box center [395, 150] width 113 height 18
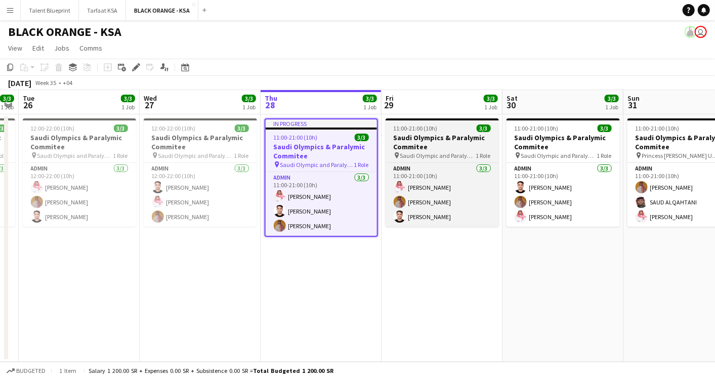
scroll to position [0, 346]
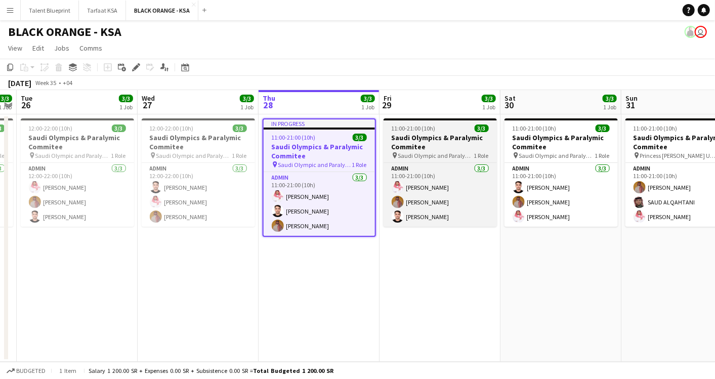
click at [406, 152] on span "Saudi Olympic and Paralympic committee" at bounding box center [436, 156] width 76 height 8
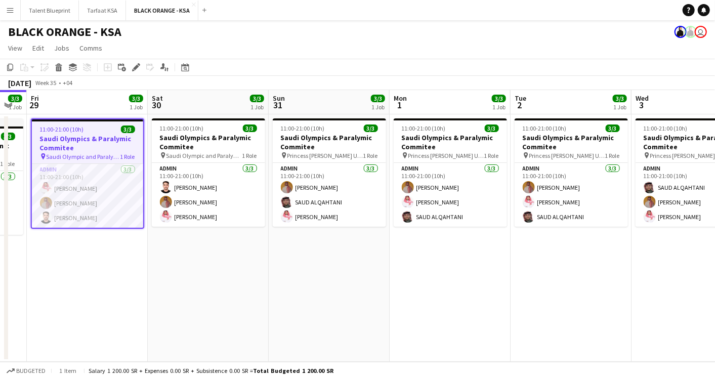
scroll to position [0, 411]
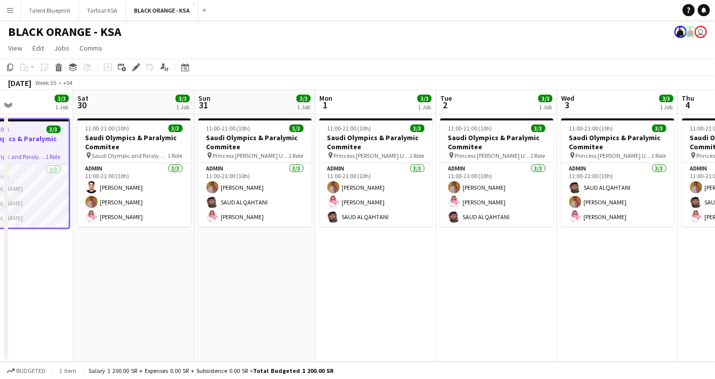
click at [704, 34] on app-user-avatar "user" at bounding box center [701, 32] width 12 height 12
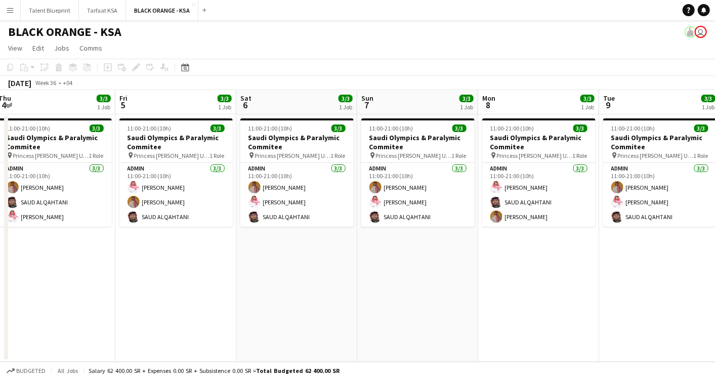
scroll to position [0, 301]
